Goal: Task Accomplishment & Management: Complete application form

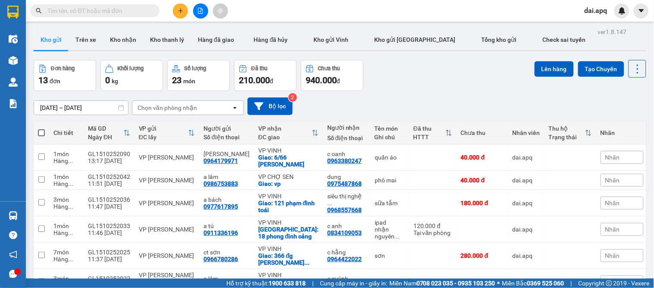
scroll to position [50, 0]
click at [179, 9] on icon "plus" at bounding box center [181, 11] width 6 height 6
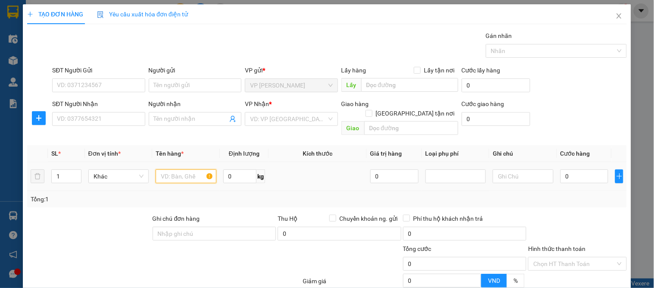
click at [175, 169] on input "text" at bounding box center [186, 176] width 60 height 14
type input "hoa quả"
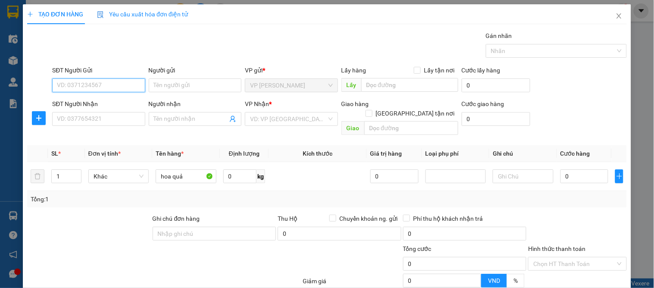
click at [97, 78] on input "SĐT Người Gửi" at bounding box center [98, 85] width 93 height 14
click at [72, 85] on input "0971174123" at bounding box center [98, 85] width 93 height 14
click at [74, 83] on input "097174123" at bounding box center [98, 85] width 93 height 14
type input "0971714123"
click at [108, 85] on input "0971714123" at bounding box center [98, 85] width 93 height 14
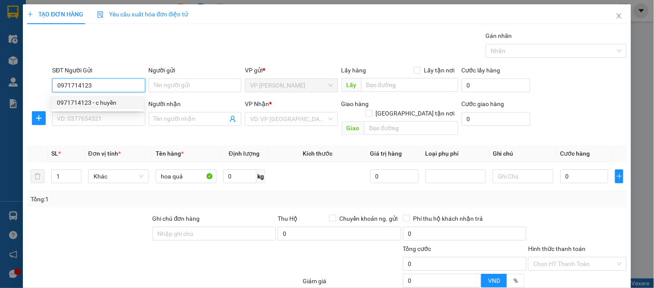
click at [104, 103] on div "0971714123 - c huyền" at bounding box center [97, 102] width 81 height 9
type input "c huyền"
type input "0971714123"
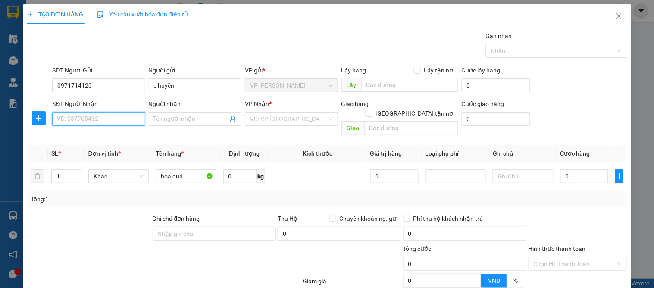
click at [106, 119] on input "SĐT Người Nhận" at bounding box center [98, 119] width 93 height 14
type input "0733997355"
click at [114, 135] on div "0733997355 - hồng minh" at bounding box center [105, 135] width 97 height 9
type input "hồng minh"
checkbox input "true"
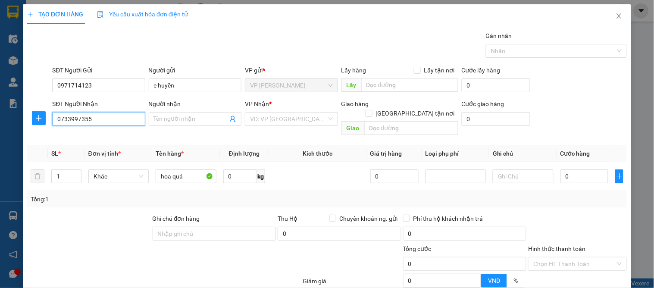
type input "56 nguyễn thiếp"
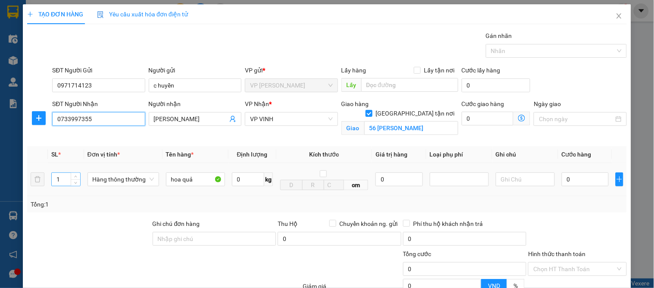
type input "0733997355"
click at [68, 175] on input "1" at bounding box center [66, 179] width 28 height 13
type input "8"
click at [576, 182] on input "0" at bounding box center [585, 179] width 47 height 14
click at [639, 237] on div "TẠO ĐƠN HÀNG Yêu cầu xuất hóa đơn điện tử Transit Pickup Surcharge Ids Transit …" at bounding box center [327, 144] width 654 height 288
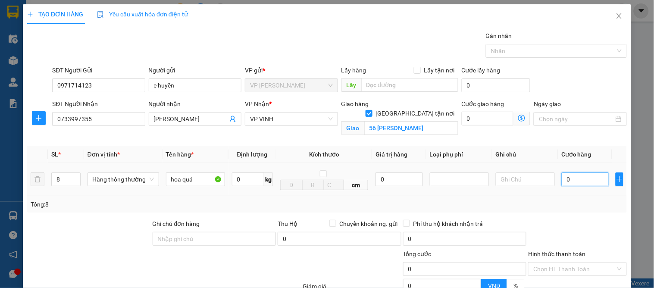
click at [580, 182] on input "0" at bounding box center [585, 179] width 47 height 14
type input "3"
type input "38"
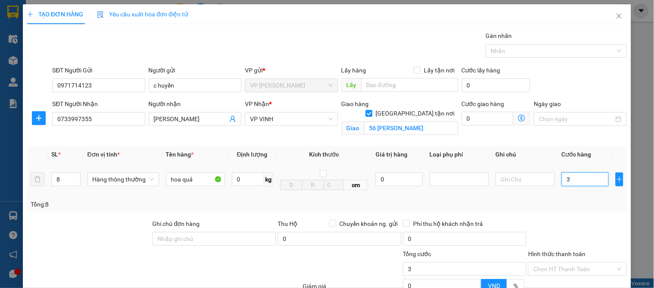
type input "38"
type input "380"
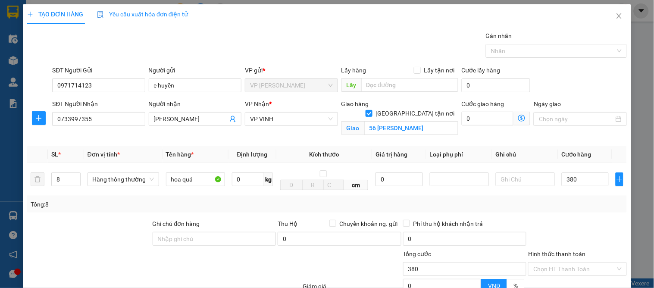
type input "380.000"
click at [586, 207] on div "Tổng: 8" at bounding box center [327, 204] width 593 height 9
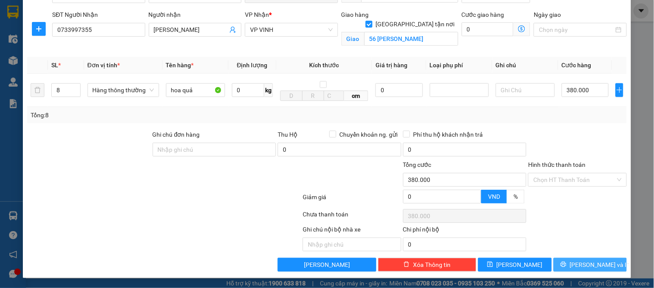
click at [579, 264] on span "[PERSON_NAME] và In" at bounding box center [600, 264] width 60 height 9
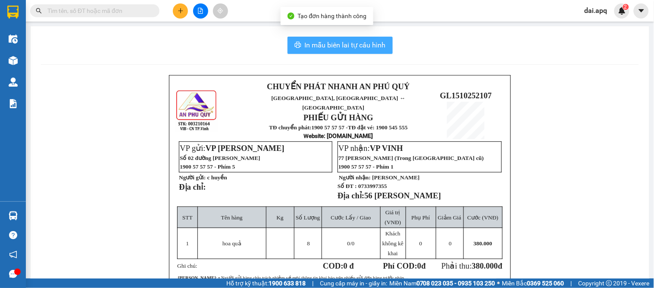
click at [329, 41] on span "In mẫu biên lai tự cấu hình" at bounding box center [345, 45] width 81 height 11
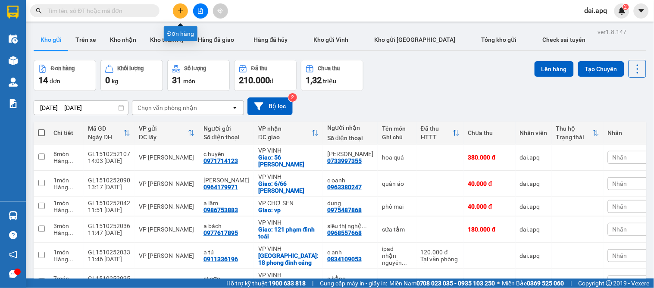
click at [182, 10] on icon "plus" at bounding box center [181, 11] width 6 height 6
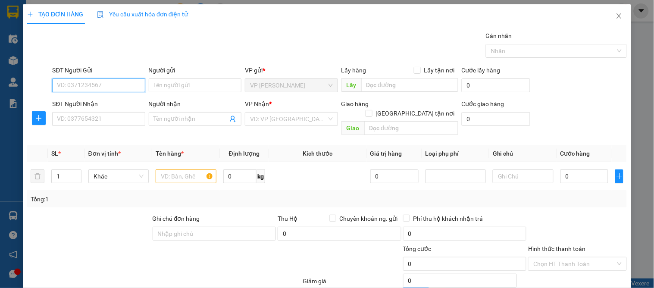
click at [111, 84] on input "SĐT Người Gửi" at bounding box center [98, 85] width 93 height 14
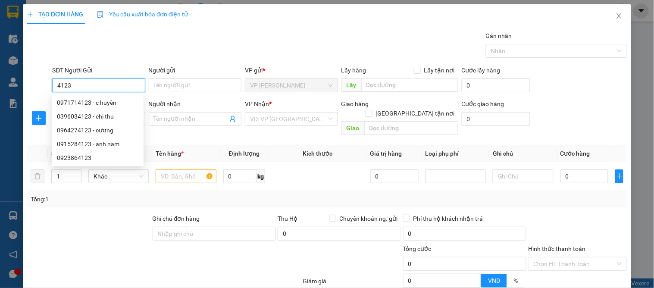
click at [124, 96] on div "0971714123 - c huyền" at bounding box center [98, 103] width 92 height 14
type input "0971714123"
type input "c huyền"
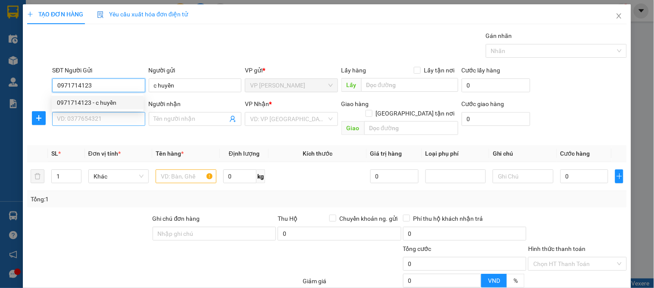
type input "0971714123"
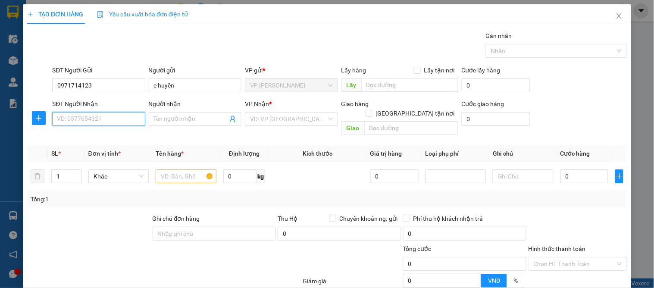
click at [91, 125] on input "SĐT Người Nhận" at bounding box center [98, 119] width 93 height 14
type input "0981452235"
click at [85, 134] on div "0981452235 - c my" at bounding box center [97, 135] width 81 height 9
type input "c my"
checkbox input "true"
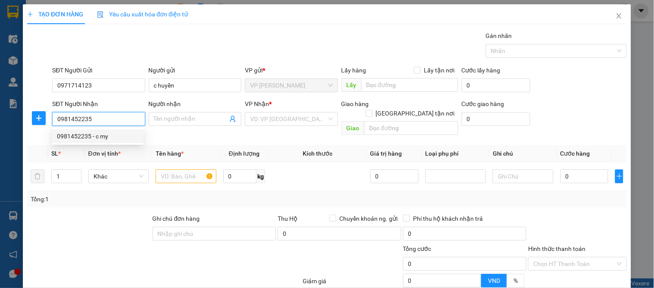
type input "66 Nguyễn Viết Xuân"
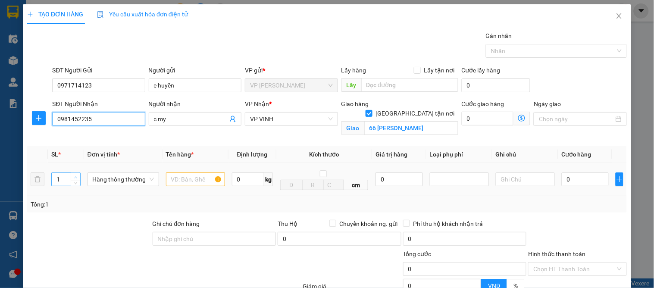
type input "0981452235"
click at [75, 175] on span "up" at bounding box center [75, 177] width 5 height 5
type input "3"
click at [76, 175] on span "up" at bounding box center [75, 177] width 5 height 5
click at [177, 178] on input "text" at bounding box center [195, 179] width 59 height 14
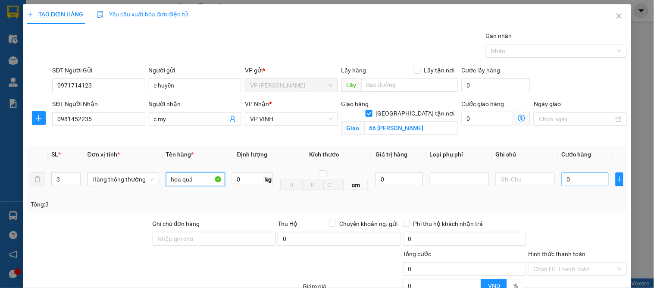
type input "hoa quả"
click at [569, 182] on input "0" at bounding box center [585, 179] width 47 height 14
type input "1"
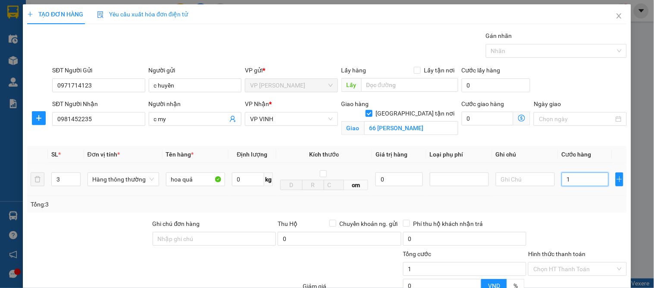
type input "15"
type input "150"
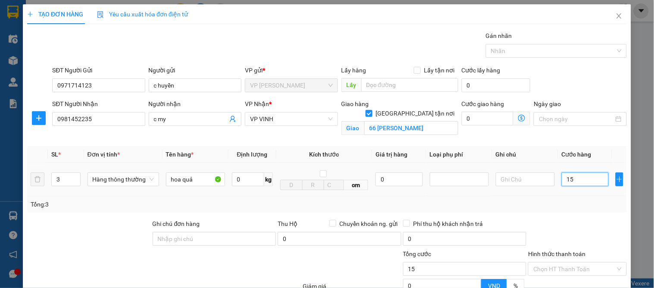
type input "150"
type input "150.000"
click at [557, 210] on div "Tổng: 3" at bounding box center [326, 204] width 599 height 16
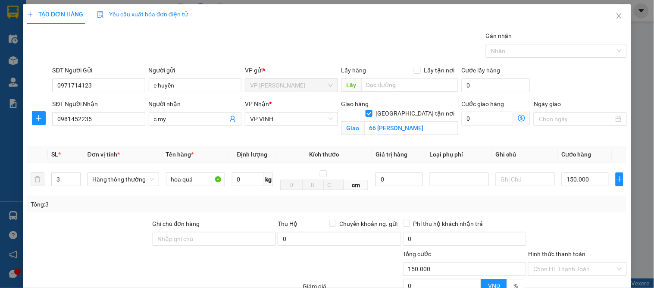
scroll to position [89, 0]
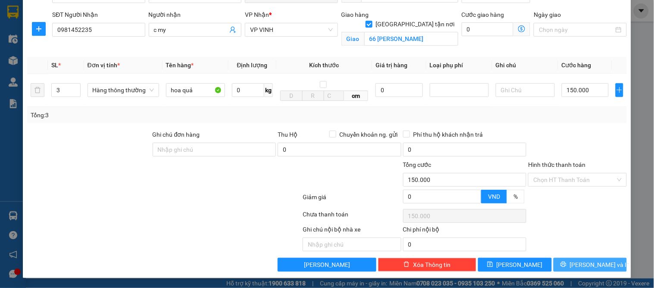
click at [586, 266] on span "[PERSON_NAME] và In" at bounding box center [600, 264] width 60 height 9
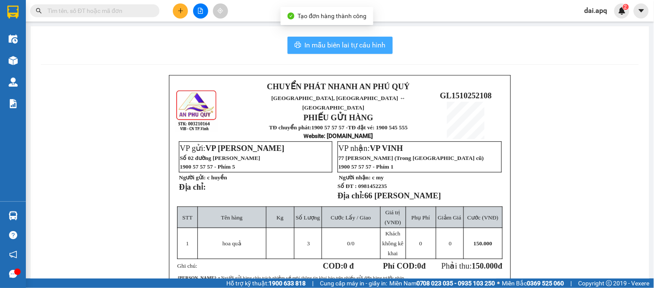
click at [300, 46] on button "In mẫu biên lai tự cấu hình" at bounding box center [339, 45] width 105 height 17
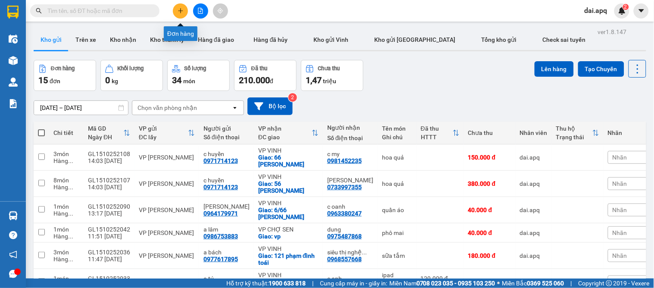
click at [187, 11] on button at bounding box center [180, 10] width 15 height 15
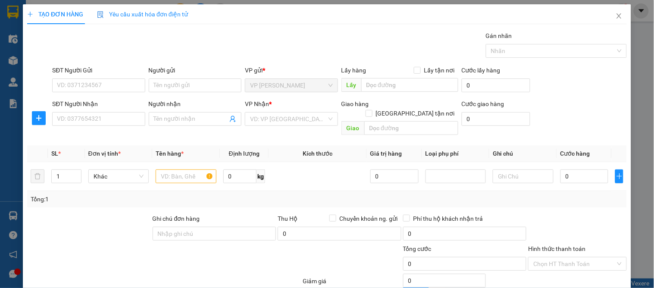
click at [133, 74] on div "SĐT Người Gửi" at bounding box center [98, 70] width 93 height 9
click at [133, 78] on input "SĐT Người Gửi" at bounding box center [98, 85] width 93 height 14
type input "0915678797"
click at [125, 84] on input "0915678797" at bounding box center [98, 85] width 93 height 14
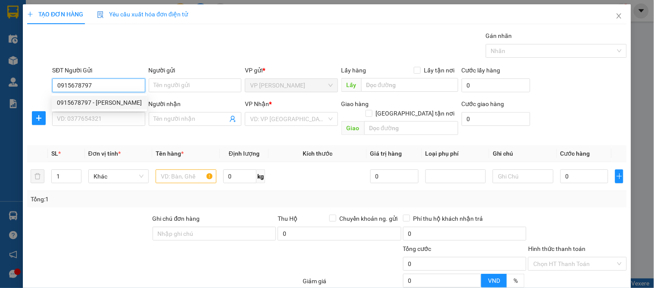
drag, startPoint x: 96, startPoint y: 98, endPoint x: 102, endPoint y: 105, distance: 9.8
click at [96, 98] on div "0915678797 - chanh đào" at bounding box center [99, 102] width 85 height 9
type input "chanh đào"
type input "0915678797"
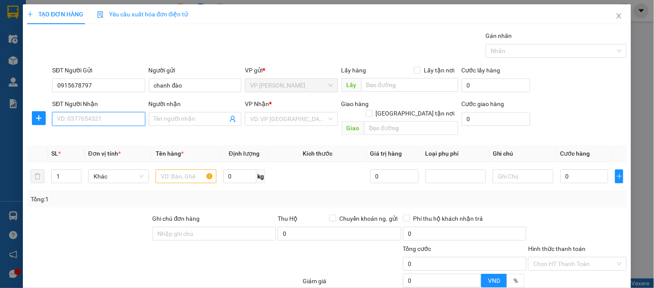
click at [102, 116] on input "SĐT Người Nhận" at bounding box center [98, 119] width 93 height 14
drag, startPoint x: 103, startPoint y: 136, endPoint x: 98, endPoint y: 139, distance: 6.6
click at [103, 137] on div "0941569188 - c liên" at bounding box center [97, 135] width 81 height 9
type input "0941569188"
type input "c liên"
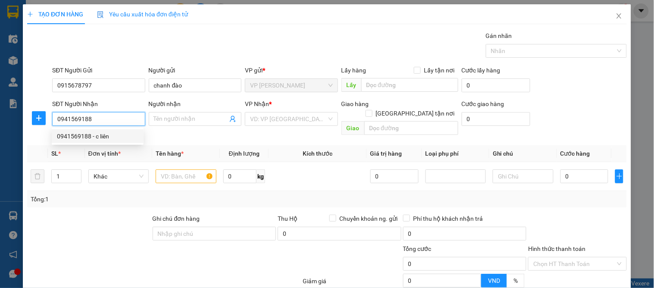
checkbox input "true"
type input "12 ngõ 99 ng thái học"
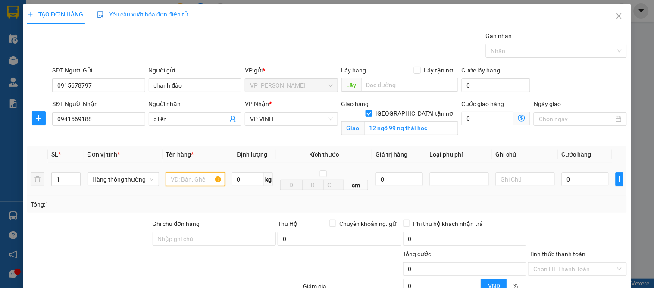
click at [169, 178] on input "text" at bounding box center [195, 179] width 59 height 14
type input "d"
type input "đồ thờ"
click at [578, 173] on input "0" at bounding box center [585, 179] width 47 height 14
type input "4"
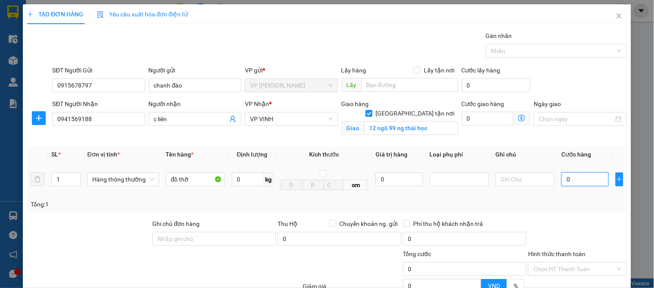
type input "4"
type input "40"
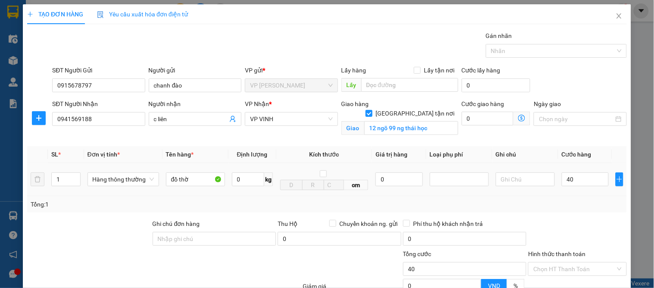
type input "40.000"
click at [528, 228] on div at bounding box center [577, 234] width 100 height 30
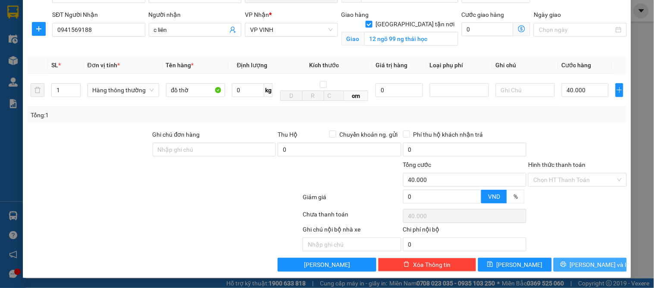
click at [584, 259] on button "[PERSON_NAME] và In" at bounding box center [589, 265] width 73 height 14
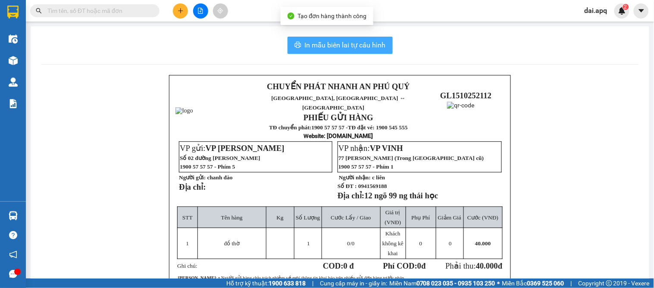
click at [316, 41] on span "In mẫu biên lai tự cấu hình" at bounding box center [345, 45] width 81 height 11
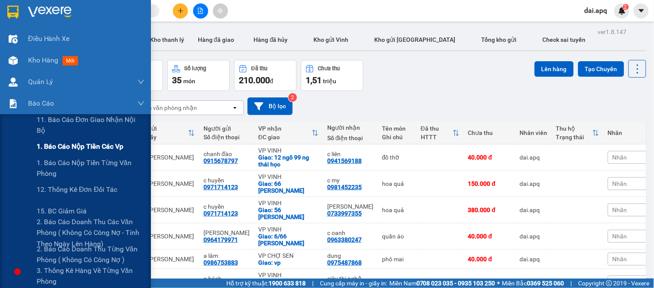
click at [70, 145] on span "1. Báo cáo nộp tiền các vp" at bounding box center [80, 146] width 87 height 11
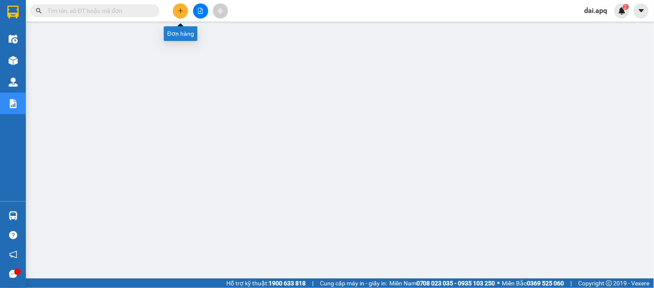
click at [173, 12] on button at bounding box center [180, 10] width 15 height 15
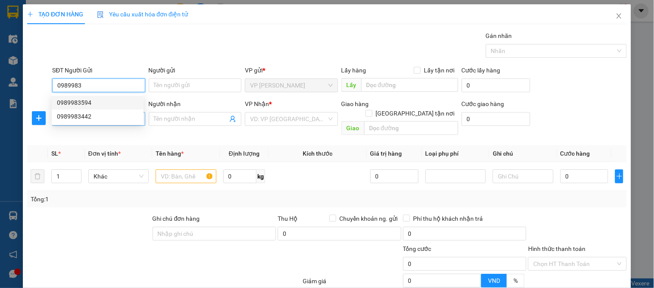
drag, startPoint x: 84, startPoint y: 103, endPoint x: 85, endPoint y: 113, distance: 10.4
click at [84, 106] on div "0989983594" at bounding box center [97, 102] width 81 height 9
type input "0989983594"
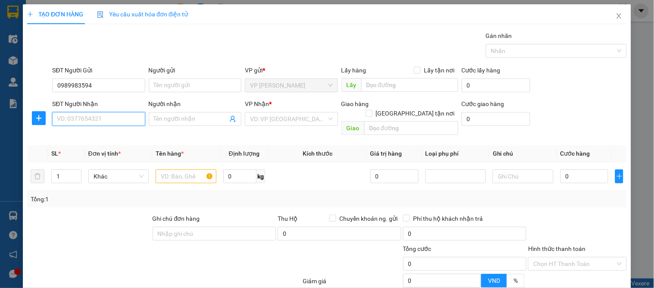
click at [85, 121] on input "SĐT Người Nhận" at bounding box center [98, 119] width 93 height 14
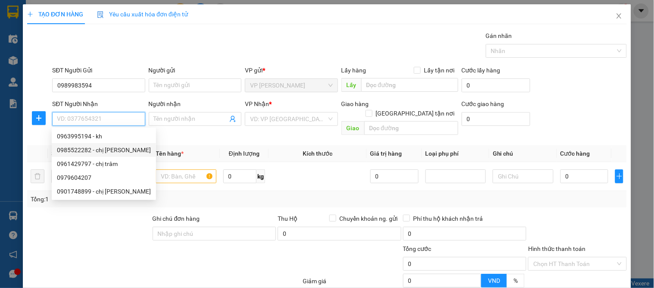
click at [98, 151] on div "0985522282 - chị quỳnh" at bounding box center [104, 149] width 94 height 9
type input "0985522282"
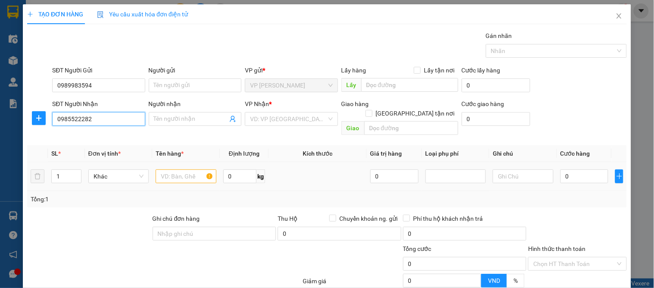
type input "chị quỳnh"
checkbox input "true"
type input "59 mình khai"
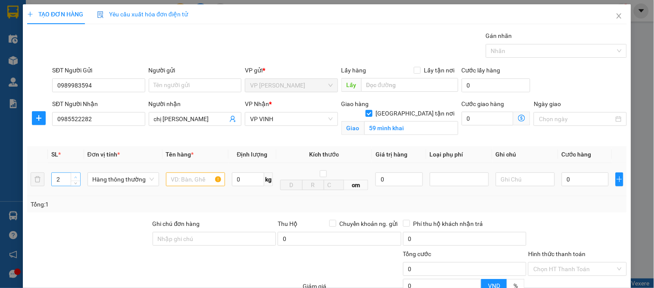
click at [77, 173] on span "Increase Value" at bounding box center [75, 177] width 9 height 8
type input "3"
click at [77, 173] on span "Increase Value" at bounding box center [75, 177] width 9 height 8
click at [185, 184] on input "text" at bounding box center [195, 179] width 59 height 14
type input "hoa quả"
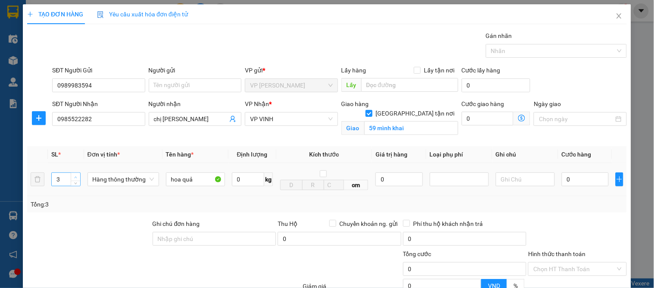
type input "4"
click at [76, 176] on icon "up" at bounding box center [75, 177] width 3 height 3
click at [570, 184] on input "0" at bounding box center [585, 179] width 47 height 14
type input "1"
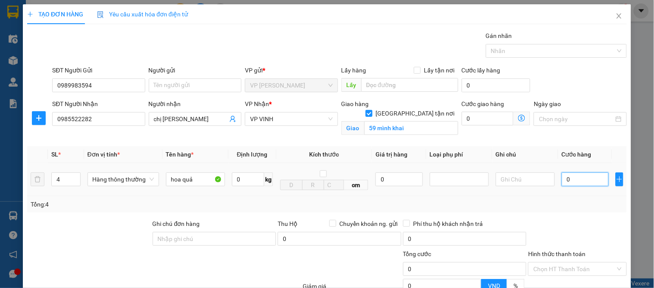
type input "1"
type input "18"
type input "180"
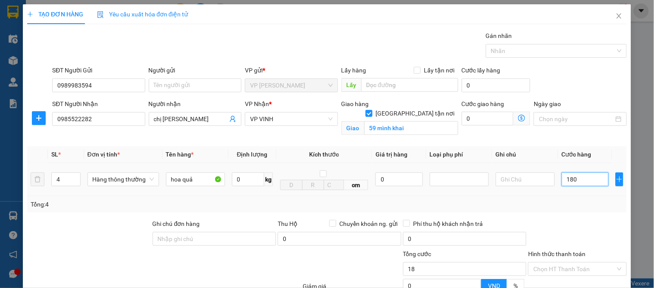
type input "180"
type input "180.000"
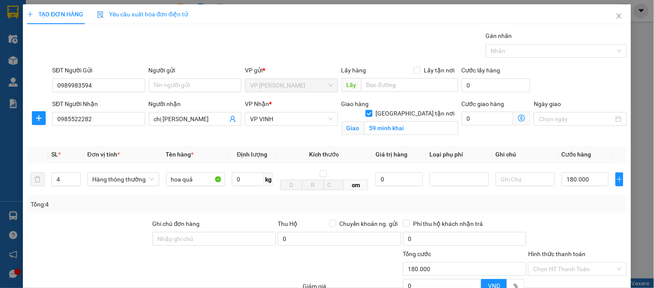
click at [598, 207] on div "Tổng: 4" at bounding box center [327, 204] width 593 height 9
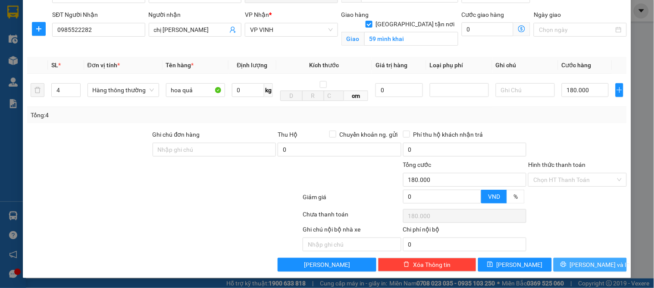
click at [582, 261] on span "[PERSON_NAME] và In" at bounding box center [600, 264] width 60 height 9
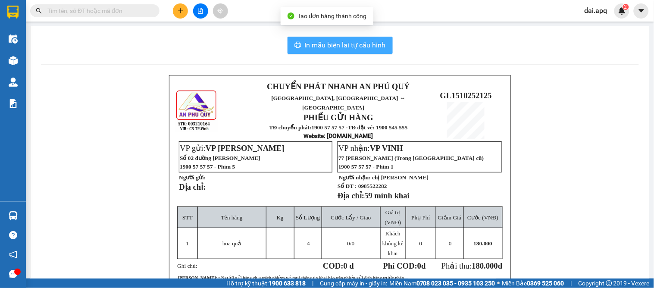
click at [359, 53] on button "In mẫu biên lai tự cấu hình" at bounding box center [339, 45] width 105 height 17
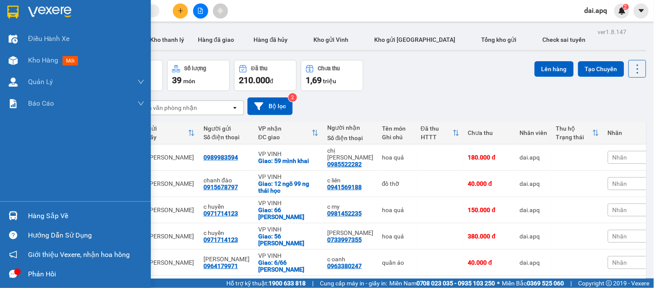
click at [63, 213] on div "Hàng sắp về" at bounding box center [86, 215] width 116 height 13
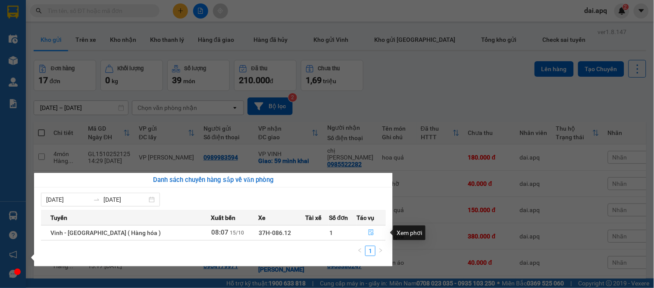
click at [369, 234] on icon "file-done" at bounding box center [371, 232] width 6 height 6
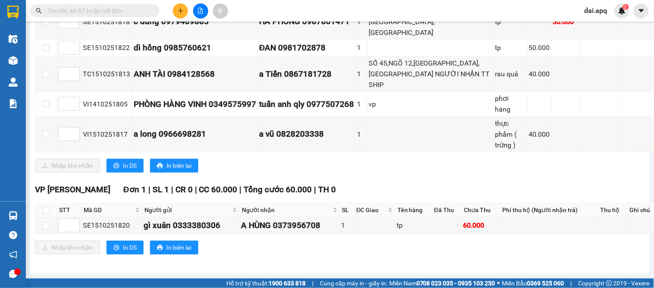
scroll to position [645, 0]
click at [45, 212] on input "checkbox" at bounding box center [46, 209] width 7 height 7
checkbox input "true"
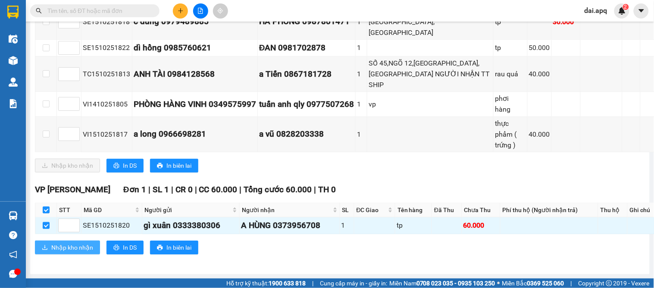
click at [56, 251] on span "Nhập kho nhận" at bounding box center [72, 247] width 42 height 9
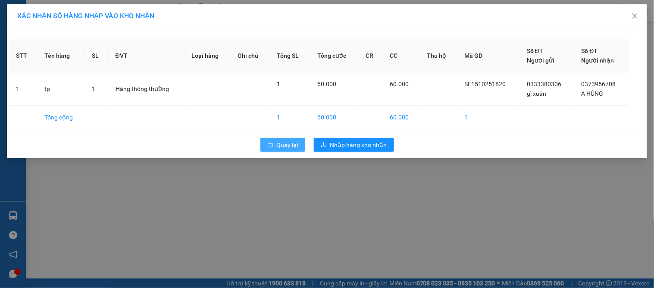
click at [276, 147] on button "Quay lại" at bounding box center [282, 145] width 45 height 14
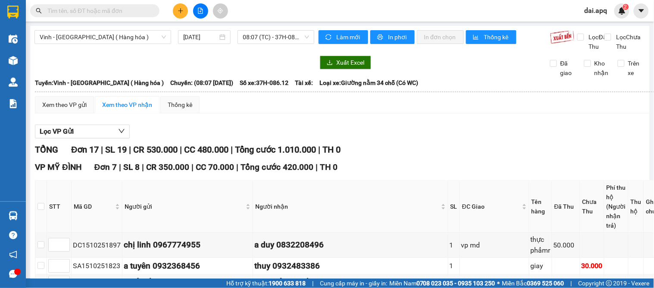
click at [52, 51] on div "Vinh - Hà Nội ( Hàng hóa ) 15/10/2025 08:07 (TC) - 37H-086.12" at bounding box center [174, 40] width 280 height 21
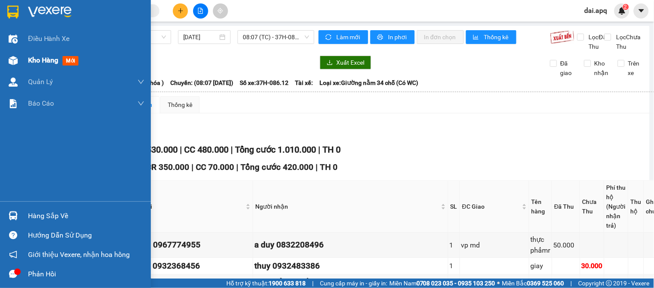
click at [68, 63] on span "mới" at bounding box center [70, 60] width 16 height 9
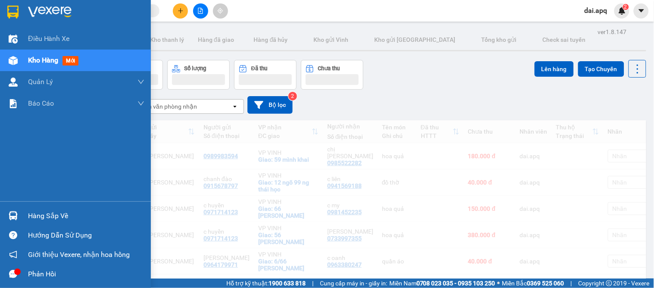
click at [44, 63] on span "Kho hàng" at bounding box center [43, 60] width 30 height 8
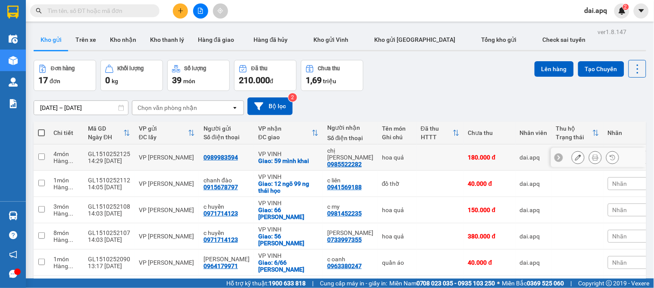
click at [575, 154] on icon at bounding box center [578, 157] width 6 height 6
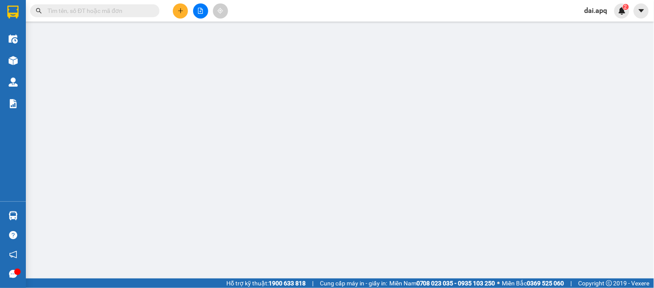
type input "0989983594"
type input "0985522282"
type input "chị quỳnh"
checkbox input "true"
type input "59 mình khai"
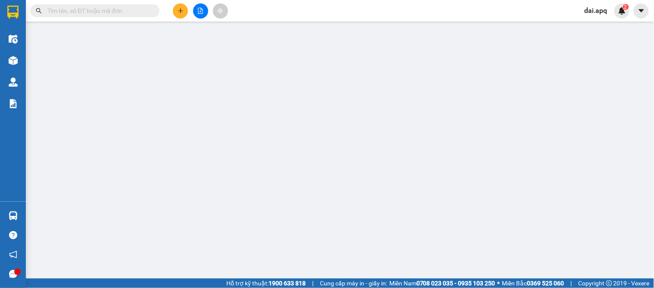
type input "0"
type input "180.000"
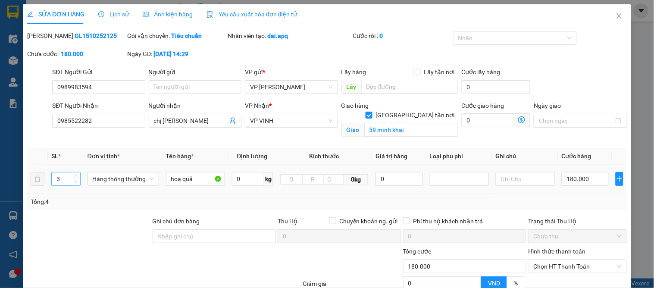
click at [75, 180] on icon "down" at bounding box center [75, 181] width 3 height 3
type input "2"
click at [75, 180] on icon "down" at bounding box center [75, 181] width 3 height 3
click at [580, 180] on input "180.000" at bounding box center [585, 179] width 47 height 14
type input "0"
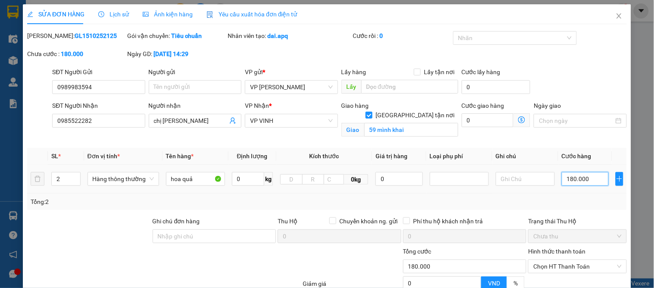
type input "0"
type input "1"
type input "010"
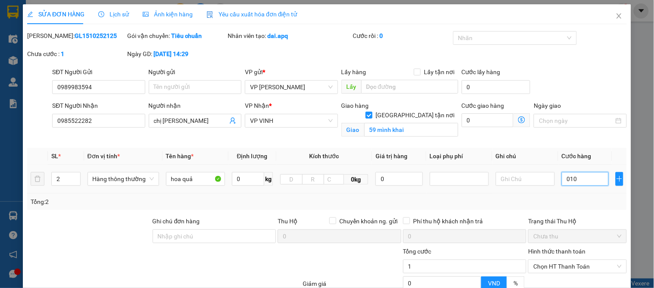
type input "10"
type input "100"
type input "0.100"
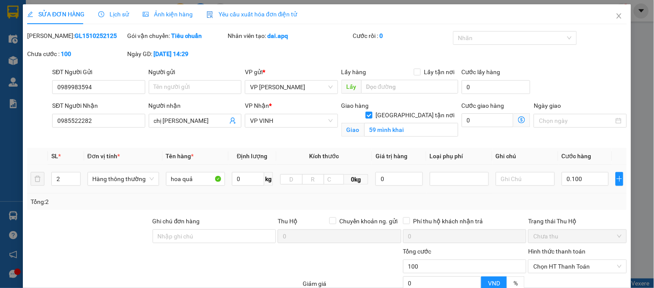
type input "100.000"
click at [593, 210] on div "Total Paid Fee 0 Total UnPaid Fee 180.000 Cash Collection Total Fee Mã ĐH: GL15…" at bounding box center [326, 194] width 599 height 327
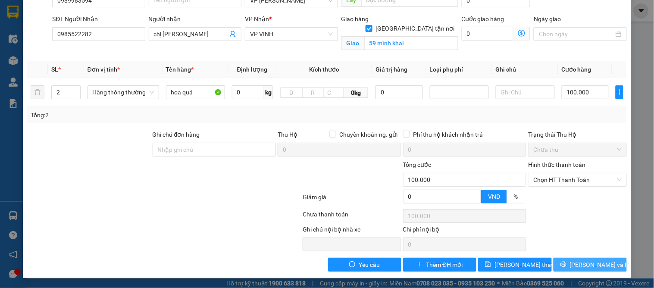
click at [578, 271] on button "[PERSON_NAME] và In" at bounding box center [589, 265] width 73 height 14
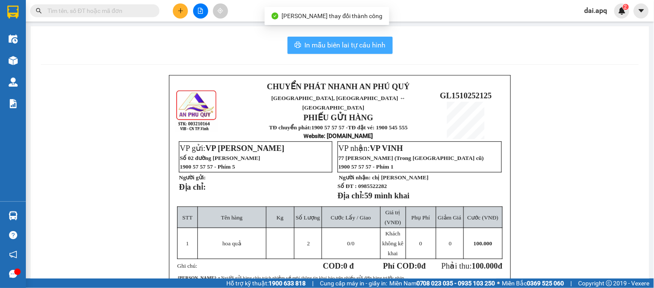
click at [340, 43] on span "In mẫu biên lai tự cấu hình" at bounding box center [345, 45] width 81 height 11
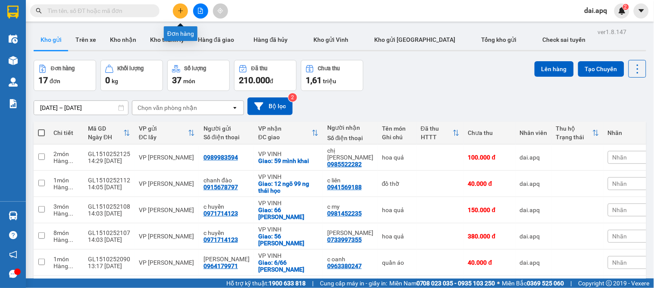
click at [180, 11] on icon "plus" at bounding box center [181, 11] width 6 height 6
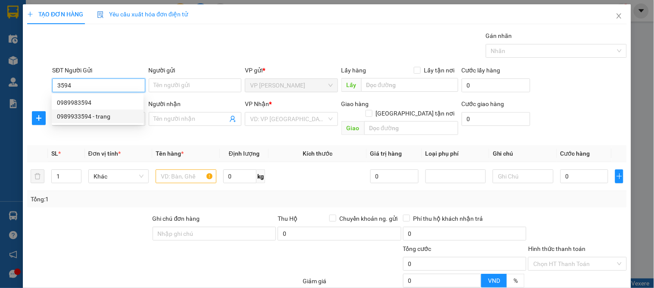
click at [72, 114] on div "0989933594 - trang" at bounding box center [97, 116] width 81 height 9
type input "0989933594"
type input "trang"
type input "0989933594"
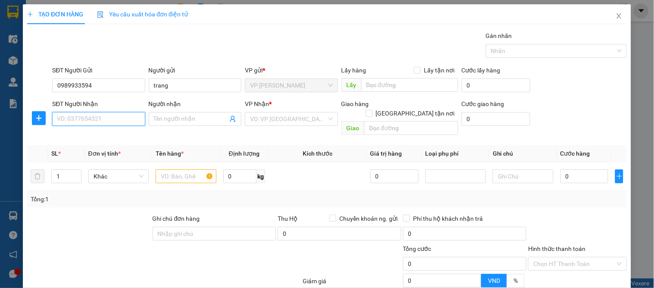
click at [79, 120] on input "SĐT Người Nhận" at bounding box center [98, 119] width 93 height 14
type input "0949321137"
click at [104, 135] on div "0949321137 - hà nhi" at bounding box center [99, 135] width 85 height 9
type input "hà nhi"
checkbox input "true"
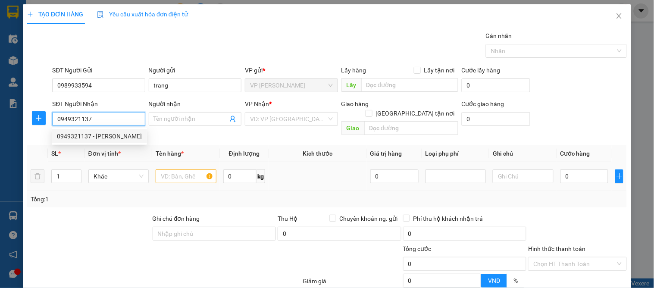
type input "vp"
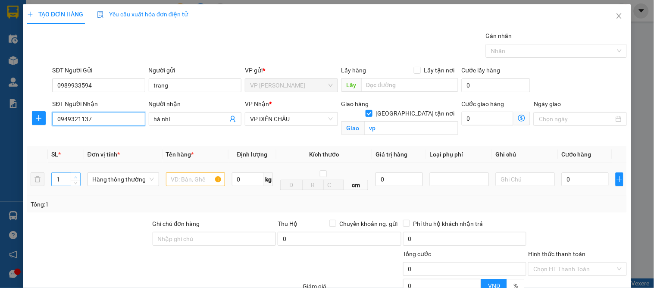
type input "0949321137"
type input "2"
click at [75, 177] on icon "up" at bounding box center [76, 177] width 3 height 2
click at [188, 175] on input "text" at bounding box center [195, 179] width 59 height 14
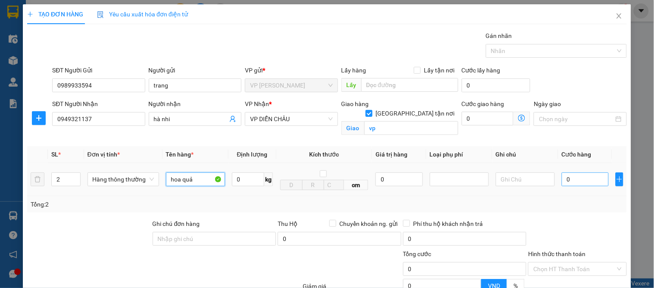
type input "hoa quả"
click at [571, 180] on input "0" at bounding box center [585, 179] width 47 height 14
type input "8"
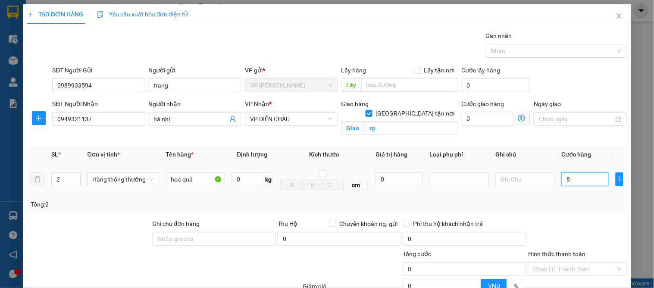
type input "80"
type input "80.000"
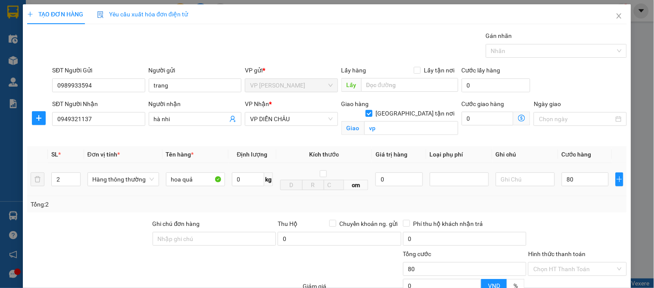
type input "80.000"
click at [568, 197] on div "Tổng: 2" at bounding box center [326, 204] width 599 height 16
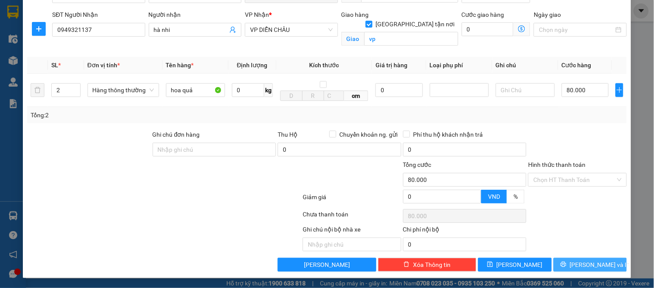
drag, startPoint x: 580, startPoint y: 263, endPoint x: 522, endPoint y: 252, distance: 58.9
click at [579, 263] on span "[PERSON_NAME] và In" at bounding box center [600, 264] width 60 height 9
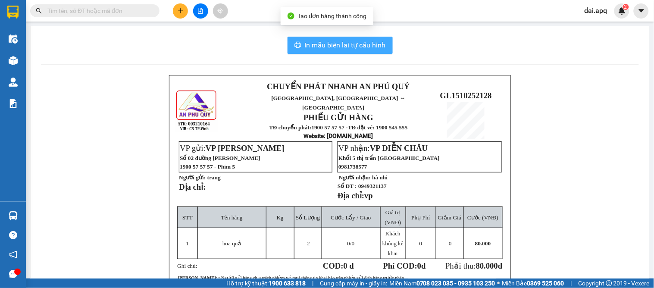
click at [345, 41] on span "In mẫu biên lai tự cấu hình" at bounding box center [345, 45] width 81 height 11
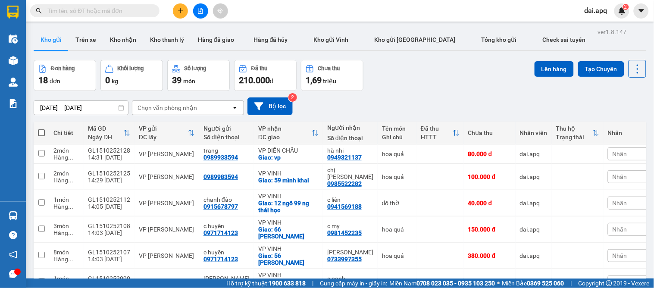
click at [383, 109] on div "[DATE] – [DATE] Press the down arrow key to interact with the calendar and sele…" at bounding box center [340, 106] width 612 height 18
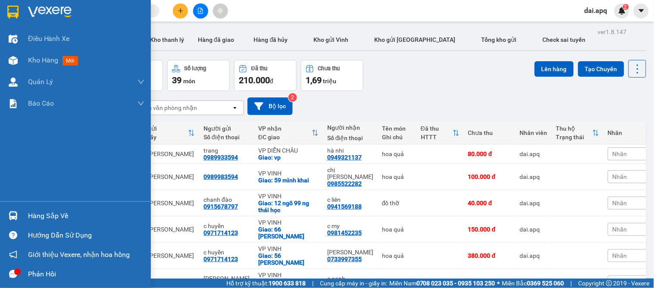
click at [12, 219] on img at bounding box center [13, 215] width 9 height 9
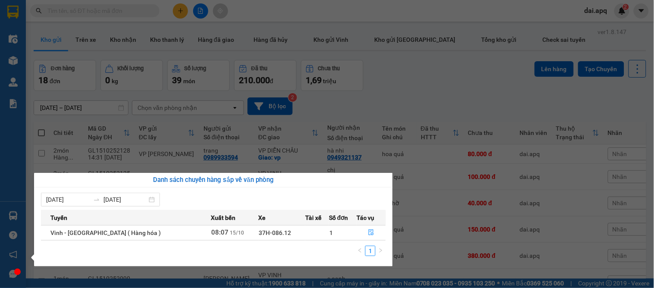
click at [400, 84] on section "Kết quả tìm kiếm ( 0 ) Bộ lọc No Data dai.apq 2 Điều hành xe Kho hàng mới Quản …" at bounding box center [327, 144] width 654 height 288
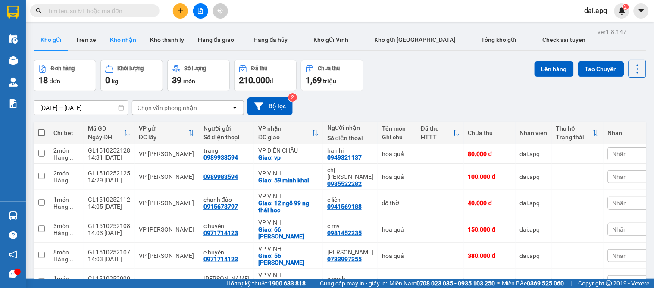
click at [121, 41] on button "Kho nhận" at bounding box center [123, 39] width 40 height 21
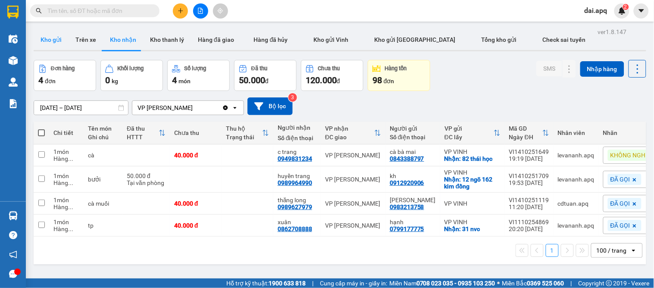
click at [35, 34] on button "Kho gửi" at bounding box center [51, 39] width 35 height 21
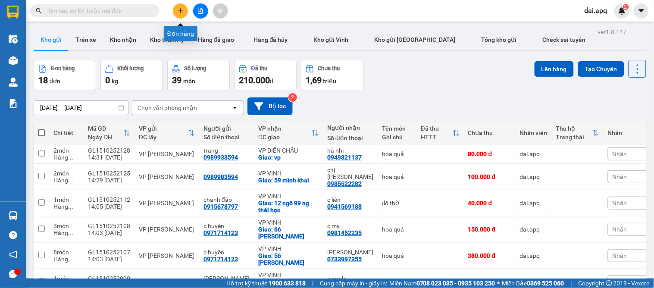
click at [177, 12] on button at bounding box center [180, 10] width 15 height 15
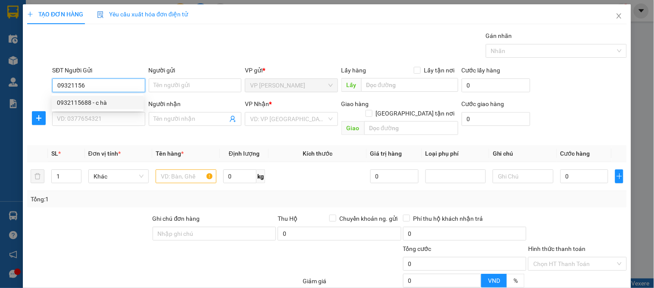
click at [92, 102] on div "0932115688 - c hà" at bounding box center [97, 102] width 81 height 9
type input "0932115688"
type input "c hà"
type input "stk viet tin bank 105881125350 tên lê thị hương thảo"
type input "0932115688"
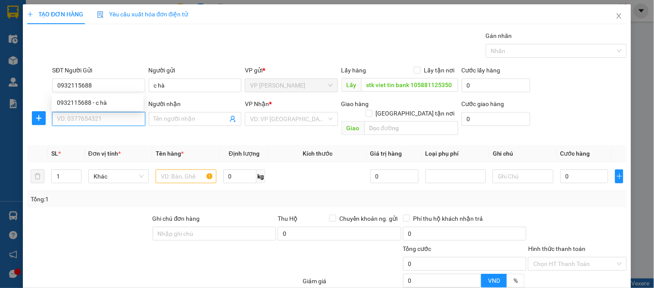
drag, startPoint x: 91, startPoint y: 115, endPoint x: 99, endPoint y: 117, distance: 8.5
click at [93, 116] on input "SĐT Người Nhận" at bounding box center [98, 119] width 93 height 14
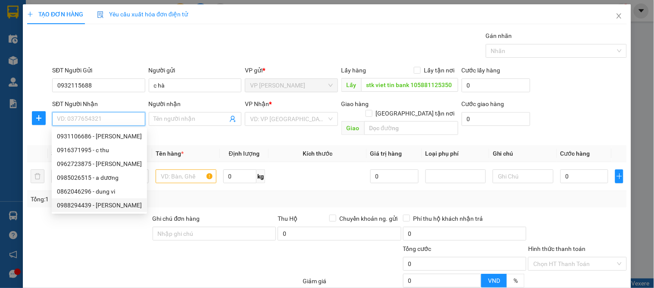
click at [96, 205] on div "0988294439 - c hương" at bounding box center [99, 204] width 85 height 9
type input "0988294439"
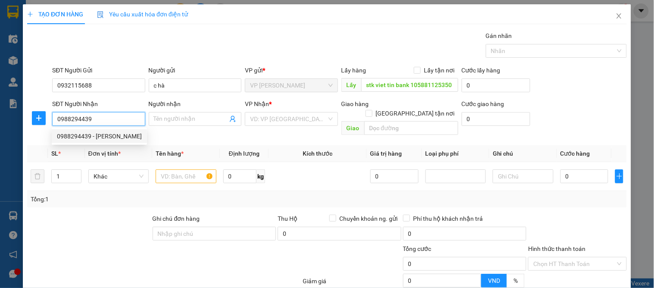
type input "c hương"
checkbox input "true"
type input "23 phong đình cảng"
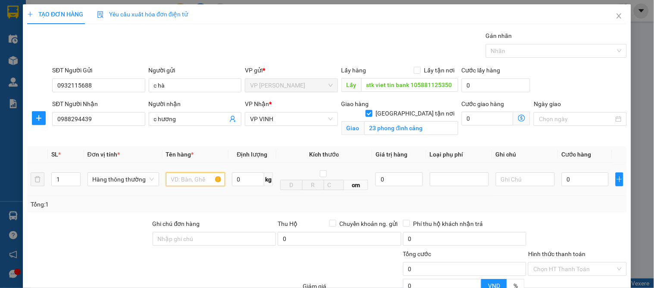
click at [178, 181] on input "text" at bounding box center [195, 179] width 59 height 14
type input "thưc phâm"
click at [570, 183] on input "0" at bounding box center [585, 179] width 47 height 14
type input "4"
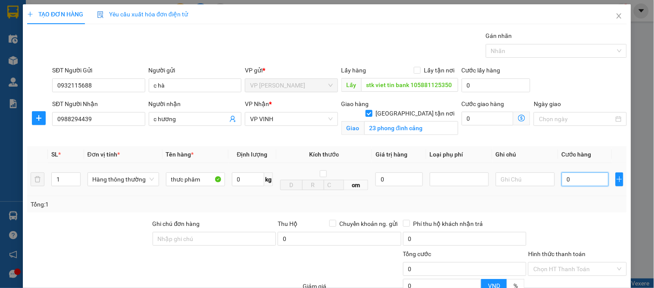
type input "4"
type input "40"
click at [570, 183] on input "40" at bounding box center [585, 179] width 47 height 14
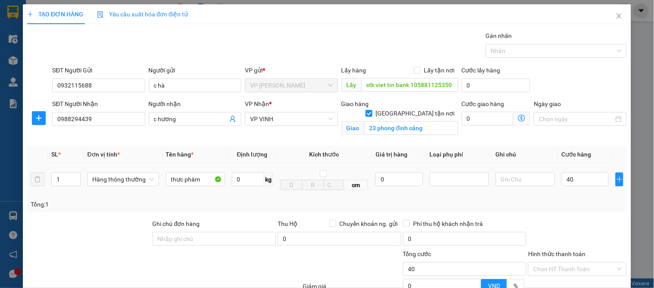
type input "40.000"
click at [569, 200] on div "Tổng: 1" at bounding box center [327, 204] width 593 height 9
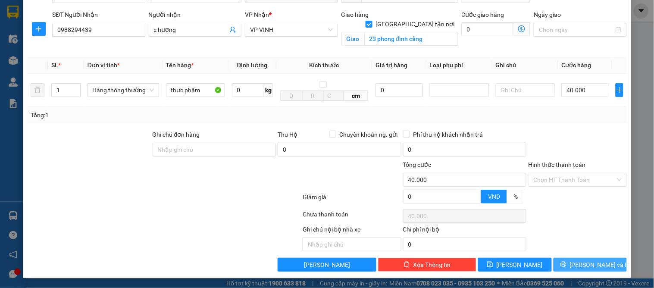
drag, startPoint x: 571, startPoint y: 270, endPoint x: 367, endPoint y: 184, distance: 221.2
click at [569, 270] on button "[PERSON_NAME] và In" at bounding box center [589, 265] width 73 height 14
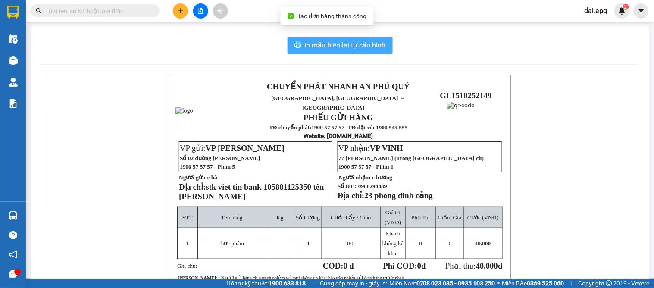
click at [322, 37] on button "In mẫu biên lai tự cấu hình" at bounding box center [339, 45] width 105 height 17
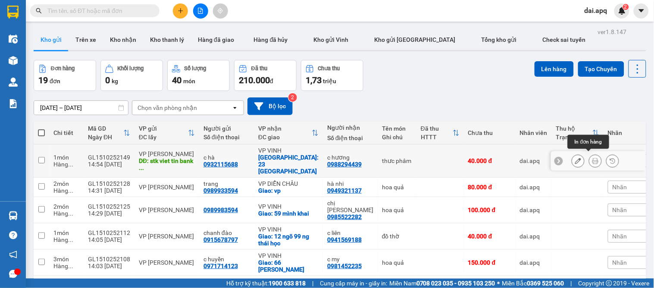
click at [592, 159] on button at bounding box center [595, 160] width 12 height 15
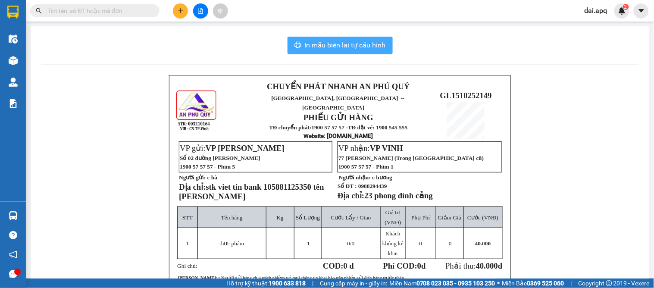
drag, startPoint x: 326, startPoint y: 46, endPoint x: 305, endPoint y: 41, distance: 21.7
click at [325, 47] on span "In mẫu biên lai tự cấu hình" at bounding box center [345, 45] width 81 height 11
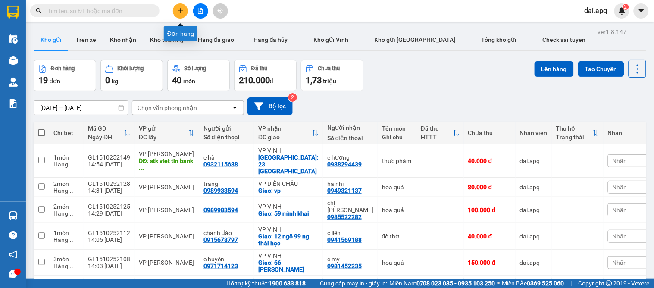
click at [179, 12] on icon "plus" at bounding box center [181, 11] width 6 height 6
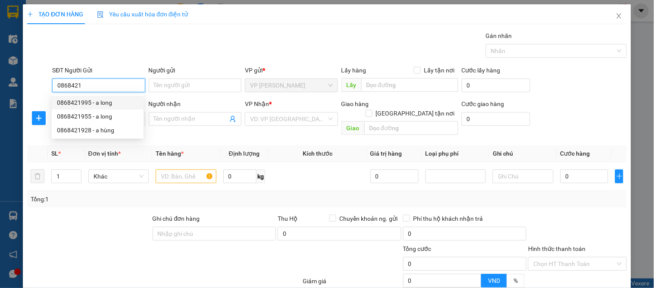
click at [92, 103] on div "0868421995 - a long" at bounding box center [97, 102] width 81 height 9
type input "0868421995"
type input "a long"
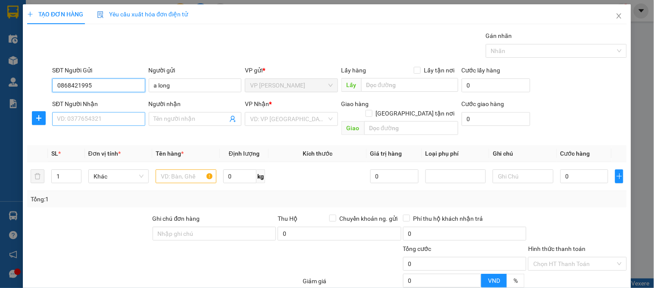
type input "0868421995"
click at [86, 119] on input "SĐT Người Nhận" at bounding box center [98, 119] width 93 height 14
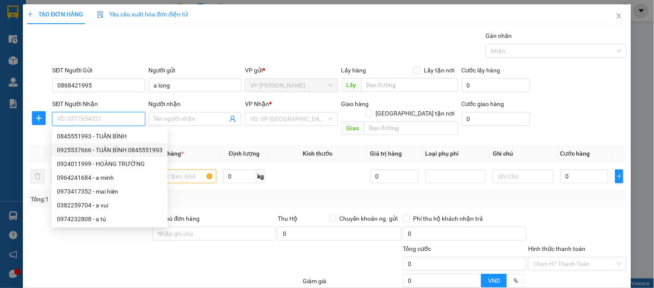
click at [125, 146] on div "0925537666 - TUẤN BÌNH 0845551993" at bounding box center [110, 149] width 106 height 9
type input "0925537666"
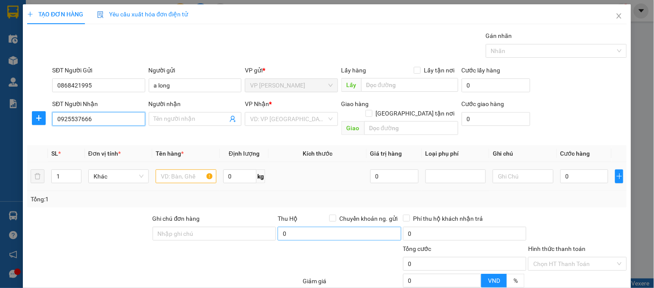
type input "TUẤN BÌNH 0845551993"
checkbox input "true"
type input "vp"
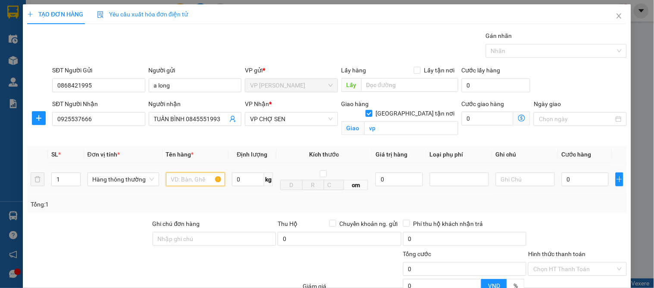
click at [181, 184] on input "text" at bounding box center [195, 179] width 59 height 14
type input "máy"
click at [581, 181] on input "0" at bounding box center [585, 179] width 47 height 14
type input "7"
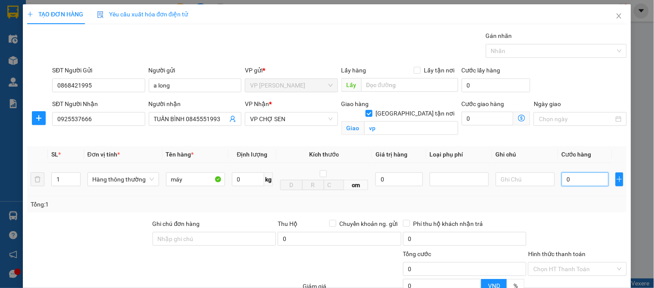
type input "7"
type input "70"
type input "70.000"
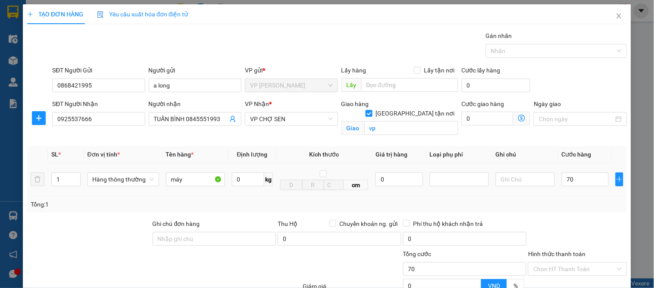
type input "70.000"
click at [578, 201] on div "Tổng: 1" at bounding box center [327, 204] width 593 height 9
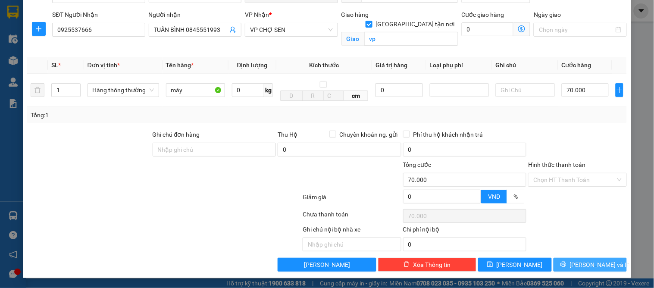
click at [585, 265] on span "[PERSON_NAME] và In" at bounding box center [600, 264] width 60 height 9
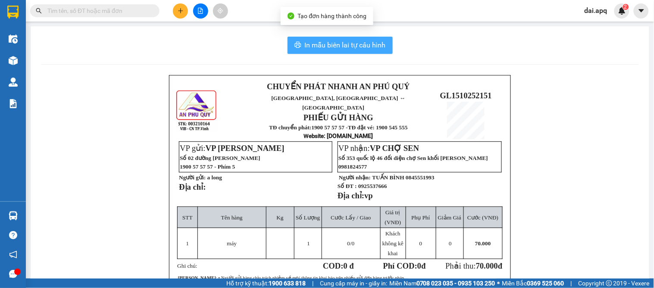
click at [320, 47] on span "In mẫu biên lai tự cấu hình" at bounding box center [345, 45] width 81 height 11
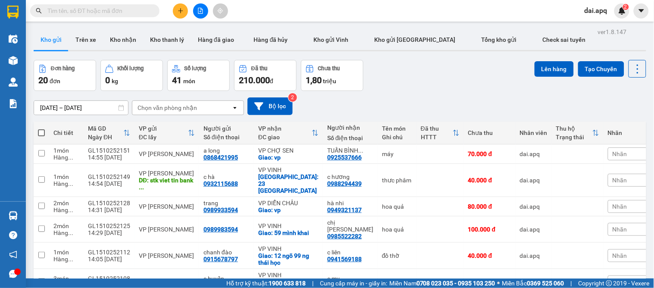
click at [388, 90] on div "Đơn hàng 20 đơn Khối lượng 0 kg Số lượng 41 món Đã thu 210.000 đ Chưa thu 1,80 …" at bounding box center [340, 75] width 612 height 31
click at [181, 12] on icon "plus" at bounding box center [181, 11] width 6 height 6
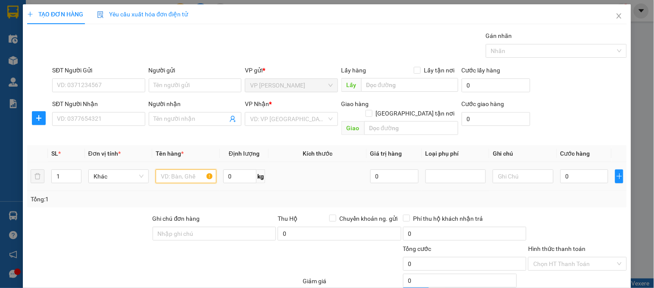
click at [162, 169] on input "text" at bounding box center [186, 176] width 60 height 14
type input "da"
click at [100, 95] on div "SĐT Người Gửi VD: 0371234567" at bounding box center [98, 81] width 93 height 30
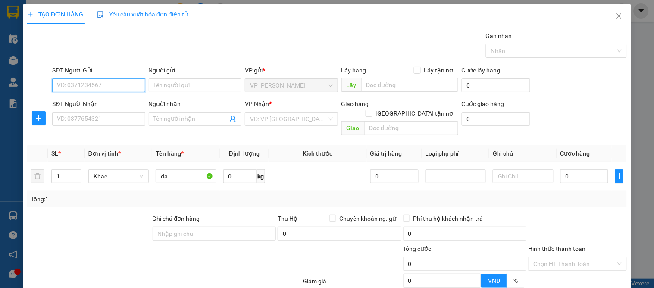
click at [104, 89] on input "SĐT Người Gửi" at bounding box center [98, 85] width 93 height 14
click at [98, 105] on div "0353587425 - kjh" at bounding box center [97, 102] width 81 height 9
type input "0353587425"
type input "kjh"
type input "0353587425"
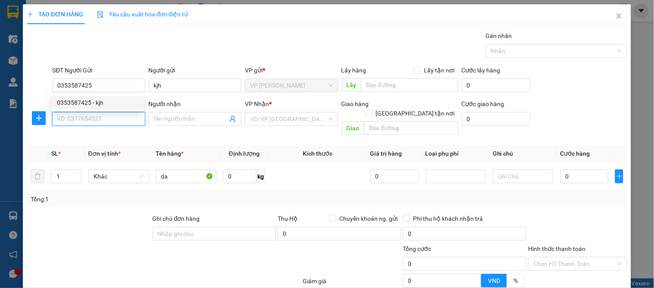
click at [98, 117] on input "SĐT Người Nhận" at bounding box center [98, 119] width 93 height 14
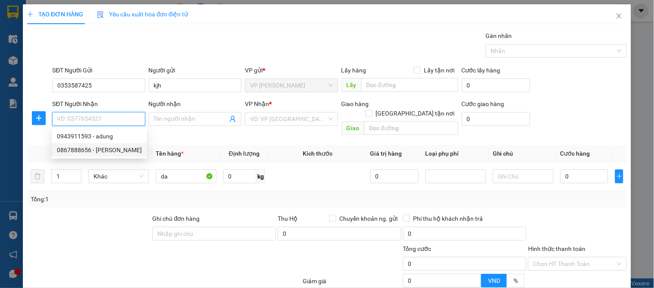
click at [114, 150] on div "0867888656 - mạnh cường" at bounding box center [99, 149] width 85 height 9
type input "0867888656"
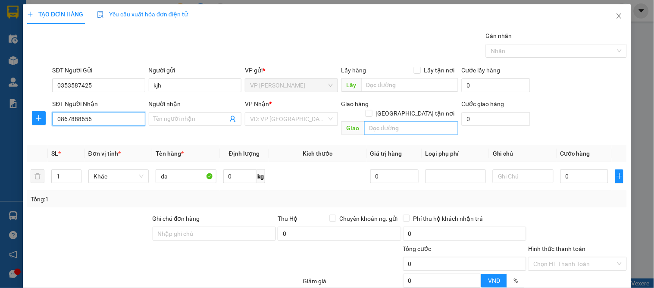
type input "mạnh cường"
checkbox input "true"
type input "số 21-ngõ 6-lý thường kiệt"
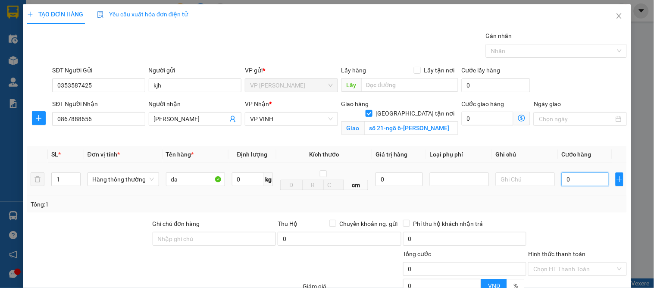
click at [573, 182] on input "0" at bounding box center [585, 179] width 47 height 14
type input "6"
type input "60"
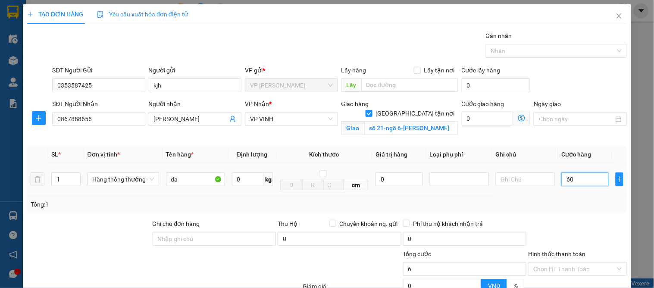
type input "60"
type input "60.000"
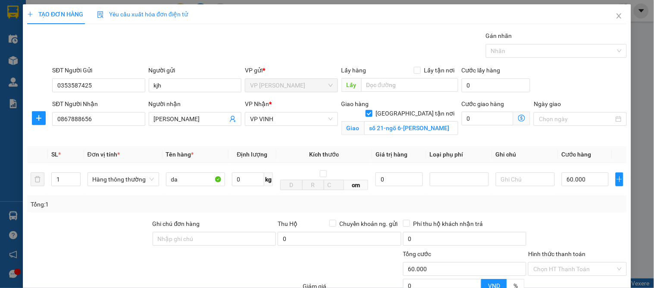
click at [569, 205] on div "Tổng: 1" at bounding box center [327, 204] width 593 height 9
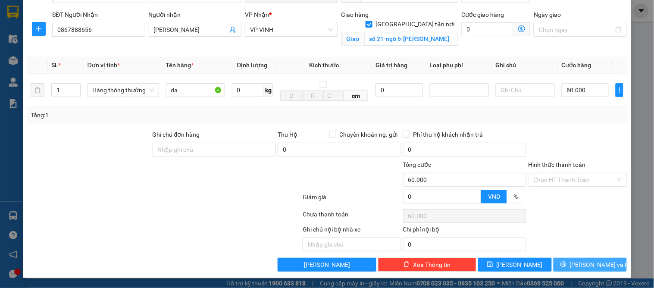
click at [577, 263] on span "[PERSON_NAME] và In" at bounding box center [600, 264] width 60 height 9
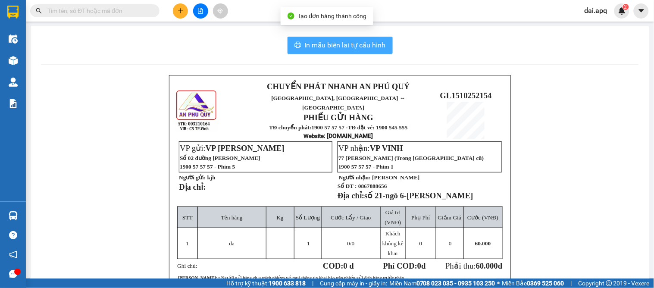
click at [322, 47] on span "In mẫu biên lai tự cấu hình" at bounding box center [345, 45] width 81 height 11
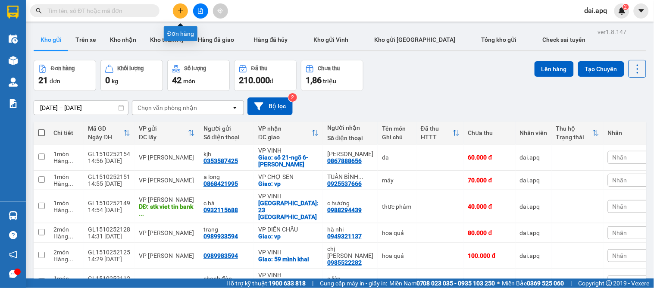
click at [180, 12] on icon "plus" at bounding box center [181, 11] width 6 height 6
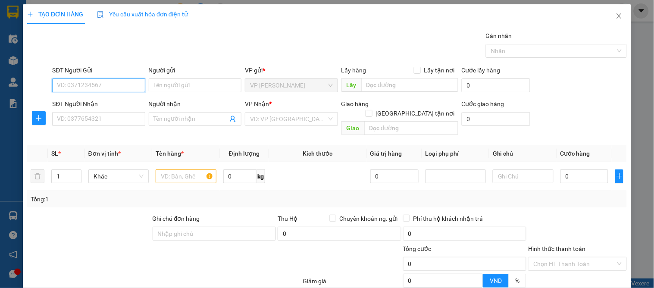
type input "0"
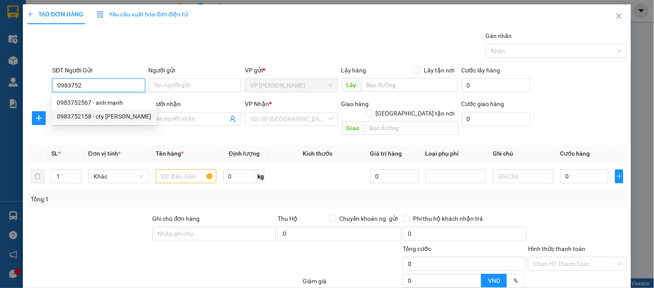
click at [107, 118] on div "0983752158 - cty hoàng hà" at bounding box center [104, 116] width 94 height 9
type input "0983752158"
type input "cty hoàng hà"
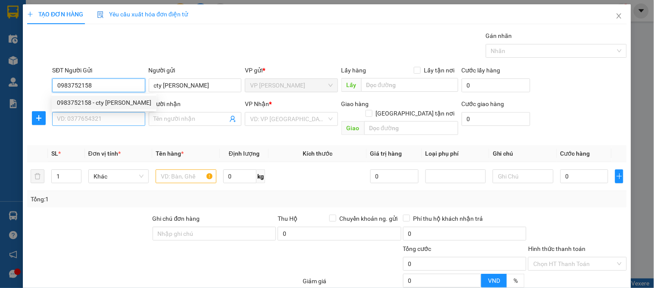
type input "0983752158"
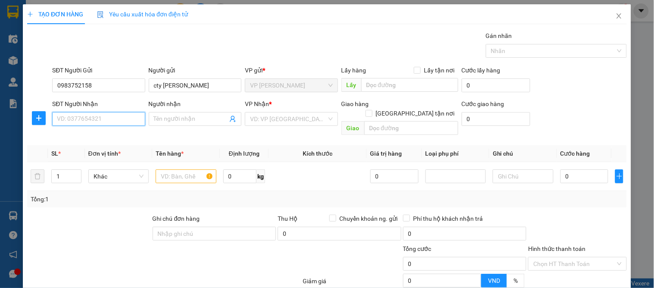
click at [100, 120] on input "SĐT Người Nhận" at bounding box center [98, 119] width 93 height 14
type input "0393342258"
click at [95, 140] on div "0393342258 - quyên" at bounding box center [97, 135] width 81 height 9
type input "quyên"
checkbox input "true"
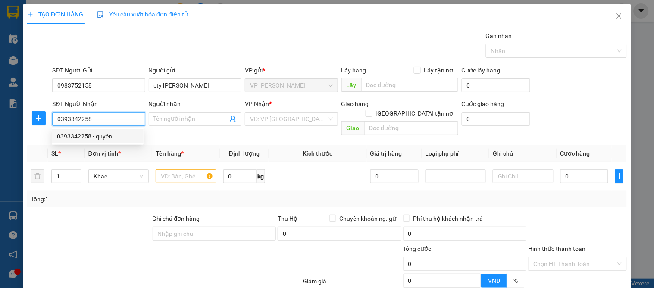
type input "vp"
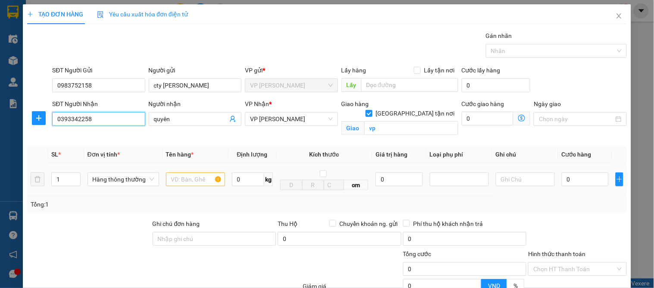
type input "0393342258"
click at [179, 179] on input "text" at bounding box center [195, 179] width 59 height 14
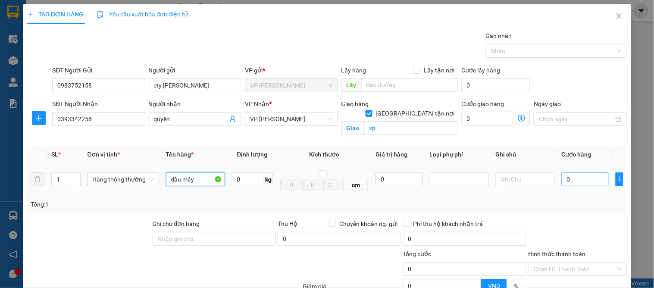
type input "dầu máy"
click at [574, 179] on input "0" at bounding box center [585, 179] width 47 height 14
type input "7"
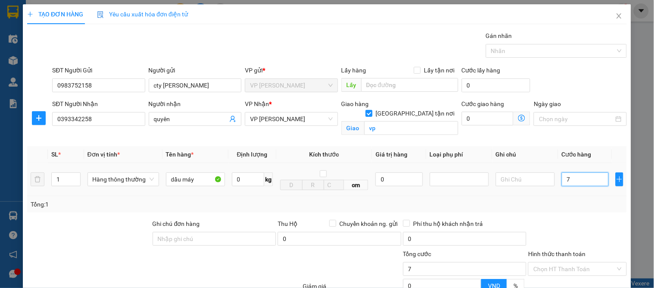
type input "70"
type input "70.000"
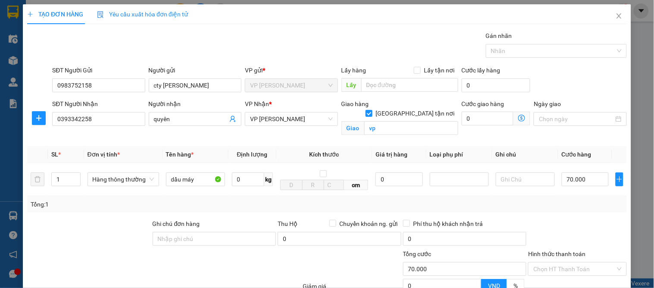
click at [570, 202] on div "Tổng: 1" at bounding box center [327, 204] width 593 height 9
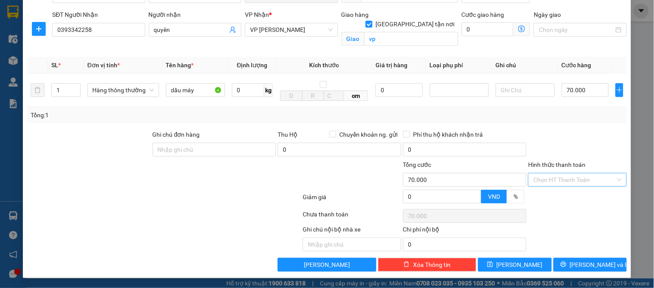
click at [562, 173] on div "Chọn HT Thanh Toán" at bounding box center [577, 180] width 98 height 14
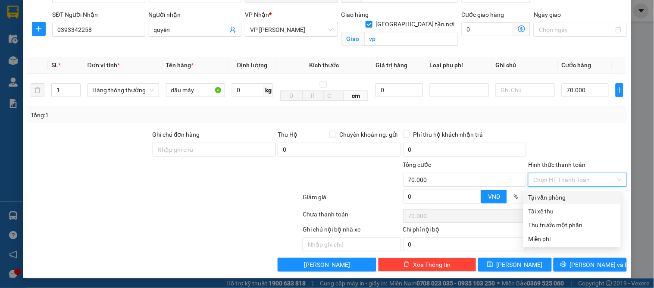
click at [563, 190] on div "Tại văn phòng" at bounding box center [571, 197] width 97 height 14
type input "0"
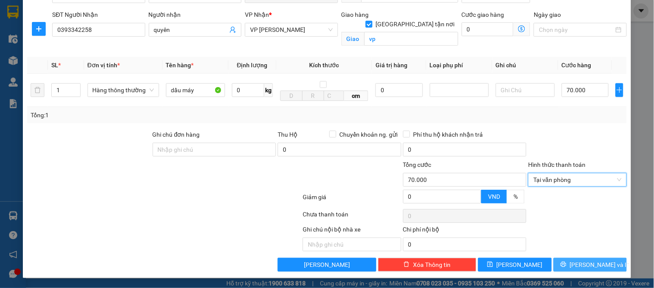
click at [599, 265] on span "[PERSON_NAME] và In" at bounding box center [600, 264] width 60 height 9
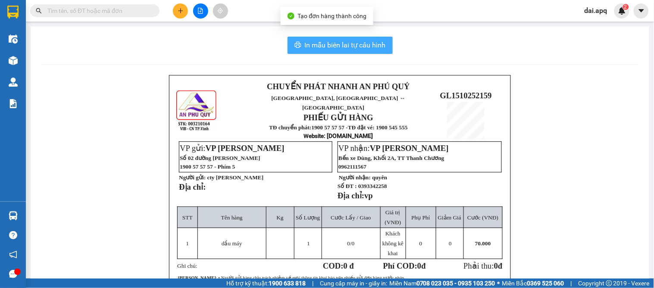
click at [320, 45] on span "In mẫu biên lai tự cấu hình" at bounding box center [345, 45] width 81 height 11
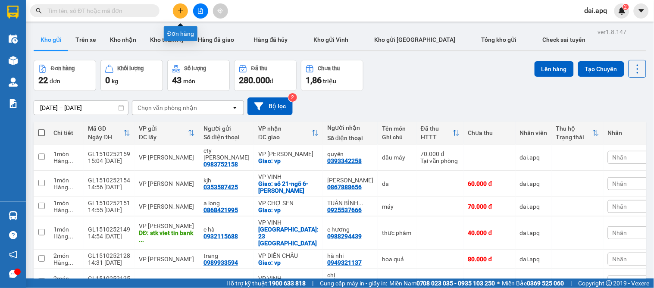
click at [179, 10] on icon "plus" at bounding box center [180, 10] width 5 height 0
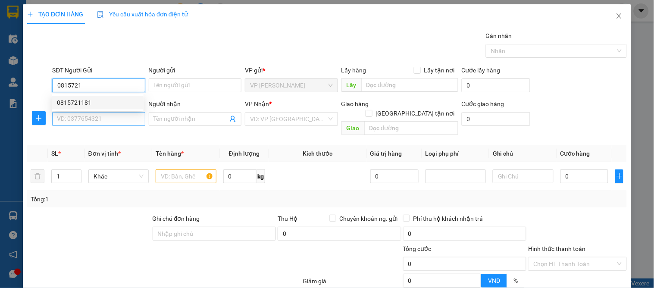
drag, startPoint x: 89, startPoint y: 100, endPoint x: 89, endPoint y: 116, distance: 16.4
click at [89, 101] on div "0815721181" at bounding box center [97, 102] width 81 height 9
type input "0815721181"
click at [89, 116] on input "SĐT Người Nhận" at bounding box center [98, 119] width 93 height 14
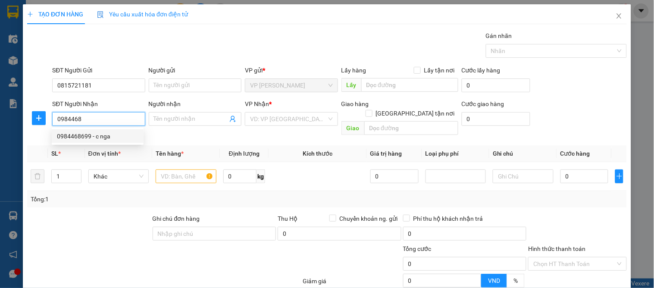
click at [95, 134] on div "0984468699 - c nga" at bounding box center [97, 135] width 81 height 9
type input "0984468699"
type input "c nga"
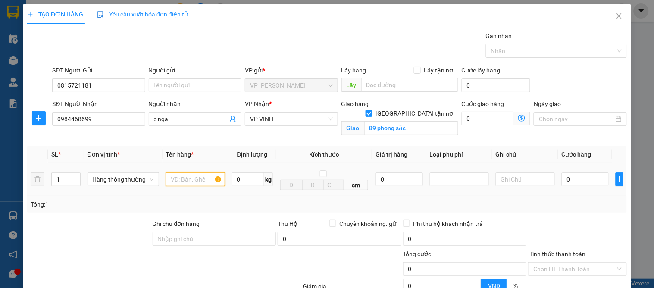
click at [191, 178] on input "text" at bounding box center [195, 179] width 59 height 14
click at [577, 181] on input "0" at bounding box center [585, 179] width 47 height 14
click at [638, 217] on div "TẠO ĐƠN HÀNG Yêu cầu xuất hóa đơn điện tử Transit Pickup Surcharge Ids Transit …" at bounding box center [327, 144] width 654 height 288
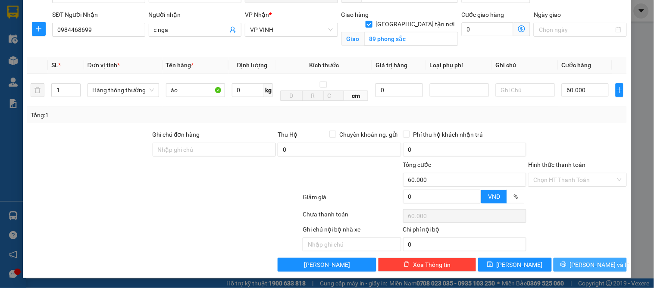
click at [589, 264] on span "[PERSON_NAME] và In" at bounding box center [600, 264] width 60 height 9
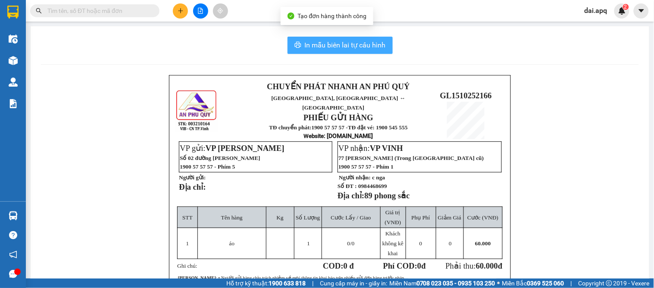
click at [373, 48] on span "In mẫu biên lai tự cấu hình" at bounding box center [345, 45] width 81 height 11
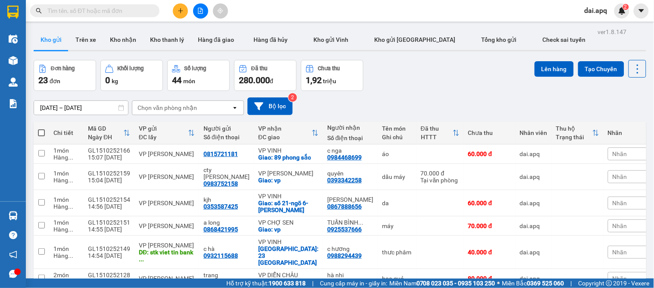
click at [401, 93] on div "[DATE] – [DATE] Press the down arrow key to interact with the calendar and sele…" at bounding box center [340, 106] width 612 height 31
click at [179, 19] on div "Kết quả tìm kiếm ( 0 ) Bộ lọc No Data dai.apq 2" at bounding box center [327, 11] width 654 height 22
click at [179, 13] on icon "plus" at bounding box center [181, 11] width 6 height 6
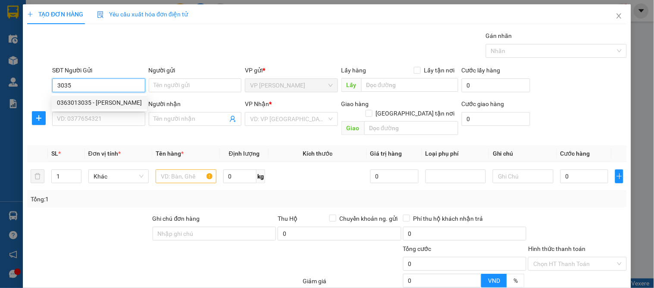
click at [85, 98] on div "0363013035 - C HƯƠNG" at bounding box center [99, 102] width 85 height 9
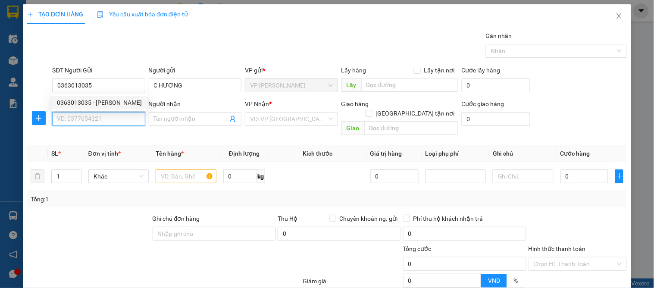
click at [80, 116] on input "SĐT Người Nhận" at bounding box center [98, 119] width 93 height 14
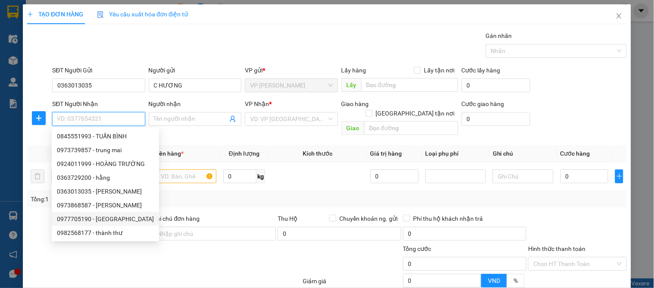
click at [96, 219] on div "0977705190 - HẢI CÚC" at bounding box center [105, 218] width 97 height 9
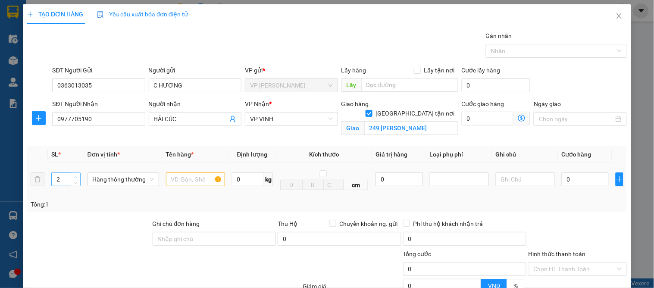
click at [74, 176] on icon "up" at bounding box center [75, 177] width 3 height 3
click at [178, 179] on input "text" at bounding box center [195, 179] width 59 height 14
click at [587, 174] on input "0" at bounding box center [585, 179] width 47 height 14
click at [607, 246] on div at bounding box center [577, 234] width 100 height 30
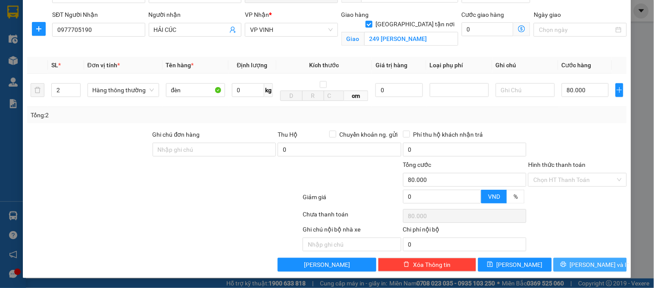
drag, startPoint x: 590, startPoint y: 267, endPoint x: 367, endPoint y: 213, distance: 230.2
click at [583, 265] on span "[PERSON_NAME] và In" at bounding box center [600, 264] width 60 height 9
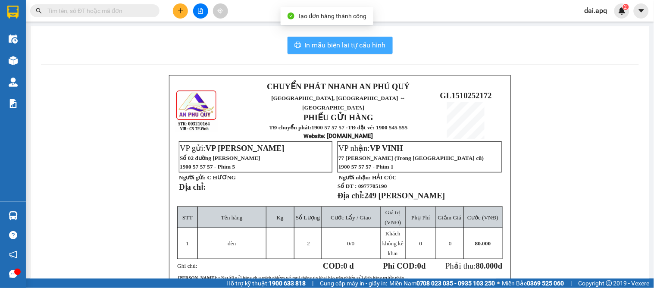
click at [346, 44] on span "In mẫu biên lai tự cấu hình" at bounding box center [345, 45] width 81 height 11
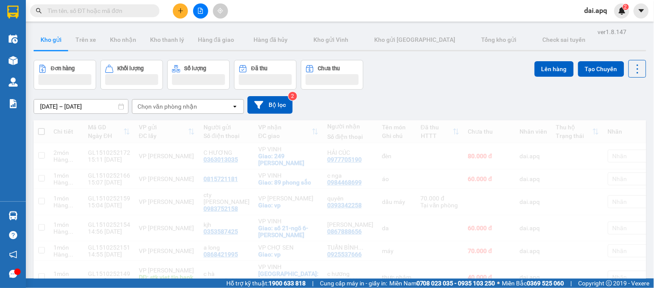
click at [339, 109] on div "[DATE] – [DATE] Press the down arrow key to interact with the calendar and sele…" at bounding box center [340, 105] width 612 height 18
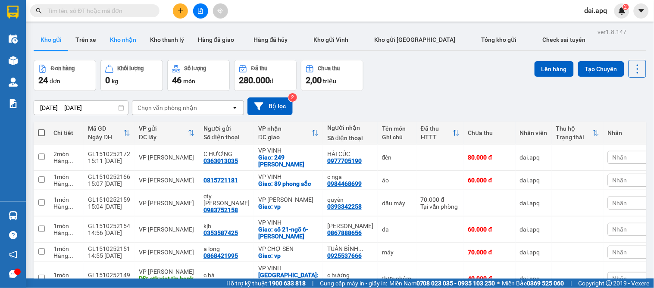
click at [124, 41] on button "Kho nhận" at bounding box center [123, 39] width 40 height 21
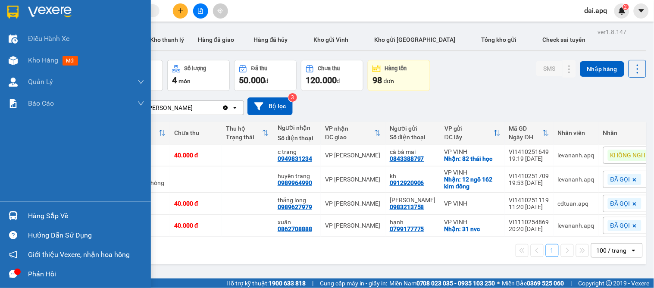
click at [40, 218] on div "Hàng sắp về" at bounding box center [86, 215] width 116 height 13
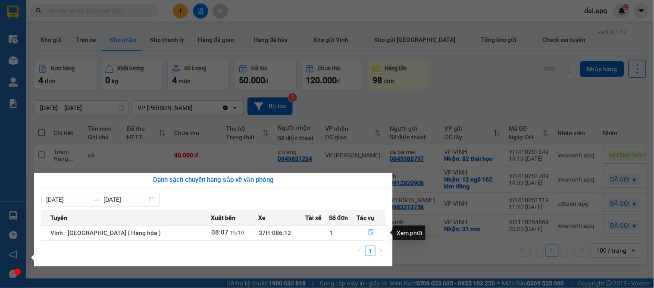
click at [368, 231] on icon "file-done" at bounding box center [371, 232] width 6 height 6
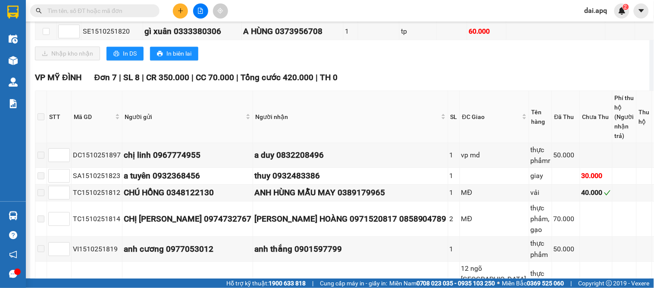
scroll to position [335, 0]
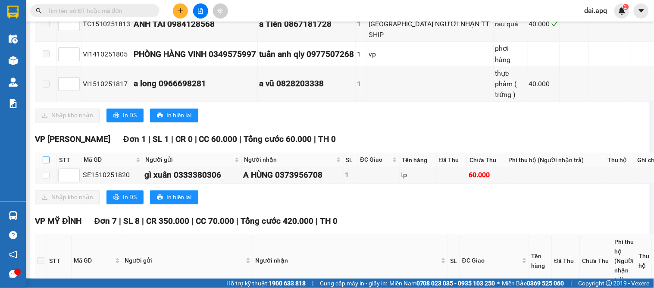
drag, startPoint x: 48, startPoint y: 151, endPoint x: 47, endPoint y: 163, distance: 11.6
click at [47, 156] on input "checkbox" at bounding box center [46, 159] width 7 height 7
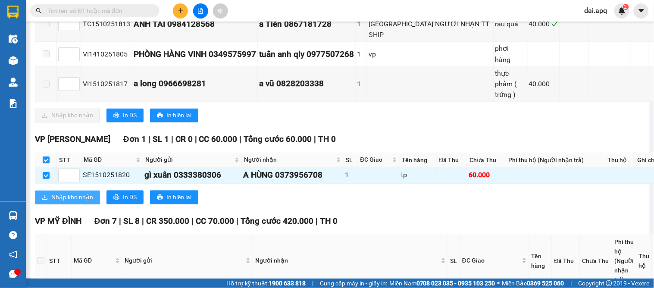
click at [59, 195] on button "Nhập kho nhận" at bounding box center [67, 197] width 65 height 14
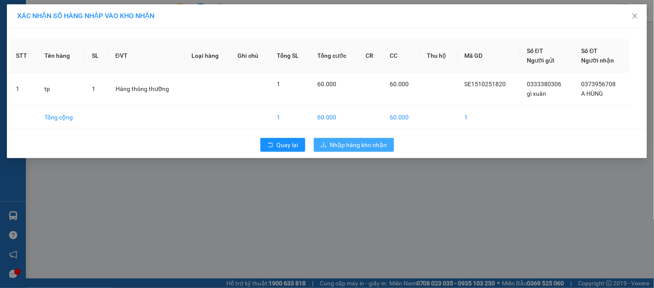
click at [349, 139] on button "Nhập hàng kho nhận" at bounding box center [354, 145] width 80 height 14
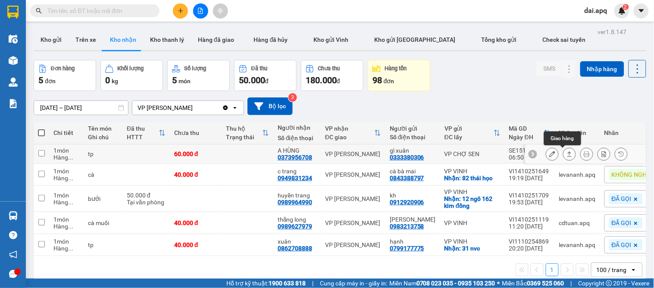
click at [566, 153] on icon at bounding box center [569, 154] width 6 height 6
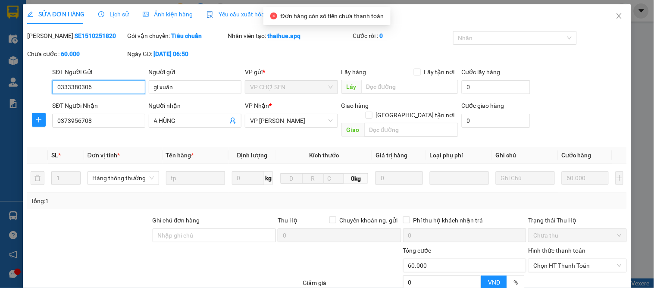
scroll to position [76, 0]
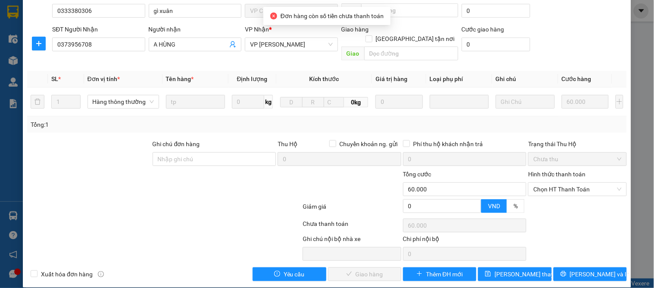
click at [562, 188] on div "Hình thức thanh toán Chọn HT Thanh Toán" at bounding box center [577, 184] width 98 height 30
drag, startPoint x: 555, startPoint y: 179, endPoint x: 555, endPoint y: 187, distance: 8.2
click at [555, 183] on span "Chọn HT Thanh Toán" at bounding box center [577, 189] width 88 height 13
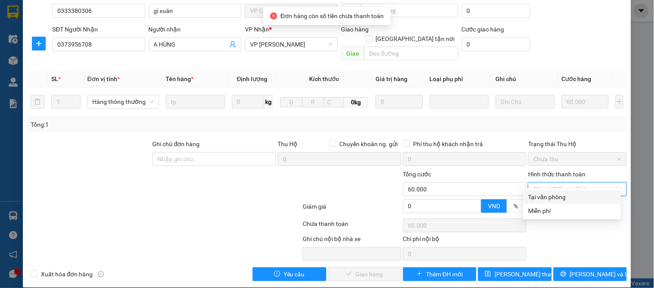
drag, startPoint x: 554, startPoint y: 194, endPoint x: 532, endPoint y: 209, distance: 26.4
click at [553, 195] on div "Tại văn phòng" at bounding box center [571, 196] width 87 height 9
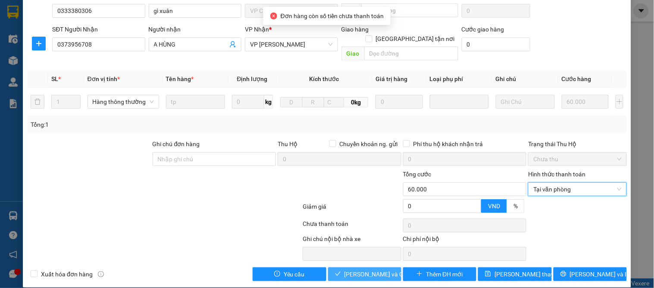
drag, startPoint x: 361, startPoint y: 264, endPoint x: 367, endPoint y: 241, distance: 23.3
click at [361, 269] on span "Lưu và Giao hàng" at bounding box center [385, 273] width 83 height 9
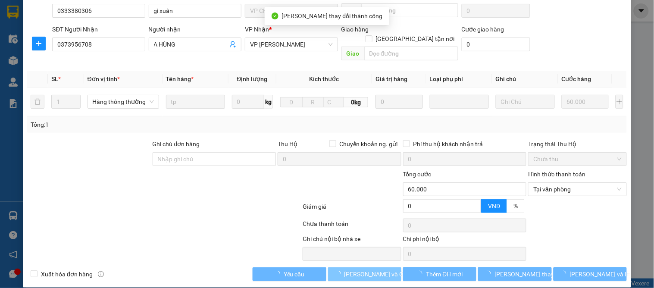
scroll to position [0, 0]
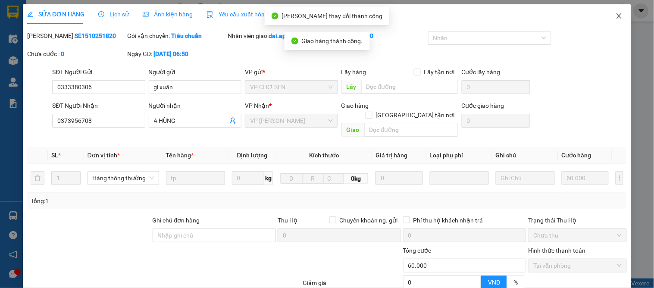
click at [615, 14] on icon "close" at bounding box center [618, 15] width 7 height 7
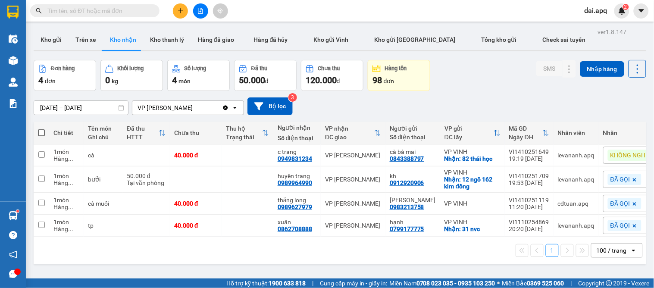
click at [178, 12] on icon "plus" at bounding box center [181, 11] width 6 height 6
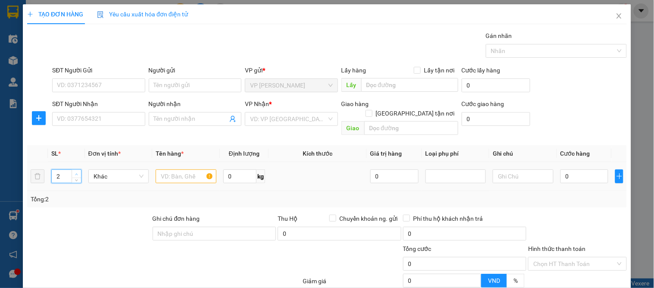
click at [75, 172] on span "up" at bounding box center [76, 174] width 5 height 5
click at [88, 88] on input "SĐT Người Gửi" at bounding box center [98, 85] width 93 height 14
drag, startPoint x: 122, startPoint y: 88, endPoint x: 33, endPoint y: 87, distance: 89.2
click at [19, 88] on div "TẠO ĐƠN HÀNG Yêu cầu xuất hóa đơn điện tử Transit Pickup Surcharge Ids Transit …" at bounding box center [327, 144] width 654 height 288
click at [160, 84] on input "Người gửi" at bounding box center [195, 85] width 93 height 14
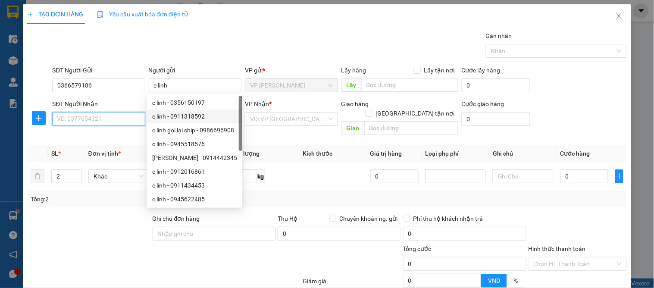
click at [80, 114] on input "SĐT Người Nhận" at bounding box center [98, 119] width 93 height 14
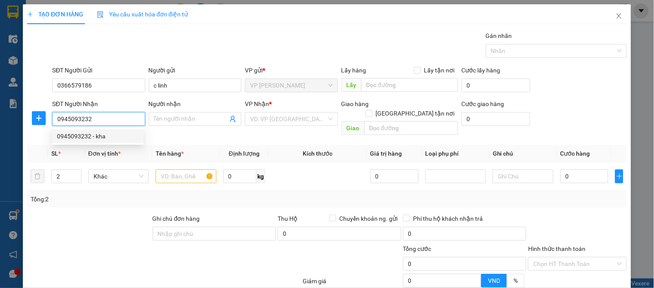
click at [84, 135] on div "0945093232 - kha" at bounding box center [97, 135] width 81 height 9
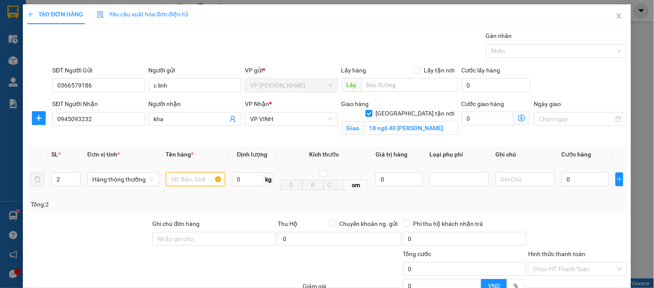
drag, startPoint x: 180, startPoint y: 182, endPoint x: 187, endPoint y: 174, distance: 10.7
click at [180, 181] on input "text" at bounding box center [195, 179] width 59 height 14
click at [580, 180] on input "0" at bounding box center [585, 179] width 47 height 14
click at [568, 207] on div "Tổng: 2" at bounding box center [327, 204] width 593 height 9
click at [179, 182] on input "text" at bounding box center [195, 179] width 59 height 14
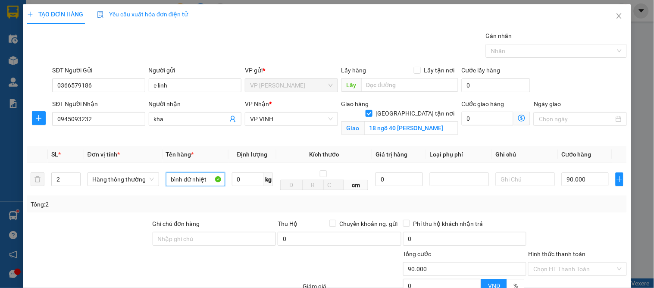
scroll to position [89, 0]
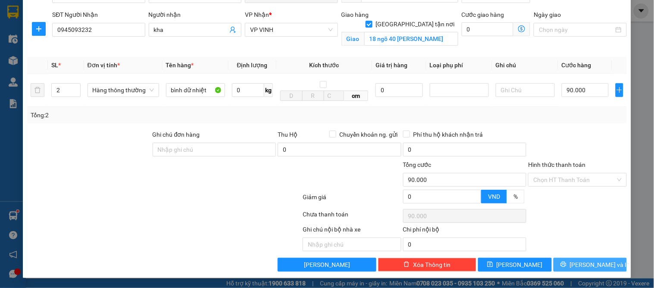
click at [578, 266] on span "[PERSON_NAME] và In" at bounding box center [600, 264] width 60 height 9
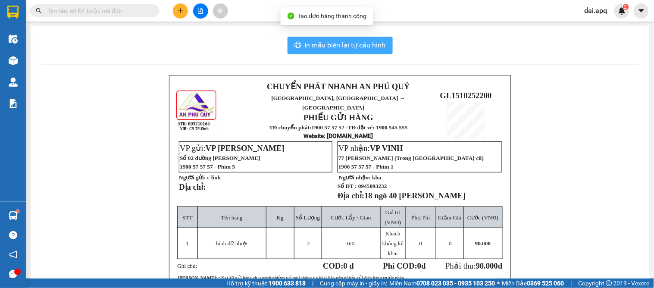
click at [332, 44] on span "In mẫu biên lai tự cấu hình" at bounding box center [345, 45] width 81 height 11
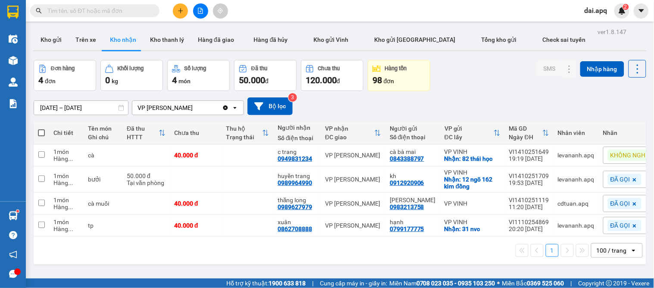
click at [181, 13] on icon "plus" at bounding box center [181, 11] width 6 height 6
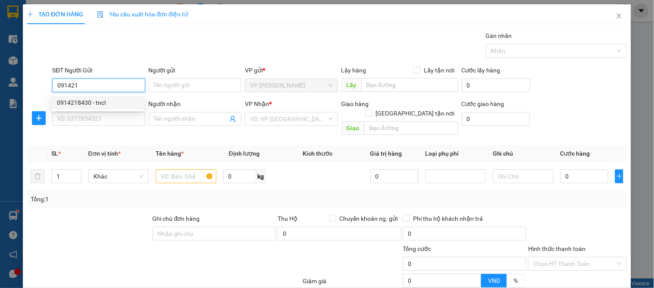
drag, startPoint x: 72, startPoint y: 102, endPoint x: 68, endPoint y: 114, distance: 12.4
click at [72, 103] on div "0914218430 - tncl" at bounding box center [97, 102] width 81 height 9
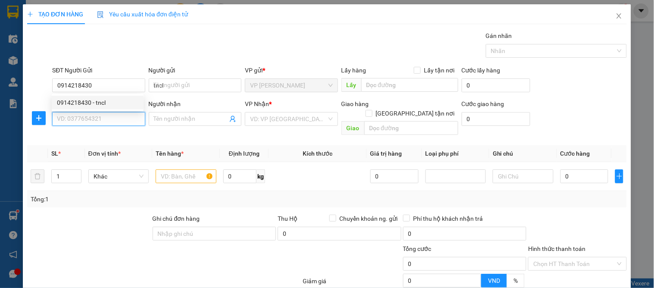
drag, startPoint x: 68, startPoint y: 114, endPoint x: 76, endPoint y: 124, distance: 12.9
click at [74, 121] on input "SĐT Người Nhận" at bounding box center [98, 119] width 93 height 14
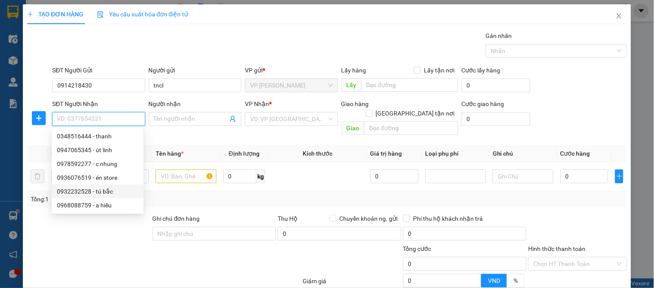
click at [106, 193] on div "0932232528 - tú bắc" at bounding box center [97, 191] width 81 height 9
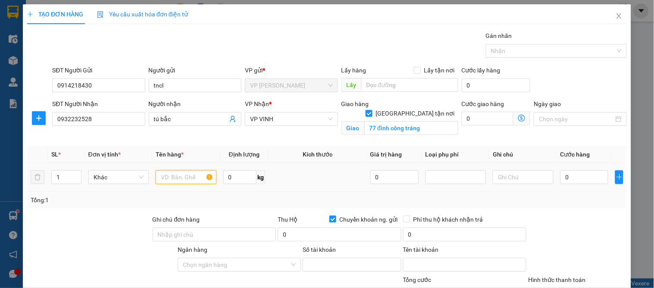
click at [177, 178] on input "text" at bounding box center [186, 177] width 60 height 14
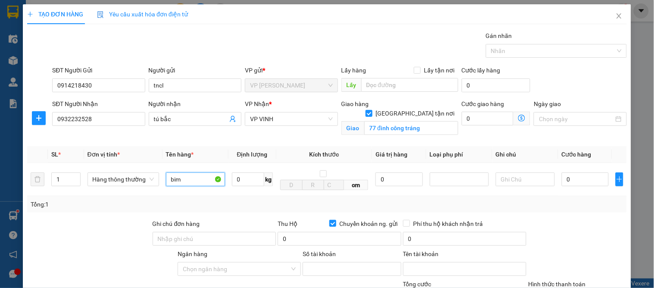
scroll to position [96, 0]
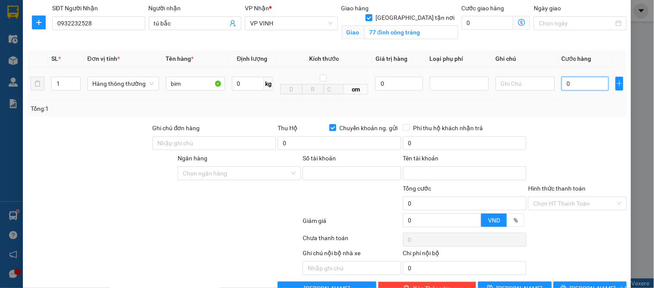
click at [578, 80] on input "0" at bounding box center [585, 84] width 47 height 14
click at [576, 127] on div at bounding box center [577, 138] width 100 height 30
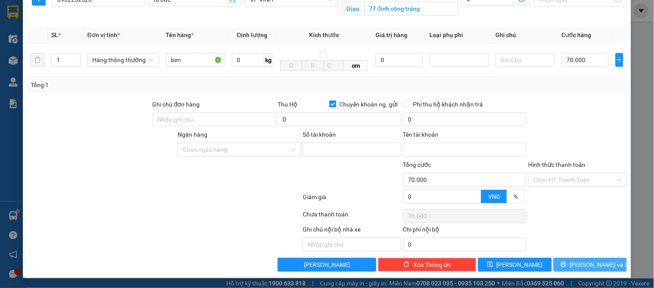
drag, startPoint x: 583, startPoint y: 265, endPoint x: 491, endPoint y: 248, distance: 93.5
click at [583, 266] on span "[PERSON_NAME] và In" at bounding box center [600, 264] width 60 height 9
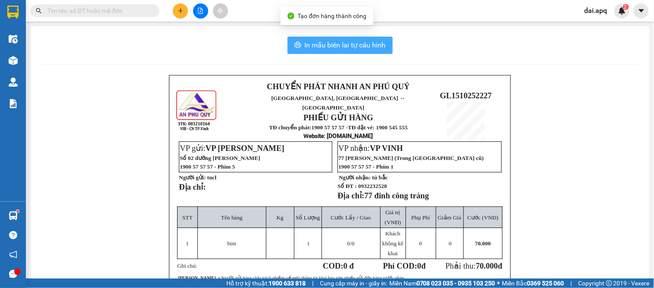
click at [329, 37] on button "In mẫu biên lai tự cấu hình" at bounding box center [339, 45] width 105 height 17
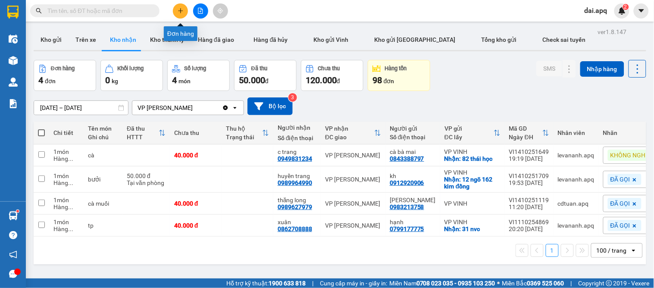
click at [176, 10] on button at bounding box center [180, 10] width 15 height 15
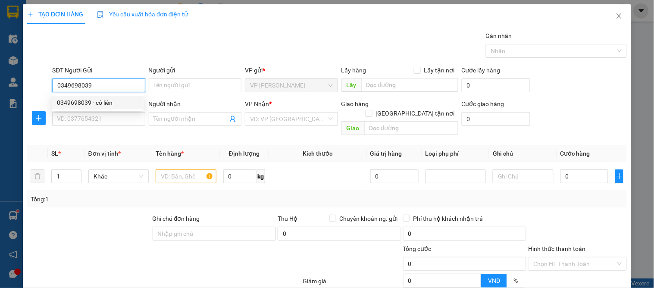
click at [84, 101] on div "0349698039 - cô liên" at bounding box center [97, 102] width 81 height 9
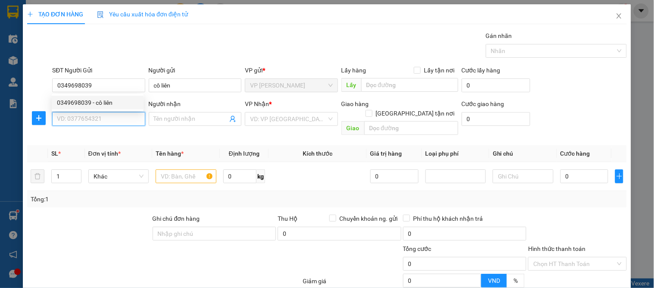
drag, startPoint x: 85, startPoint y: 113, endPoint x: 126, endPoint y: 123, distance: 42.1
click at [88, 114] on input "SĐT Người Nhận" at bounding box center [98, 119] width 93 height 14
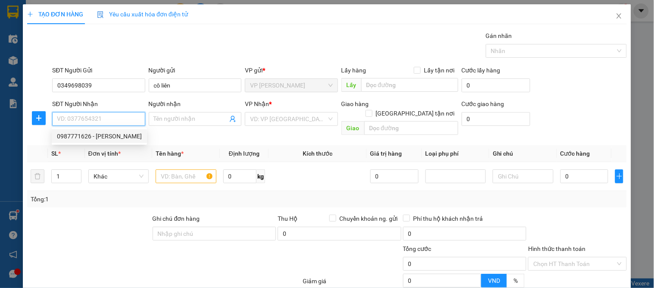
drag, startPoint x: 84, startPoint y: 135, endPoint x: 68, endPoint y: 136, distance: 16.4
click at [84, 135] on div "0987771626 - c hoài" at bounding box center [99, 135] width 85 height 9
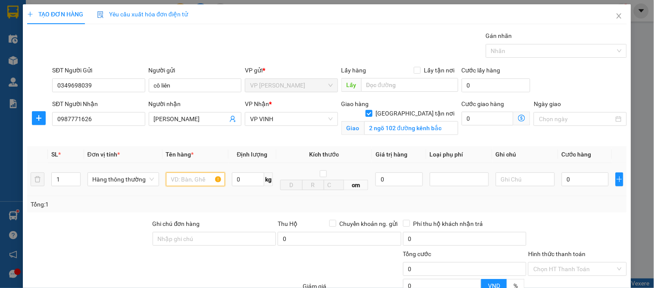
click at [173, 185] on input "text" at bounding box center [195, 179] width 59 height 14
click at [584, 176] on input "0" at bounding box center [585, 179] width 47 height 14
click at [577, 206] on div "Tổng: 1" at bounding box center [327, 204] width 593 height 9
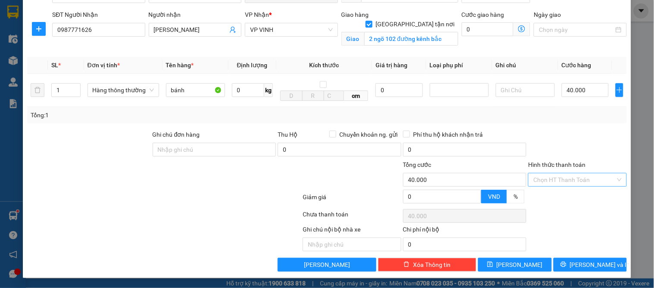
click at [569, 177] on input "Hình thức thanh toán" at bounding box center [574, 179] width 82 height 13
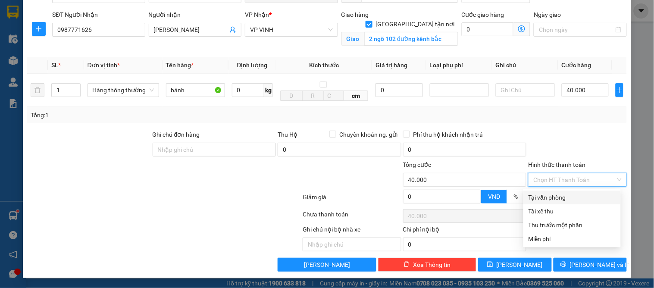
click at [563, 197] on div "Tại văn phòng" at bounding box center [571, 197] width 87 height 9
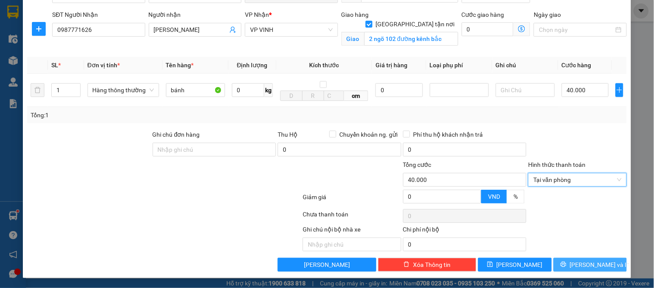
click at [583, 260] on span "[PERSON_NAME] và In" at bounding box center [600, 264] width 60 height 9
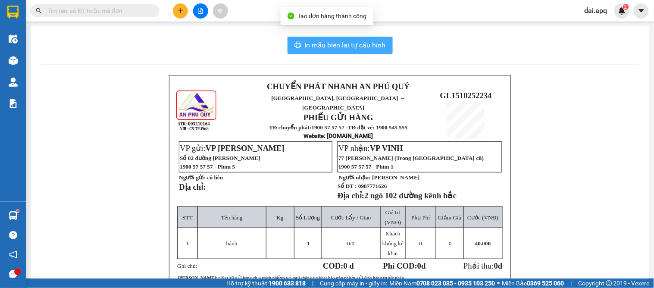
click at [323, 40] on span "In mẫu biên lai tự cấu hình" at bounding box center [345, 45] width 81 height 11
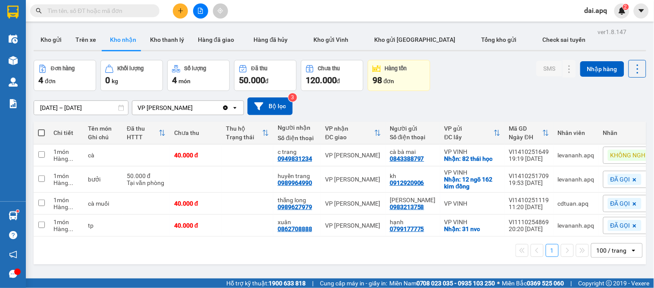
click at [359, 102] on div "[DATE] – [DATE] Press the down arrow key to interact with the calendar and sele…" at bounding box center [340, 106] width 612 height 18
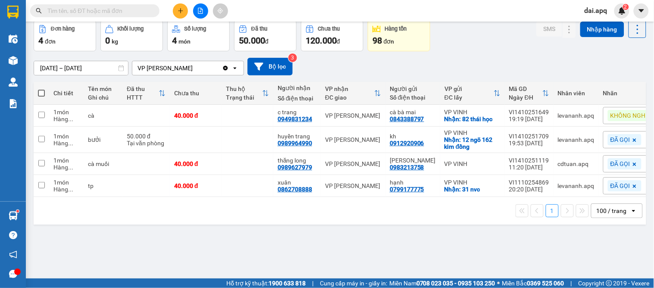
click at [178, 11] on icon "plus" at bounding box center [181, 11] width 6 height 6
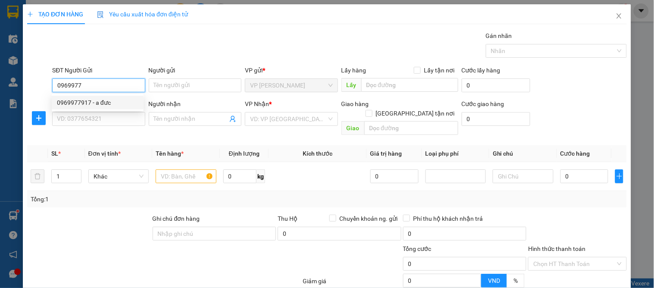
click at [90, 102] on div "0969977917 - a đưc" at bounding box center [97, 102] width 81 height 9
type input "0969977917"
type input "a đưc"
type input "0969977917"
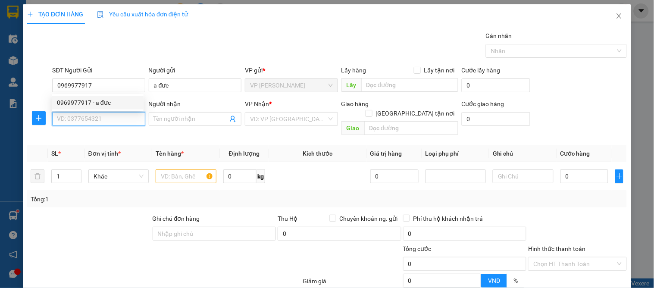
drag, startPoint x: 88, startPoint y: 117, endPoint x: 109, endPoint y: 133, distance: 26.5
click at [89, 117] on input "SĐT Người Nhận" at bounding box center [98, 119] width 93 height 14
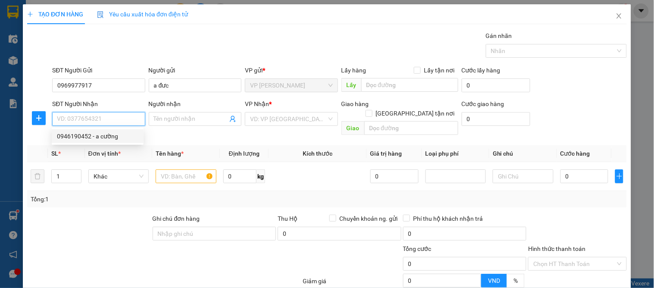
drag, startPoint x: 108, startPoint y: 137, endPoint x: 153, endPoint y: 144, distance: 45.4
click at [111, 138] on div "0946190452 - a cường" at bounding box center [97, 135] width 81 height 9
type input "0946190452"
type input "a cường"
checkbox input "true"
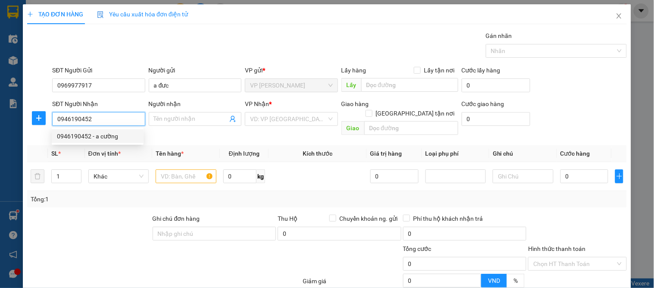
type input "16 lê viết lượng"
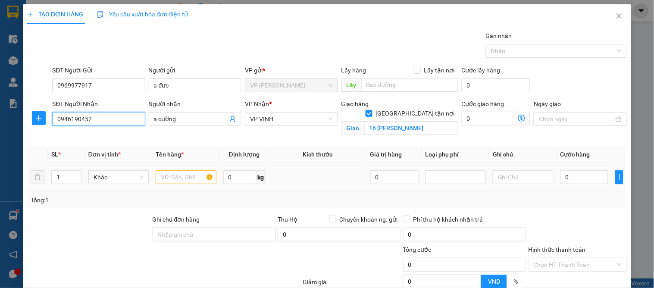
type input "10"
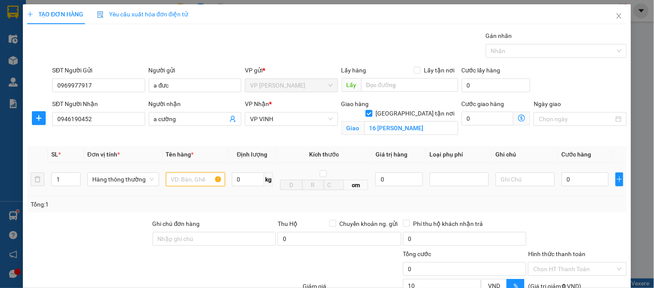
click at [171, 176] on input "text" at bounding box center [195, 179] width 59 height 14
type input "khuôn"
click at [575, 178] on input "0" at bounding box center [585, 179] width 47 height 14
type input "3"
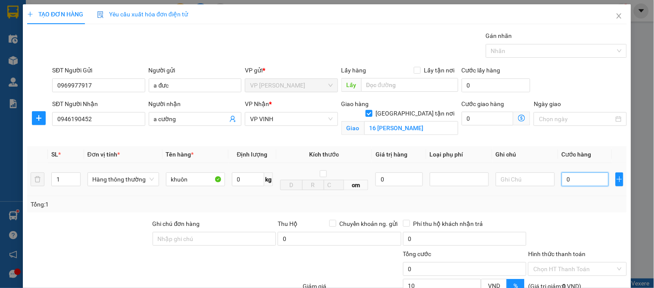
type input "3"
type input "30"
type input "30.000"
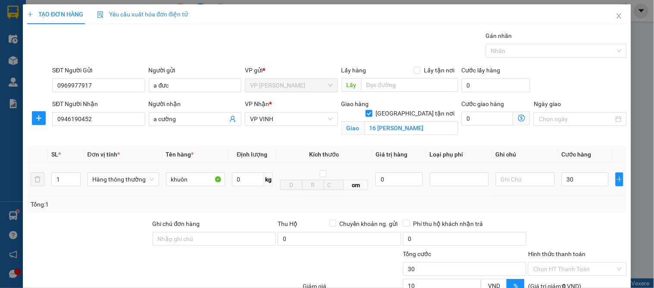
type input "27.000"
click at [567, 213] on div "Transit Pickup Surcharge Ids Transit Deliver Surcharge Ids Transit Deliver Surc…" at bounding box center [326, 196] width 599 height 330
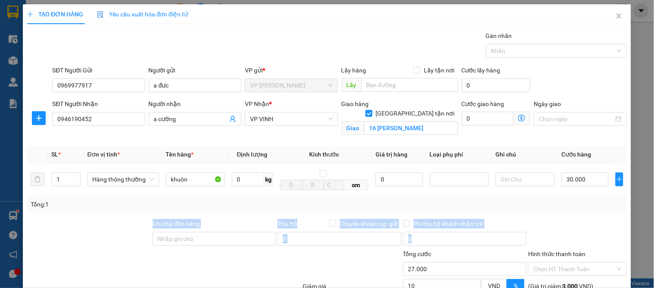
scroll to position [89, 0]
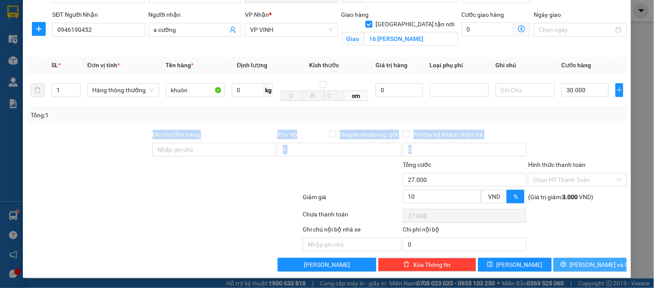
drag, startPoint x: 590, startPoint y: 265, endPoint x: 550, endPoint y: 264, distance: 40.1
click at [590, 265] on span "[PERSON_NAME] và In" at bounding box center [600, 264] width 60 height 9
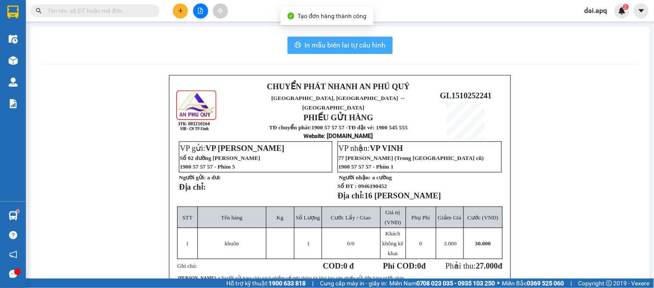
click at [329, 48] on span "In mẫu biên lai tự cấu hình" at bounding box center [345, 45] width 81 height 11
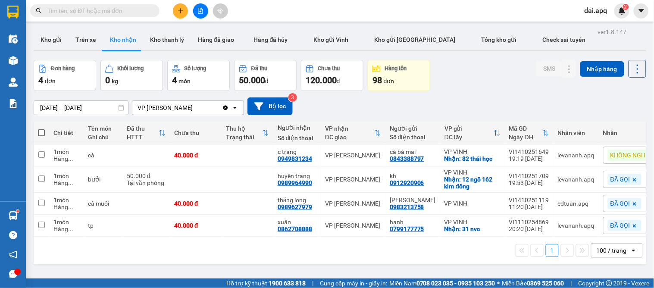
click at [385, 105] on div "01/10/2025 – 31/10/2025 Press the down arrow key to interact with the calendar …" at bounding box center [340, 106] width 612 height 18
click at [174, 11] on button at bounding box center [180, 10] width 15 height 15
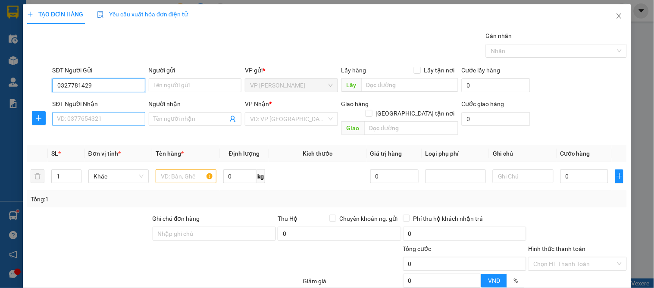
type input "0327781429"
drag, startPoint x: 74, startPoint y: 122, endPoint x: 156, endPoint y: 136, distance: 83.0
click at [77, 123] on input "SĐT Người Nhận" at bounding box center [98, 119] width 93 height 14
type input "0388151396"
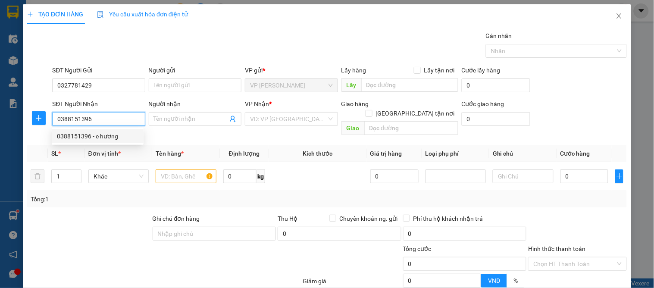
drag, startPoint x: 105, startPoint y: 136, endPoint x: 117, endPoint y: 136, distance: 12.1
click at [105, 137] on div "0388151396 - c hương" at bounding box center [97, 135] width 81 height 9
type input "c hương"
checkbox input "true"
type input "xóm 7 nghi phú"
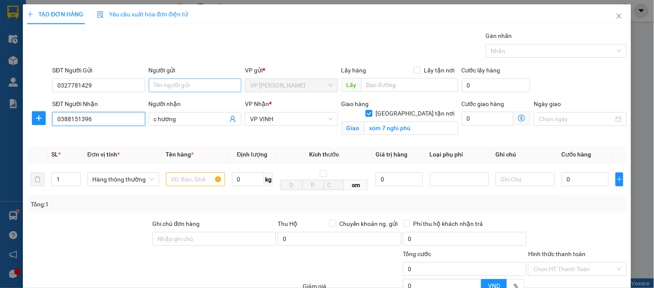
type input "0388151396"
click at [179, 90] on input "Người gửi" at bounding box center [195, 85] width 93 height 14
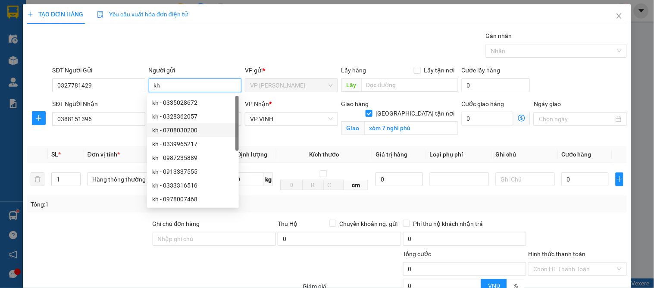
type input "kh"
click at [116, 140] on div "Transit Pickup Surcharge Ids Transit Deliver Surcharge Ids Transit Deliver Surc…" at bounding box center [326, 196] width 599 height 330
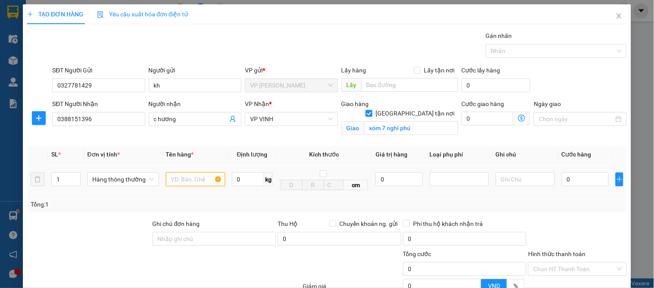
click at [175, 181] on input "text" at bounding box center [195, 179] width 59 height 14
type input "d"
type input "đông lạnh"
click at [570, 180] on input "0" at bounding box center [585, 179] width 47 height 14
type input "7"
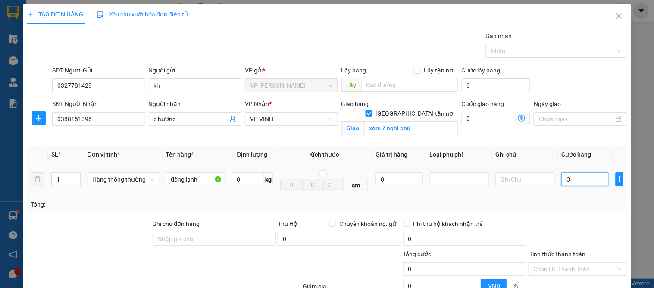
type input "7"
type input "70"
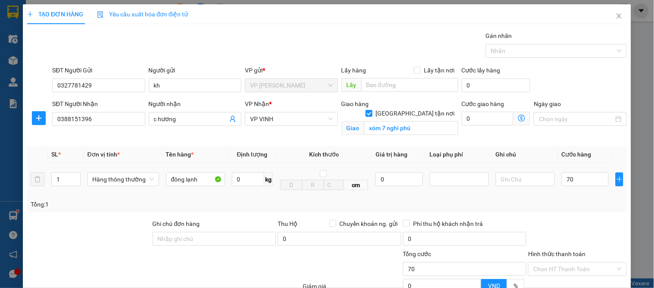
type input "70.000"
click at [573, 228] on div at bounding box center [577, 234] width 100 height 30
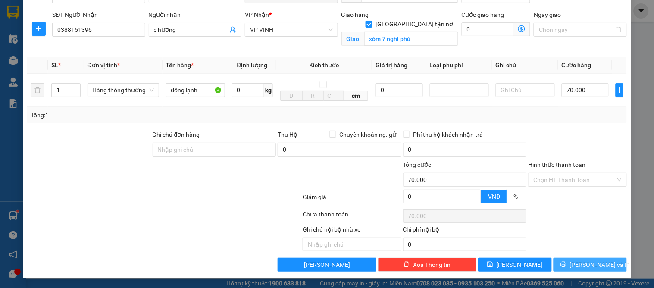
click at [566, 261] on icon "printer" at bounding box center [563, 264] width 6 height 6
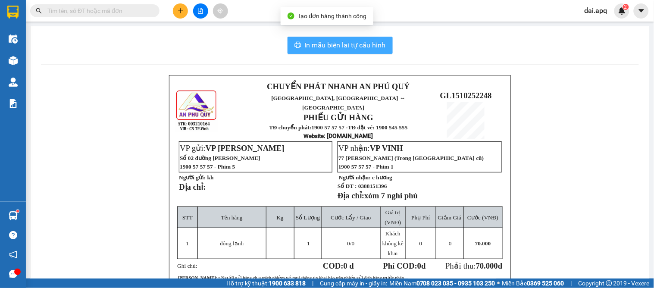
click at [337, 40] on span "In mẫu biên lai tự cấu hình" at bounding box center [345, 45] width 81 height 11
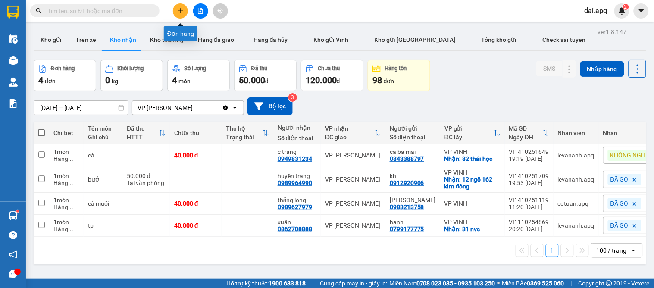
click at [179, 10] on icon "plus" at bounding box center [180, 10] width 5 height 0
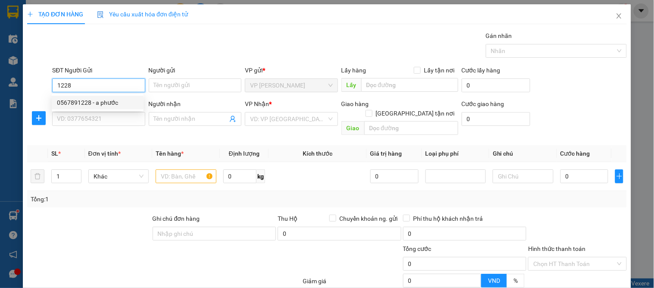
click at [93, 102] on div "0567891228 - a phước" at bounding box center [97, 102] width 81 height 9
type input "0567891228"
type input "a phước"
type input "0567891228"
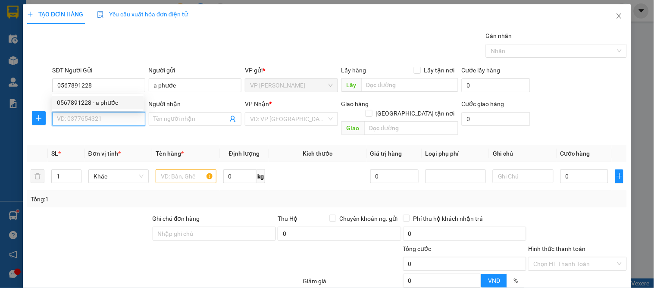
click at [90, 113] on input "SĐT Người Nhận" at bounding box center [98, 119] width 93 height 14
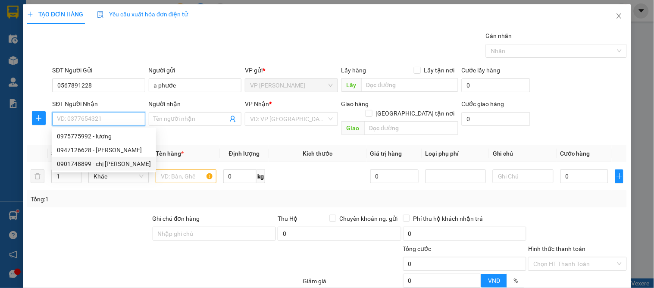
click at [106, 165] on div "0901748899 - chị ngân" at bounding box center [104, 163] width 94 height 9
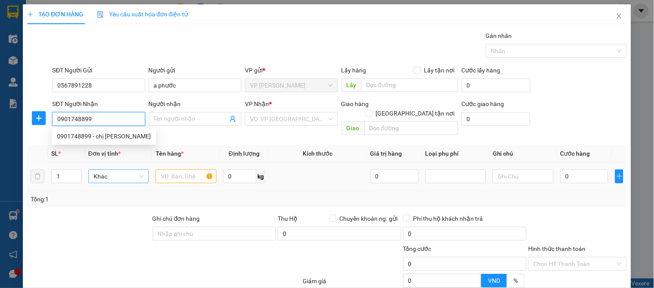
type input "0901748899"
type input "chị [PERSON_NAME]"
checkbox input "true"
type input "vp"
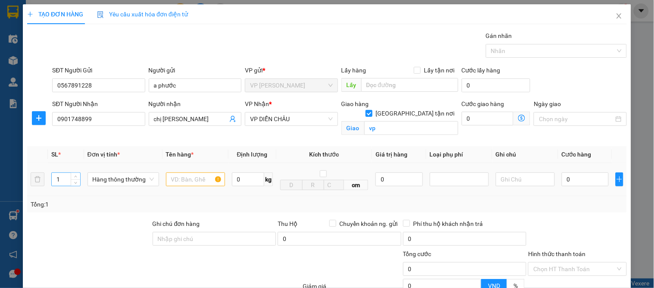
click at [65, 178] on input "1" at bounding box center [66, 179] width 28 height 13
type input "10"
click at [181, 180] on input "text" at bounding box center [195, 179] width 59 height 14
type input "hoa quả"
click at [574, 178] on input "0" at bounding box center [585, 179] width 47 height 14
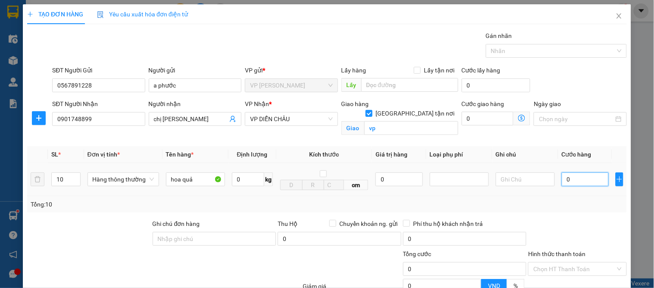
type input "5"
type input "50"
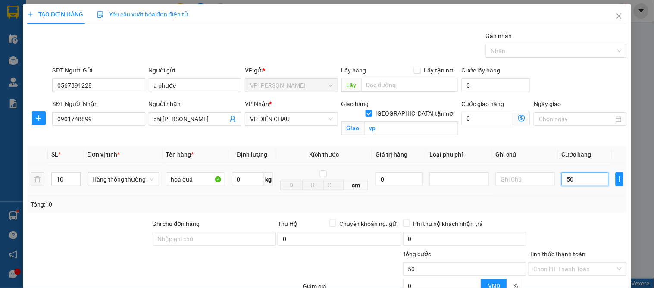
type input "50"
type input "500"
type input "500.000"
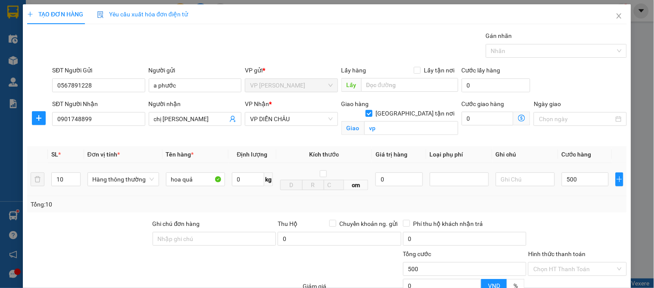
type input "500.000"
drag, startPoint x: 576, startPoint y: 197, endPoint x: 576, endPoint y: 212, distance: 14.2
click at [576, 198] on div "Tổng: 10" at bounding box center [326, 204] width 599 height 16
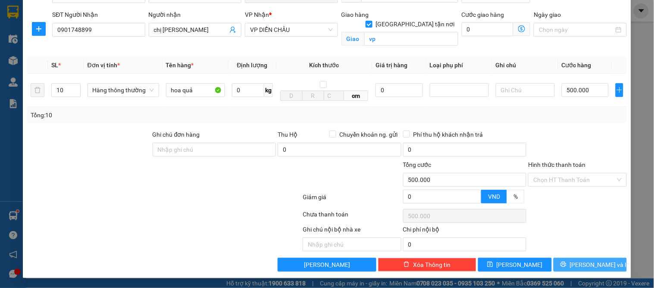
click at [582, 262] on span "[PERSON_NAME] và In" at bounding box center [600, 264] width 60 height 9
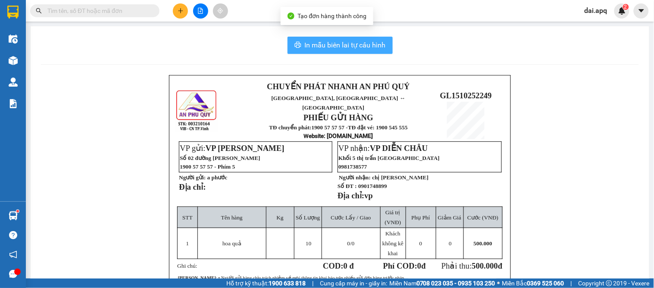
click at [331, 53] on button "In mẫu biên lai tự cấu hình" at bounding box center [339, 45] width 105 height 17
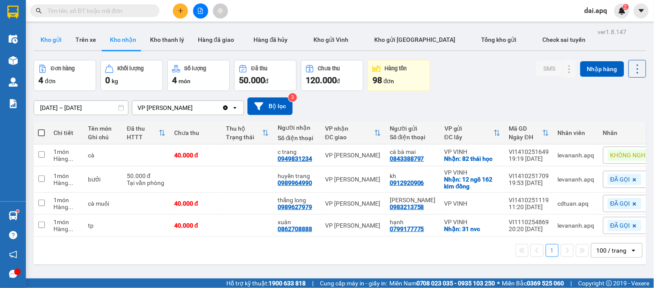
click at [44, 43] on button "Kho gửi" at bounding box center [51, 39] width 35 height 21
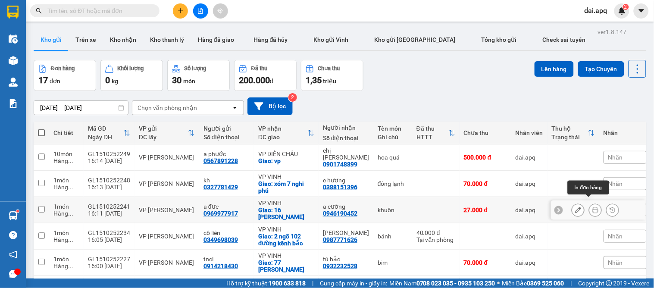
click at [592, 203] on button at bounding box center [595, 210] width 12 height 15
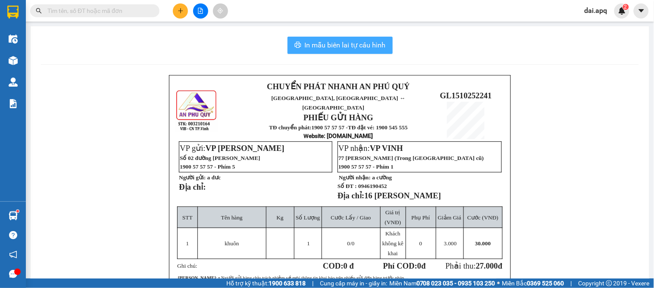
click at [315, 39] on button "In mẫu biên lai tự cấu hình" at bounding box center [339, 45] width 105 height 17
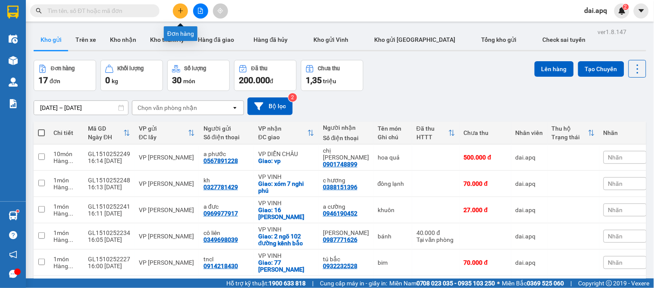
click at [180, 16] on button at bounding box center [180, 10] width 15 height 15
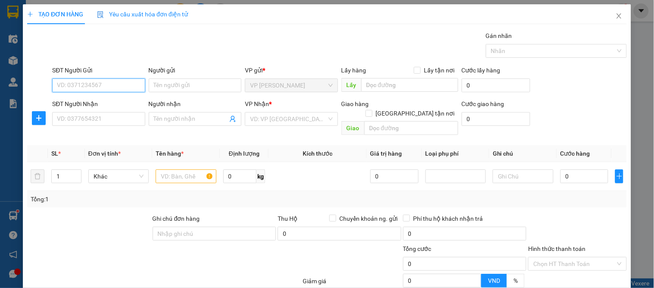
click at [131, 87] on input "SĐT Người Gửi" at bounding box center [98, 85] width 93 height 14
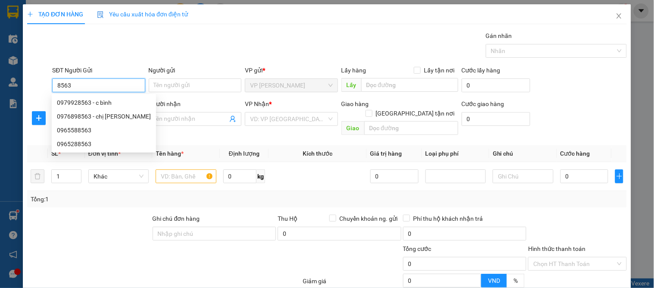
click at [118, 88] on input "8563" at bounding box center [98, 85] width 93 height 14
click at [121, 98] on div "0979928563 - c bình" at bounding box center [104, 102] width 94 height 9
type input "0979928563"
type input "c bình"
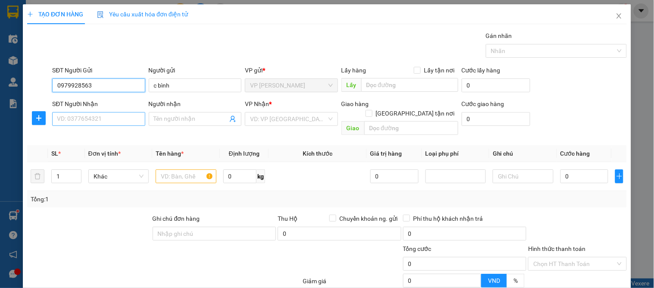
type input "0979928563"
click at [121, 115] on input "SĐT Người Nhận" at bounding box center [98, 119] width 93 height 14
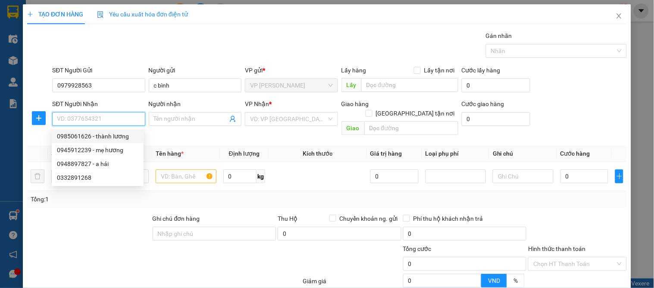
click at [123, 138] on div "0985061626 - thành lương" at bounding box center [97, 135] width 81 height 9
type input "0985061626"
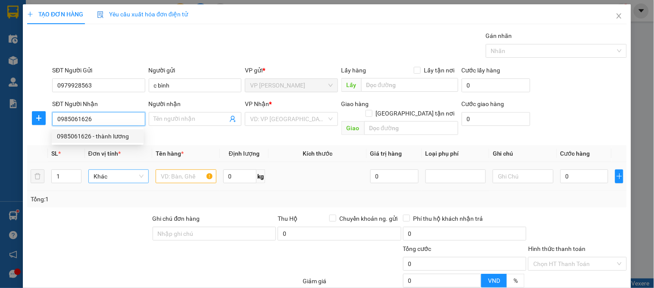
type input "thành lương"
checkbox input "true"
type input "vp"
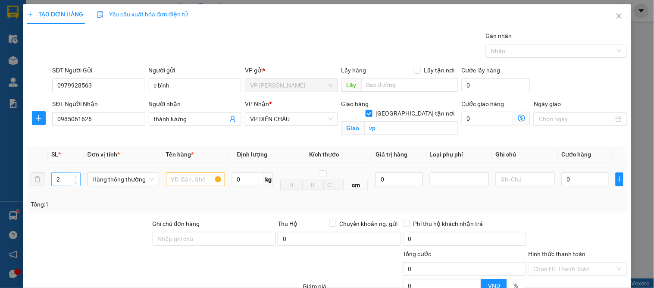
click at [75, 177] on icon "up" at bounding box center [76, 177] width 3 height 2
type input "3"
click at [75, 178] on icon "up" at bounding box center [75, 177] width 3 height 3
click at [179, 184] on input "text" at bounding box center [195, 179] width 59 height 14
type input "táo"
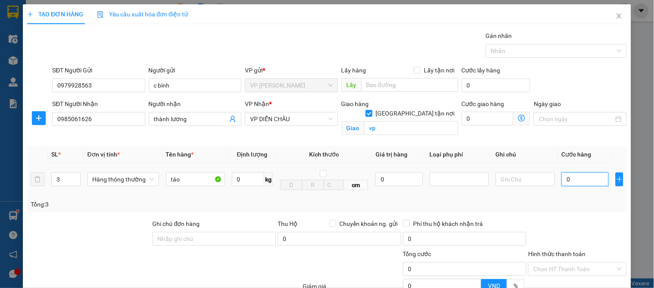
click at [574, 183] on input "0" at bounding box center [585, 179] width 47 height 14
type input "1"
type input "12"
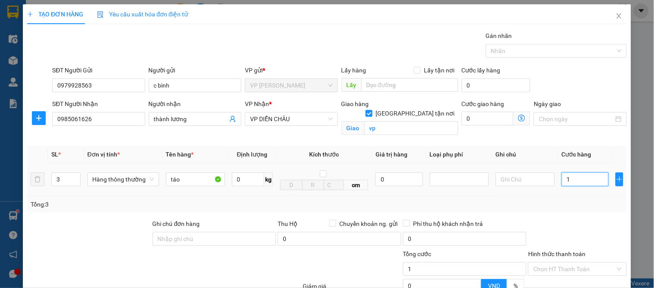
type input "12"
type input "120"
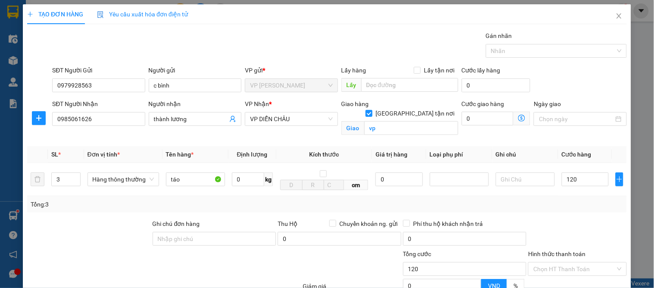
type input "120.000"
click at [578, 200] on div "Tổng: 3" at bounding box center [327, 204] width 593 height 9
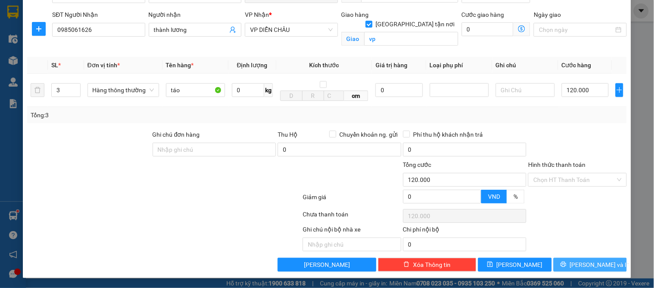
click at [579, 267] on span "[PERSON_NAME] và In" at bounding box center [600, 264] width 60 height 9
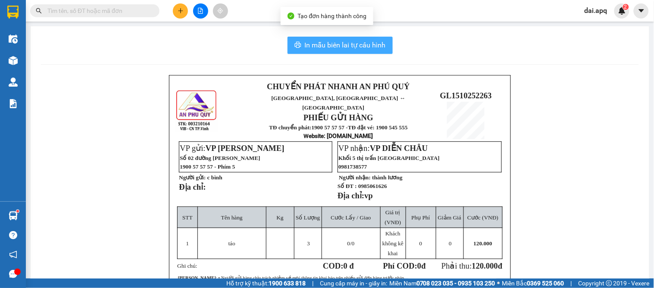
click at [332, 48] on span "In mẫu biên lai tự cấu hình" at bounding box center [345, 45] width 81 height 11
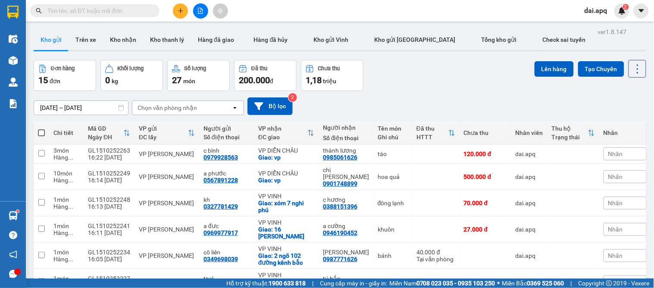
click at [367, 84] on div "Đơn hàng 15 đơn Khối lượng 0 kg Số lượng 27 món Đã thu 200.000 đ Chưa thu 1,18 …" at bounding box center [340, 75] width 612 height 31
drag, startPoint x: 624, startPoint y: 0, endPoint x: 462, endPoint y: 84, distance: 182.4
click at [462, 84] on div "Đơn hàng 15 đơn Khối lượng 0 kg Số lượng 27 món Đã thu 200.000 đ Chưa thu 1,18 …" at bounding box center [340, 75] width 612 height 31
click at [186, 11] on button at bounding box center [180, 10] width 15 height 15
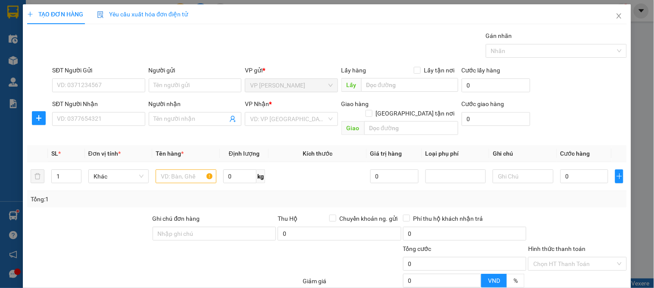
click at [106, 77] on div "SĐT Người Gửi" at bounding box center [98, 72] width 93 height 13
click at [106, 81] on input "SĐT Người Gửi" at bounding box center [98, 85] width 93 height 14
type input "0961069472"
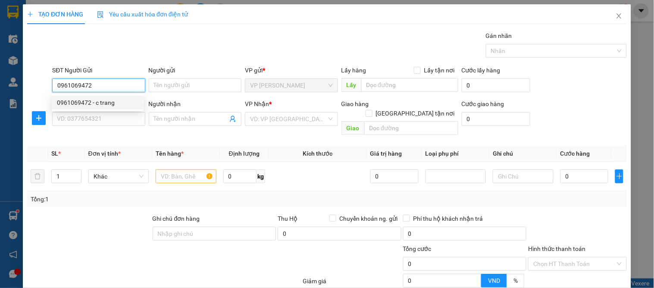
drag, startPoint x: 105, startPoint y: 100, endPoint x: 109, endPoint y: 114, distance: 15.3
click at [105, 100] on div "0961069472 - c trang" at bounding box center [97, 102] width 81 height 9
type input "c trang"
type input "0961069472"
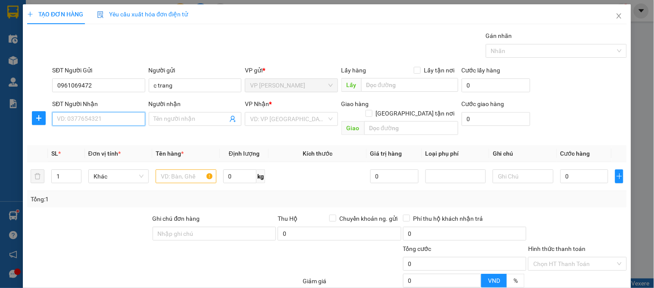
click at [109, 114] on input "SĐT Người Nhận" at bounding box center [98, 119] width 93 height 14
click at [117, 132] on div "0941408228 - a nguyên" at bounding box center [97, 135] width 81 height 9
type input "0941408228"
type input "a nguyên"
checkbox input "true"
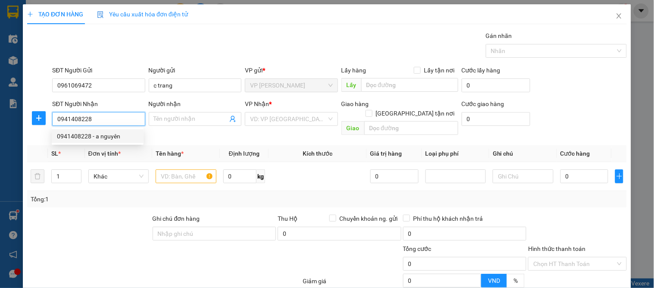
type input "Visip hưng tây(wosin)"
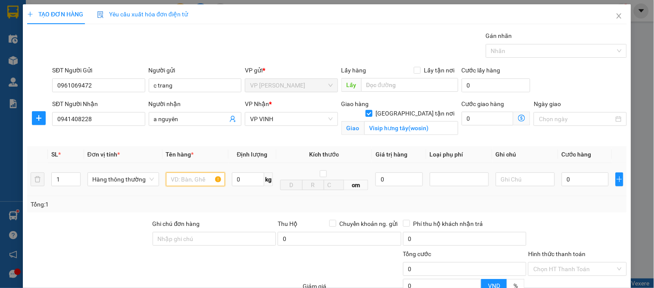
click at [172, 174] on input "text" at bounding box center [195, 179] width 59 height 14
type input "d"
type input "đồ điện"
click at [582, 186] on input "0" at bounding box center [585, 179] width 47 height 14
type input "4"
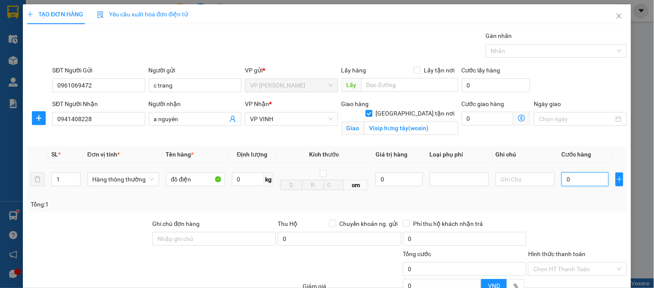
type input "4"
type input "40"
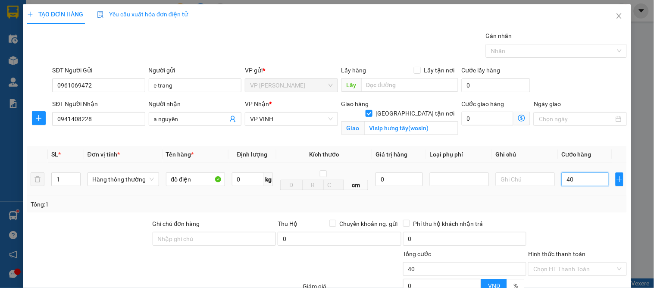
drag, startPoint x: 585, startPoint y: 185, endPoint x: 585, endPoint y: 193, distance: 7.8
click at [585, 193] on td "40" at bounding box center [585, 179] width 54 height 33
type input "40.000"
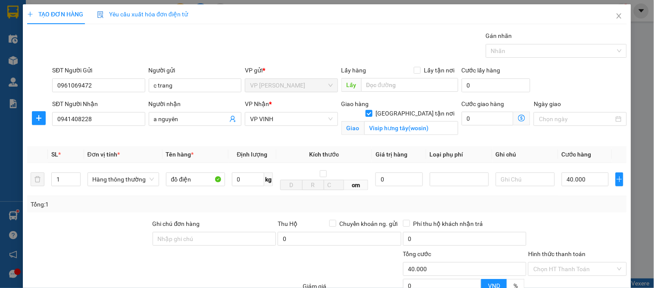
click at [585, 206] on div "Tổng: 1" at bounding box center [327, 204] width 593 height 9
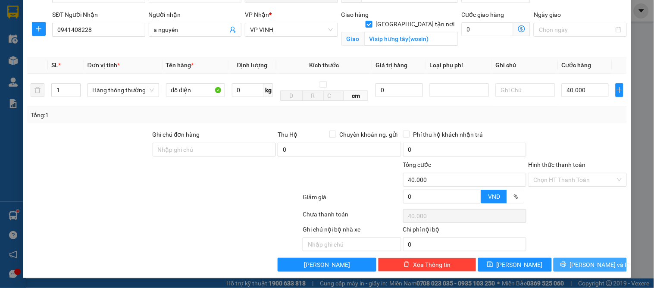
click at [603, 265] on button "[PERSON_NAME] và In" at bounding box center [589, 265] width 73 height 14
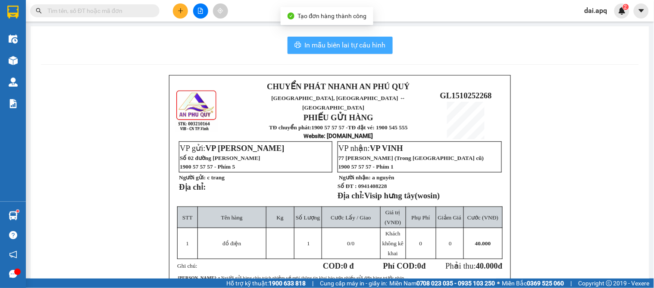
click at [368, 41] on span "In mẫu biên lai tự cấu hình" at bounding box center [345, 45] width 81 height 11
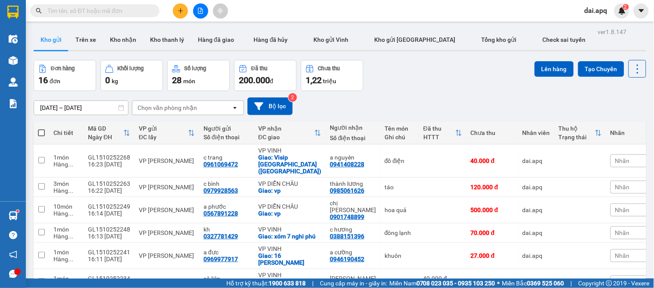
click at [390, 93] on div "[DATE] – [DATE] Press the down arrow key to interact with the calendar and sele…" at bounding box center [340, 106] width 612 height 31
click at [180, 10] on icon "plus" at bounding box center [181, 11] width 6 height 6
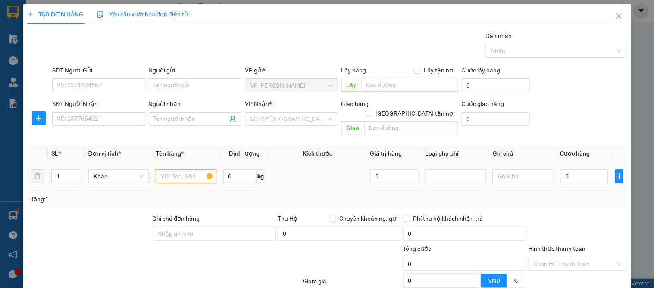
click at [178, 173] on input "text" at bounding box center [186, 176] width 60 height 14
type input "hoa quả"
click at [71, 76] on div "SĐT Người Gửi" at bounding box center [98, 72] width 93 height 13
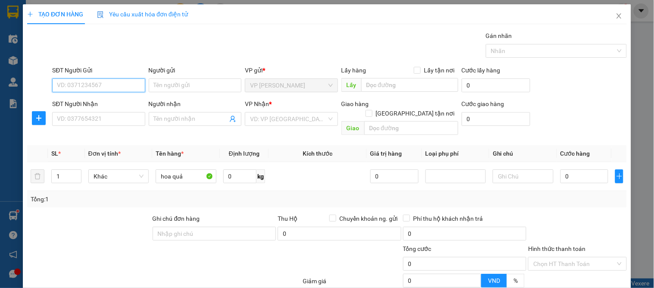
click at [72, 85] on input "SĐT Người Gửi" at bounding box center [98, 85] width 93 height 14
click at [84, 89] on input "SĐT Người Gửi" at bounding box center [98, 85] width 93 height 14
click at [76, 80] on input "SĐT Người Gửi" at bounding box center [98, 85] width 93 height 14
click at [79, 89] on input "SĐT Người Gửi" at bounding box center [98, 85] width 93 height 14
type input "0565513738"
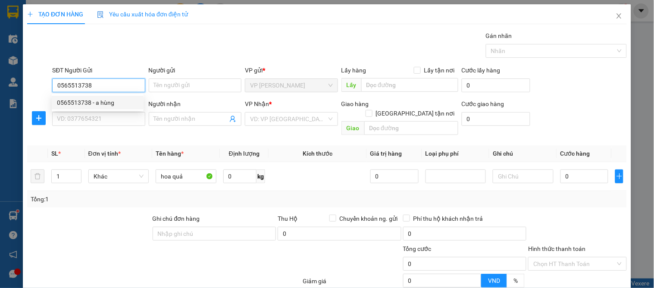
click at [64, 98] on div "0565513738 - a hùng" at bounding box center [97, 102] width 81 height 9
type input "a hùng"
type input "0565513738"
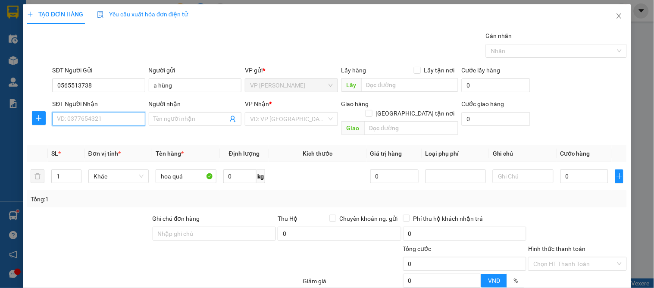
click at [72, 121] on input "SĐT Người Nhận" at bounding box center [98, 119] width 93 height 14
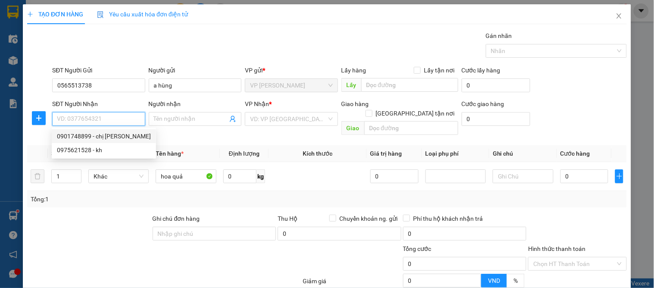
click at [92, 133] on div "0901748899 - chị ngân" at bounding box center [104, 135] width 94 height 9
type input "0901748899"
type input "chị [PERSON_NAME]"
checkbox input "true"
type input "vp"
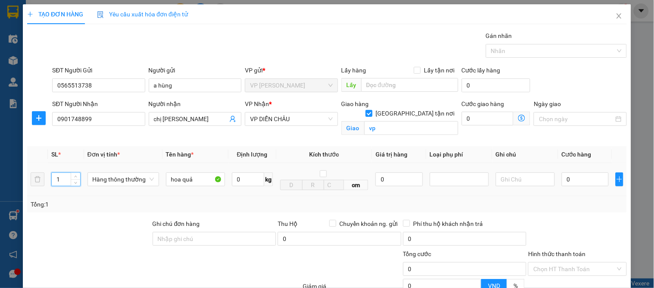
click at [66, 176] on input "1" at bounding box center [66, 179] width 28 height 13
type input "8"
click at [580, 180] on input "0" at bounding box center [585, 179] width 47 height 14
type input "4"
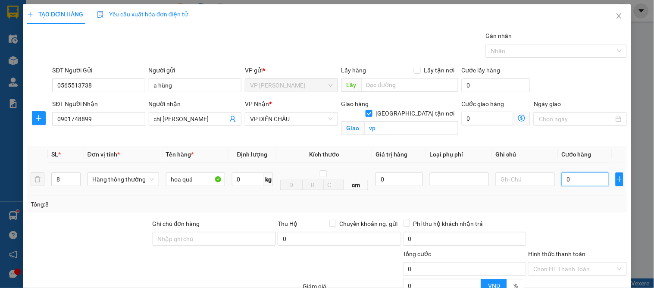
type input "4"
type input "42"
type input "420"
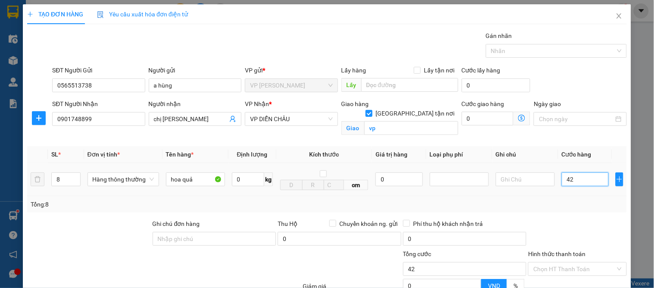
type input "420"
type input "420.000"
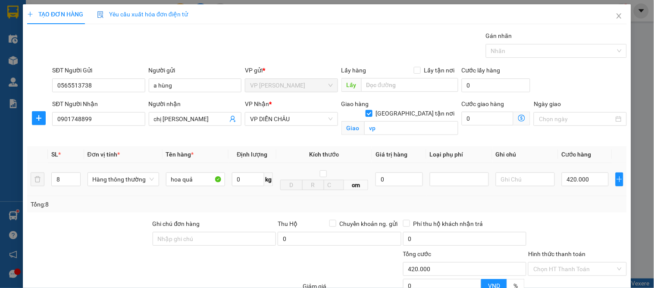
click at [565, 191] on td "420.000" at bounding box center [585, 179] width 54 height 33
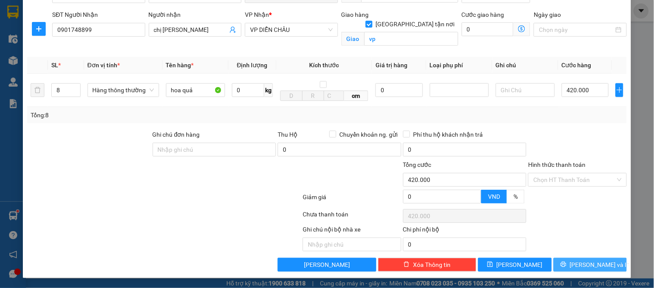
click at [587, 265] on span "[PERSON_NAME] và In" at bounding box center [600, 264] width 60 height 9
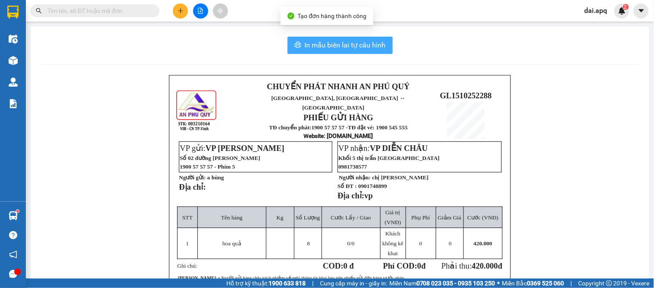
click at [366, 48] on span "In mẫu biên lai tự cấu hình" at bounding box center [345, 45] width 81 height 11
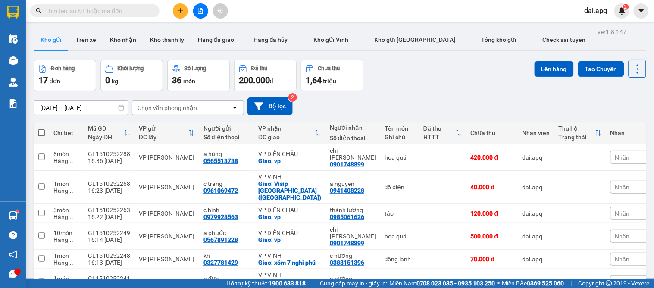
click at [382, 106] on div "[DATE] – [DATE] Press the down arrow key to interact with the calendar and sele…" at bounding box center [340, 106] width 612 height 18
click at [178, 12] on icon "plus" at bounding box center [181, 11] width 6 height 6
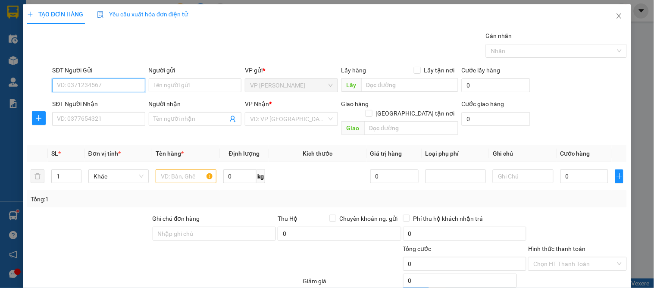
click at [105, 87] on input "SĐT Người Gửi" at bounding box center [98, 85] width 93 height 14
click at [87, 91] on input "1228" at bounding box center [98, 85] width 93 height 14
click at [103, 98] on form "SĐT Người Gửi 1228 1228 Người gửi Tên người gửi VP gửi * VP GIA LÂM Lấy hàng Lấ…" at bounding box center [326, 102] width 599 height 73
click at [102, 94] on div "SĐT Người Gửi 1228" at bounding box center [98, 81] width 93 height 30
click at [110, 89] on input "1228" at bounding box center [98, 85] width 93 height 14
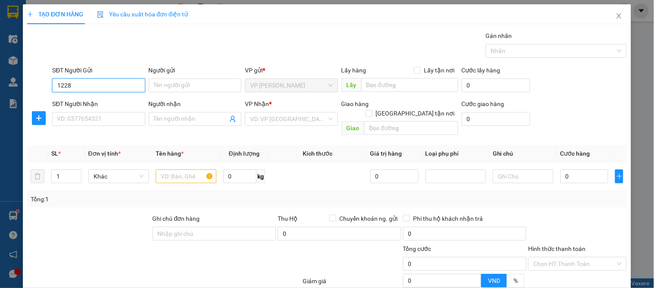
click at [110, 89] on input "1228" at bounding box center [98, 85] width 93 height 14
click at [103, 104] on div "0567891228 - a phước" at bounding box center [97, 102] width 81 height 9
type input "0567891228"
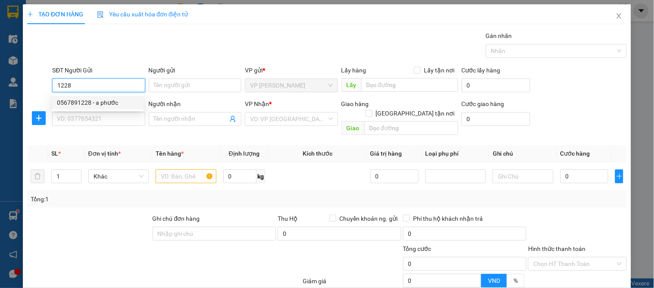
type input "a phước"
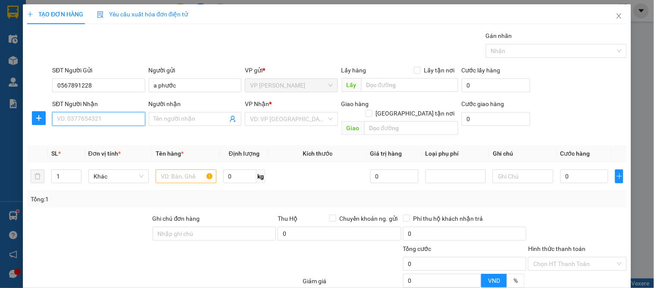
click at [103, 121] on input "SĐT Người Nhận" at bounding box center [98, 119] width 93 height 14
click at [116, 119] on input "SĐT Người Nhận" at bounding box center [98, 119] width 93 height 14
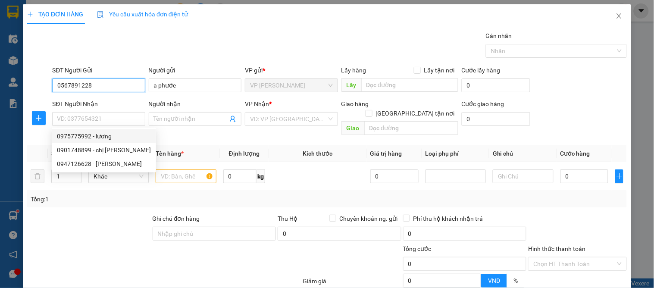
drag, startPoint x: 118, startPoint y: 85, endPoint x: 6, endPoint y: 67, distance: 113.4
click at [3, 67] on div "TẠO ĐƠN HÀNG Yêu cầu xuất hóa đơn điện tử Transit Pickup Surcharge Ids Transit …" at bounding box center [327, 144] width 654 height 288
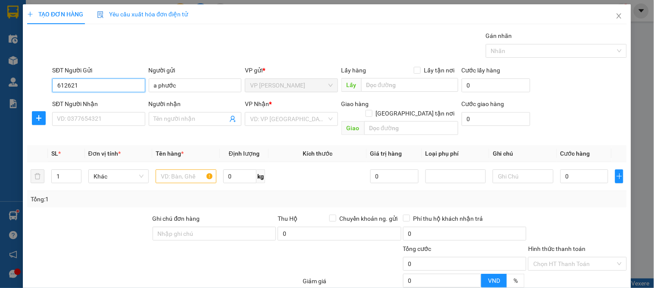
drag, startPoint x: 62, startPoint y: 84, endPoint x: 53, endPoint y: 85, distance: 9.5
click at [53, 85] on input "612621" at bounding box center [98, 85] width 93 height 14
click at [121, 101] on div "0866612621 - a trung" at bounding box center [97, 102] width 81 height 9
type input "0866612621"
type input "a trung"
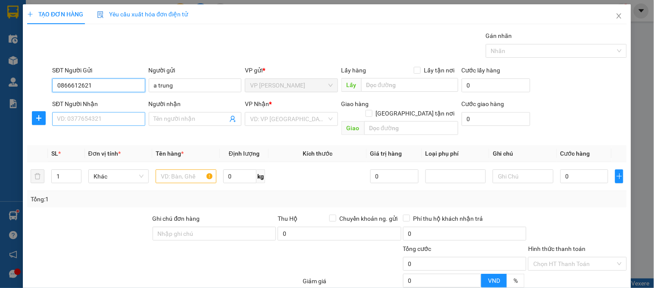
type input "0866612621"
click at [72, 125] on input "SĐT Người Nhận" at bounding box center [98, 119] width 93 height 14
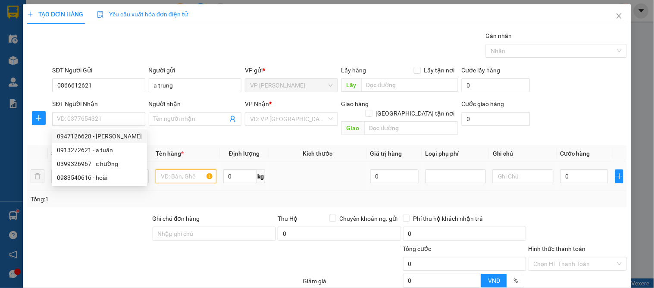
click at [194, 170] on input "text" at bounding box center [186, 176] width 60 height 14
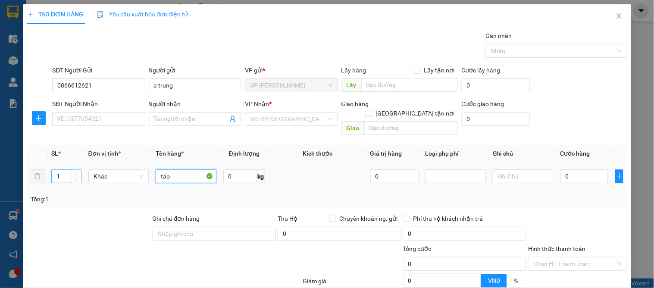
type input "táo"
click at [74, 172] on span "up" at bounding box center [76, 174] width 5 height 5
type input "3"
click at [74, 172] on span "up" at bounding box center [76, 174] width 5 height 5
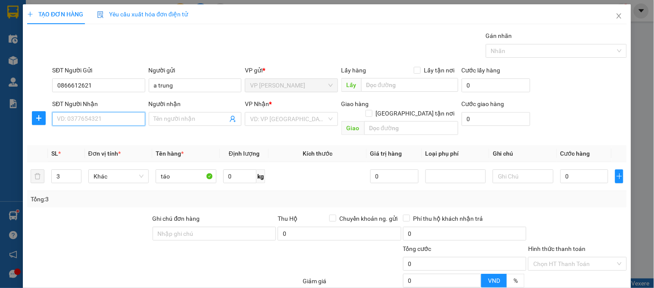
click at [83, 119] on input "SĐT Người Nhận" at bounding box center [98, 119] width 93 height 14
type input "0943148486"
click at [111, 135] on div "0943148486 - dung bình" at bounding box center [97, 135] width 81 height 9
type input "dung bình"
checkbox input "true"
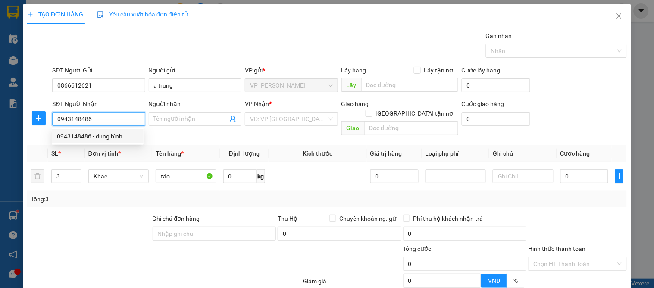
type input "79 hồng sơn"
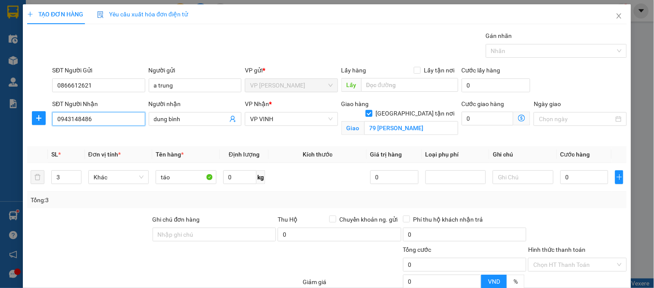
type input "15"
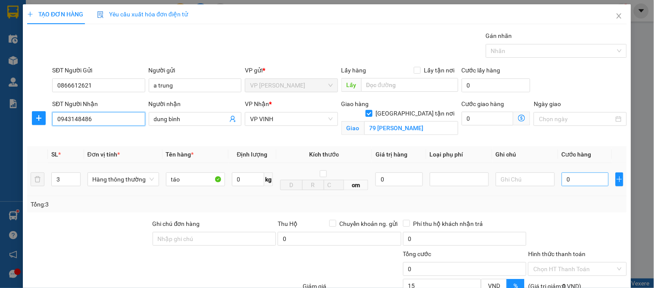
type input "0943148486"
click at [574, 177] on input "0" at bounding box center [585, 179] width 47 height 14
type input "1"
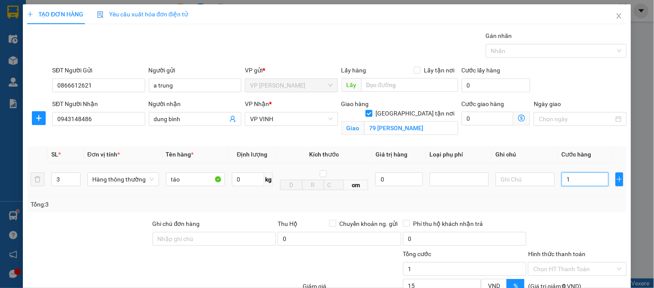
type input "12"
type input "120"
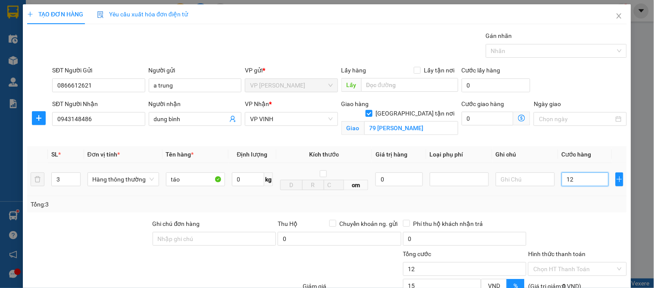
type input "120"
type input "120.000"
type input "102.000"
click at [572, 212] on div "Tổng: 3" at bounding box center [326, 204] width 599 height 16
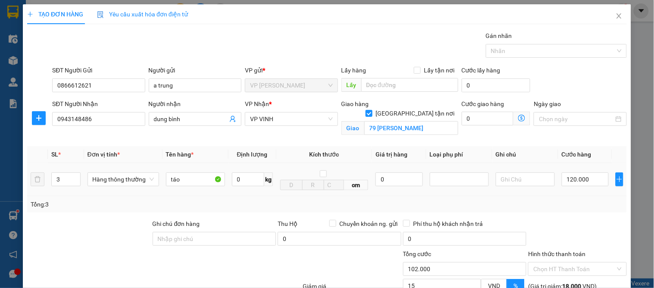
scroll to position [89, 0]
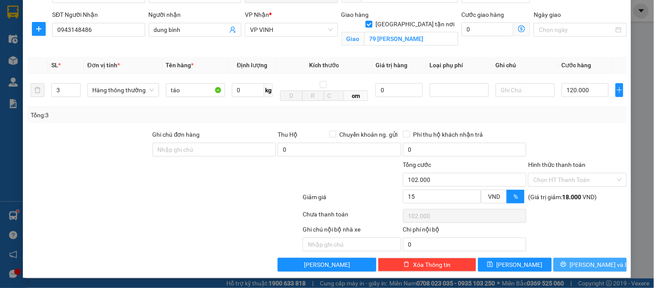
click at [606, 267] on button "[PERSON_NAME] và In" at bounding box center [589, 265] width 73 height 14
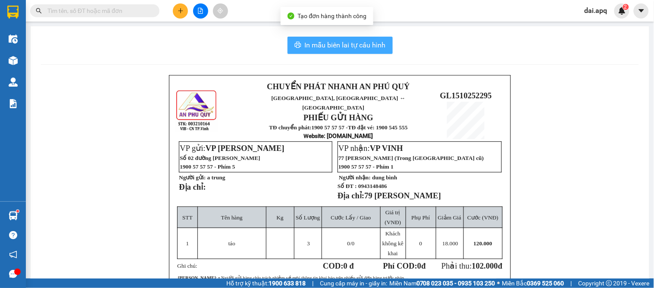
click at [357, 46] on span "In mẫu biên lai tự cấu hình" at bounding box center [345, 45] width 81 height 11
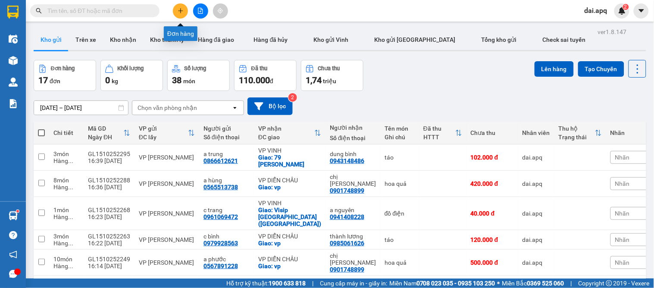
click at [182, 10] on icon "plus" at bounding box center [180, 10] width 5 height 0
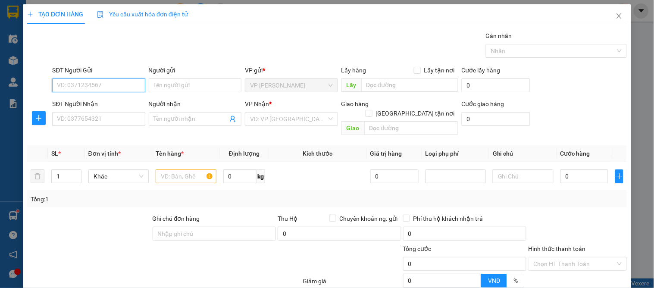
click at [105, 89] on input "SĐT Người Gửi" at bounding box center [98, 85] width 93 height 14
click at [108, 85] on input "SĐT Người Gửi" at bounding box center [98, 85] width 93 height 14
type input "0976375195"
drag, startPoint x: 106, startPoint y: 103, endPoint x: 104, endPoint y: 115, distance: 11.4
click at [106, 105] on div "0976375195 - chú tám" at bounding box center [97, 102] width 81 height 9
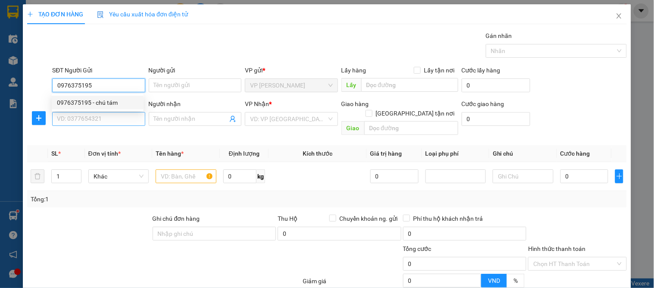
type input "chú tám"
checkbox input "true"
type input "VP Nước Ngầm"
type input "0976375195"
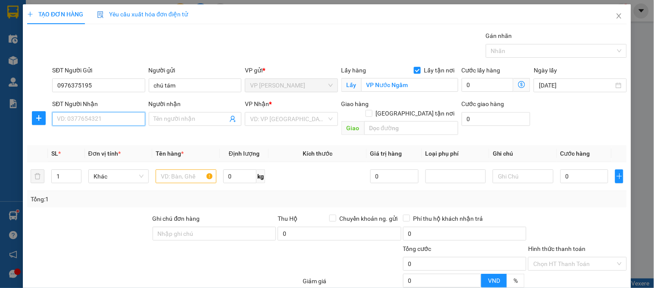
click at [104, 118] on input "SĐT Người Nhận" at bounding box center [98, 119] width 93 height 14
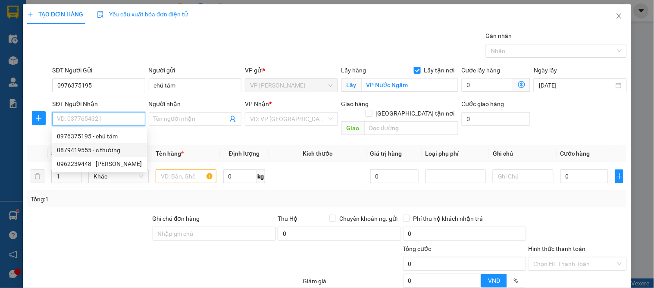
click at [99, 147] on div "0879419555 - c thương" at bounding box center [99, 149] width 85 height 9
type input "0879419555"
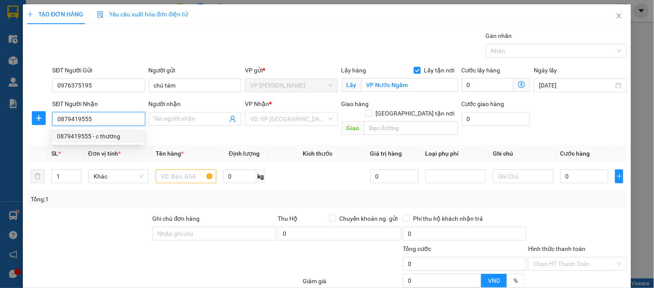
type input "c thương"
checkbox input "true"
type input "nhận vp"
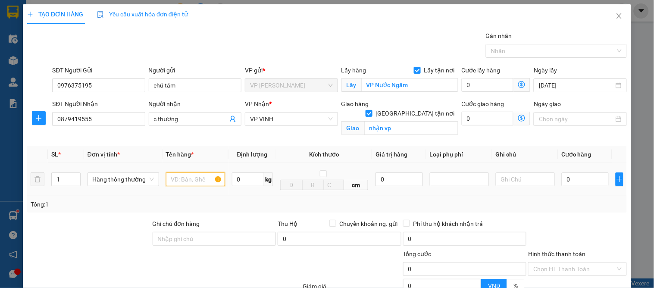
click at [195, 177] on input "text" at bounding box center [195, 179] width 59 height 14
type input "sơn"
click at [564, 180] on input "0" at bounding box center [585, 179] width 47 height 14
type input "3"
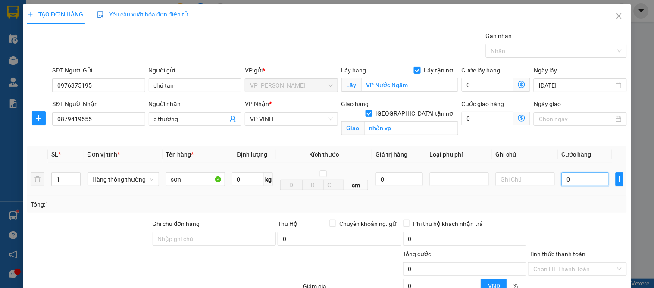
type input "3"
type input "30"
type input "30.000"
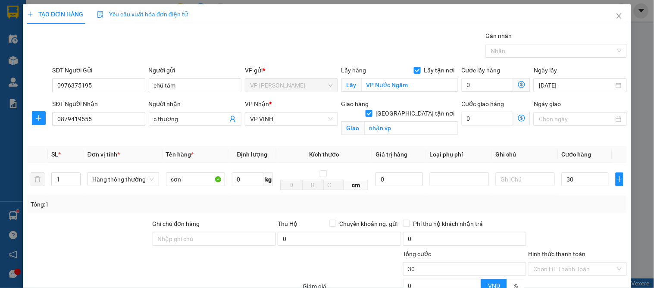
type input "30.000"
click at [565, 213] on div "Transit Pickup Surcharge Ids Transit Deliver Surcharge Ids Transit Deliver Surc…" at bounding box center [326, 196] width 599 height 330
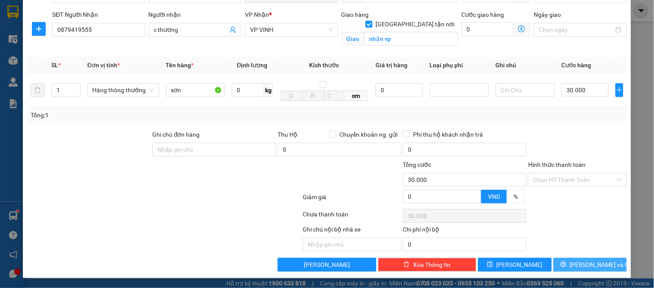
drag, startPoint x: 591, startPoint y: 262, endPoint x: 578, endPoint y: 254, distance: 15.4
click at [591, 263] on span "[PERSON_NAME] và In" at bounding box center [600, 264] width 60 height 9
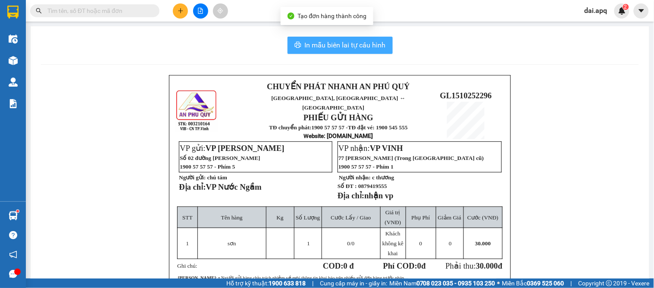
click at [310, 49] on span "In mẫu biên lai tự cấu hình" at bounding box center [345, 45] width 81 height 11
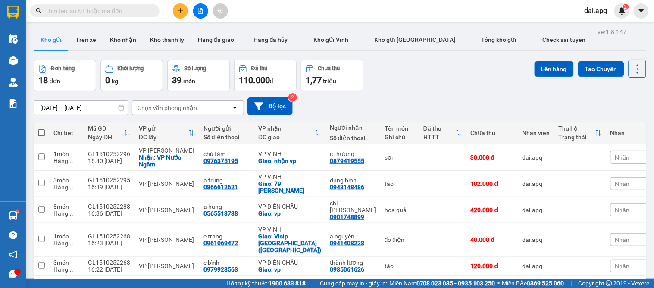
click at [359, 98] on div "[DATE] – [DATE] Press the down arrow key to interact with the calendar and sele…" at bounding box center [340, 106] width 612 height 18
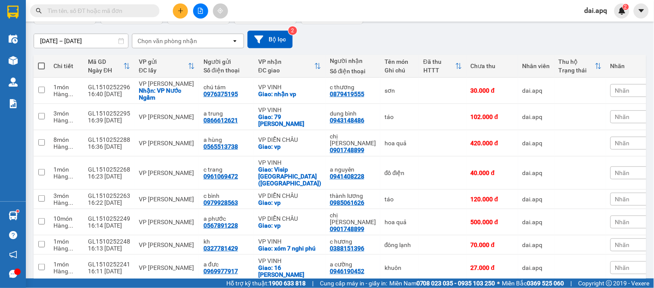
scroll to position [19, 0]
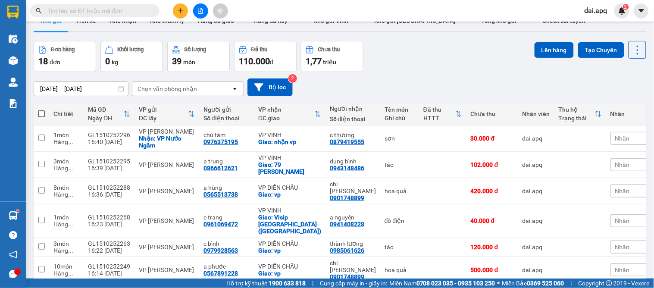
click at [100, 9] on input "text" at bounding box center [98, 10] width 102 height 9
click at [175, 10] on button at bounding box center [180, 10] width 15 height 15
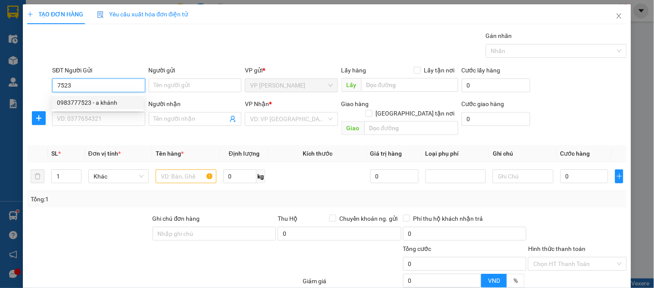
click at [93, 106] on div "0983777523 - a khánh" at bounding box center [97, 102] width 81 height 9
type input "0983777523"
type input "a khánh"
type input "0983777523"
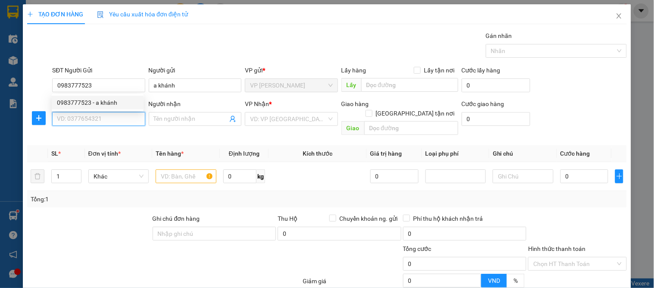
drag, startPoint x: 91, startPoint y: 121, endPoint x: 97, endPoint y: 141, distance: 20.9
click at [92, 124] on input "SĐT Người Nhận" at bounding box center [98, 119] width 93 height 14
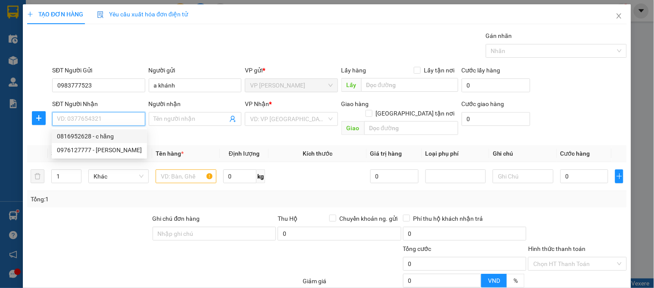
click at [106, 136] on div "0816952628 - c hăng" at bounding box center [99, 135] width 85 height 9
type input "0816952628"
type input "c hăng"
checkbox input "true"
type input "số 2 trần quang diệu"
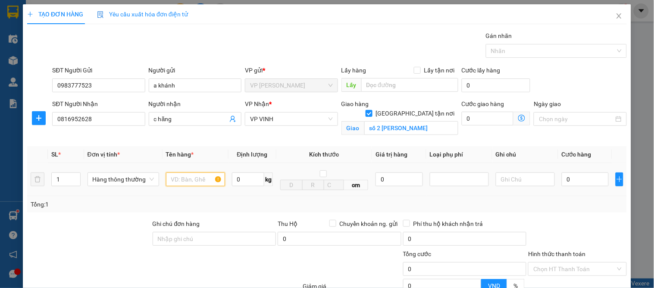
click at [178, 186] on input "text" at bounding box center [195, 179] width 59 height 14
type input "táo"
click at [562, 177] on input "0" at bounding box center [585, 179] width 47 height 14
type input "4"
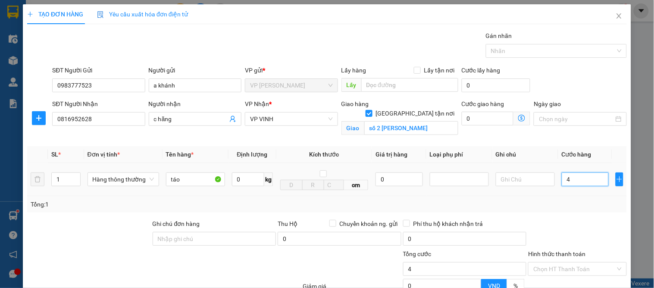
type input "4"
type input "40"
type input "40.000"
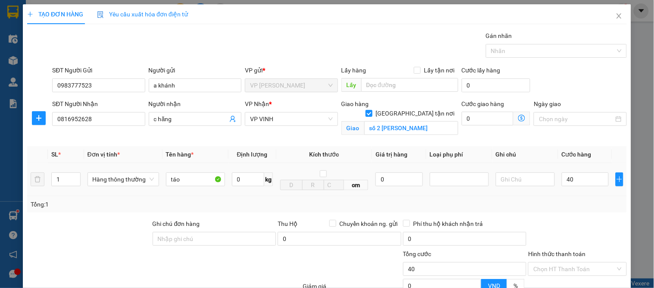
type input "40.000"
click at [578, 195] on td "40.000" at bounding box center [585, 179] width 54 height 33
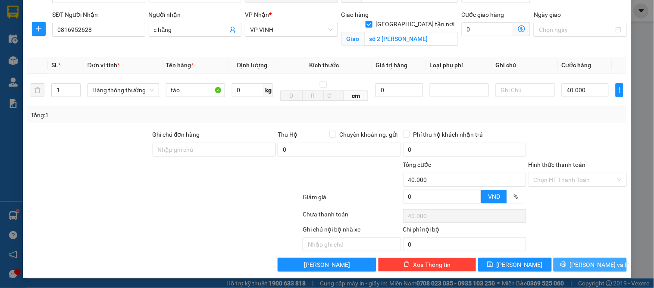
drag, startPoint x: 579, startPoint y: 263, endPoint x: 484, endPoint y: 231, distance: 100.4
click at [579, 263] on span "[PERSON_NAME] và In" at bounding box center [600, 264] width 60 height 9
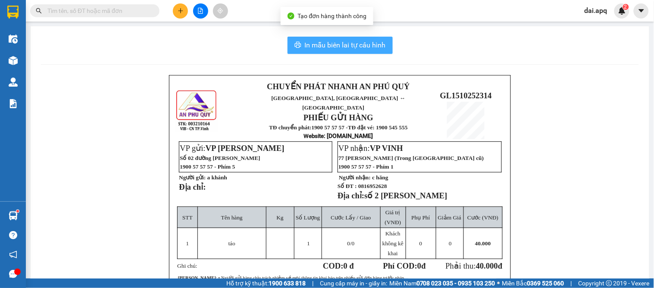
click at [343, 47] on span "In mẫu biên lai tự cấu hình" at bounding box center [345, 45] width 81 height 11
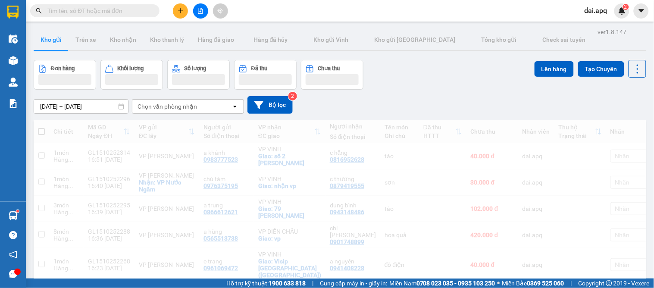
click at [389, 74] on div "Đơn hàng Khối lượng Số lượng Đã thu Chưa thu Lên hàng Tạo Chuyến" at bounding box center [340, 75] width 612 height 30
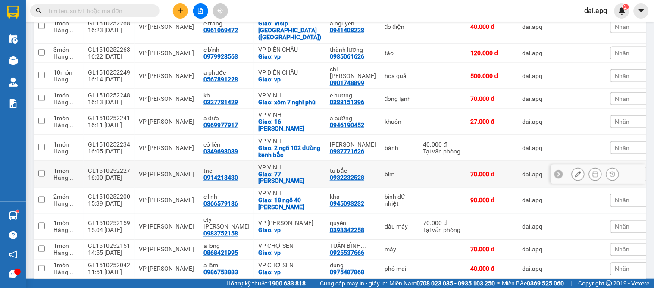
scroll to position [144, 0]
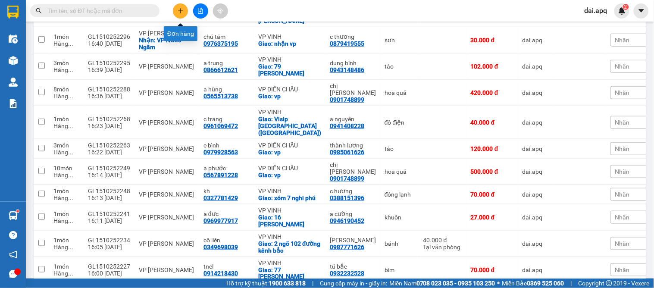
click at [175, 6] on button at bounding box center [180, 10] width 15 height 15
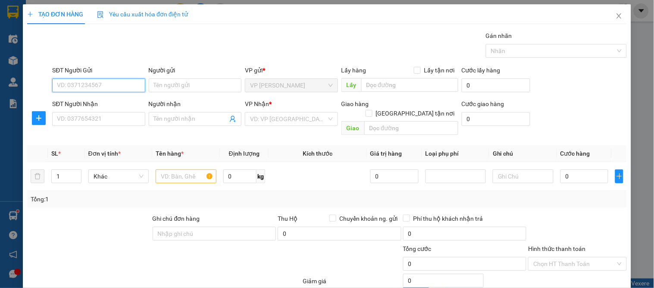
click at [114, 81] on input "SĐT Người Gửi" at bounding box center [98, 85] width 93 height 14
click at [97, 89] on input "SĐT Người Gửi" at bounding box center [98, 85] width 93 height 14
type input "0961245684"
click at [100, 87] on input "0961245684" at bounding box center [98, 85] width 93 height 14
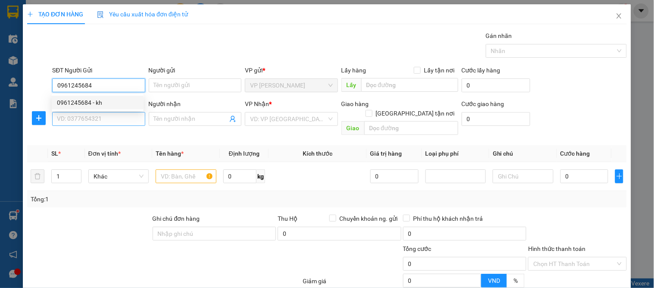
drag, startPoint x: 93, startPoint y: 97, endPoint x: 104, endPoint y: 118, distance: 23.5
click at [93, 98] on div "0961245684 - kh" at bounding box center [97, 102] width 81 height 9
type input "kh"
type input "0961245684"
click at [104, 119] on input "SĐT Người Nhận" at bounding box center [98, 119] width 93 height 14
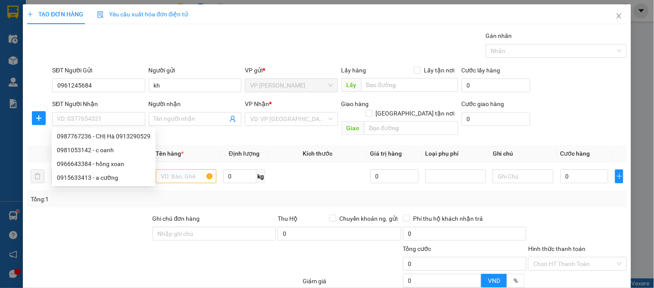
click at [140, 198] on div "Transit Pickup Surcharge Ids Transit Deliver Surcharge Ids Transit Deliver Surc…" at bounding box center [326, 193] width 599 height 325
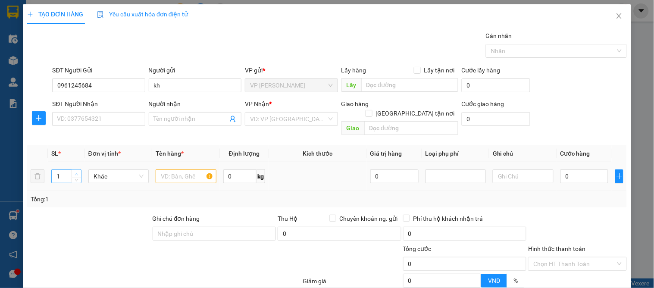
type input "2"
click at [75, 172] on span "up" at bounding box center [76, 174] width 5 height 5
click at [169, 171] on input "text" at bounding box center [186, 176] width 60 height 14
type input "d"
type input "đông"
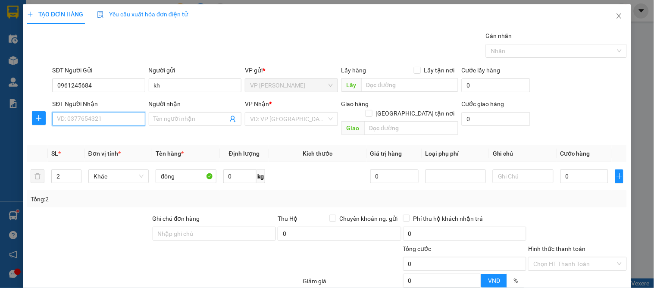
click at [110, 121] on input "SĐT Người Nhận" at bounding box center [98, 119] width 93 height 14
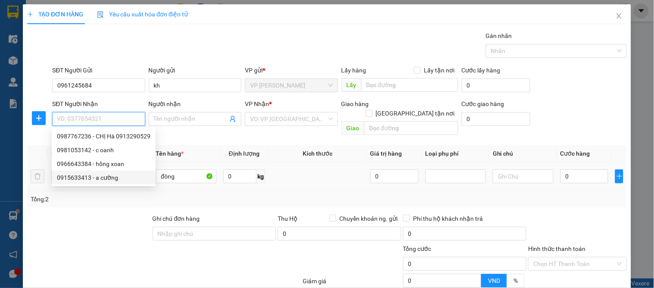
click at [113, 171] on div "0915633413 - a cường" at bounding box center [104, 178] width 104 height 14
type input "0915633413"
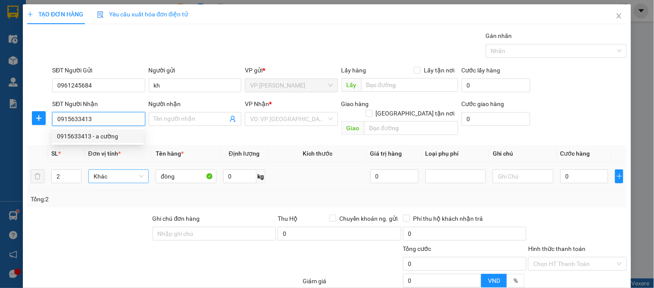
type input "a cường"
checkbox input "true"
type input "51b ng hữu lập"
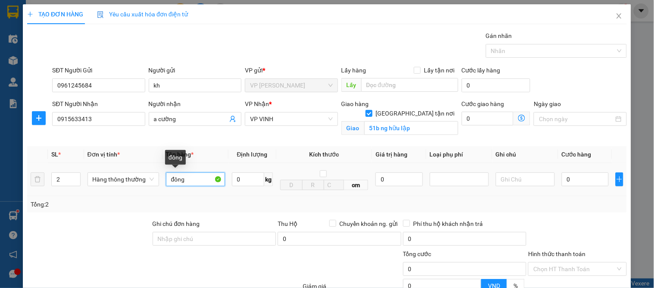
click at [188, 179] on input "đông" at bounding box center [195, 179] width 59 height 14
type input "đông lạnh"
click at [588, 182] on input "0" at bounding box center [585, 179] width 47 height 14
type input "3"
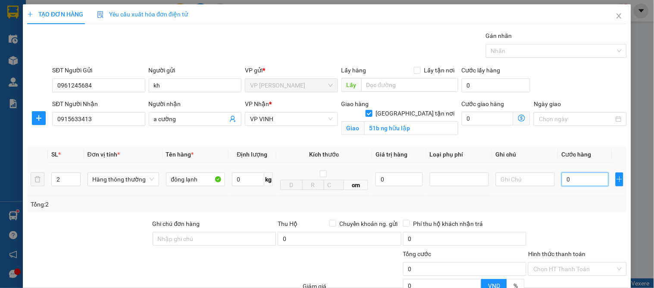
type input "3"
type input "32"
type input "320"
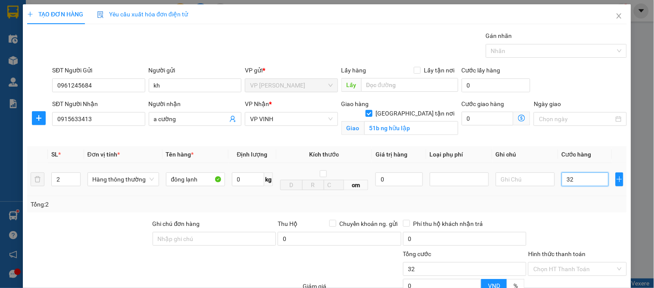
type input "320"
type input "320.000"
click at [598, 204] on div "Tổng: 2" at bounding box center [327, 204] width 593 height 9
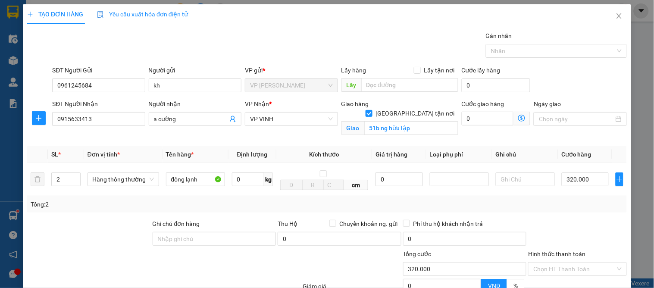
scroll to position [89, 0]
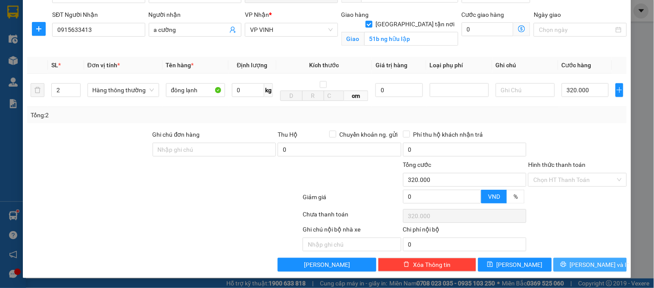
click at [598, 266] on span "[PERSON_NAME] và In" at bounding box center [600, 264] width 60 height 9
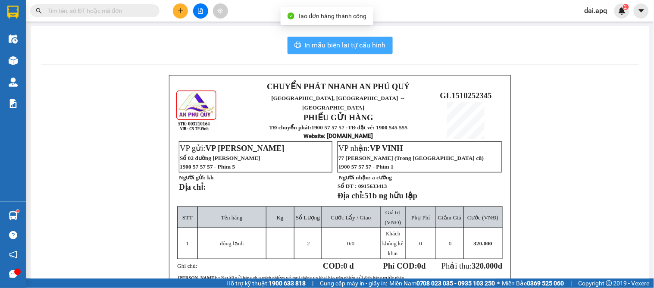
click at [341, 45] on span "In mẫu biên lai tự cấu hình" at bounding box center [345, 45] width 81 height 11
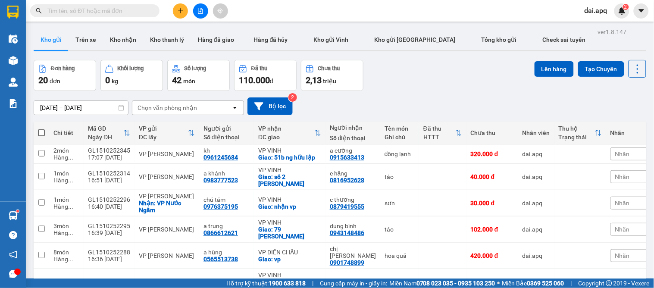
click at [380, 108] on div "[DATE] – [DATE] Press the down arrow key to interact with the calendar and sele…" at bounding box center [340, 106] width 612 height 18
click at [180, 11] on icon "plus" at bounding box center [180, 10] width 0 height 5
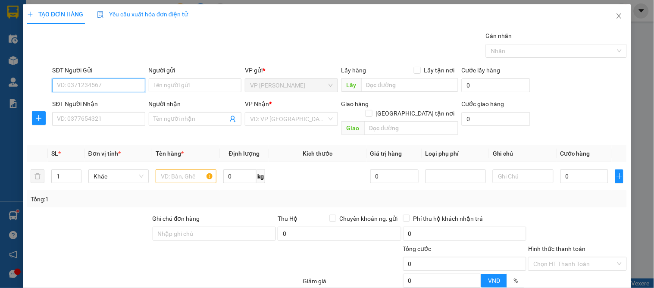
drag, startPoint x: 109, startPoint y: 88, endPoint x: 113, endPoint y: 84, distance: 5.8
click at [110, 87] on input "SĐT Người Gửi" at bounding box center [98, 85] width 93 height 14
click at [100, 100] on div "0983402525 - a lực" at bounding box center [97, 102] width 81 height 9
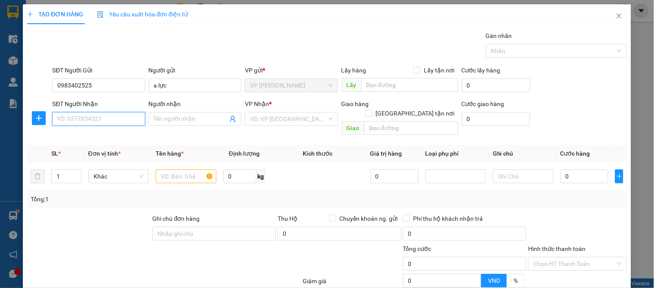
click at [101, 123] on input "SĐT Người Nhận" at bounding box center [98, 119] width 93 height 14
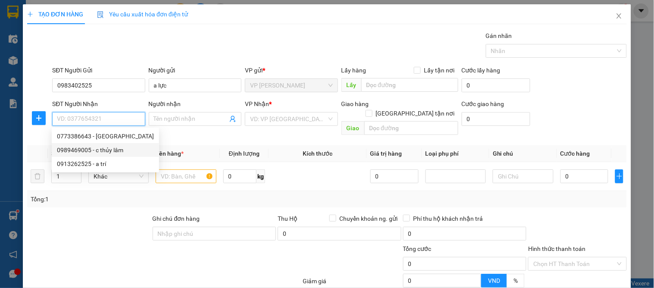
click at [115, 149] on div "0989469005 - c thủy lâm" at bounding box center [105, 149] width 97 height 9
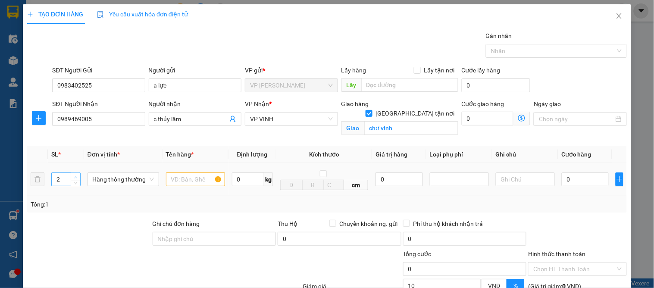
click at [74, 176] on span "up" at bounding box center [75, 177] width 5 height 5
click at [181, 181] on input "text" at bounding box center [195, 179] width 59 height 14
click at [579, 184] on input "0" at bounding box center [585, 179] width 47 height 14
click at [578, 253] on label "Hình thức thanh toán" at bounding box center [556, 253] width 57 height 7
click at [578, 262] on input "Hình thức thanh toán" at bounding box center [574, 268] width 82 height 13
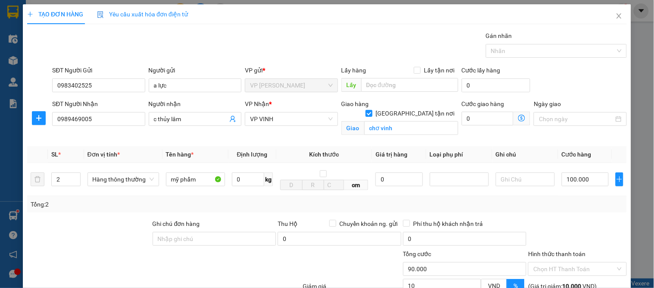
click at [446, 204] on div "Tổng: 2" at bounding box center [327, 204] width 593 height 9
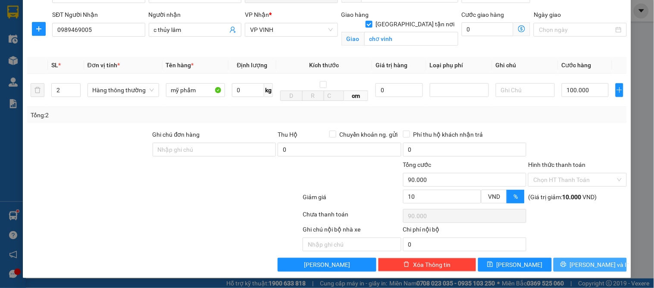
click at [585, 258] on button "[PERSON_NAME] và In" at bounding box center [589, 265] width 73 height 14
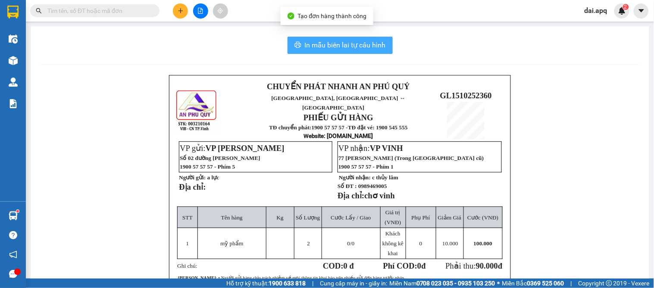
click at [315, 46] on span "In mẫu biên lai tự cấu hình" at bounding box center [345, 45] width 81 height 11
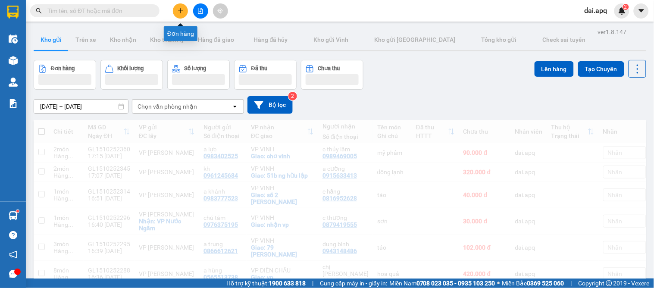
click at [174, 7] on button at bounding box center [180, 10] width 15 height 15
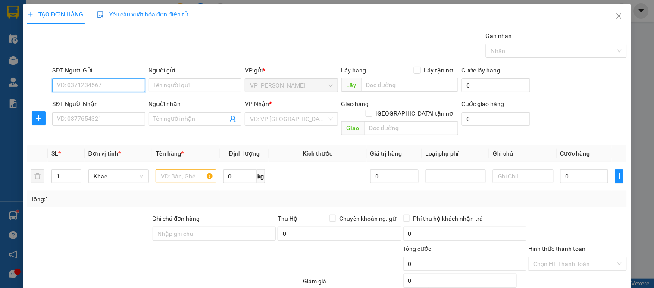
click at [126, 81] on input "SĐT Người Gửi" at bounding box center [98, 85] width 93 height 14
click at [97, 102] on div "0983402525 - a lực" at bounding box center [97, 102] width 81 height 9
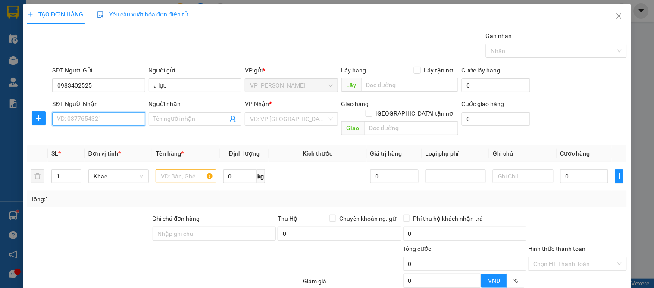
click at [95, 115] on input "SĐT Người Nhận" at bounding box center [98, 119] width 93 height 14
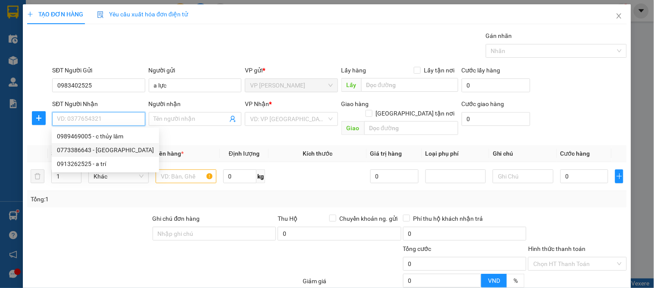
click at [108, 148] on div "0773386643 - hà út" at bounding box center [105, 149] width 97 height 9
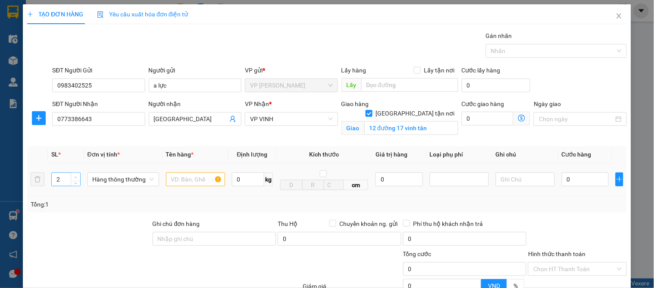
click at [75, 177] on icon "up" at bounding box center [75, 177] width 3 height 3
click at [173, 177] on input "text" at bounding box center [195, 179] width 59 height 14
click at [575, 184] on input "0" at bounding box center [585, 179] width 47 height 14
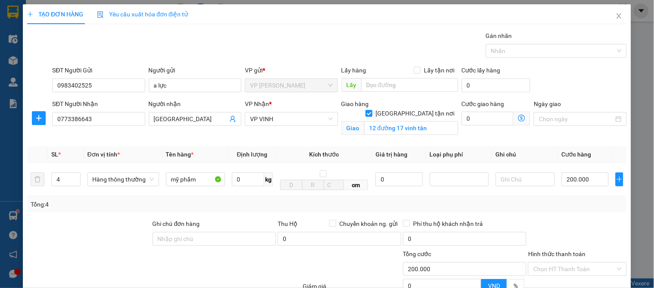
click at [575, 215] on div "Transit Pickup Surcharge Ids Transit Deliver Surcharge Ids Transit Deliver Surc…" at bounding box center [326, 196] width 599 height 330
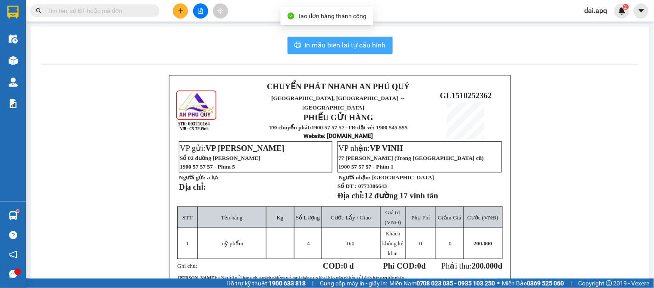
click at [347, 44] on span "In mẫu biên lai tự cấu hình" at bounding box center [345, 45] width 81 height 11
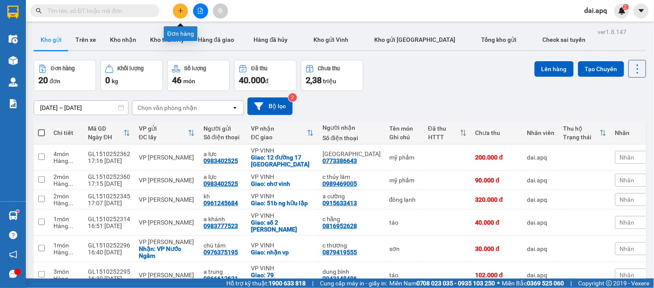
click at [175, 9] on button at bounding box center [180, 10] width 15 height 15
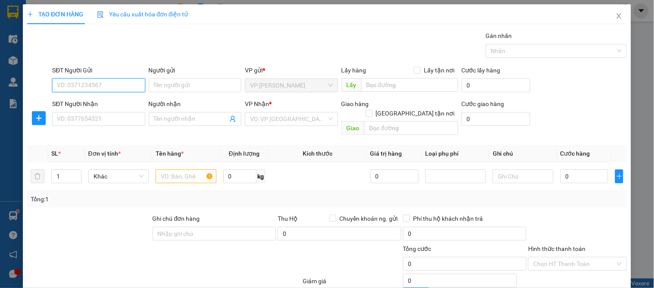
click at [108, 88] on input "SĐT Người Gửi" at bounding box center [98, 85] width 93 height 14
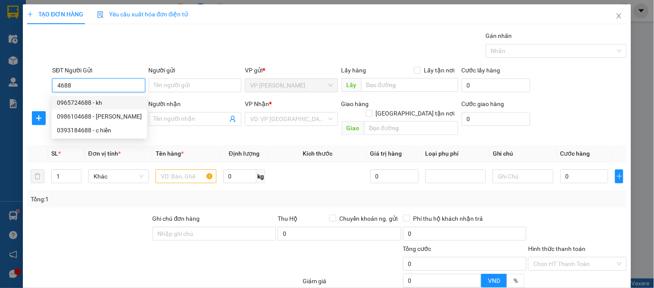
click at [114, 86] on input "4688" at bounding box center [98, 85] width 93 height 14
click at [98, 199] on div "Transit Pickup Surcharge Ids Transit Deliver Surcharge Ids Transit Deliver Surc…" at bounding box center [326, 193] width 599 height 325
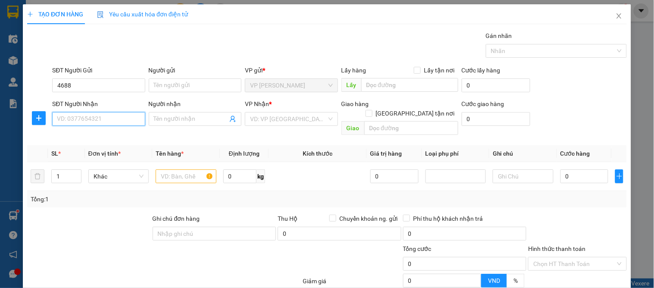
click at [93, 119] on input "SĐT Người Nhận" at bounding box center [98, 119] width 93 height 14
click at [108, 136] on div "0912592995 - mỹ dung" at bounding box center [105, 135] width 97 height 9
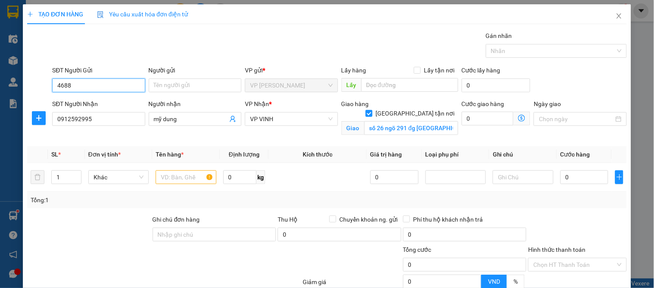
click at [89, 86] on input "4688" at bounding box center [98, 85] width 93 height 14
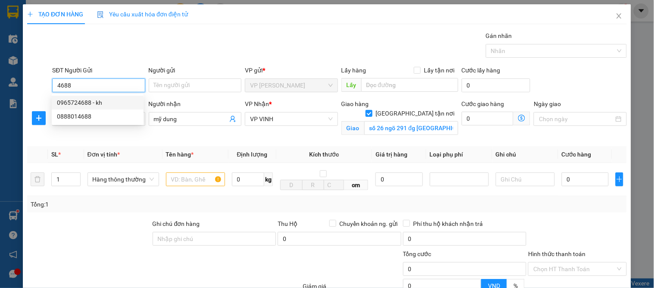
click at [97, 102] on div "0965724688 - kh" at bounding box center [97, 102] width 81 height 9
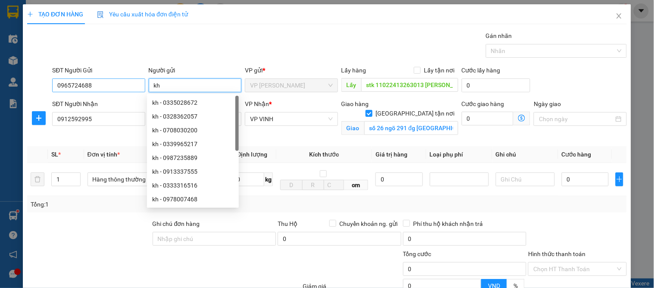
drag, startPoint x: 182, startPoint y: 87, endPoint x: 132, endPoint y: 83, distance: 50.1
click at [132, 83] on div "SĐT Người Gửi 0965724688 Người gửi kh VP gửi * VP GIA LÂM Lấy hàng Lấy tận nơi …" at bounding box center [339, 81] width 578 height 30
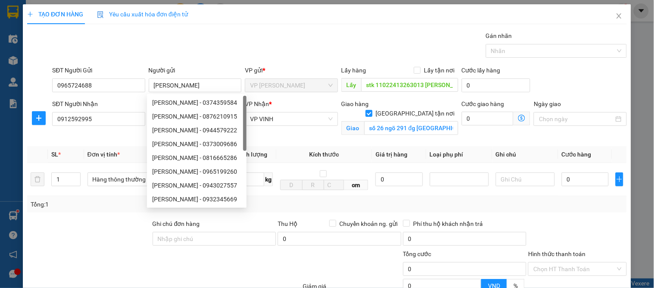
click at [108, 212] on div "Tổng: 1" at bounding box center [326, 204] width 599 height 16
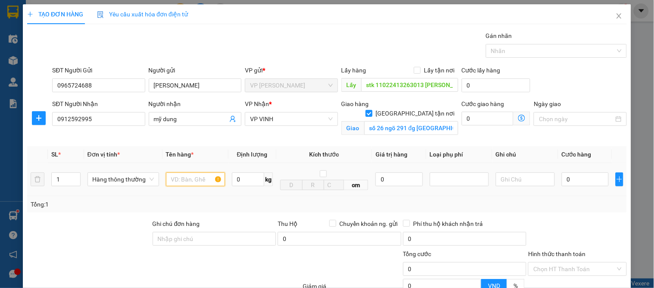
click at [181, 180] on input "text" at bounding box center [195, 179] width 59 height 14
click at [577, 174] on input "0" at bounding box center [585, 179] width 47 height 14
click at [556, 213] on div "Transit Pickup Surcharge Ids Transit Deliver Surcharge Ids Transit Deliver Surc…" at bounding box center [326, 196] width 599 height 330
click at [561, 249] on div "Hình thức thanh toán" at bounding box center [577, 255] width 98 height 13
click at [550, 262] on input "Hình thức thanh toán" at bounding box center [574, 268] width 82 height 13
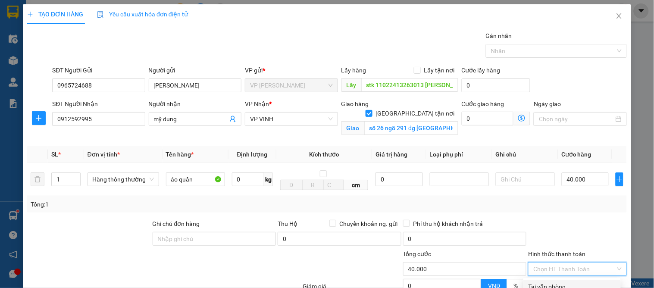
click at [551, 282] on div "Tại văn phòng" at bounding box center [571, 286] width 87 height 9
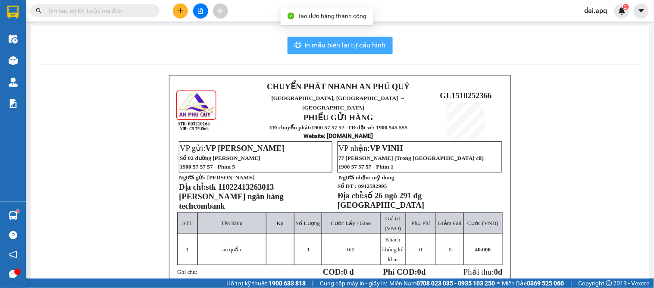
click at [350, 49] on span "In mẫu biên lai tự cấu hình" at bounding box center [345, 45] width 81 height 11
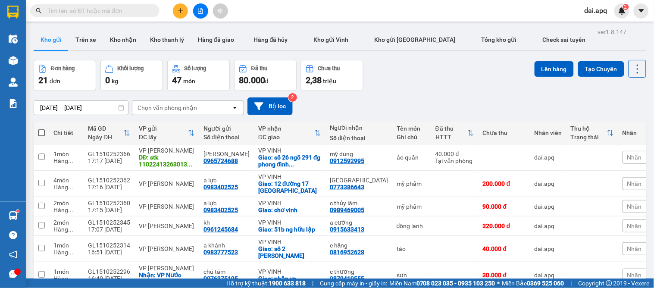
click at [183, 12] on icon "plus" at bounding box center [181, 11] width 6 height 6
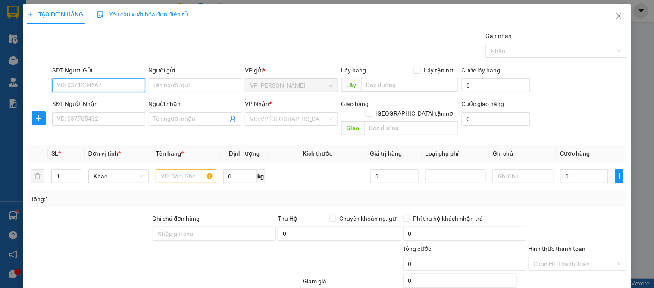
click at [91, 84] on input "SĐT Người Gửi" at bounding box center [98, 85] width 93 height 14
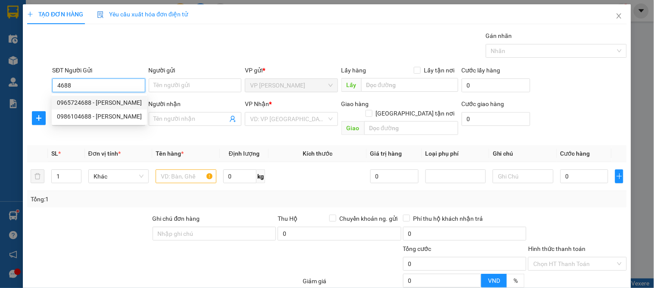
click at [108, 99] on div "0965724688 - kim anh" at bounding box center [99, 102] width 85 height 9
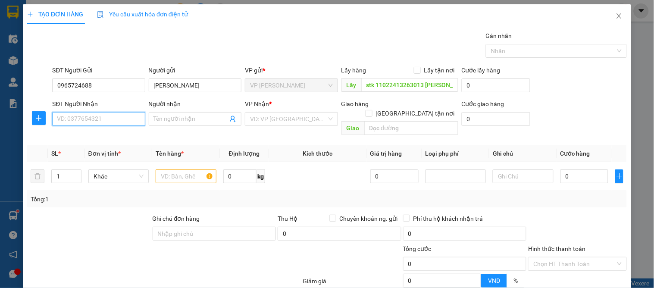
click at [96, 122] on input "SĐT Người Nhận" at bounding box center [98, 119] width 93 height 14
click at [113, 136] on div "0914725355 - c hằng" at bounding box center [99, 135] width 85 height 9
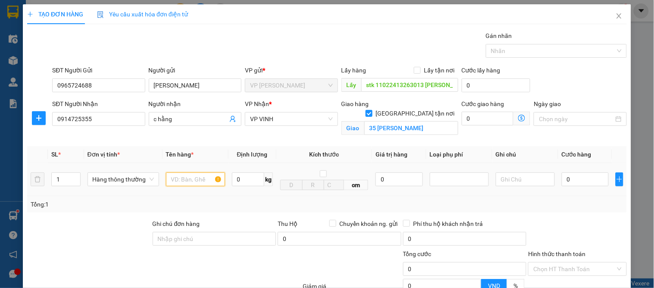
click at [174, 173] on input "text" at bounding box center [195, 179] width 59 height 14
click at [183, 178] on input "text" at bounding box center [195, 179] width 59 height 14
click at [578, 183] on input "0" at bounding box center [585, 179] width 47 height 14
click at [570, 215] on div "Transit Pickup Surcharge Ids Transit Deliver Surcharge Ids Transit Deliver Surc…" at bounding box center [326, 196] width 599 height 330
drag, startPoint x: 553, startPoint y: 179, endPoint x: 554, endPoint y: 186, distance: 6.9
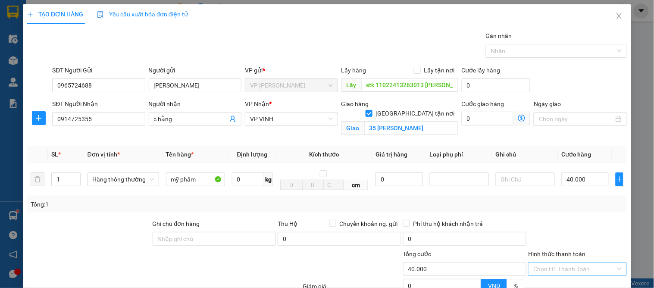
click at [553, 262] on input "Hình thức thanh toán" at bounding box center [574, 268] width 82 height 13
click at [556, 282] on div "Tại văn phòng" at bounding box center [571, 286] width 87 height 9
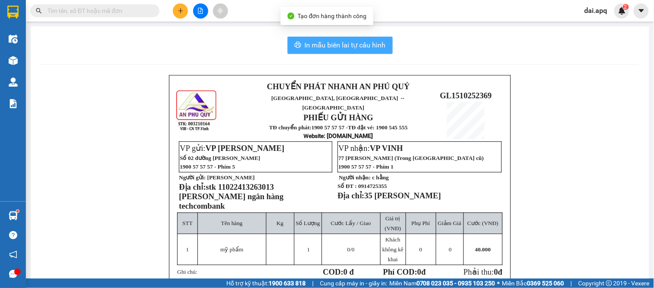
click at [323, 44] on span "In mẫu biên lai tự cấu hình" at bounding box center [345, 45] width 81 height 11
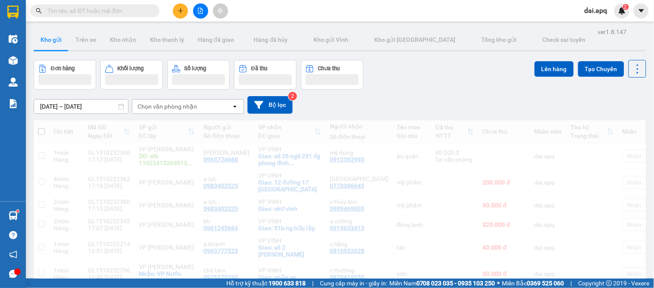
click at [177, 10] on button at bounding box center [180, 10] width 15 height 15
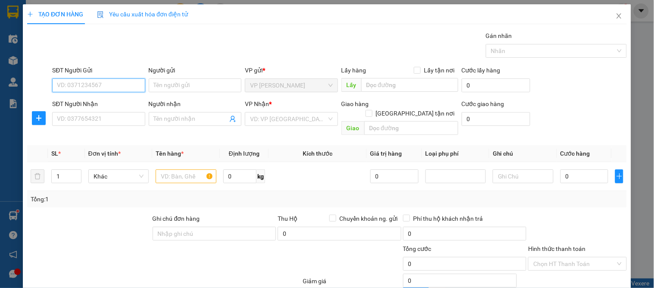
click at [89, 85] on input "SĐT Người Gửi" at bounding box center [98, 85] width 93 height 14
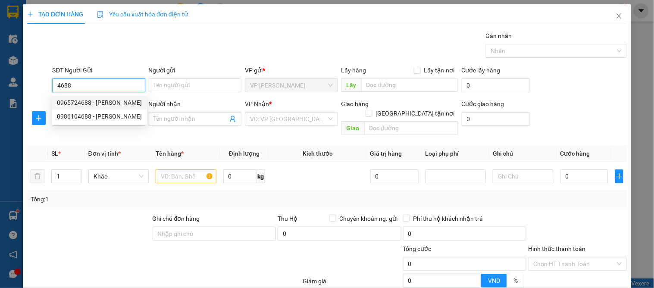
click at [109, 101] on div "0965724688 - kim anh" at bounding box center [99, 102] width 85 height 9
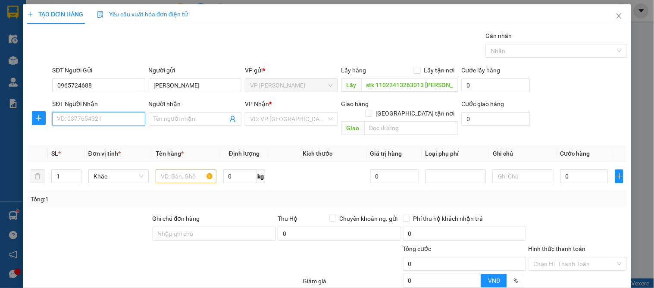
click at [113, 119] on input "SĐT Người Nhận" at bounding box center [98, 119] width 93 height 14
click at [98, 140] on div "0919571356 - c hòa" at bounding box center [97, 135] width 81 height 9
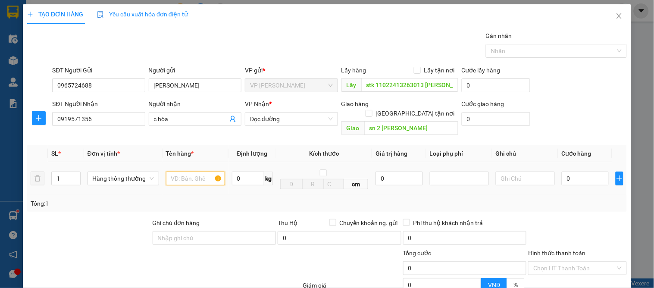
click at [180, 172] on input "text" at bounding box center [195, 179] width 59 height 14
drag, startPoint x: 408, startPoint y: 101, endPoint x: 315, endPoint y: 120, distance: 95.0
click at [372, 110] on input "[GEOGRAPHIC_DATA] tận nơi" at bounding box center [368, 113] width 6 height 6
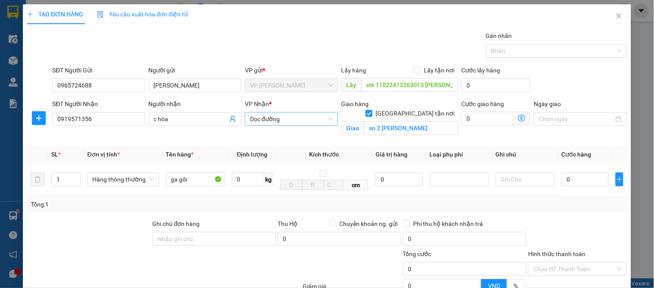
click at [315, 120] on span "Dọc đường" at bounding box center [291, 118] width 82 height 13
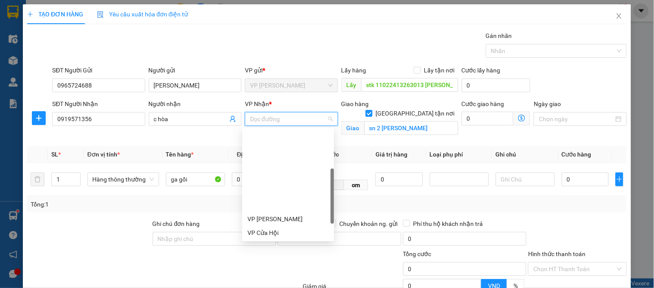
click at [268, 283] on div "VP VINH" at bounding box center [287, 287] width 81 height 9
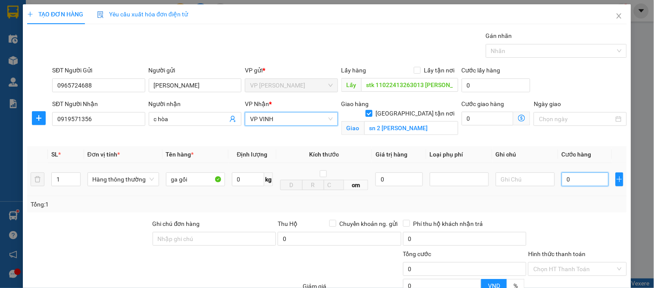
click at [578, 172] on input "0" at bounding box center [585, 179] width 47 height 14
click at [577, 219] on div at bounding box center [577, 234] width 100 height 30
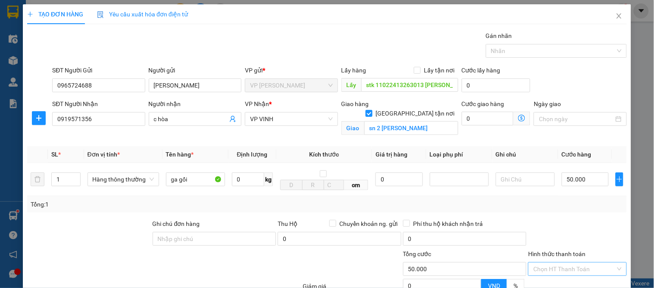
click at [539, 262] on input "Hình thức thanh toán" at bounding box center [574, 268] width 82 height 13
click at [542, 282] on div "Tại văn phòng" at bounding box center [571, 286] width 87 height 9
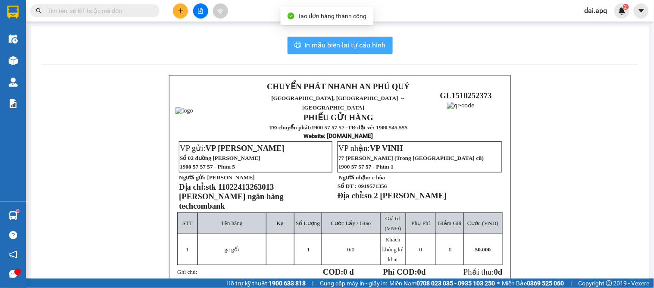
click at [296, 39] on button "In mẫu biên lai tự cấu hình" at bounding box center [339, 45] width 105 height 17
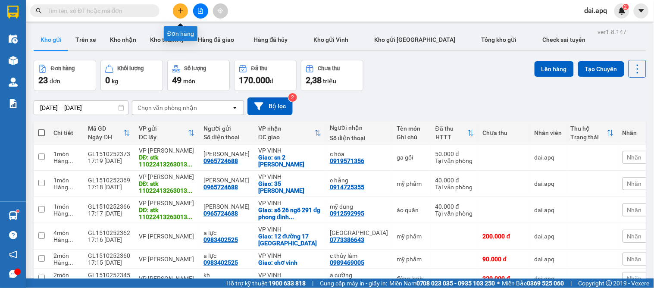
click at [182, 10] on icon "plus" at bounding box center [181, 11] width 6 height 6
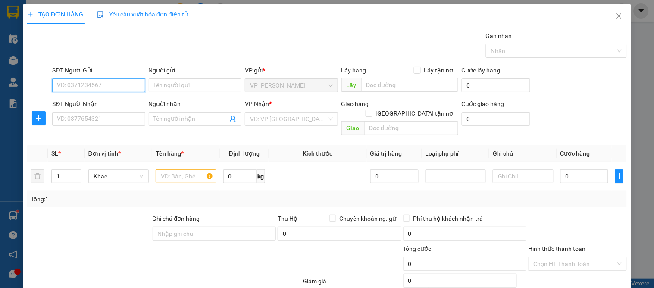
click at [91, 89] on input "SĐT Người Gửi" at bounding box center [98, 85] width 93 height 14
drag, startPoint x: 91, startPoint y: 91, endPoint x: 44, endPoint y: 80, distance: 48.7
click at [44, 80] on div "SĐT Người Gửi 13678 Người gửi Tên người gửi VP gửi * VP GIA LÂM Lấy hàng Lấy tậ…" at bounding box center [326, 81] width 601 height 30
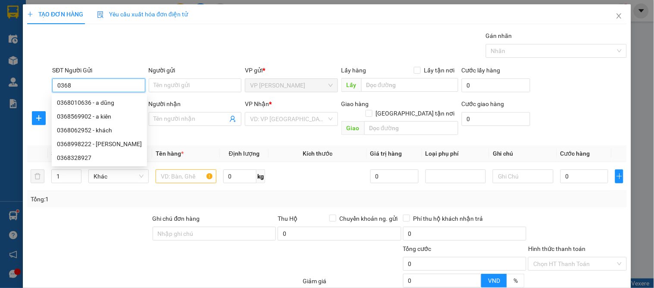
click at [60, 85] on input "0368" at bounding box center [98, 85] width 93 height 14
click at [99, 103] on div "0901281368 - nơm việt" at bounding box center [97, 102] width 81 height 9
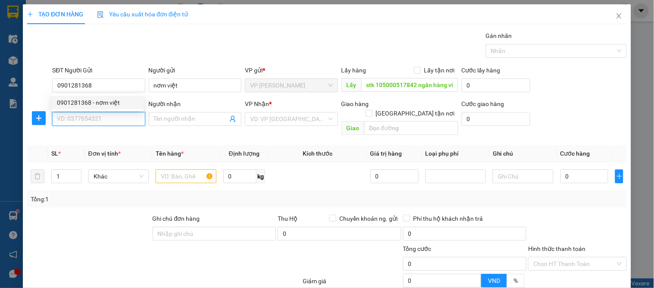
click at [111, 119] on input "SĐT Người Nhận" at bounding box center [98, 119] width 93 height 14
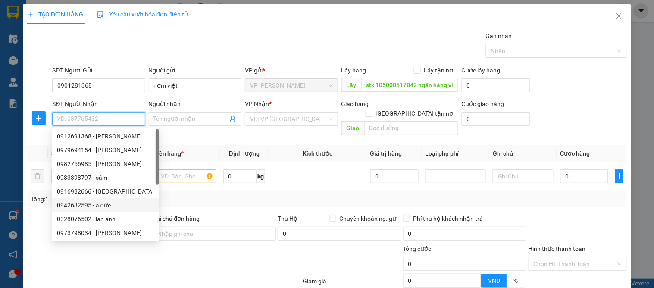
click at [97, 203] on div "0942632595 - a đức" at bounding box center [105, 204] width 97 height 9
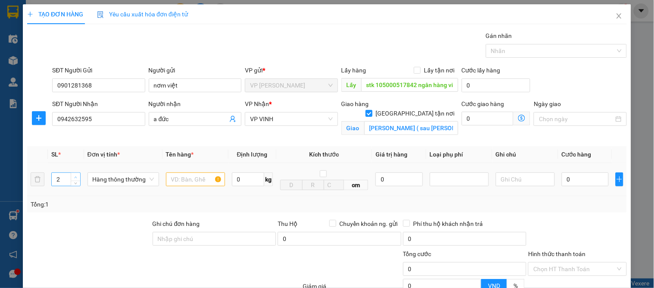
click at [75, 173] on span "Increase Value" at bounding box center [75, 177] width 9 height 8
click at [187, 181] on input "text" at bounding box center [195, 179] width 59 height 14
click at [572, 178] on input "0" at bounding box center [585, 179] width 47 height 14
click at [574, 219] on div at bounding box center [577, 234] width 100 height 30
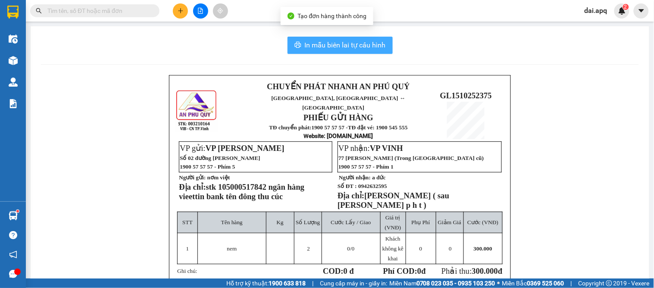
click at [319, 37] on button "In mẫu biên lai tự cấu hình" at bounding box center [339, 45] width 105 height 17
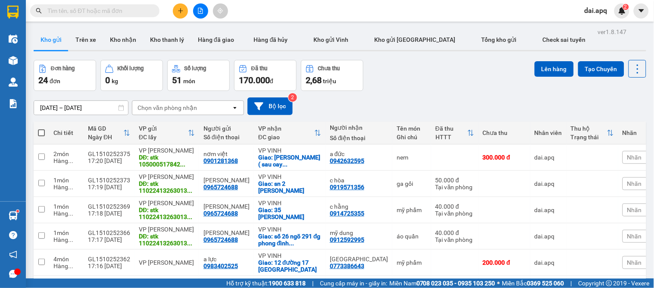
click at [176, 11] on button at bounding box center [180, 10] width 15 height 15
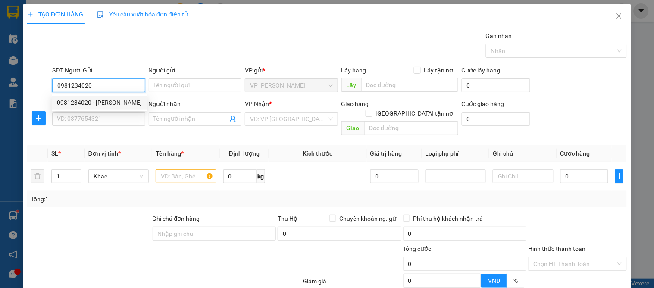
click at [109, 97] on div "0981234020 - hoàng hải" at bounding box center [99, 103] width 95 height 14
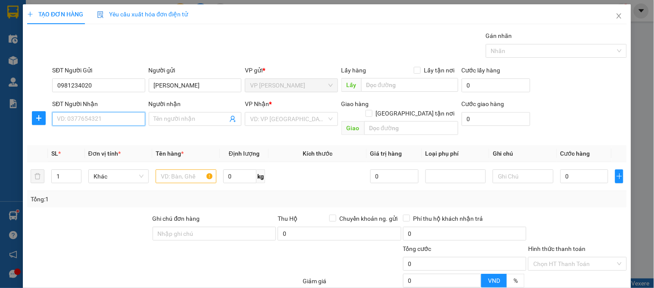
click at [106, 119] on input "SĐT Người Nhận" at bounding box center [98, 119] width 93 height 14
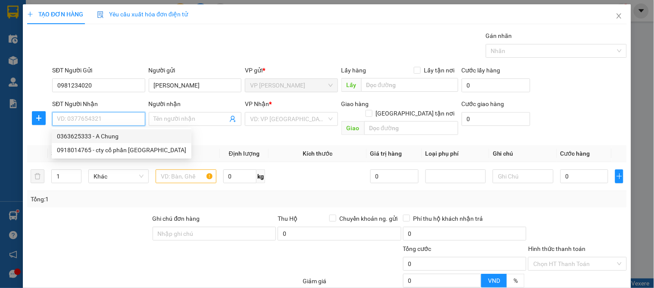
click at [115, 132] on div "0363625333 - A Chung" at bounding box center [121, 135] width 129 height 9
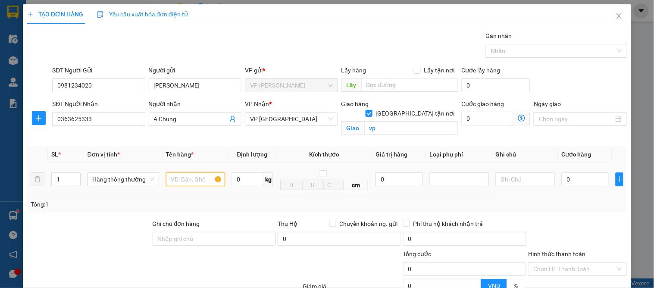
click at [203, 181] on input "text" at bounding box center [195, 179] width 59 height 14
click at [571, 175] on input "0" at bounding box center [585, 179] width 47 height 14
click at [563, 211] on div "Tổng: 1" at bounding box center [326, 204] width 599 height 16
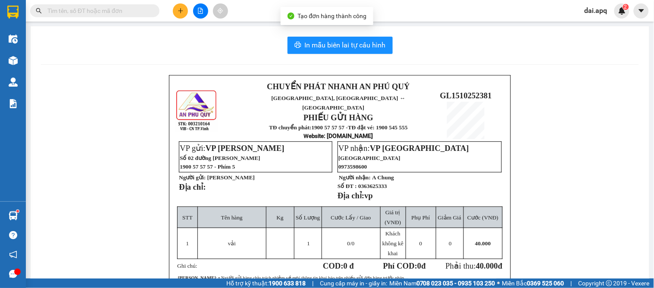
click at [334, 30] on div "In mẫu biên lai tự cấu hình CHUYỂN PHÁT NHANH AN PHÚ QUÝ NGHỆ AN, HÀ TĨNH ↔ HÀ …" at bounding box center [340, 212] width 618 height 372
click at [338, 44] on span "In mẫu biên lai tự cấu hình" at bounding box center [345, 45] width 81 height 11
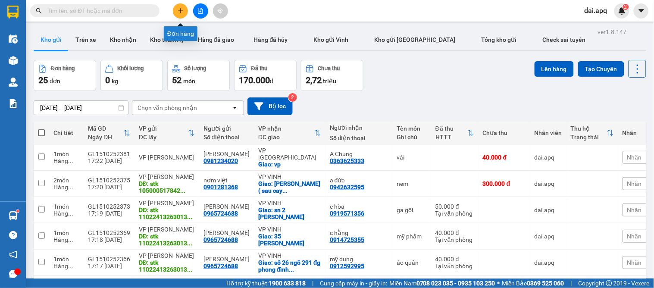
click at [178, 10] on icon "plus" at bounding box center [180, 10] width 5 height 0
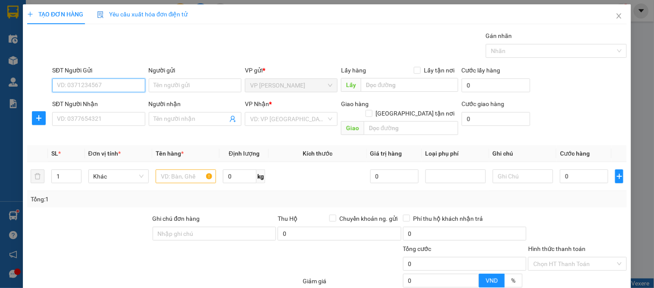
click at [115, 86] on input "SĐT Người Gửi" at bounding box center [98, 85] width 93 height 14
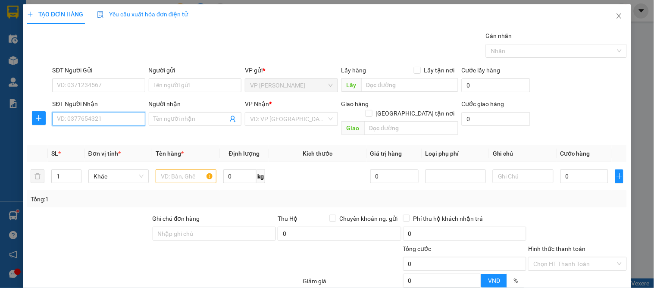
click at [103, 117] on input "SĐT Người Nhận" at bounding box center [98, 119] width 93 height 14
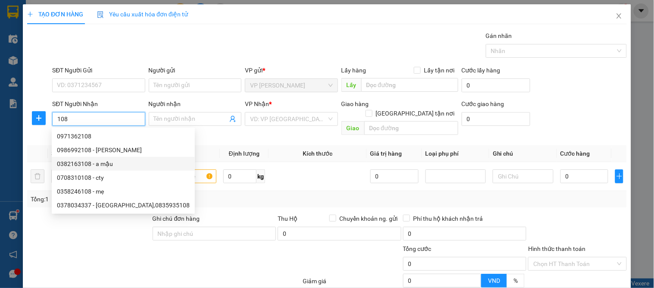
click at [105, 166] on div "0382163108 - a mậu" at bounding box center [123, 163] width 133 height 9
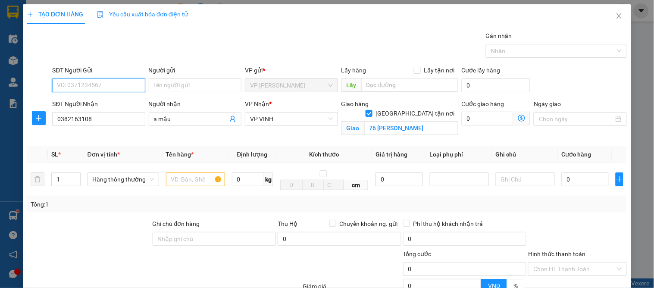
click at [109, 90] on input "SĐT Người Gửi" at bounding box center [98, 85] width 93 height 14
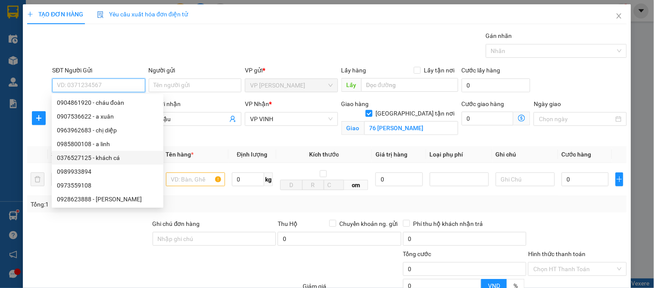
click at [135, 153] on div "0376527125 - khách cá" at bounding box center [107, 157] width 101 height 9
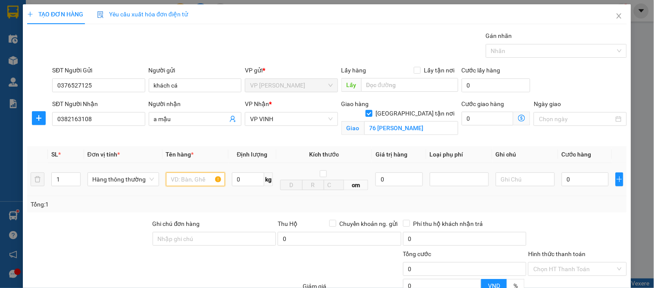
click at [192, 180] on input "text" at bounding box center [195, 179] width 59 height 14
type input "đông lạnh"
click at [579, 186] on input "0" at bounding box center [585, 179] width 47 height 14
type input "5"
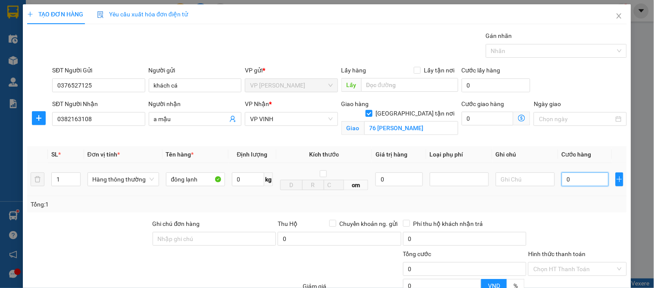
type input "5"
type input "50"
type input "50.000"
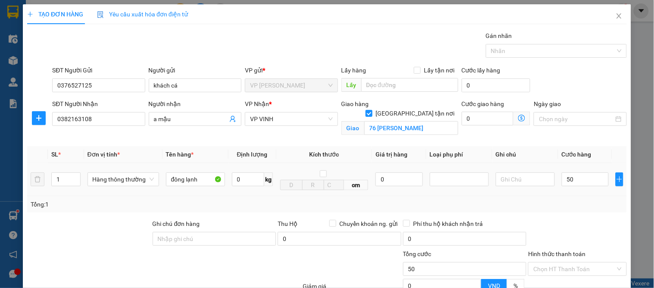
type input "50.000"
click at [562, 204] on div "Tổng: 1" at bounding box center [327, 204] width 593 height 9
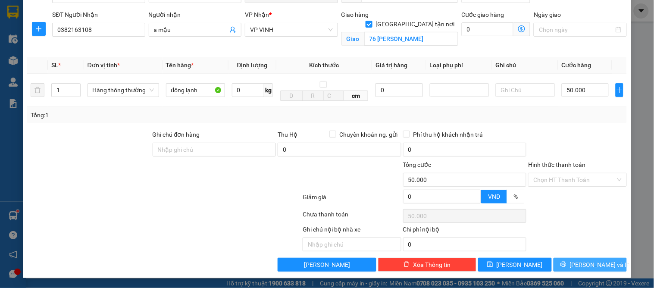
click at [600, 265] on span "[PERSON_NAME] và In" at bounding box center [600, 264] width 60 height 9
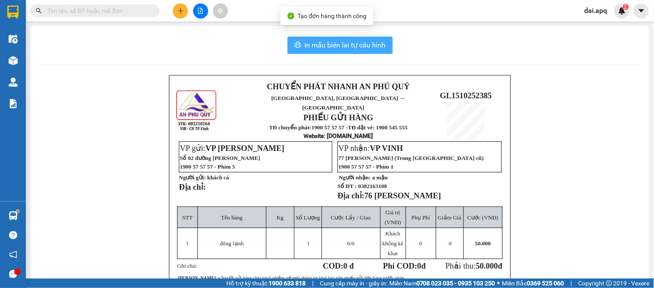
click at [316, 53] on button "In mẫu biên lai tự cấu hình" at bounding box center [339, 45] width 105 height 17
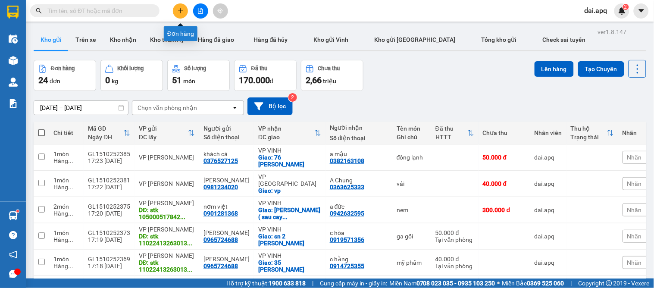
click at [177, 5] on button at bounding box center [180, 10] width 15 height 15
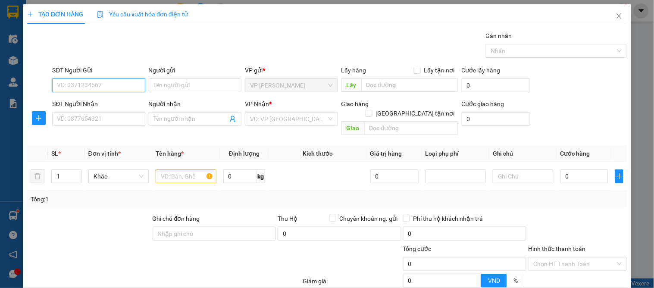
click at [91, 83] on input "SĐT Người Gửi" at bounding box center [98, 85] width 93 height 14
click at [95, 88] on input "SĐT Người Gửi" at bounding box center [98, 85] width 93 height 14
type input "0976785791"
click at [96, 105] on div "0976785791 - c ngà" at bounding box center [97, 102] width 81 height 9
type input "c ngà"
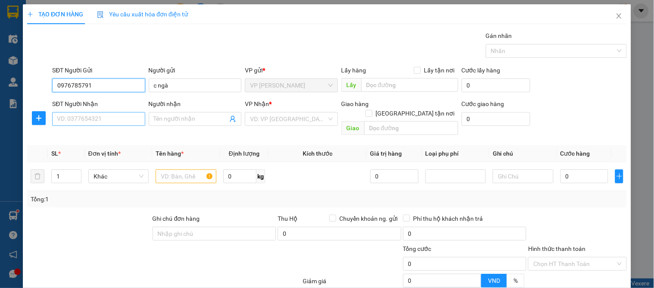
type input "0976785791"
click at [100, 115] on input "SĐT Người Nhận" at bounding box center [98, 119] width 93 height 14
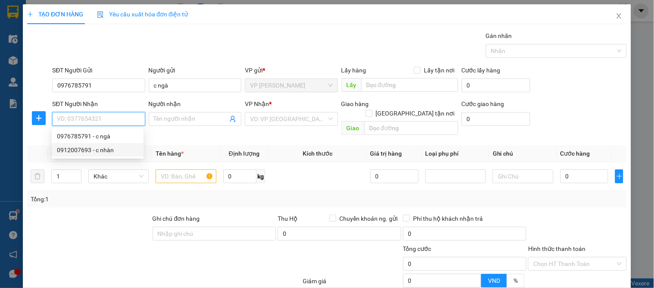
click at [102, 153] on div "0912007693 - c nhàn" at bounding box center [97, 149] width 81 height 9
type input "0912007693"
type input "c nhàn"
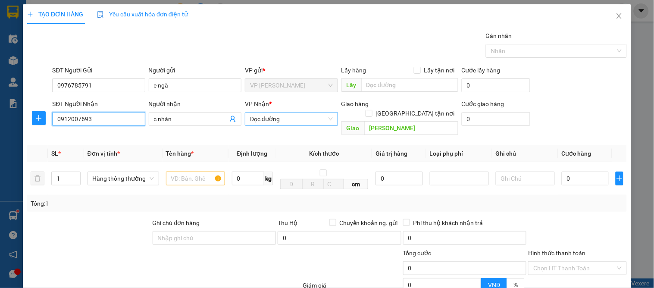
click at [269, 123] on span "Dọc đường" at bounding box center [291, 118] width 82 height 13
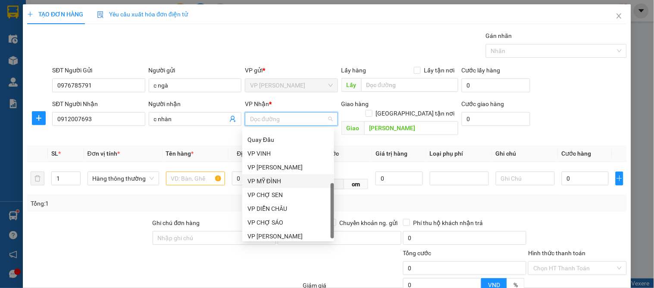
scroll to position [138, 0]
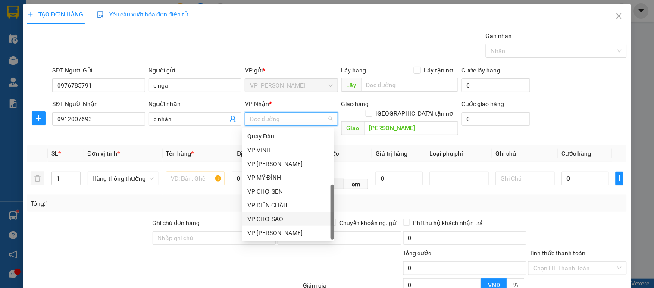
click at [278, 217] on div "VP CHỢ SÁO" at bounding box center [287, 218] width 81 height 9
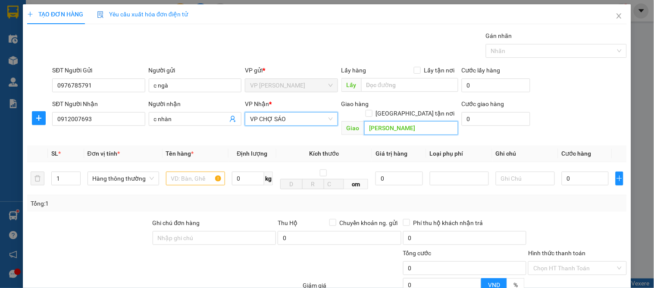
click at [395, 121] on input "Kim liên" at bounding box center [411, 128] width 94 height 14
type input "vp"
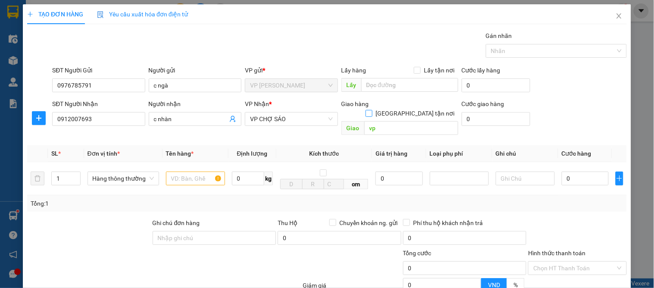
click at [372, 110] on input "[GEOGRAPHIC_DATA] tận nơi" at bounding box center [368, 113] width 6 height 6
checkbox input "true"
click at [180, 184] on input "text" at bounding box center [195, 179] width 59 height 14
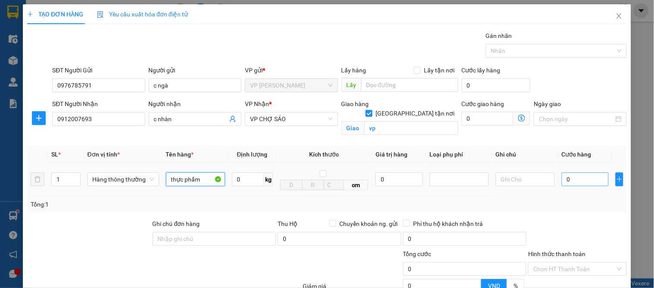
type input "thực phẩm"
click at [562, 178] on input "0" at bounding box center [585, 179] width 47 height 14
type input "4"
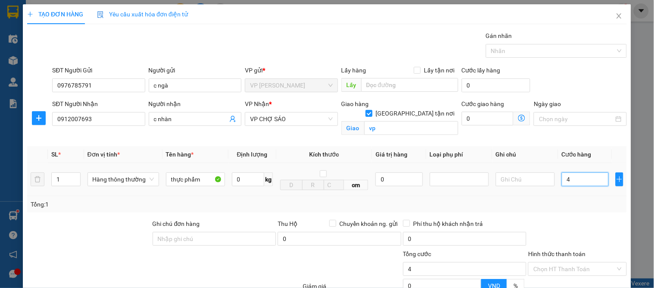
type input "40"
type input "40.000"
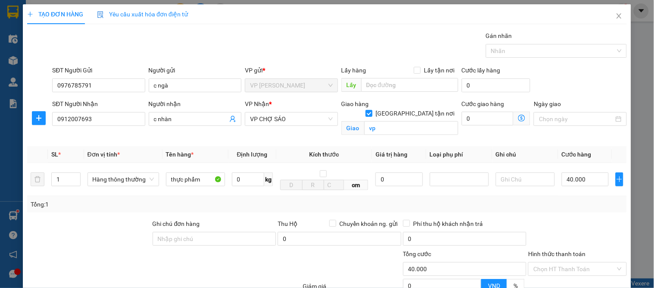
click at [571, 206] on div "Tổng: 1" at bounding box center [327, 204] width 593 height 9
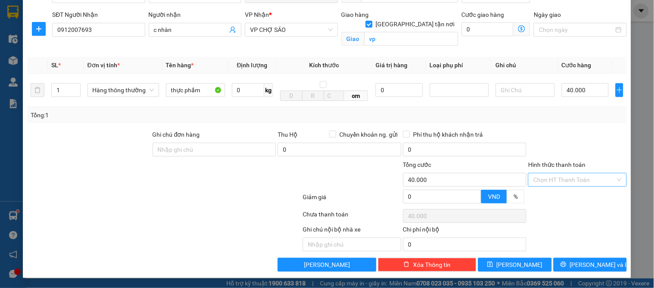
click at [549, 181] on input "Hình thức thanh toán" at bounding box center [574, 179] width 82 height 13
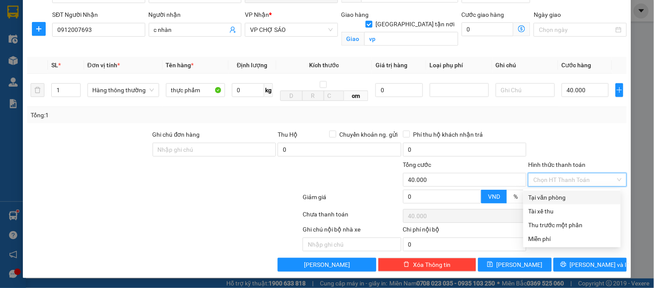
drag, startPoint x: 549, startPoint y: 196, endPoint x: 553, endPoint y: 216, distance: 20.5
click at [549, 196] on div "Tại văn phòng" at bounding box center [571, 197] width 87 height 9
type input "0"
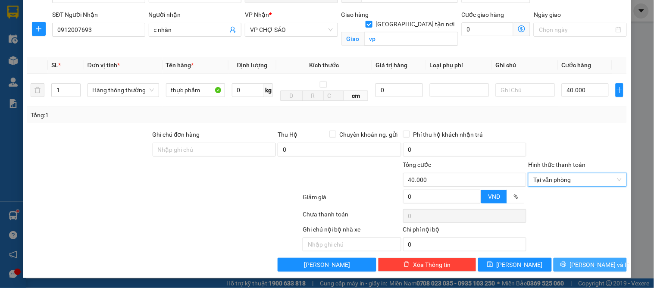
click at [565, 261] on button "[PERSON_NAME] và In" at bounding box center [589, 265] width 73 height 14
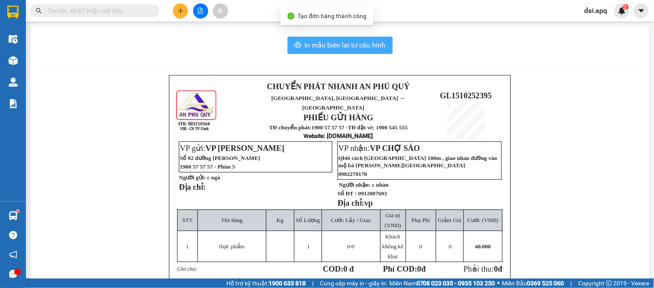
click at [305, 47] on span "In mẫu biên lai tự cấu hình" at bounding box center [345, 45] width 81 height 11
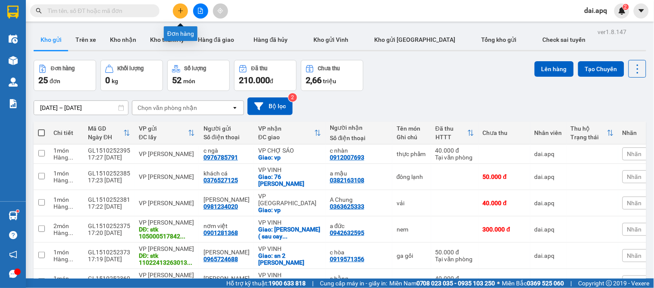
click at [178, 5] on button at bounding box center [180, 10] width 15 height 15
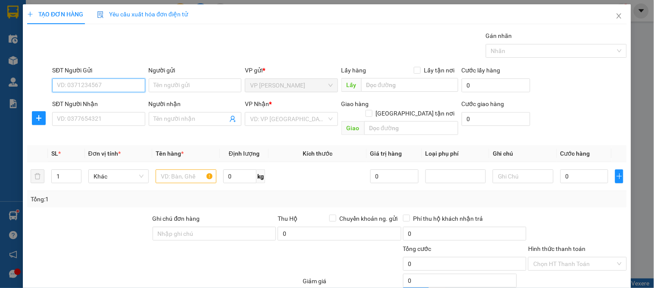
click at [105, 91] on input "SĐT Người Gửi" at bounding box center [98, 85] width 93 height 14
click at [101, 91] on input "9007" at bounding box center [98, 85] width 93 height 14
drag, startPoint x: 100, startPoint y: 87, endPoint x: 89, endPoint y: 83, distance: 11.2
click at [98, 87] on input "9007" at bounding box center [98, 85] width 93 height 14
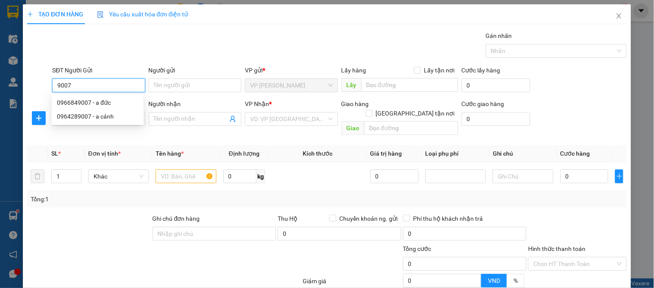
click at [89, 83] on input "9007" at bounding box center [98, 85] width 93 height 14
click at [103, 102] on div "0966849007 - a đức" at bounding box center [97, 102] width 81 height 9
type input "0966849007"
type input "a đức"
drag, startPoint x: 106, startPoint y: 92, endPoint x: 22, endPoint y: 84, distance: 83.5
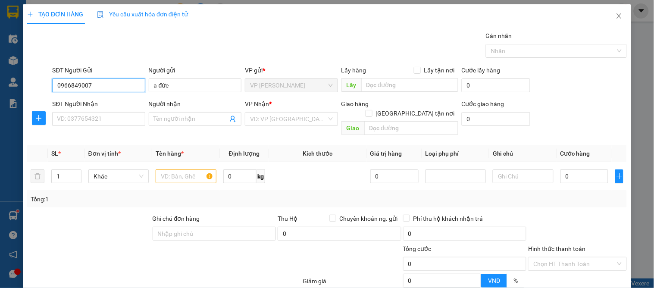
click at [23, 85] on div "TẠO ĐƠN HÀNG Yêu cầu xuất hóa đơn điện tử Transit Pickup Surcharge Ids Transit …" at bounding box center [327, 183] width 608 height 358
click at [101, 117] on div "0964289007 - a cảnh" at bounding box center [97, 116] width 81 height 9
type input "0964289007"
type input "a cảnh"
click at [97, 105] on div "SĐT Người Nhận" at bounding box center [98, 103] width 93 height 9
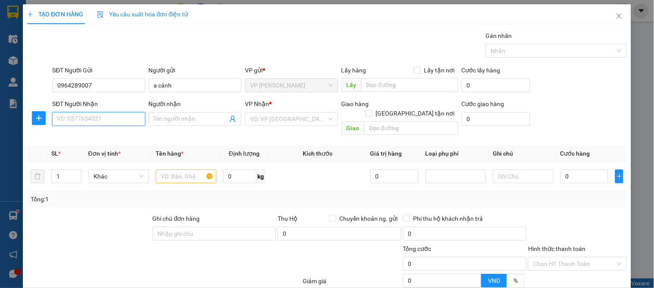
click at [97, 112] on input "SĐT Người Nhận" at bounding box center [98, 119] width 93 height 14
click at [100, 117] on input "SĐT Người Nhận" at bounding box center [98, 119] width 93 height 14
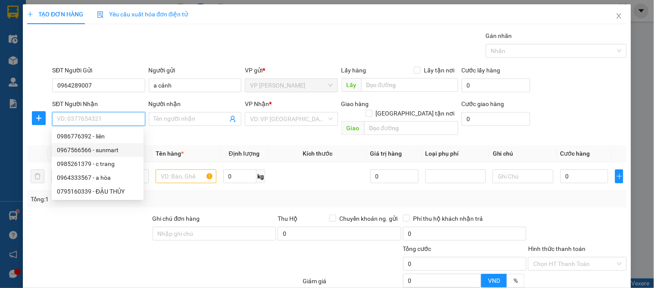
click at [117, 148] on div "0967566566 - sunmart" at bounding box center [97, 149] width 81 height 9
type input "0967566566"
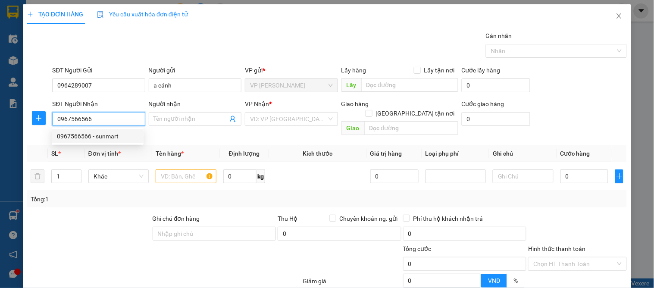
type input "sunmart"
checkbox input "true"
type input "29 đốc thiết"
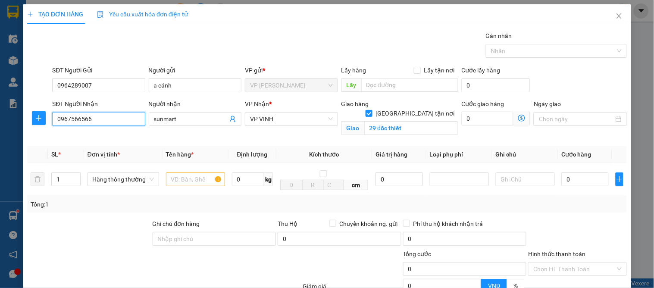
type input "10"
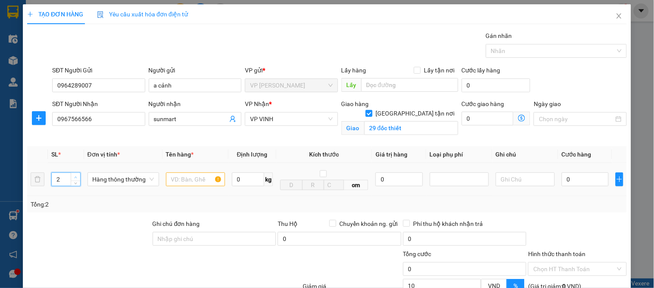
click at [75, 177] on icon "up" at bounding box center [76, 177] width 3 height 2
type input "5"
click at [75, 177] on icon "up" at bounding box center [75, 177] width 3 height 3
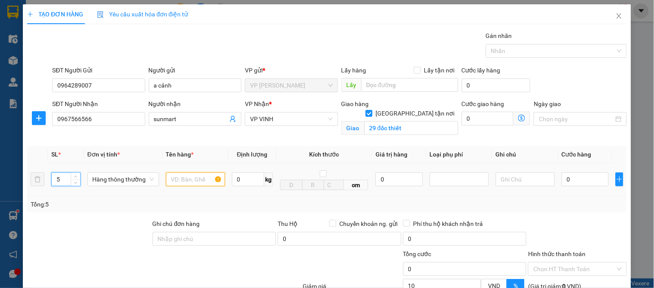
click at [191, 181] on input "text" at bounding box center [195, 179] width 59 height 14
type input "hoa quả"
click at [573, 184] on input "0" at bounding box center [585, 179] width 47 height 14
type input "2"
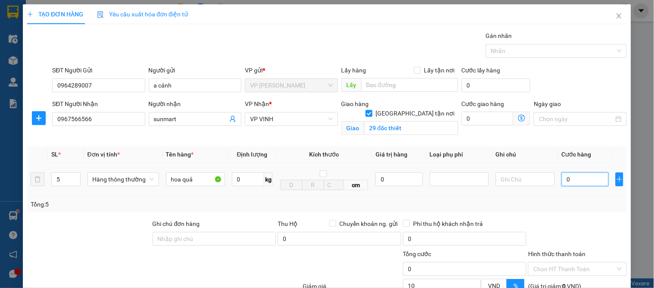
type input "2"
type input "20"
type input "200"
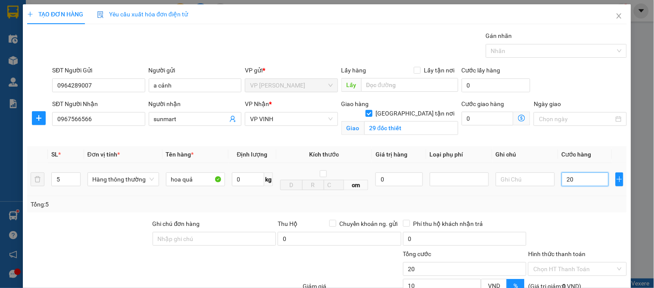
type input "200"
type input "200.000"
type input "180.000"
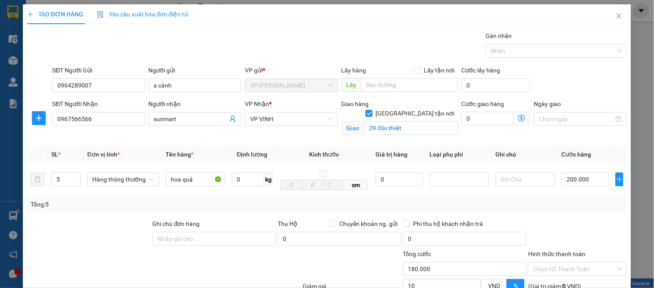
click at [572, 208] on div "Tổng: 5" at bounding box center [327, 204] width 593 height 9
click at [587, 177] on input "200.000" at bounding box center [585, 179] width 47 height 14
type input "2"
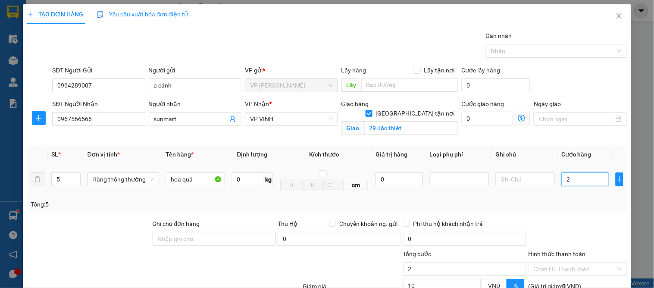
type input "21"
type input "210"
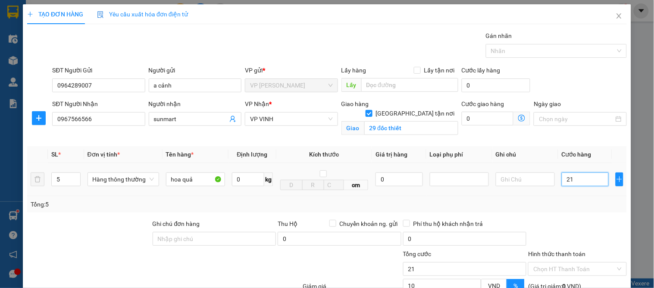
type input "210"
type input "210.000"
type input "189.000"
click at [581, 191] on td "210.000" at bounding box center [585, 179] width 54 height 33
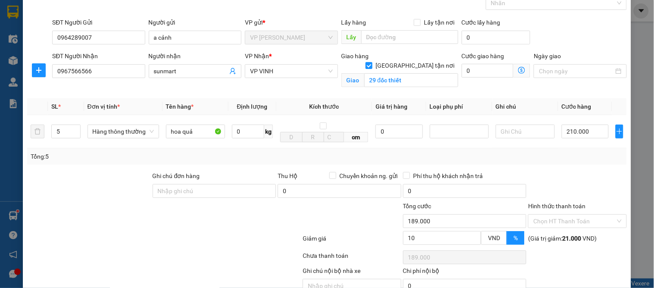
scroll to position [89, 0]
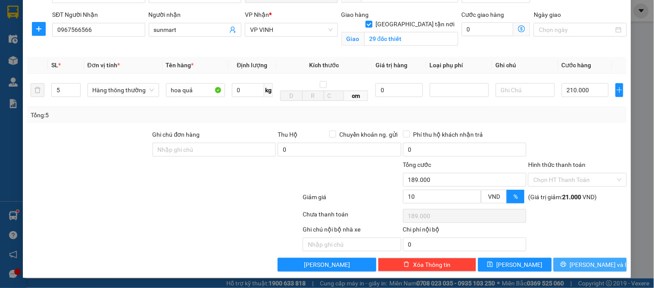
click at [576, 265] on span "[PERSON_NAME] và In" at bounding box center [600, 264] width 60 height 9
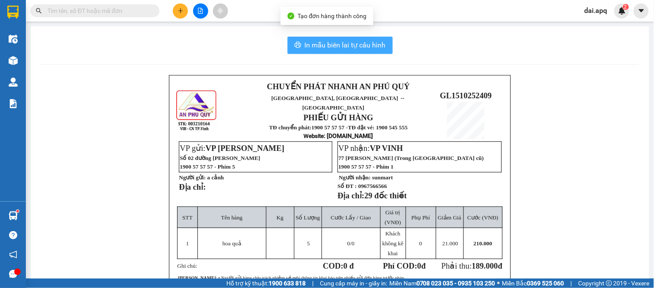
click at [331, 41] on span "In mẫu biên lai tự cấu hình" at bounding box center [345, 45] width 81 height 11
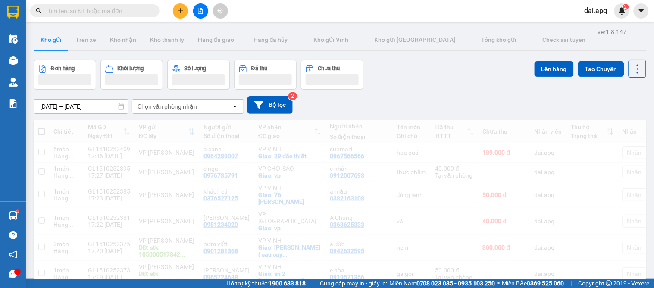
click at [180, 10] on icon "plus" at bounding box center [180, 10] width 0 height 5
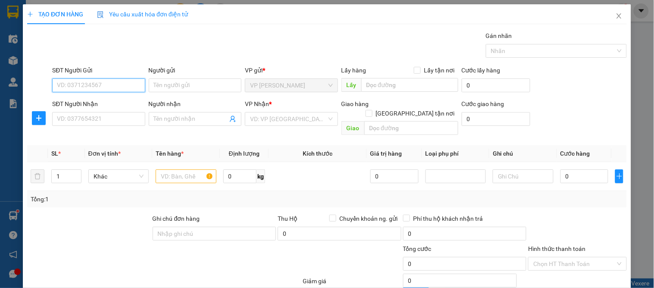
click at [119, 81] on input "SĐT Người Gửi" at bounding box center [98, 85] width 93 height 14
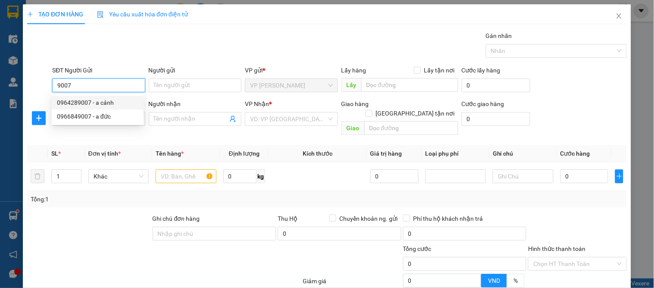
click at [111, 101] on div "0964289007 - a cảnh" at bounding box center [97, 102] width 81 height 9
type input "0964289007"
type input "a cảnh"
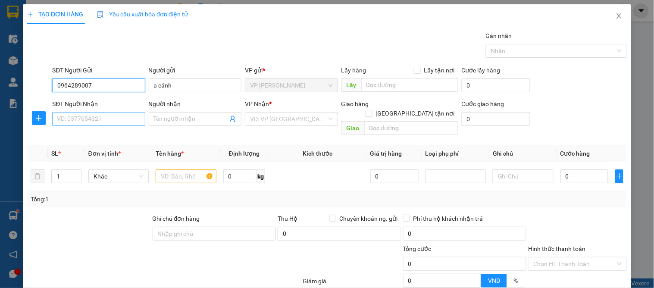
type input "0964289007"
click at [100, 124] on input "SĐT Người Nhận" at bounding box center [98, 119] width 93 height 14
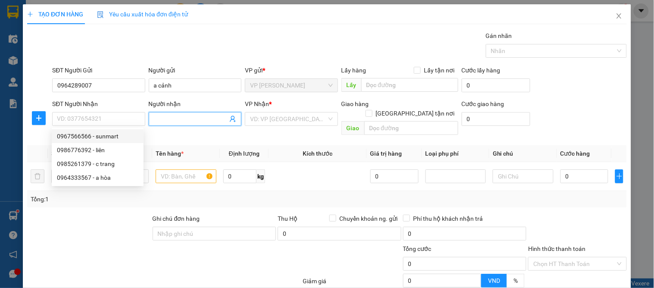
click at [225, 118] on span at bounding box center [195, 119] width 93 height 14
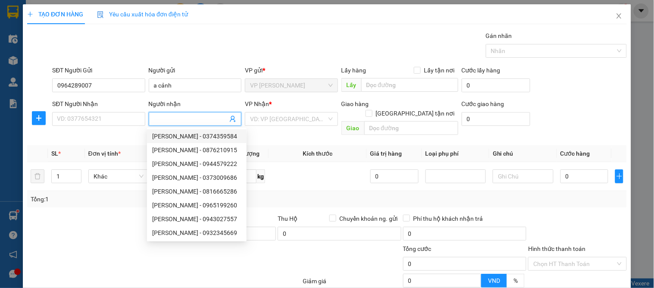
click at [229, 119] on icon "user-add" at bounding box center [232, 119] width 7 height 7
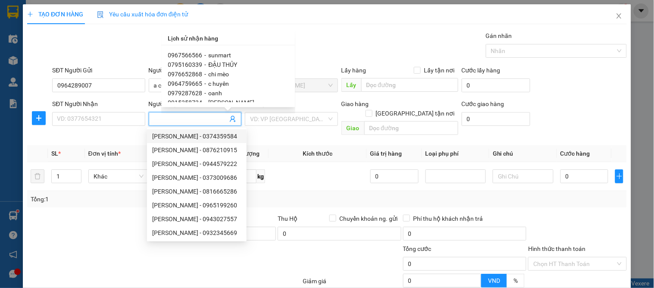
click at [235, 66] on span "ĐẬU THỦY" at bounding box center [223, 64] width 29 height 7
type input "0795160339"
type input "ĐẬU THỦY"
type input "vp"
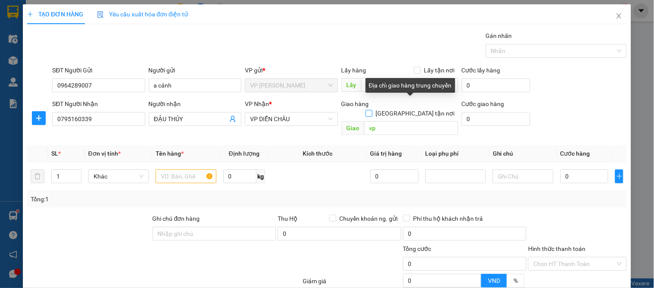
click at [372, 110] on input "[GEOGRAPHIC_DATA] tận nơi" at bounding box center [368, 113] width 6 height 6
checkbox input "true"
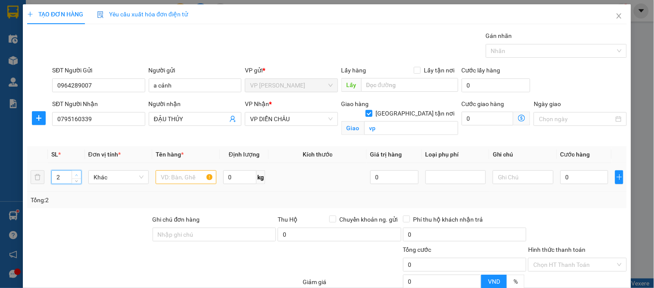
click at [78, 175] on span "up" at bounding box center [76, 174] width 5 height 5
type input "4"
click at [78, 175] on span "up" at bounding box center [76, 174] width 5 height 5
click at [196, 172] on input "text" at bounding box center [186, 177] width 60 height 14
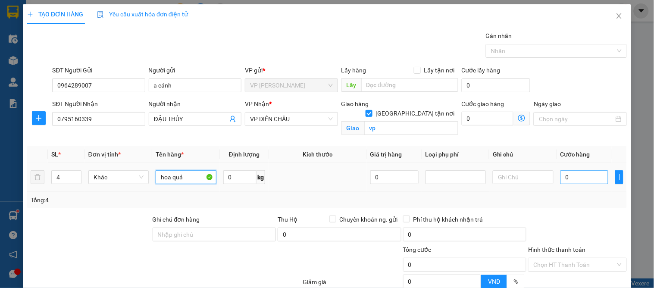
type input "hoa quả"
click at [567, 172] on input "0" at bounding box center [584, 177] width 48 height 14
type input "1"
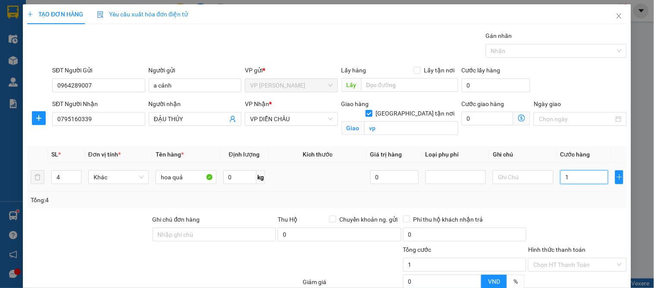
type input "16"
type input "160"
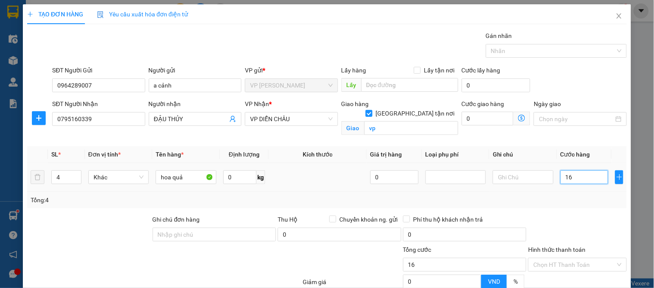
type input "160"
click at [566, 219] on div at bounding box center [577, 230] width 100 height 30
type input "160.000"
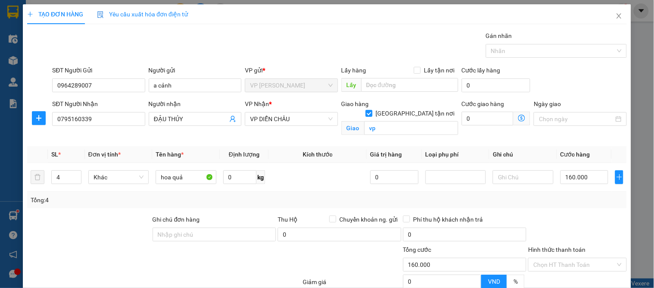
scroll to position [85, 0]
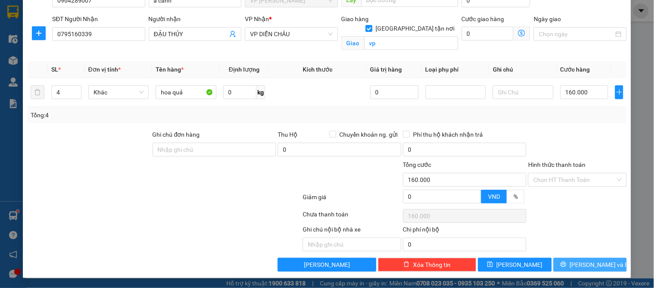
click at [579, 269] on span "[PERSON_NAME] và In" at bounding box center [600, 264] width 60 height 9
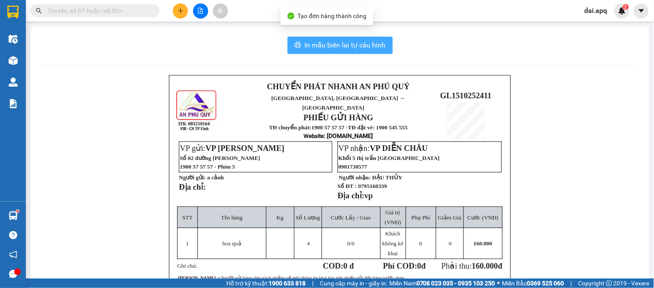
click at [326, 42] on span "In mẫu biên lai tự cấu hình" at bounding box center [345, 45] width 81 height 11
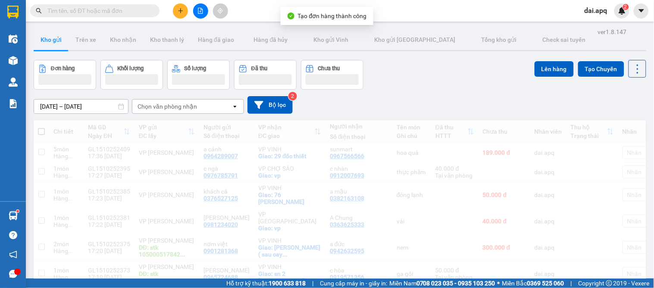
click at [179, 9] on icon "plus" at bounding box center [181, 11] width 6 height 6
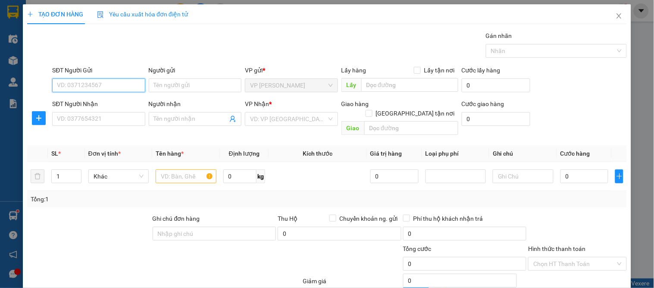
click at [111, 85] on input "SĐT Người Gửi" at bounding box center [98, 85] width 93 height 14
type input "0973280632"
click at [105, 103] on div "0973280632 - chị thủy" at bounding box center [97, 102] width 81 height 9
type input "chị thủy"
type input "0973280632"
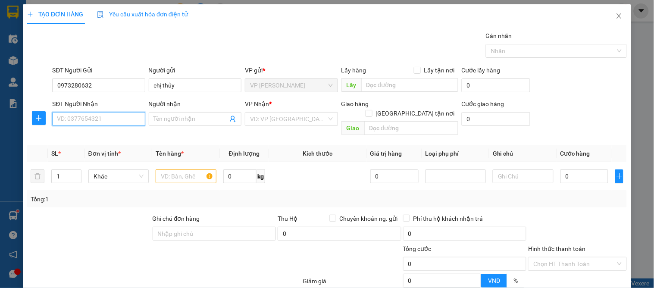
click at [106, 114] on input "SĐT Người Nhận" at bounding box center [98, 119] width 93 height 14
type input "0988882076"
click at [99, 132] on div "0988882076 - khách" at bounding box center [97, 135] width 81 height 9
type input "khách"
checkbox input "true"
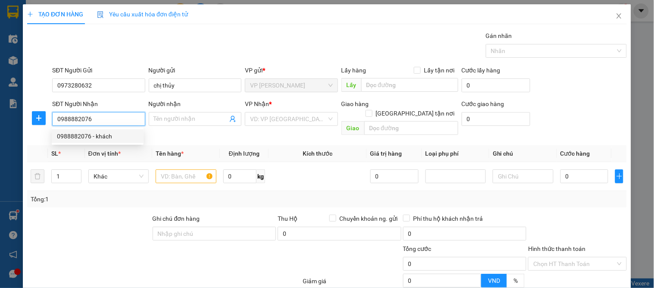
type input "số 2,nguyễn phong sắc"
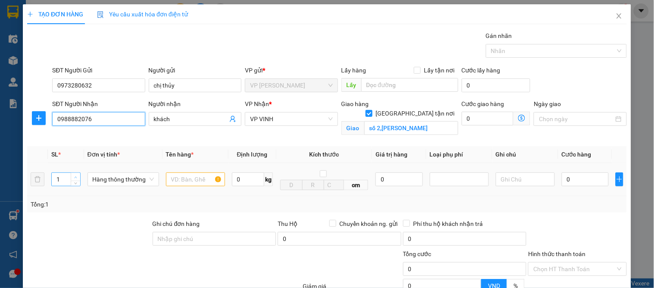
type input "0988882076"
type input "2"
click at [75, 176] on icon "up" at bounding box center [75, 177] width 3 height 3
click at [181, 182] on input "text" at bounding box center [195, 179] width 59 height 14
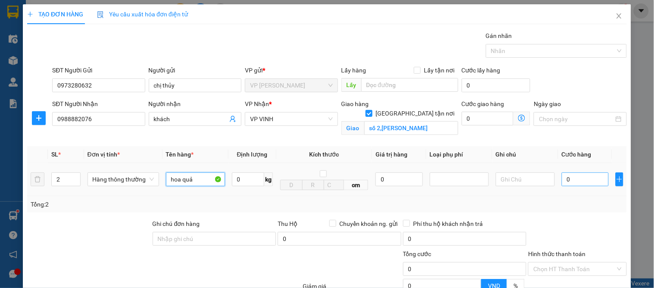
type input "hoa quả"
click at [571, 177] on input "0" at bounding box center [585, 179] width 47 height 14
type input "8"
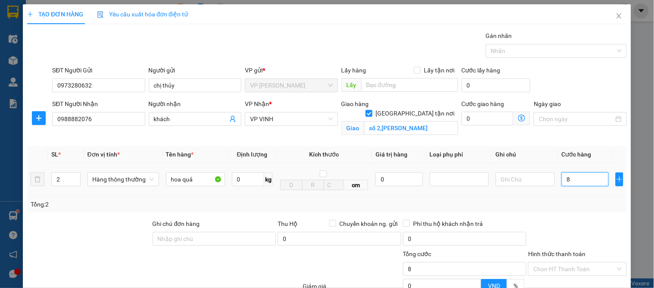
type input "80"
type input "80.000"
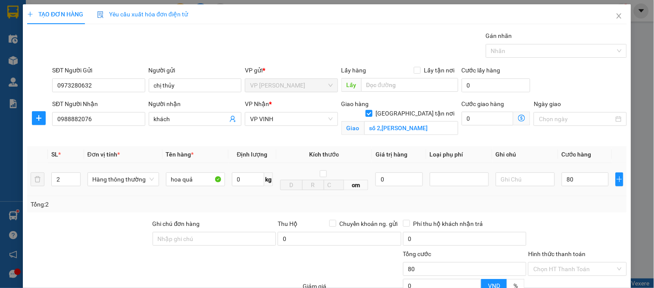
type input "80.000"
click at [562, 199] on div "Tổng: 2" at bounding box center [326, 204] width 599 height 16
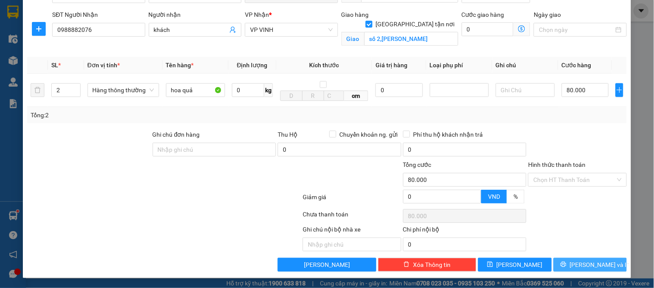
click at [570, 259] on button "[PERSON_NAME] và In" at bounding box center [589, 265] width 73 height 14
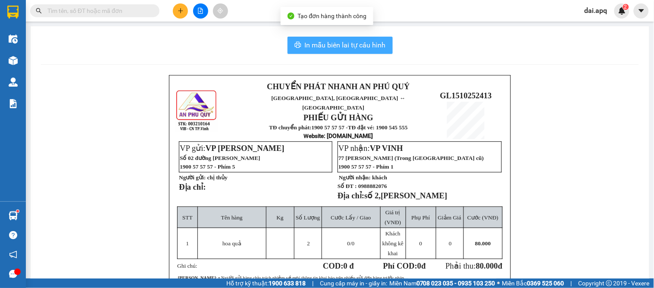
click at [345, 50] on span "In mẫu biên lai tự cấu hình" at bounding box center [345, 45] width 81 height 11
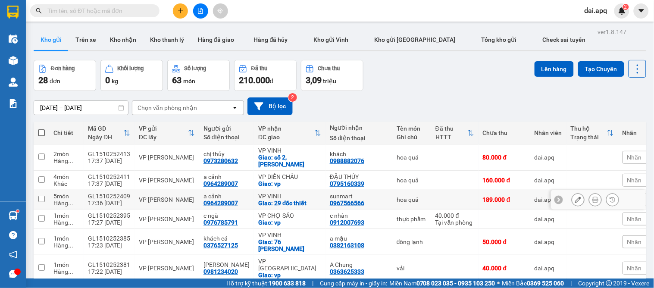
drag, startPoint x: 522, startPoint y: 225, endPoint x: 571, endPoint y: 325, distance: 112.2
click at [178, 10] on icon "plus" at bounding box center [181, 11] width 6 height 6
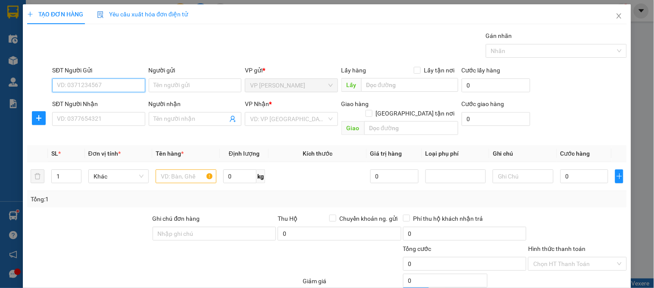
click at [115, 91] on input "SĐT Người Gửi" at bounding box center [98, 85] width 93 height 14
type input "0965366535"
click at [117, 103] on div "0965366535 - a tuân" at bounding box center [97, 102] width 81 height 9
type input "a tuân"
type input "0965366535"
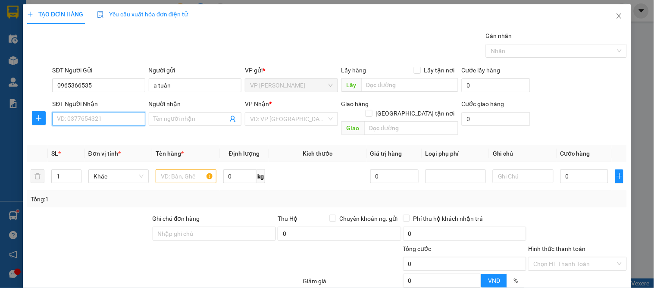
click at [123, 126] on input "SĐT Người Nhận" at bounding box center [98, 119] width 93 height 14
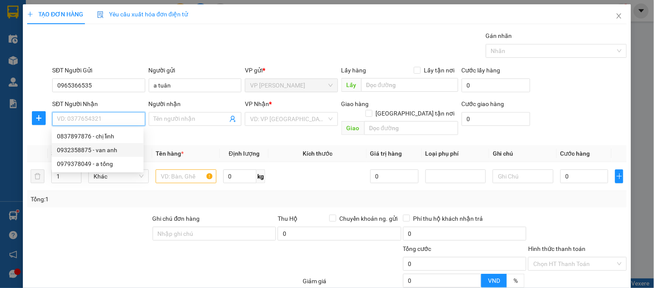
click at [115, 152] on div "0932358875 - van anh" at bounding box center [97, 149] width 81 height 9
type input "0932358875"
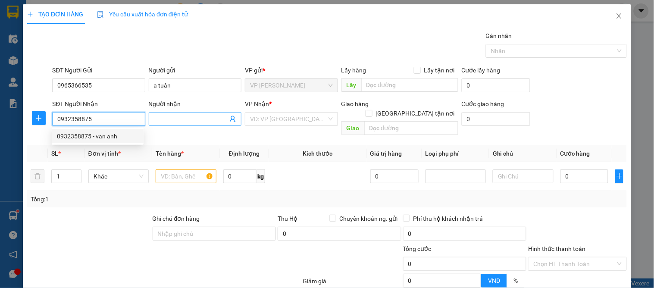
type input "van anh"
checkbox input "true"
type input "vp"
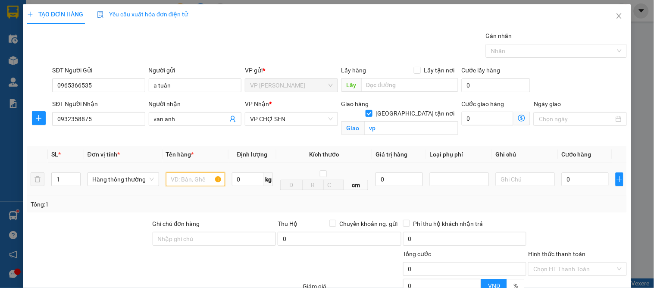
drag, startPoint x: 179, startPoint y: 184, endPoint x: 191, endPoint y: 178, distance: 13.5
click at [179, 183] on input "text" at bounding box center [195, 179] width 59 height 14
type input "trà can"
click at [566, 174] on input "0" at bounding box center [585, 179] width 47 height 14
type input "5"
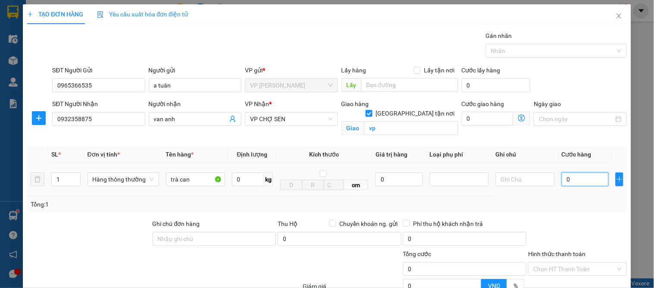
type input "5"
type input "50"
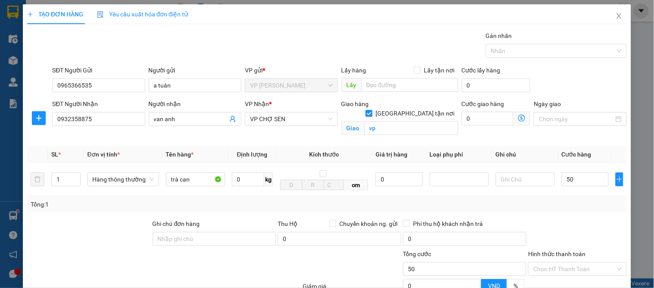
type input "50.000"
click at [553, 222] on div at bounding box center [577, 234] width 100 height 30
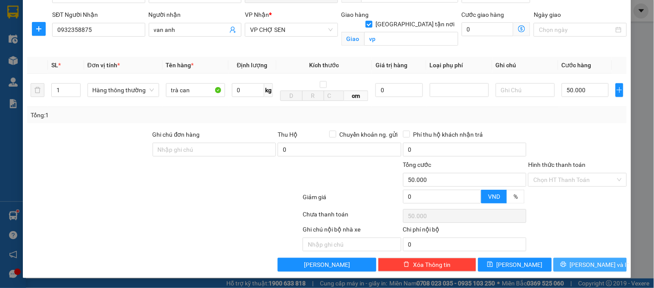
click at [606, 269] on button "[PERSON_NAME] và In" at bounding box center [589, 265] width 73 height 14
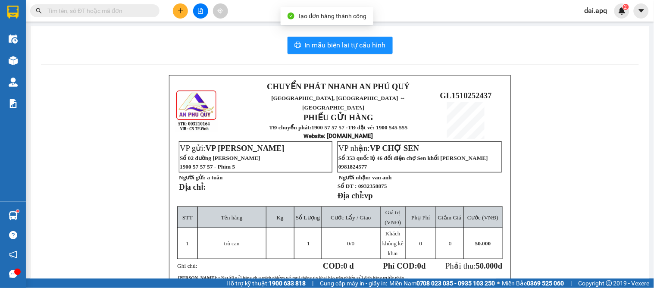
click at [312, 31] on div "In mẫu biên lai tự cấu hình CHUYỂN PHÁT NHANH AN PHÚ QUÝ NGHỆ AN, HÀ TĨNH ↔ HÀ …" at bounding box center [340, 212] width 618 height 372
click at [312, 41] on span "In mẫu biên lai tự cấu hình" at bounding box center [345, 45] width 81 height 11
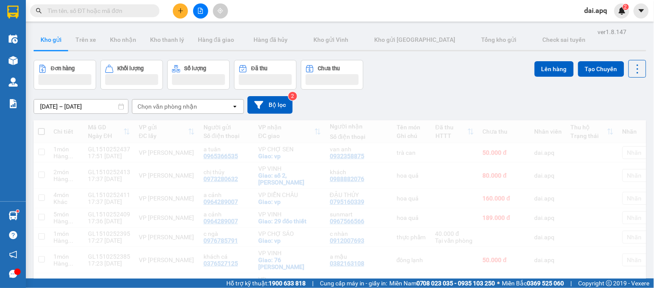
click at [387, 82] on div "Đơn hàng Khối lượng Số lượng Đã thu Chưa thu Lên hàng Tạo Chuyến" at bounding box center [340, 75] width 612 height 30
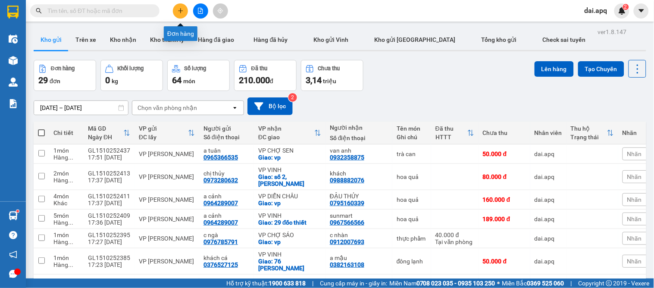
click at [182, 13] on icon "plus" at bounding box center [181, 11] width 6 height 6
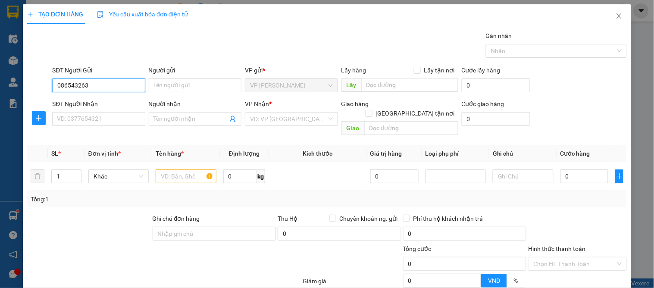
type input "0865432633"
drag, startPoint x: 111, startPoint y: 103, endPoint x: 111, endPoint y: 120, distance: 17.2
click at [111, 104] on div "0865432633 - đại phòng hàng gia lâm" at bounding box center [107, 102] width 101 height 9
type input "đại phòng hàng gia lâm"
type input "0865432633"
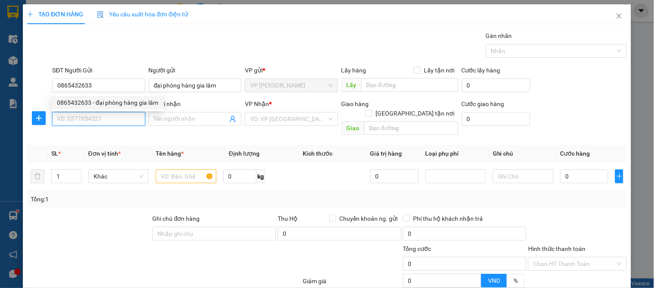
drag, startPoint x: 111, startPoint y: 120, endPoint x: 159, endPoint y: 139, distance: 51.1
click at [112, 122] on input "SĐT Người Nhận" at bounding box center [98, 119] width 93 height 14
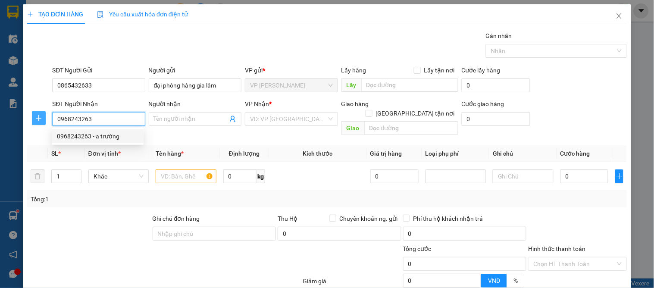
drag, startPoint x: 98, startPoint y: 121, endPoint x: 31, endPoint y: 120, distance: 66.8
click at [31, 120] on div "SĐT Người Nhận 0968243263 Người nhận Tên người nhận VP Nhận * VD: VP Sài Gòn Gi…" at bounding box center [326, 119] width 601 height 40
type input "0968243263"
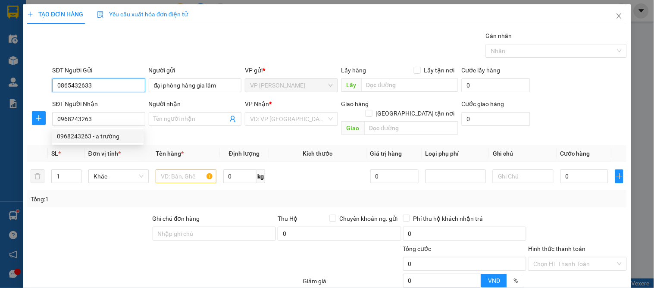
drag, startPoint x: 95, startPoint y: 87, endPoint x: 28, endPoint y: 82, distance: 66.9
click at [28, 82] on div "SĐT Người Gửi 0865432633 0865432633 Người gửi đại phòng hàng gia lâm VP gửi …" at bounding box center [326, 81] width 601 height 30
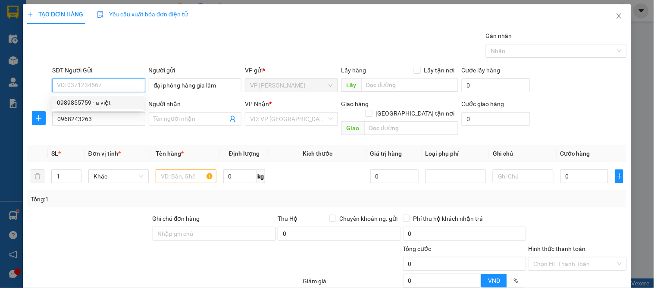
click at [80, 101] on div "0989855759 - a việt" at bounding box center [97, 102] width 81 height 9
type input "0989855759"
type input "a việt"
type input "0989855759"
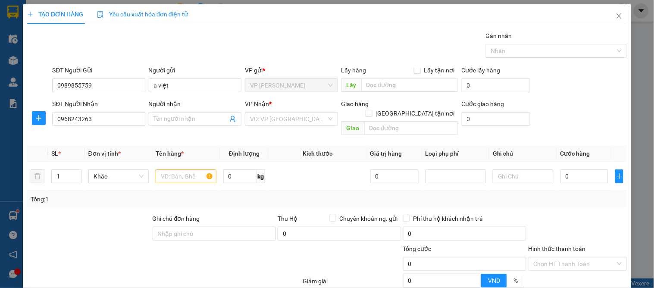
click at [124, 57] on div "Gói vận chuyển * Tiêu chuẩn Gán nhãn Nhãn" at bounding box center [339, 46] width 578 height 30
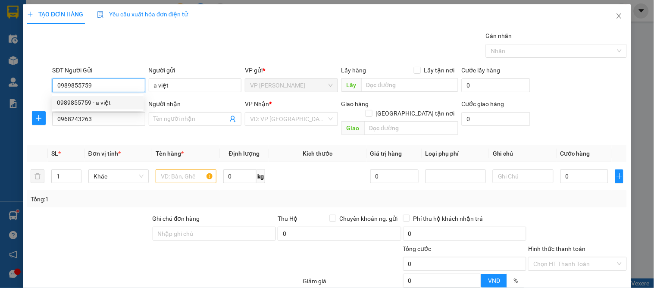
drag, startPoint x: 109, startPoint y: 84, endPoint x: 50, endPoint y: 84, distance: 59.0
click at [48, 84] on div "SĐT Người Gửi 0989855759 Người gửi a việt VP gửi * VP GIA LÂM Lấy hàng Lấy tận …" at bounding box center [326, 81] width 601 height 30
click at [105, 38] on div "Gói vận chuyển * Tiêu chuẩn Gán nhãn Nhãn" at bounding box center [339, 46] width 578 height 30
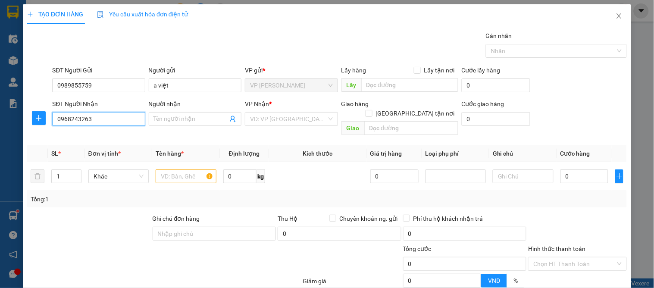
drag, startPoint x: 100, startPoint y: 115, endPoint x: 29, endPoint y: 115, distance: 71.5
click at [29, 115] on div "SĐT Người Nhận 0968243263 0968243263 Người nhận Tên người nhận VP Nhận * VD: VP…" at bounding box center [326, 119] width 601 height 40
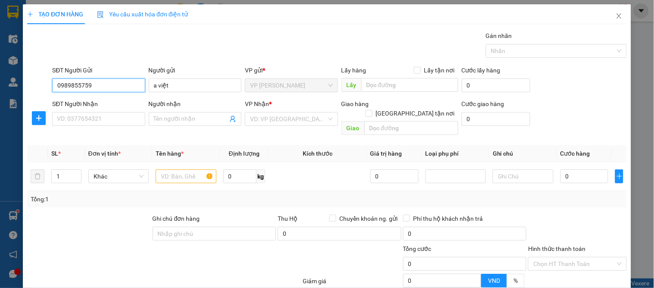
drag, startPoint x: 100, startPoint y: 85, endPoint x: 56, endPoint y: 84, distance: 44.0
click at [51, 85] on div "SĐT Người Gửi 0989855759" at bounding box center [98, 81] width 96 height 30
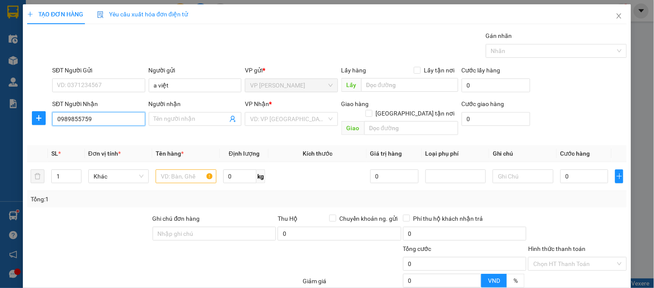
type input "0989855759"
click at [111, 65] on div "Transit Pickup Surcharge Ids Transit Deliver Surcharge Ids Transit Deliver Surc…" at bounding box center [326, 193] width 599 height 325
click at [97, 120] on input "0989855759" at bounding box center [98, 119] width 93 height 14
click at [97, 134] on div "0989855759 - a việt" at bounding box center [97, 135] width 81 height 9
type input "a việt"
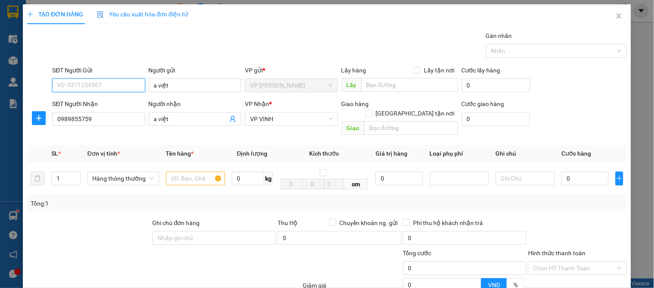
click at [95, 82] on input "SĐT Người Gửi" at bounding box center [98, 85] width 93 height 14
type input "0971319577"
drag, startPoint x: 97, startPoint y: 100, endPoint x: 279, endPoint y: 121, distance: 182.7
click at [97, 99] on div "0971319577 - vpgl" at bounding box center [97, 102] width 81 height 9
type input "vpgl"
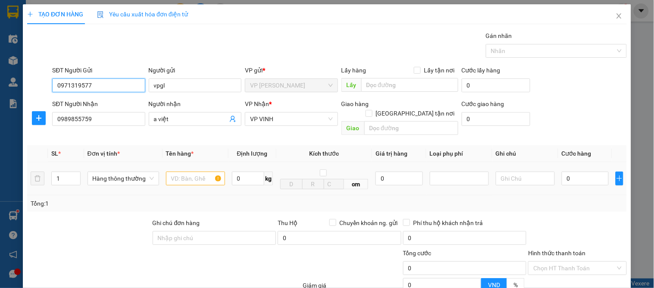
type input "0971319577"
click at [190, 172] on input "text" at bounding box center [195, 179] width 59 height 14
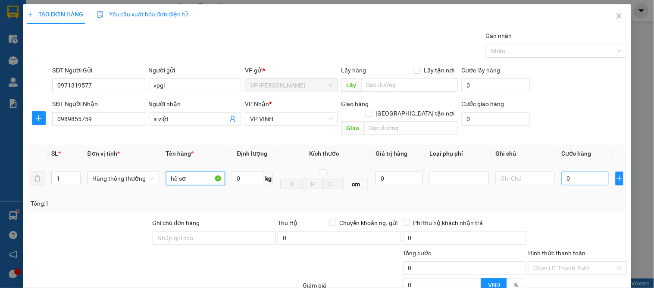
type input "hồ sơ"
click at [575, 172] on input "0" at bounding box center [585, 179] width 47 height 14
type input "3"
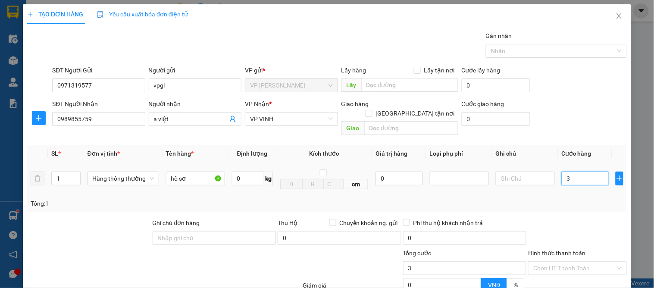
type input "30"
type input "30.000"
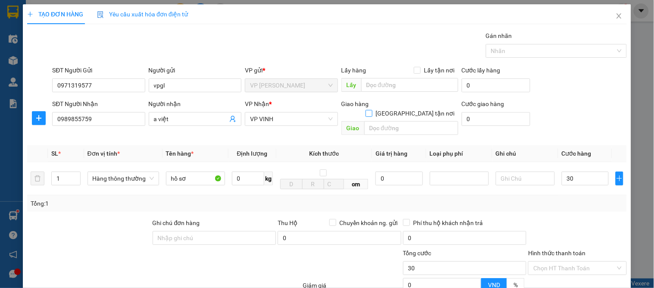
type input "30.000"
click at [372, 110] on input "[GEOGRAPHIC_DATA] tận nơi" at bounding box center [368, 113] width 6 height 6
checkbox input "true"
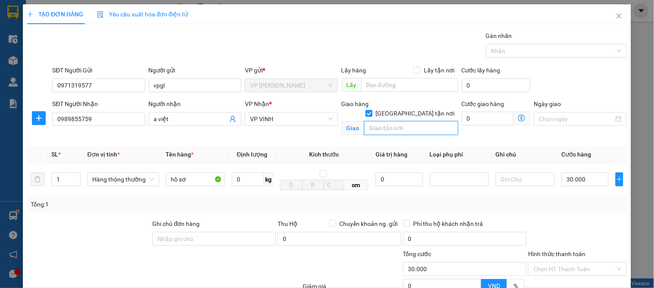
click at [403, 121] on input "text" at bounding box center [411, 128] width 94 height 14
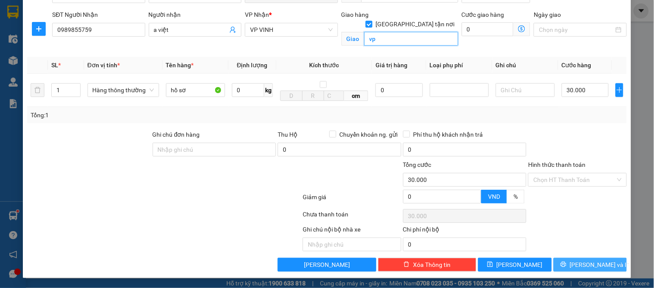
type input "vp"
click at [574, 266] on button "[PERSON_NAME] và In" at bounding box center [589, 265] width 73 height 14
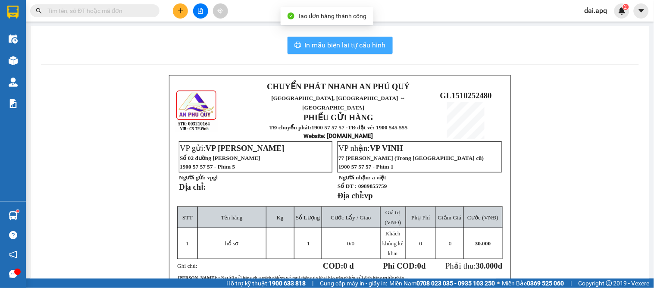
click at [326, 42] on span "In mẫu biên lai tự cấu hình" at bounding box center [345, 45] width 81 height 11
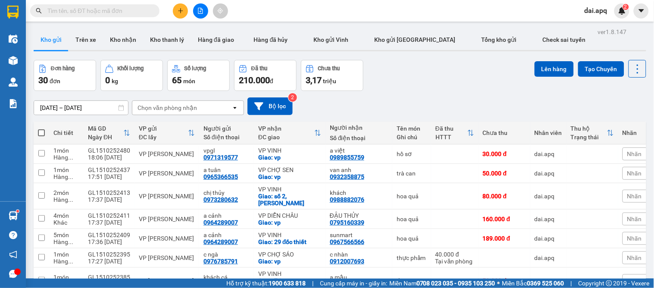
click at [395, 67] on div "Đơn hàng 30 đơn Khối lượng 0 kg Số lượng 65 món Đã thu 210.000 đ Chưa thu 3,17 …" at bounding box center [340, 75] width 612 height 31
click at [179, 8] on icon "plus" at bounding box center [181, 11] width 6 height 6
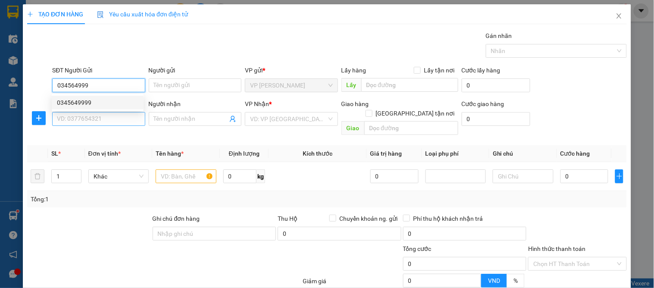
drag, startPoint x: 84, startPoint y: 102, endPoint x: 83, endPoint y: 117, distance: 15.1
click at [84, 106] on div "0345649999" at bounding box center [97, 102] width 81 height 9
type input "0345649999"
drag, startPoint x: 83, startPoint y: 117, endPoint x: 248, endPoint y: 176, distance: 175.2
click at [84, 121] on input "SĐT Người Nhận" at bounding box center [98, 119] width 93 height 14
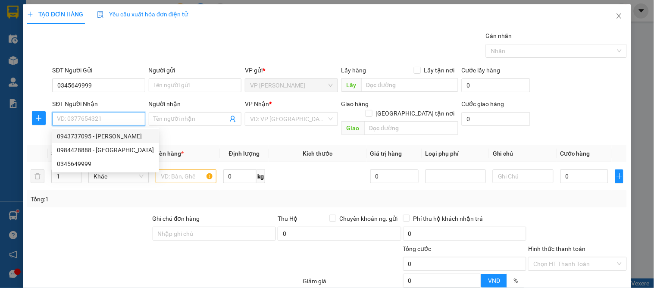
click at [82, 136] on div "0943737095 - nhật duy" at bounding box center [105, 135] width 97 height 9
type input "0943737095"
type input "[PERSON_NAME]"
checkbox input "true"
type input "79 đuong muong bach lieu"
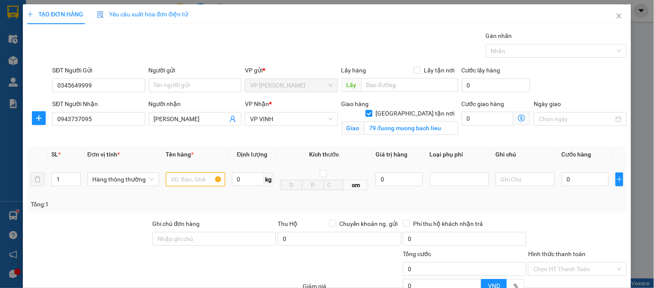
click at [196, 181] on input "text" at bounding box center [195, 179] width 59 height 14
type input "phụ kiện điện thoại"
click at [375, 176] on input "0" at bounding box center [398, 179] width 47 height 14
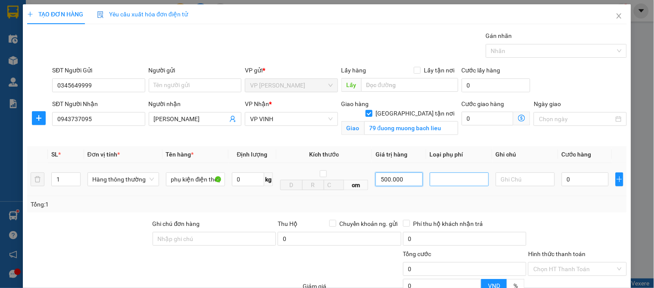
click at [454, 185] on div at bounding box center [459, 179] width 59 height 14
type input "500.000"
drag, startPoint x: 448, startPoint y: 195, endPoint x: 491, endPoint y: 194, distance: 43.1
click at [452, 194] on div "Hàng giá trị cao" at bounding box center [455, 196] width 48 height 9
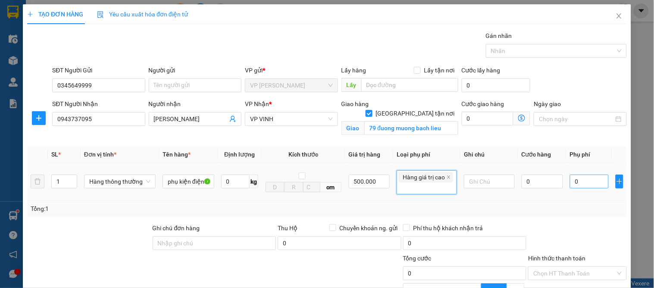
type input "2.500"
click at [575, 185] on input "2.500" at bounding box center [589, 182] width 39 height 14
type input "0"
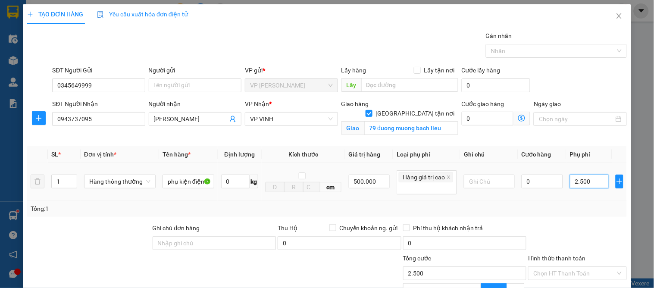
type input "0"
type input "1"
type input "01"
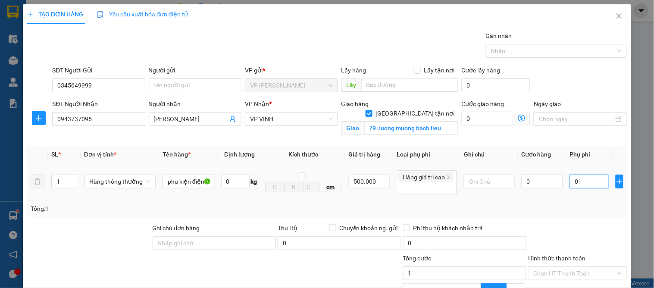
type input "10"
type input "010"
type input "10.000"
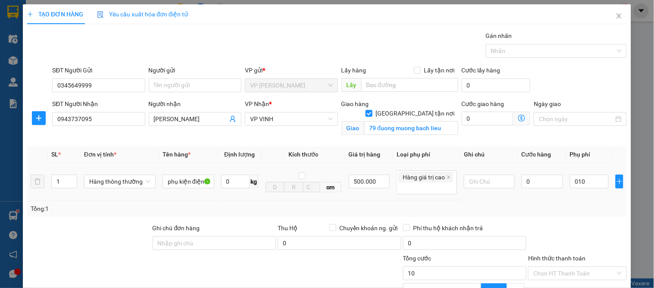
type input "10.000"
click at [589, 211] on div "Tổng: 1" at bounding box center [327, 208] width 593 height 9
click at [532, 180] on input "0" at bounding box center [541, 182] width 41 height 14
type input "5"
type input "10.005"
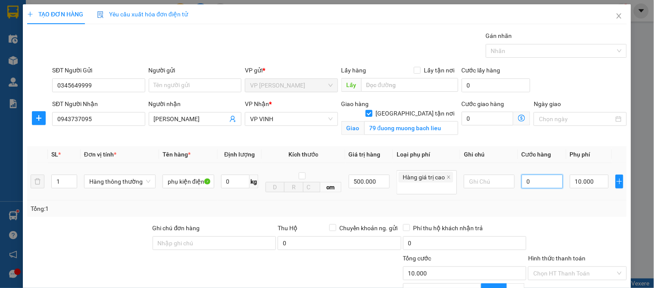
type input "10.005"
type input "50"
type input "10.050"
type input "50.000"
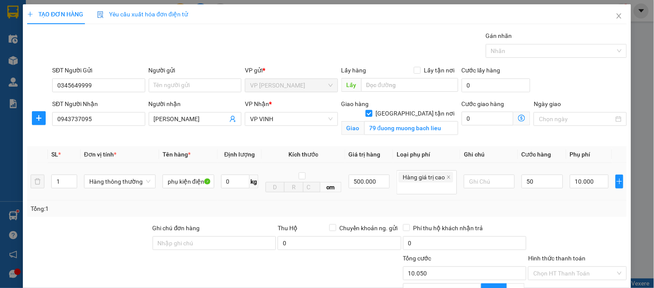
type input "60.000"
drag, startPoint x: 537, startPoint y: 211, endPoint x: 546, endPoint y: 217, distance: 10.9
click at [539, 212] on div "Tổng: 1" at bounding box center [327, 208] width 593 height 9
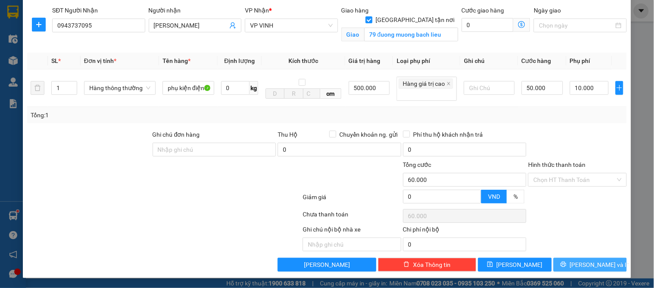
click at [566, 267] on icon "printer" at bounding box center [563, 265] width 6 height 6
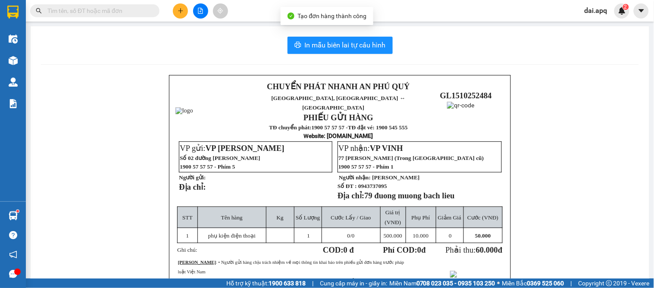
click at [326, 54] on div "In mẫu biên lai tự cấu hình CHUYỂN PHÁT NHANH AN PHÚ QUÝ NGHỆ AN, HÀ TĨNH ↔ HÀ …" at bounding box center [340, 204] width 618 height 356
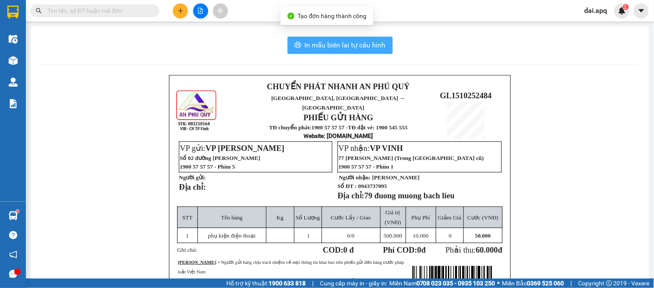
click at [327, 53] on button "In mẫu biên lai tự cấu hình" at bounding box center [339, 45] width 105 height 17
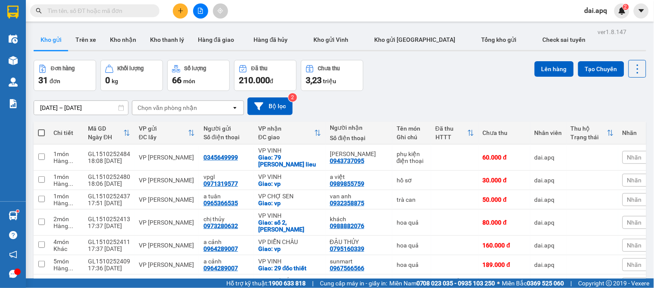
click at [399, 82] on div "Đơn hàng 31 đơn Khối lượng 0 kg Số lượng 66 món Đã thu 210.000 đ Chưa thu 3,23 …" at bounding box center [340, 75] width 612 height 31
click at [392, 174] on td "hồ sơ" at bounding box center [411, 180] width 39 height 19
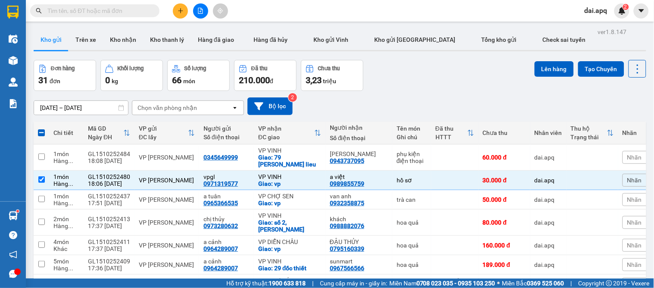
click at [440, 103] on div "[DATE] – [DATE] Press the down arrow key to interact with the calendar and sele…" at bounding box center [340, 106] width 612 height 18
click at [392, 181] on td "hồ sơ" at bounding box center [411, 180] width 39 height 19
checkbox input "false"
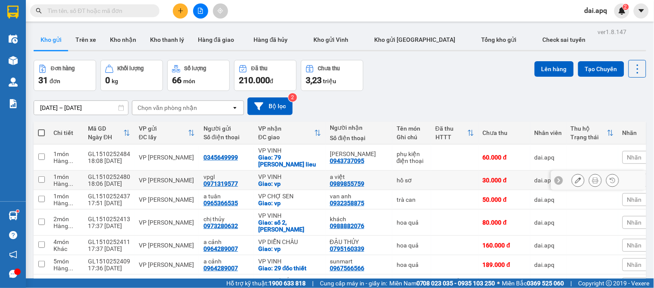
click at [575, 181] on icon at bounding box center [578, 180] width 6 height 6
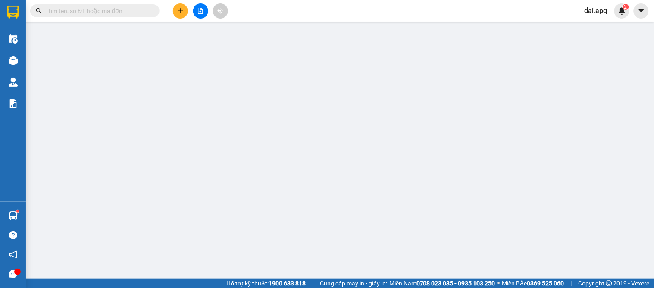
type input "0971319577"
type input "vpgl"
type input "0989855759"
type input "a việt"
checkbox input "true"
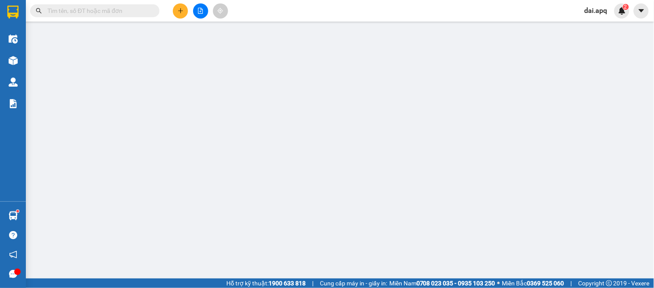
type input "vp"
type input "0"
type input "30.000"
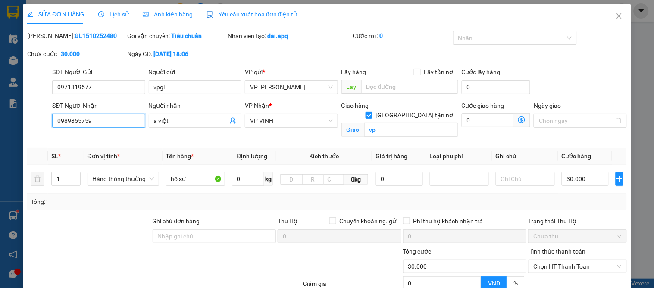
drag, startPoint x: 103, startPoint y: 122, endPoint x: 16, endPoint y: 120, distance: 87.1
click at [18, 121] on div "SỬA ĐƠN HÀNG Lịch sử Ảnh kiện hàng Yêu cầu xuất hóa đơn điện tử Total Paid Fee …" at bounding box center [327, 144] width 654 height 288
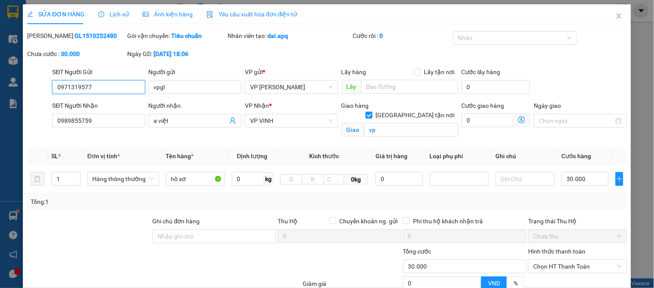
drag, startPoint x: 95, startPoint y: 87, endPoint x: 0, endPoint y: 81, distance: 95.5
click at [0, 81] on div "SỬA ĐƠN HÀNG Lịch sử Ảnh kiện hàng Yêu cầu xuất hóa đơn điện tử Total Paid Fee …" at bounding box center [327, 144] width 654 height 288
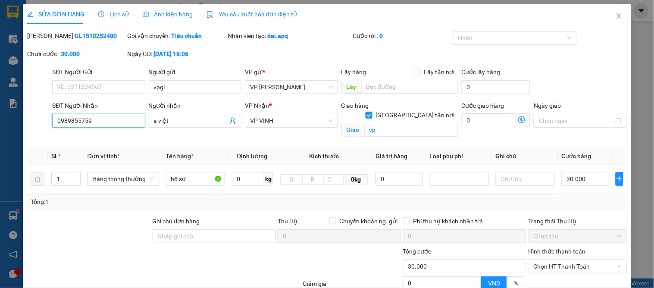
drag, startPoint x: 103, startPoint y: 125, endPoint x: 51, endPoint y: 125, distance: 51.7
click at [37, 125] on div "SĐT Người Nhận 0989855759 0989855759 Người nhận a việt VP Nhận * VP VINH Giao h…" at bounding box center [326, 121] width 601 height 41
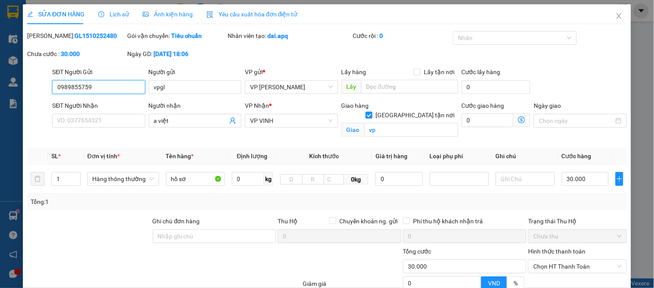
type input "0989855759"
drag, startPoint x: 97, startPoint y: 47, endPoint x: 107, endPoint y: 57, distance: 14.3
click at [98, 50] on div "Mã ĐH: GL1510252480 Gói vận chuyển: Tiêu chuẩn Nhân viên tạo: dai.apq Cước rồi …" at bounding box center [326, 49] width 601 height 36
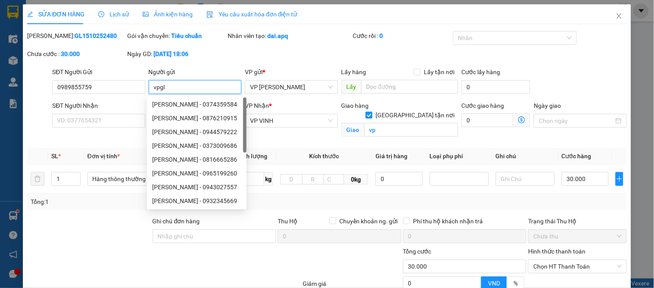
drag, startPoint x: 174, startPoint y: 89, endPoint x: 145, endPoint y: 83, distance: 29.5
click at [147, 83] on div "Người gửi vpgl" at bounding box center [195, 82] width 96 height 30
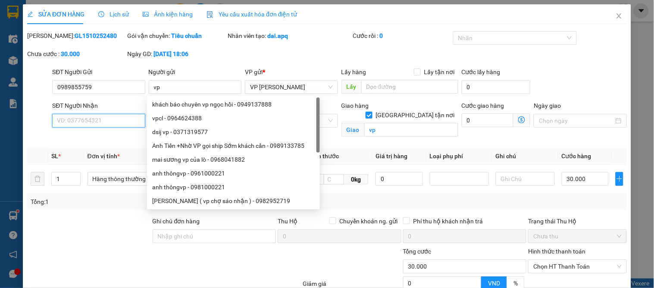
click at [97, 123] on input "SĐT Người Nhận" at bounding box center [98, 121] width 93 height 14
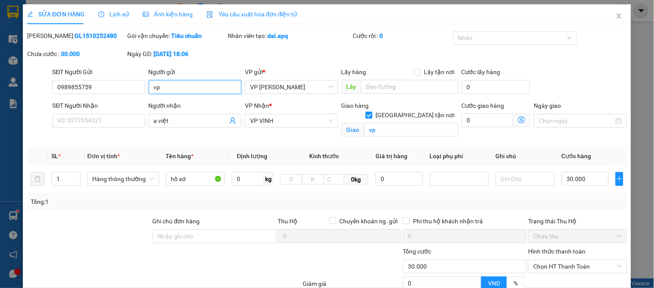
click at [159, 88] on input "vp" at bounding box center [195, 87] width 93 height 14
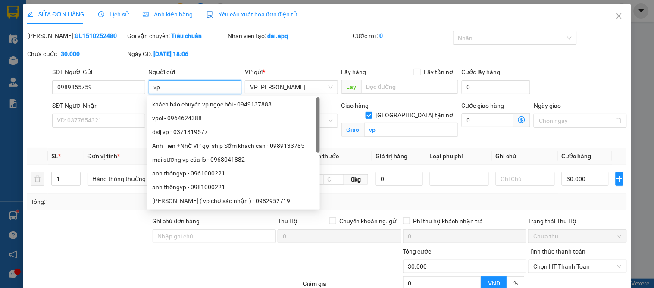
type input "v"
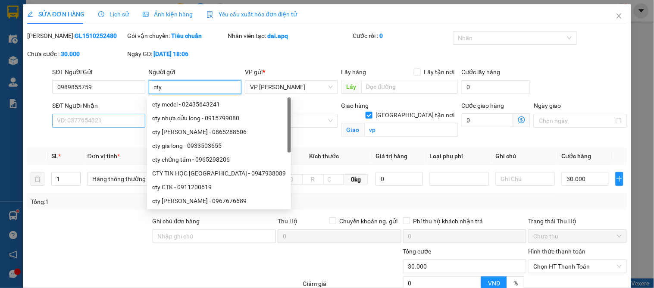
type input "cty"
click at [87, 115] on input "SĐT Người Nhận" at bounding box center [98, 121] width 93 height 14
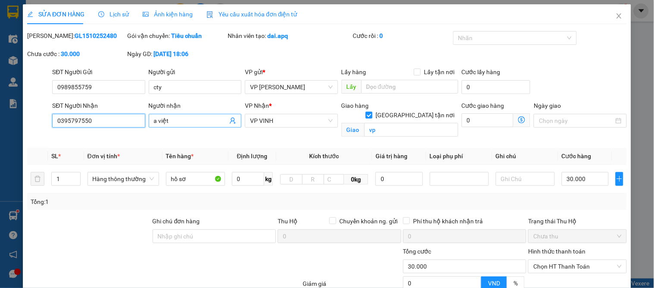
type input "0395797550"
drag, startPoint x: 186, startPoint y: 118, endPoint x: 91, endPoint y: 122, distance: 94.9
click at [92, 121] on div "SĐT Người Nhận 0395797550 0395797550 Người nhận a việt VP Nhận * VP VINH Giao h…" at bounding box center [339, 121] width 578 height 41
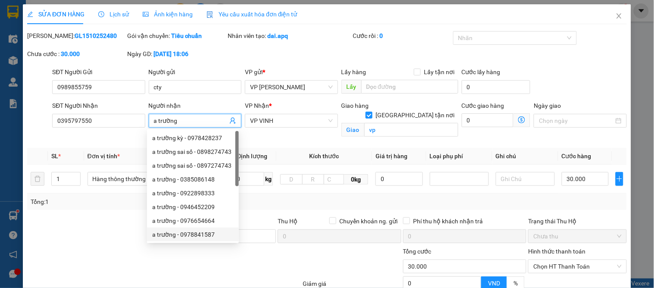
type input "a trường"
click at [329, 132] on div "VP Nhận * VP VINH" at bounding box center [291, 121] width 96 height 41
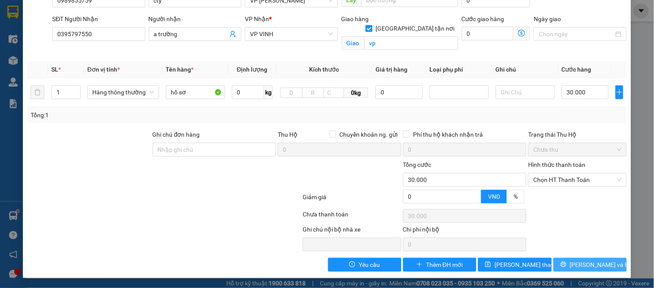
click at [570, 259] on button "[PERSON_NAME] và In" at bounding box center [589, 265] width 73 height 14
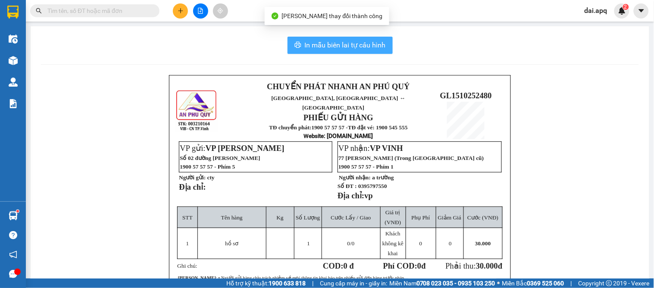
click at [344, 48] on span "In mẫu biên lai tự cấu hình" at bounding box center [345, 45] width 81 height 11
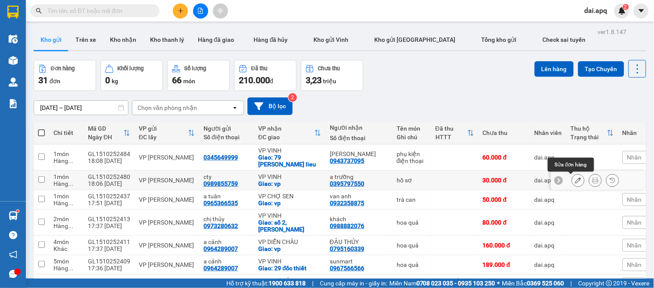
click at [575, 182] on icon at bounding box center [578, 180] width 6 height 6
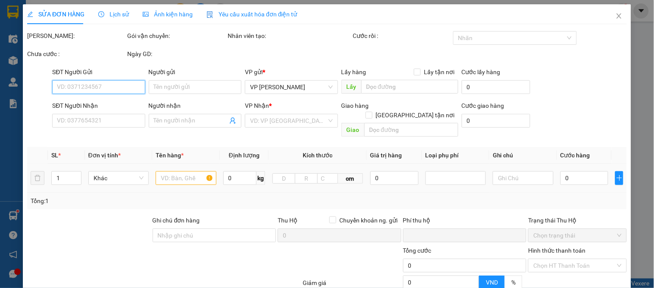
type input "0989855759"
type input "cty"
type input "0395797550"
type input "a trường"
checkbox input "true"
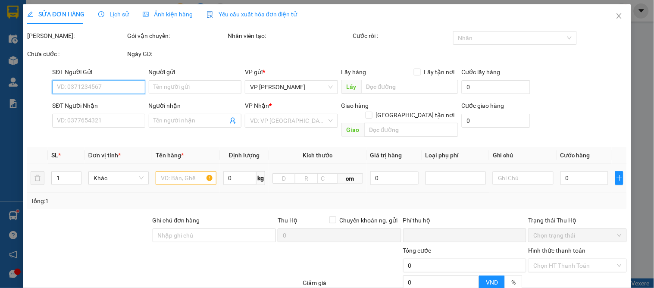
type input "vp"
type input "0"
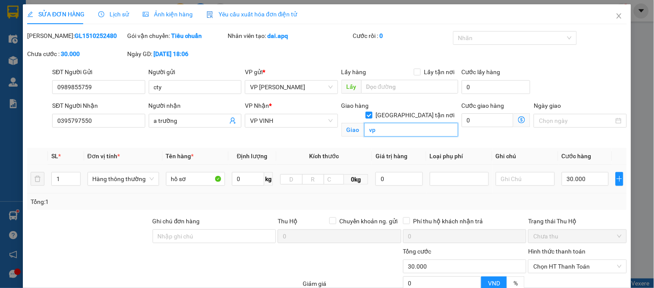
click at [391, 123] on input "vp" at bounding box center [411, 130] width 94 height 14
click at [615, 16] on icon "close" at bounding box center [618, 15] width 7 height 7
click at [612, 16] on span "dai.apq" at bounding box center [596, 10] width 37 height 11
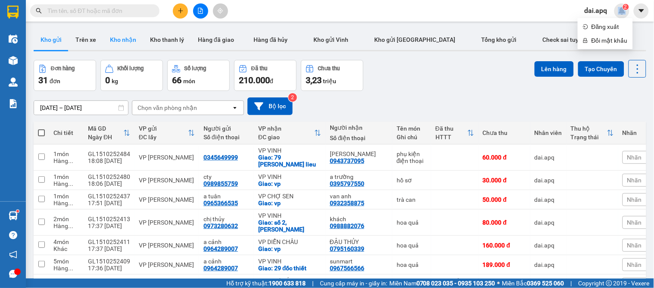
click at [122, 41] on button "Kho nhận" at bounding box center [123, 39] width 40 height 21
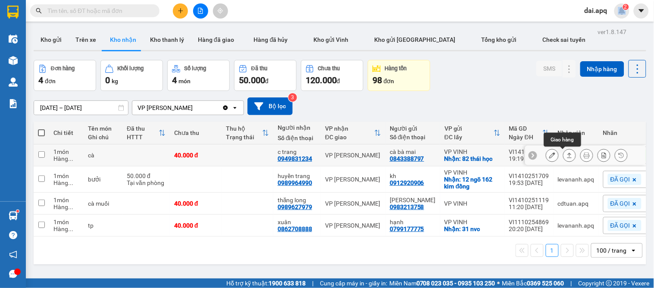
click at [566, 157] on icon at bounding box center [569, 155] width 6 height 6
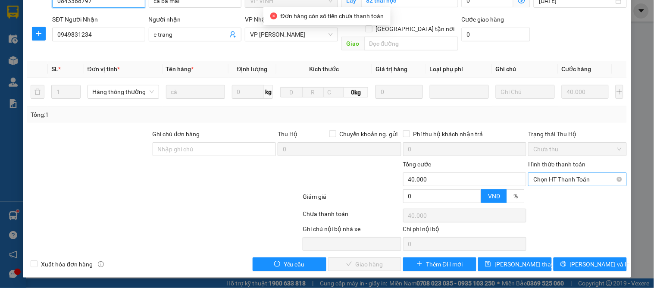
scroll to position [76, 0]
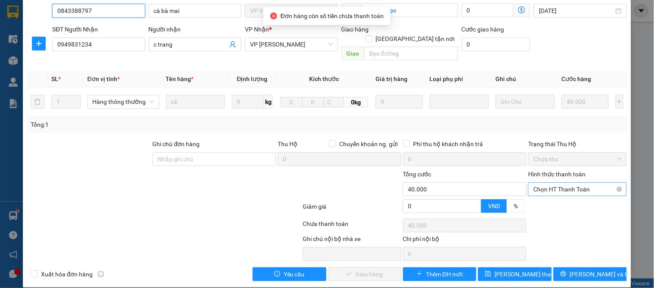
click at [564, 183] on span "Chọn HT Thanh Toán" at bounding box center [577, 189] width 88 height 13
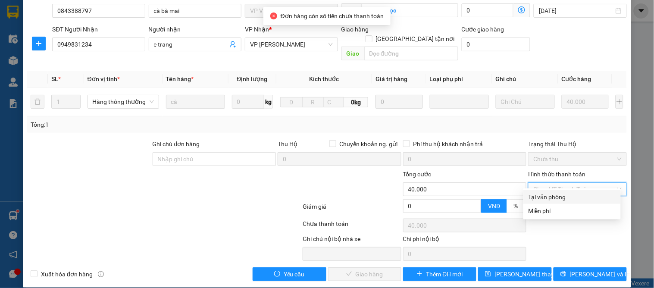
click at [557, 194] on div "Tại văn phòng" at bounding box center [571, 196] width 87 height 9
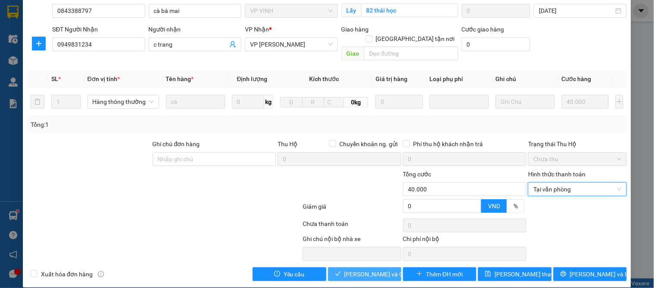
click at [355, 269] on span "Lưu và Giao hàng" at bounding box center [385, 273] width 83 height 9
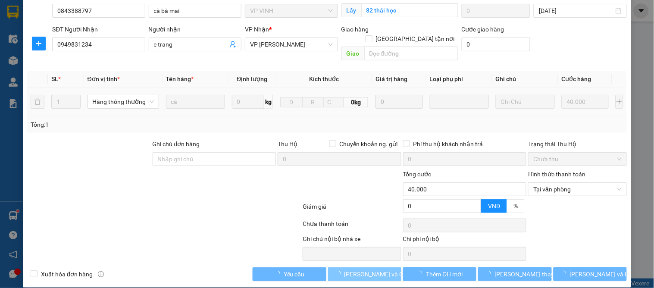
scroll to position [0, 0]
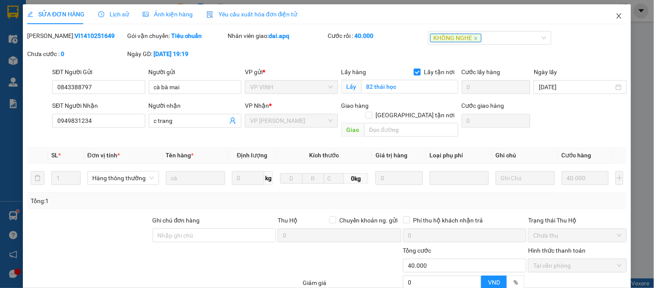
click at [615, 14] on icon "close" at bounding box center [618, 15] width 7 height 7
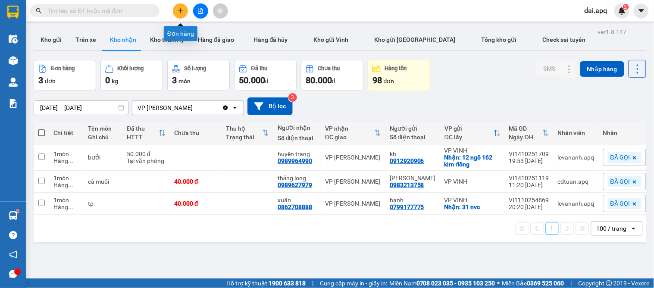
click at [178, 11] on icon "plus" at bounding box center [181, 11] width 6 height 6
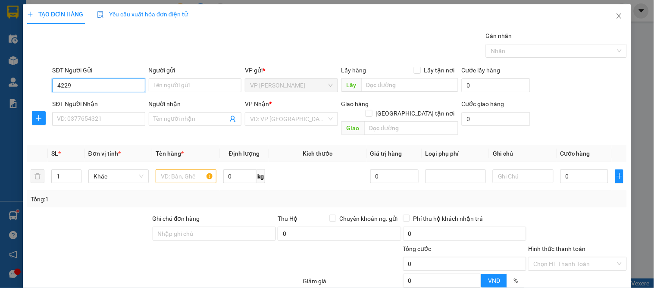
drag, startPoint x: 80, startPoint y: 87, endPoint x: 34, endPoint y: 82, distance: 45.5
click at [36, 83] on div "SĐT Người Gửi 4229 4229 Người gửi Tên người gửi VP gửi * VP GIA LÂM Lấy hàng Lấ…" at bounding box center [326, 81] width 601 height 30
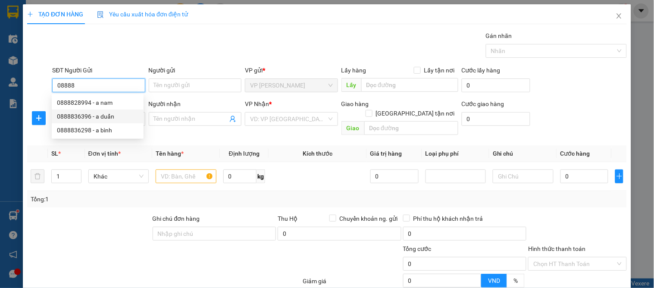
click at [96, 119] on div "0888836396 - a duẩn" at bounding box center [97, 116] width 81 height 9
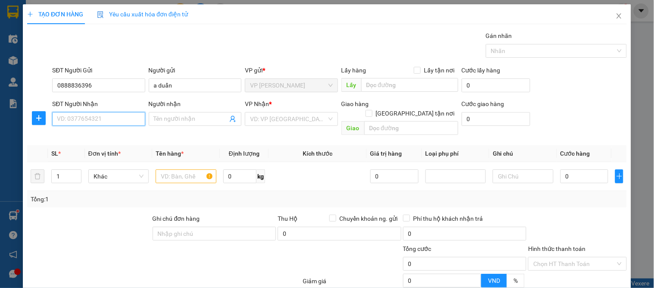
click at [113, 116] on input "SĐT Người Nhận" at bounding box center [98, 119] width 93 height 14
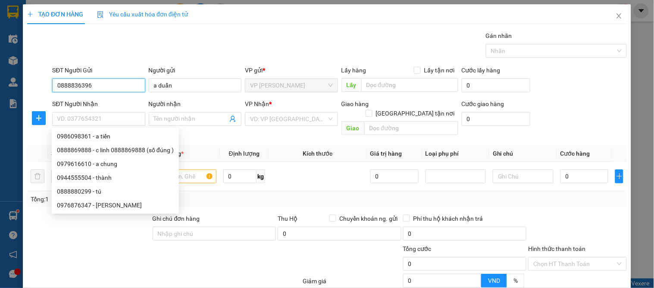
drag, startPoint x: 96, startPoint y: 86, endPoint x: 36, endPoint y: 85, distance: 60.3
click at [36, 85] on div "SĐT Người Gửi 0888836396 0888836396 Người gửi a duẩn VP gửi * VP GIA LÂM Lấy hà…" at bounding box center [326, 81] width 601 height 30
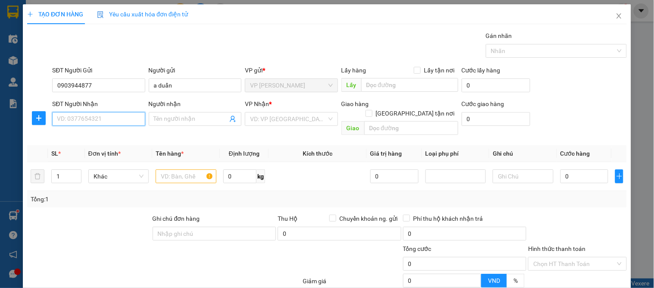
click at [89, 117] on input "SĐT Người Nhận" at bounding box center [98, 119] width 93 height 14
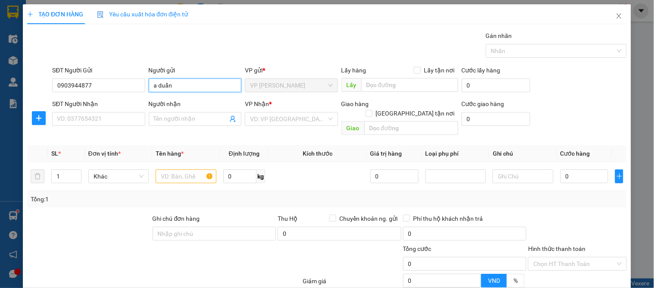
drag, startPoint x: 182, startPoint y: 82, endPoint x: 147, endPoint y: 87, distance: 35.7
click at [147, 87] on div "Người gửi a duẩn a duẩn" at bounding box center [195, 81] width 96 height 30
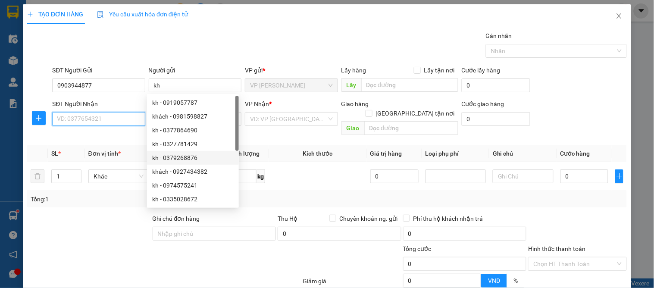
click at [69, 117] on input "SĐT Người Nhận" at bounding box center [98, 119] width 93 height 14
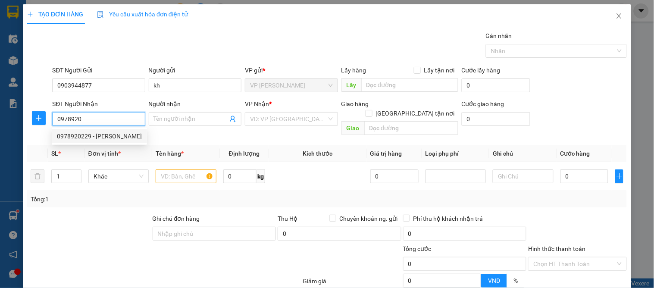
click at [108, 138] on div "0978920229 - thúy trần" at bounding box center [99, 135] width 85 height 9
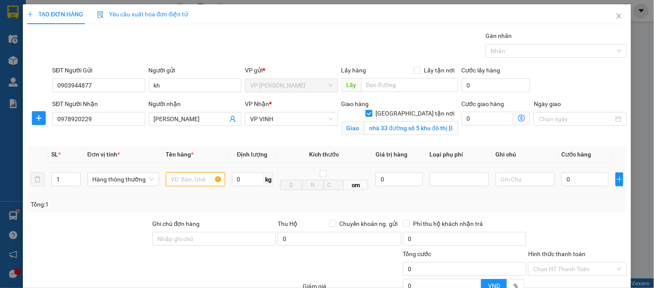
click at [178, 180] on input "text" at bounding box center [195, 179] width 59 height 14
click at [569, 179] on input "0" at bounding box center [585, 179] width 47 height 14
click at [583, 199] on div "Tổng: 1" at bounding box center [326, 204] width 599 height 16
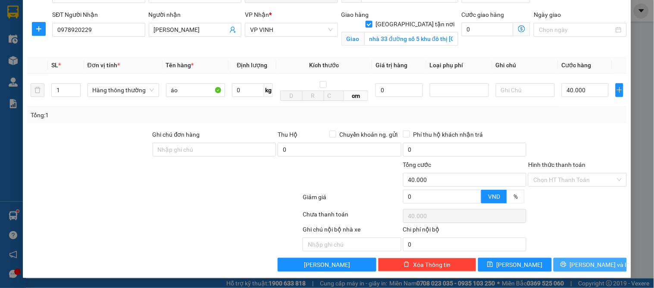
click at [587, 268] on span "[PERSON_NAME] và In" at bounding box center [600, 264] width 60 height 9
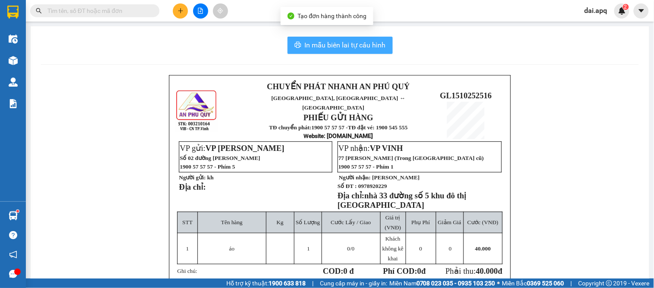
click at [353, 50] on span "In mẫu biên lai tự cấu hình" at bounding box center [345, 45] width 81 height 11
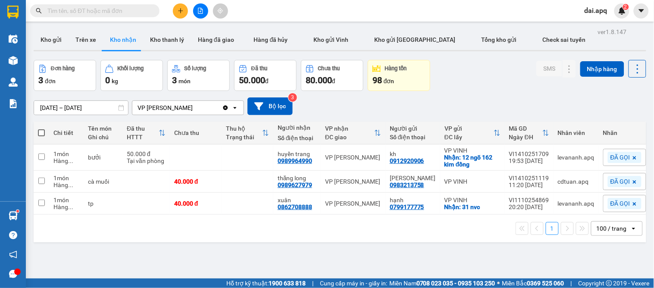
click at [367, 109] on div "01/10/2025 – 31/10/2025 Press the down arrow key to interact with the calendar …" at bounding box center [340, 106] width 612 height 18
click at [183, 15] on button at bounding box center [180, 10] width 15 height 15
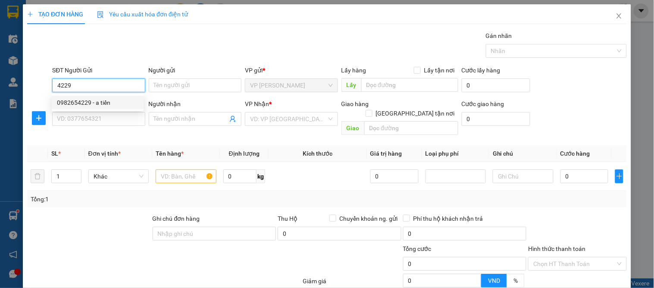
click at [97, 100] on div "0982654229 - a tiến" at bounding box center [97, 102] width 81 height 9
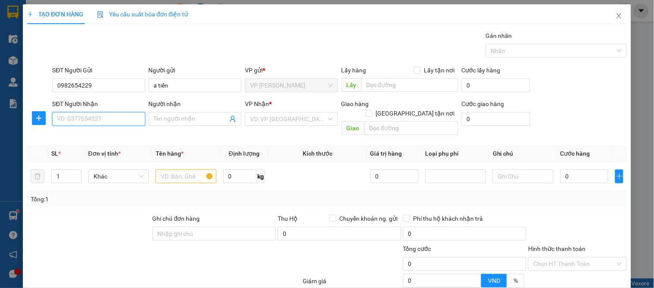
click at [103, 122] on input "SĐT Người Nhận" at bounding box center [98, 119] width 93 height 14
drag, startPoint x: 101, startPoint y: 117, endPoint x: 0, endPoint y: 119, distance: 101.3
click at [0, 119] on div "TẠO ĐƠN HÀNG Yêu cầu xuất hóa đơn điện tử Transit Pickup Surcharge Ids Transit …" at bounding box center [327, 144] width 654 height 288
click at [104, 120] on input "SĐT Người Nhận" at bounding box center [98, 119] width 93 height 14
click at [234, 118] on span at bounding box center [195, 119] width 93 height 14
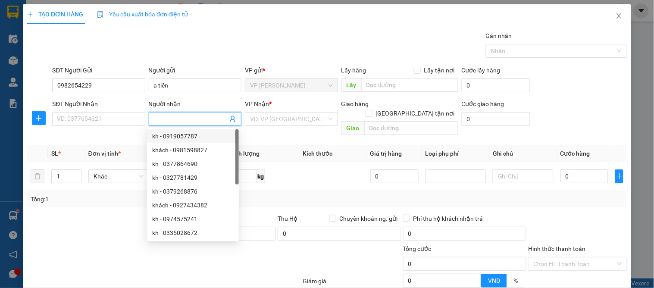
click at [229, 117] on icon "user-add" at bounding box center [232, 119] width 7 height 7
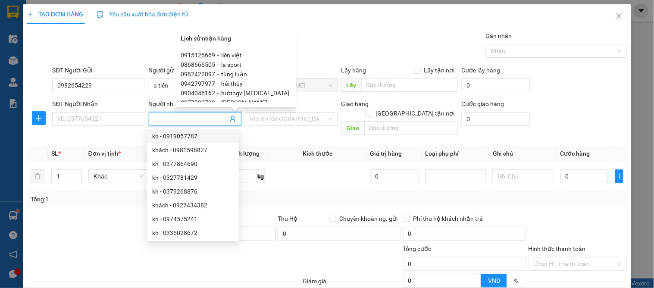
click at [234, 90] on span "hươngv [MEDICAL_DATA]" at bounding box center [256, 93] width 68 height 7
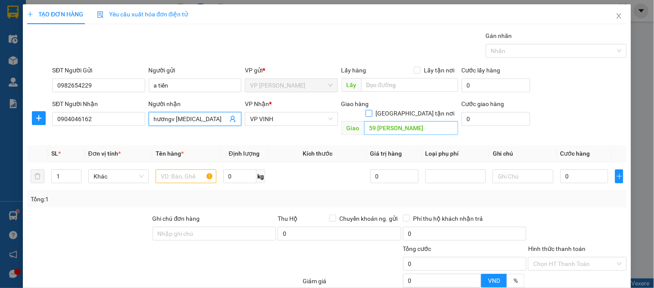
drag, startPoint x: 407, startPoint y: 105, endPoint x: 392, endPoint y: 116, distance: 18.3
click at [372, 110] on input "[GEOGRAPHIC_DATA] tận nơi" at bounding box center [368, 113] width 6 height 6
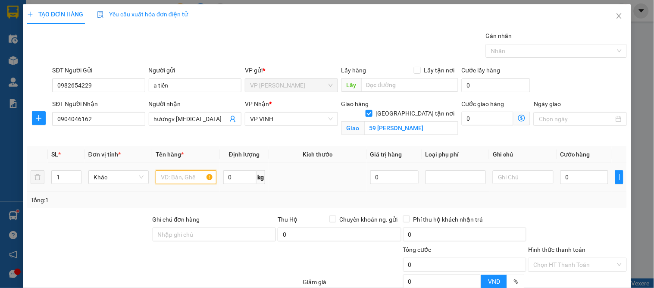
click at [190, 174] on input "text" at bounding box center [186, 177] width 60 height 14
click at [565, 181] on input "0" at bounding box center [584, 177] width 48 height 14
click at [561, 206] on div "Tổng: 1" at bounding box center [326, 200] width 599 height 16
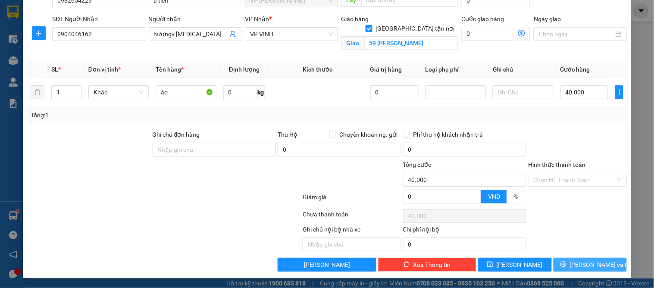
drag, startPoint x: 587, startPoint y: 269, endPoint x: 367, endPoint y: 188, distance: 234.4
click at [585, 269] on span "[PERSON_NAME] và In" at bounding box center [600, 264] width 60 height 9
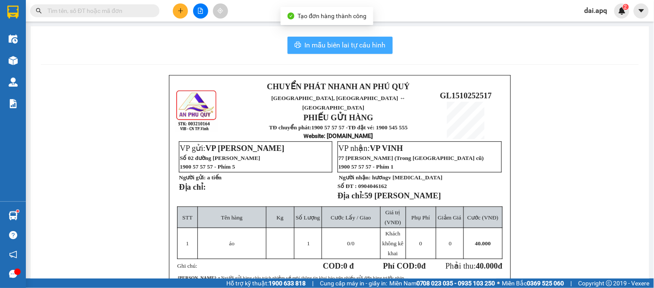
click at [356, 40] on span "In mẫu biên lai tự cấu hình" at bounding box center [345, 45] width 81 height 11
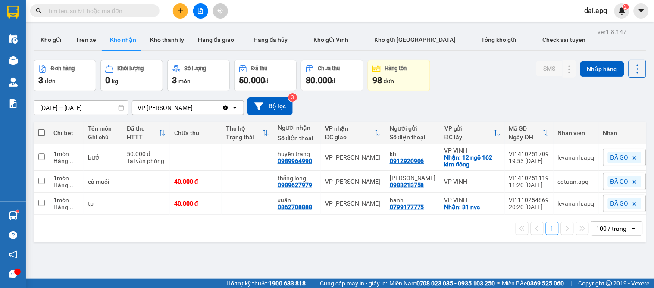
drag, startPoint x: 52, startPoint y: 44, endPoint x: 68, endPoint y: 70, distance: 30.7
click at [52, 44] on button "Kho gửi" at bounding box center [51, 39] width 35 height 21
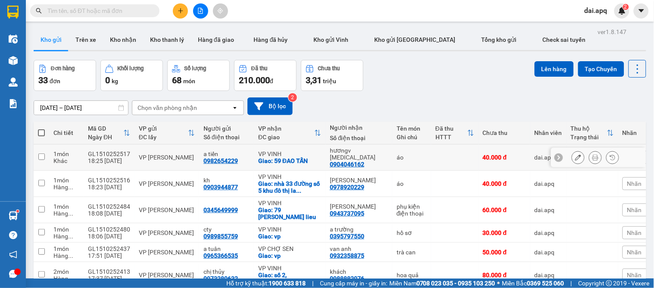
click at [575, 157] on icon at bounding box center [578, 157] width 6 height 6
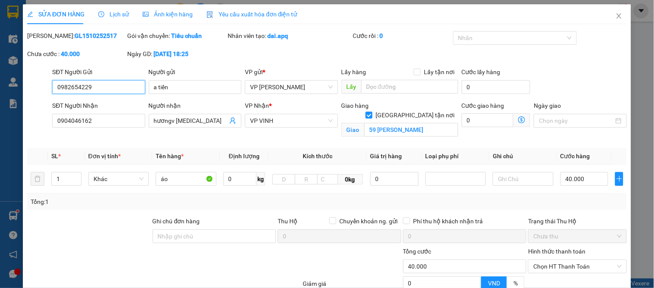
scroll to position [87, 0]
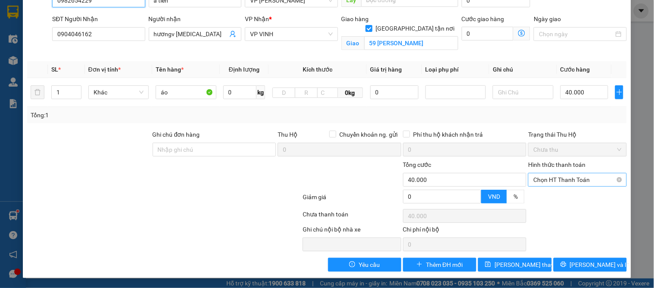
click at [562, 180] on span "Chọn HT Thanh Toán" at bounding box center [577, 179] width 88 height 13
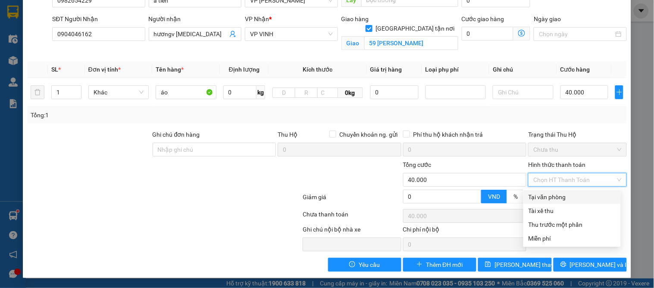
drag, startPoint x: 560, startPoint y: 193, endPoint x: 561, endPoint y: 200, distance: 6.9
click at [560, 194] on div "Tại văn phòng" at bounding box center [571, 196] width 87 height 9
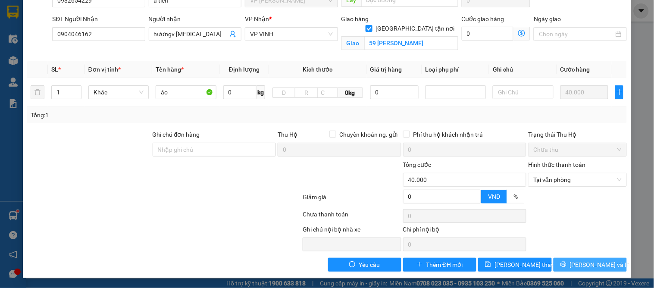
click at [575, 263] on button "[PERSON_NAME] và In" at bounding box center [589, 265] width 73 height 14
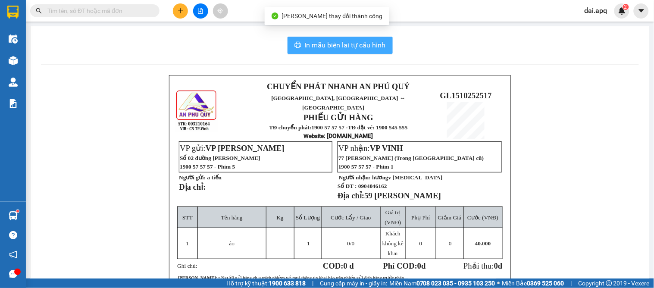
click at [326, 42] on span "In mẫu biên lai tự cấu hình" at bounding box center [345, 45] width 81 height 11
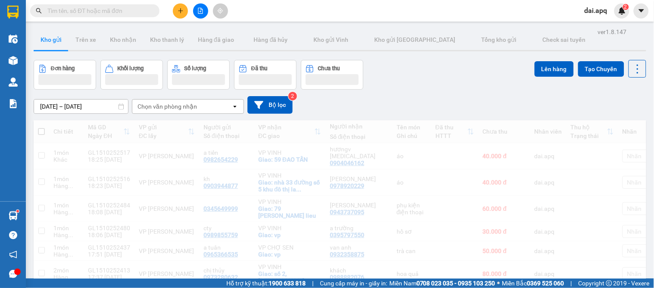
click at [181, 11] on icon "plus" at bounding box center [180, 10] width 5 height 0
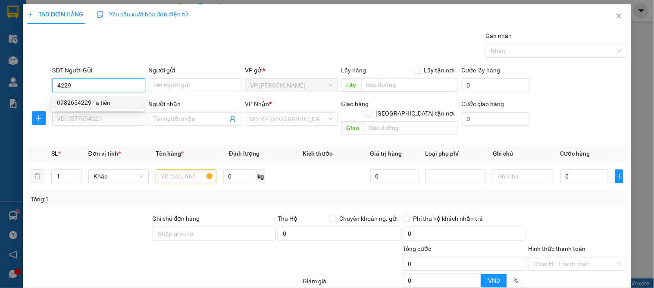
click at [98, 102] on div "0982654229 - a tiến" at bounding box center [97, 102] width 81 height 9
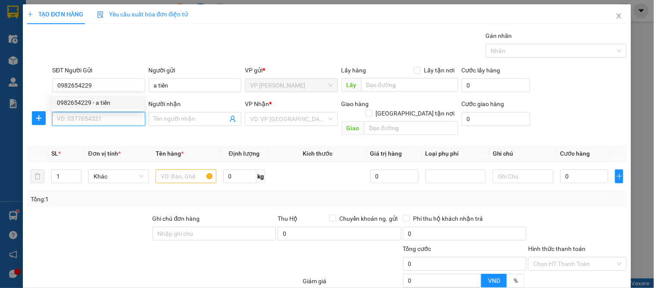
click at [98, 117] on input "SĐT Người Nhận" at bounding box center [98, 119] width 93 height 14
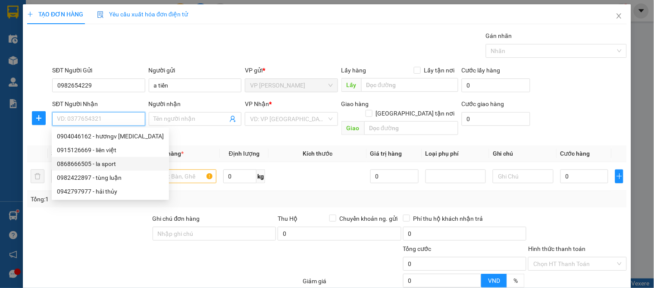
click at [83, 164] on div "0868666505 - la sport" at bounding box center [110, 163] width 107 height 9
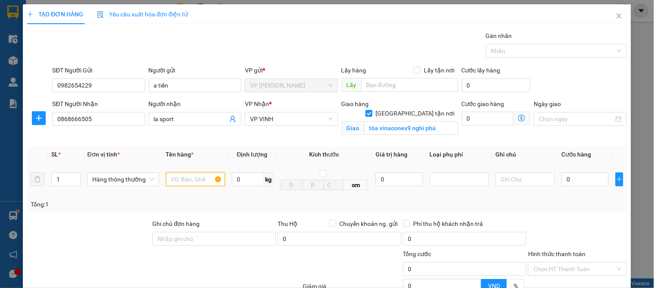
click at [196, 179] on input "text" at bounding box center [195, 179] width 59 height 14
click at [564, 176] on input "0" at bounding box center [585, 179] width 47 height 14
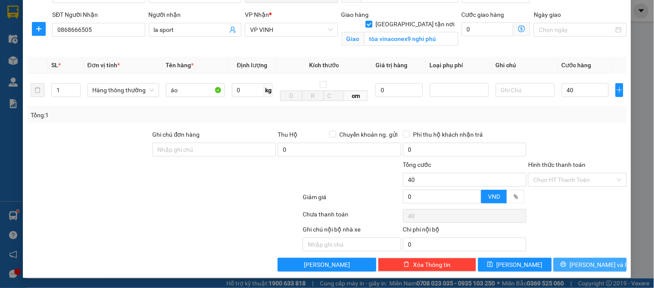
click at [574, 262] on button "[PERSON_NAME] và In" at bounding box center [589, 265] width 73 height 14
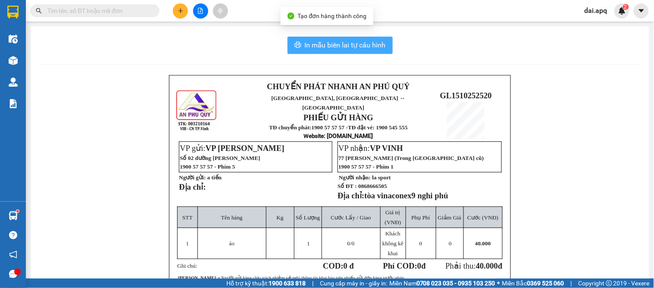
click at [308, 48] on span "In mẫu biên lai tự cấu hình" at bounding box center [345, 45] width 81 height 11
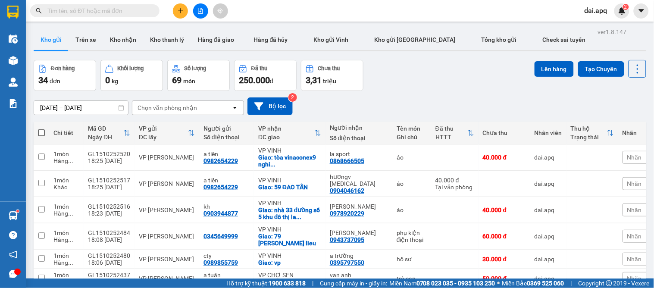
click at [175, 11] on button at bounding box center [180, 10] width 15 height 15
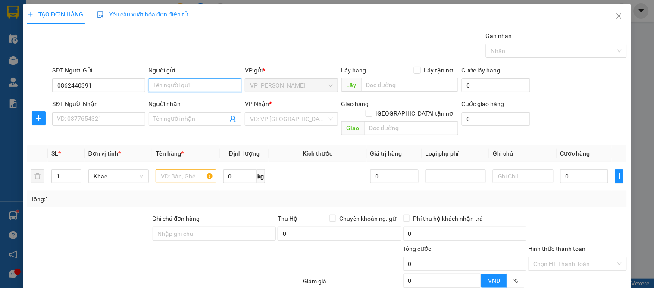
click at [177, 85] on input "Người gửi" at bounding box center [195, 85] width 93 height 14
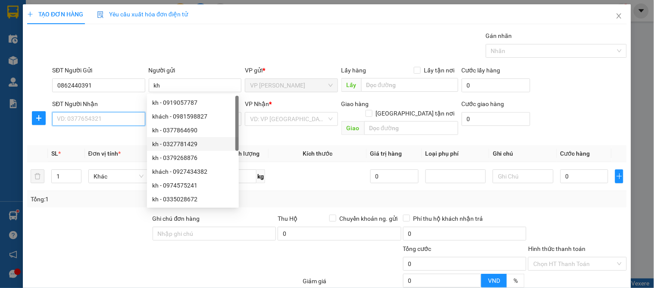
click at [91, 120] on input "SĐT Người Nhận" at bounding box center [98, 119] width 93 height 14
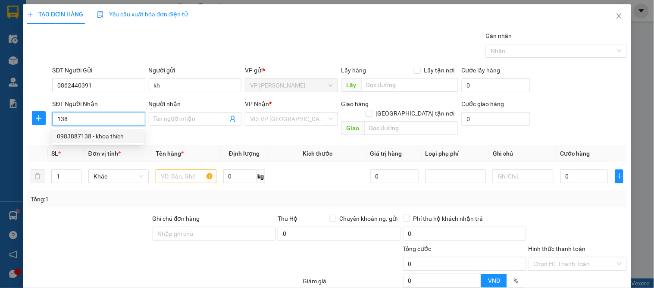
click at [100, 135] on div "0983887138 - khoa thích" at bounding box center [97, 135] width 81 height 9
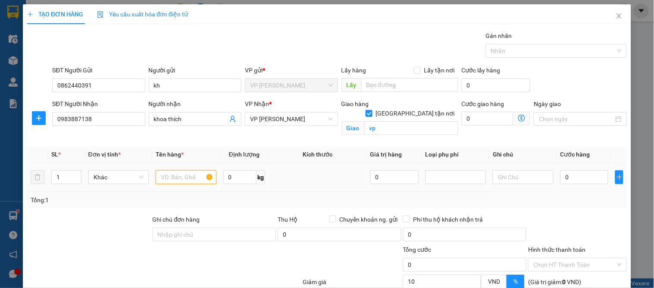
click at [191, 177] on input "text" at bounding box center [186, 177] width 60 height 14
click at [567, 181] on input "0" at bounding box center [584, 177] width 48 height 14
click at [573, 213] on div "Transit Pickup Surcharge Ids Transit Deliver Surcharge Ids Transit Deliver Surc…" at bounding box center [326, 193] width 599 height 325
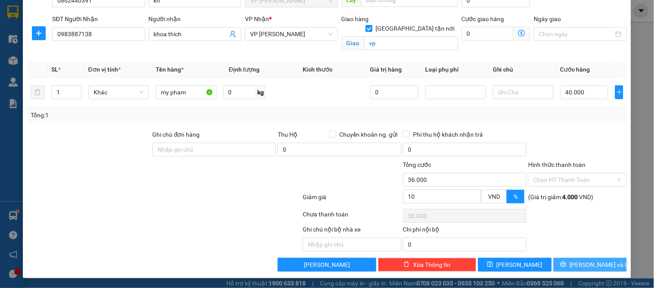
click at [584, 262] on span "[PERSON_NAME] và In" at bounding box center [600, 264] width 60 height 9
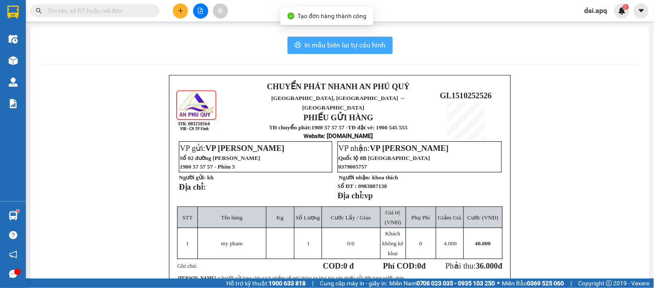
click at [335, 44] on span "In mẫu biên lai tự cấu hình" at bounding box center [345, 45] width 81 height 11
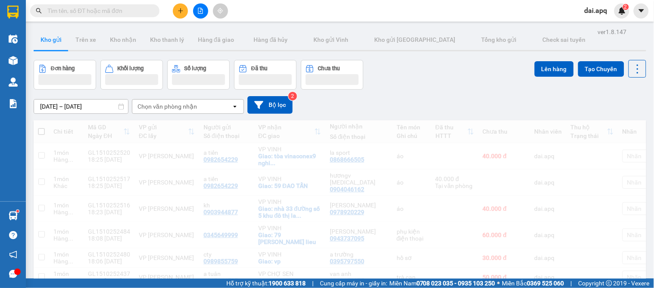
click at [409, 66] on div "Đơn hàng Khối lượng Số lượng Đã thu Chưa thu Lên hàng Tạo Chuyến" at bounding box center [340, 75] width 612 height 30
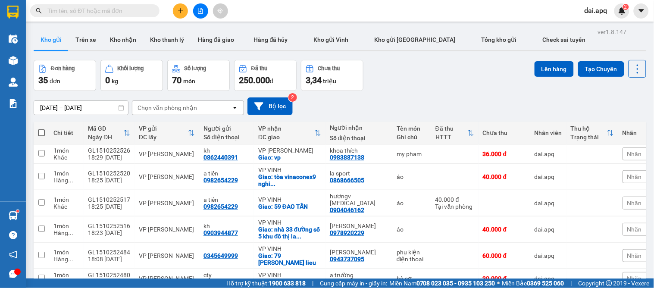
click at [183, 15] on button at bounding box center [180, 10] width 15 height 15
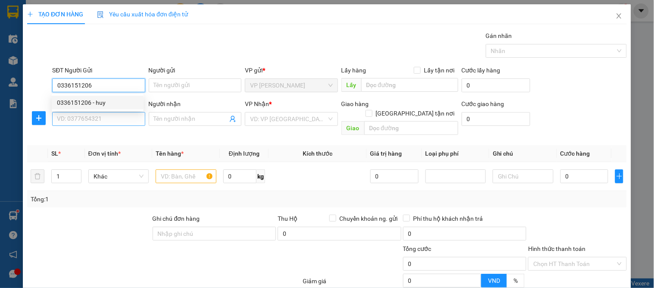
drag, startPoint x: 102, startPoint y: 103, endPoint x: 103, endPoint y: 118, distance: 15.5
click at [103, 104] on div "0336151206 - huy" at bounding box center [97, 102] width 81 height 9
drag, startPoint x: 103, startPoint y: 118, endPoint x: 156, endPoint y: 116, distance: 53.0
click at [108, 122] on input "SĐT Người Nhận" at bounding box center [98, 119] width 93 height 14
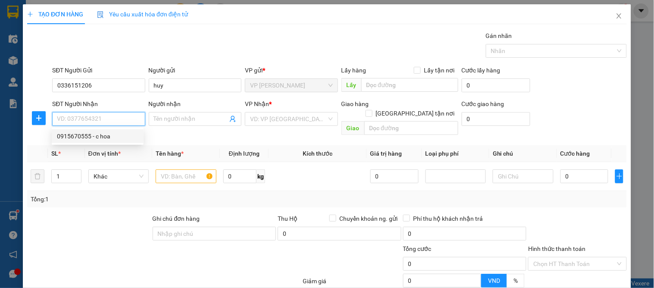
click at [81, 138] on div "0915670555 - c hoa" at bounding box center [97, 135] width 81 height 9
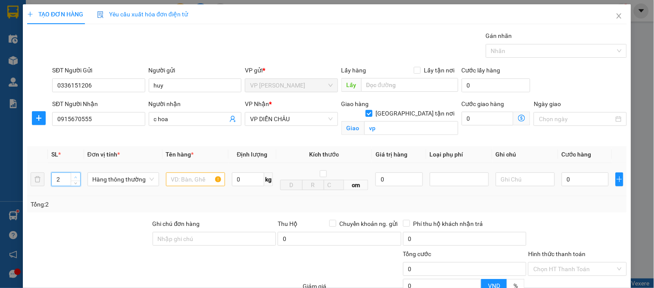
click at [75, 177] on icon "up" at bounding box center [75, 177] width 3 height 3
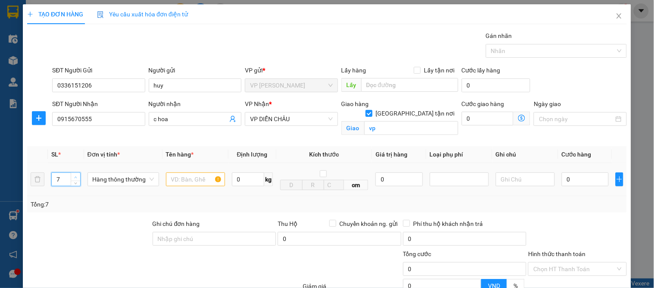
click at [75, 177] on icon "up" at bounding box center [75, 177] width 3 height 3
click at [205, 184] on input "text" at bounding box center [195, 179] width 59 height 14
click at [562, 178] on input "0" at bounding box center [585, 179] width 47 height 14
click at [571, 201] on div "Tổng: 7" at bounding box center [327, 204] width 593 height 9
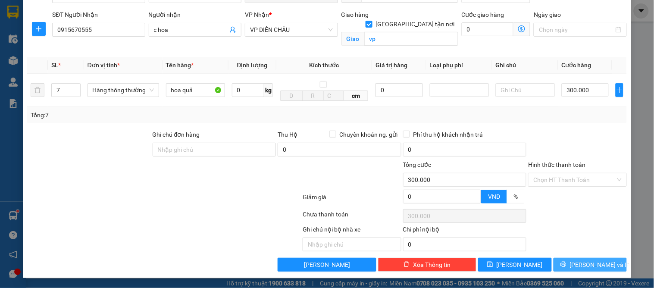
click at [576, 261] on span "[PERSON_NAME] và In" at bounding box center [600, 264] width 60 height 9
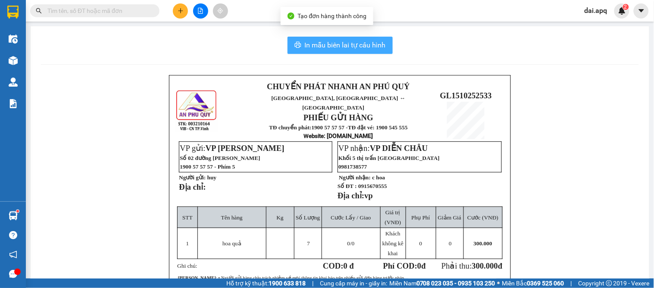
click at [332, 40] on span "In mẫu biên lai tự cấu hình" at bounding box center [345, 45] width 81 height 11
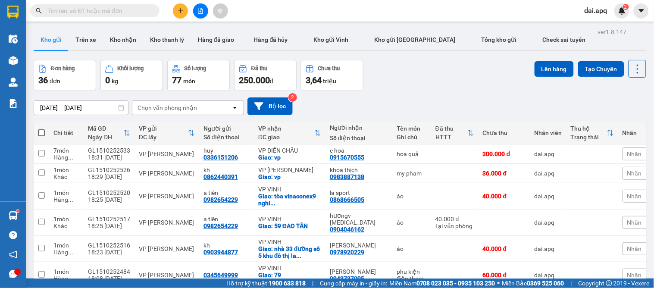
click at [179, 9] on icon "plus" at bounding box center [181, 11] width 6 height 6
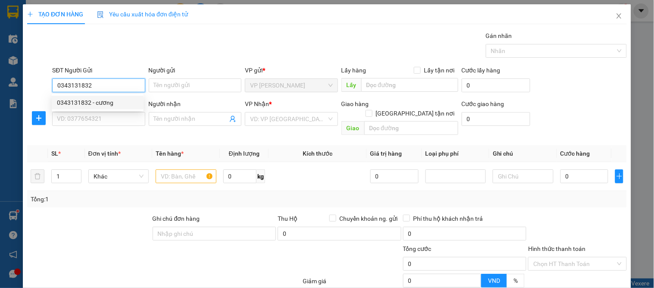
drag, startPoint x: 101, startPoint y: 105, endPoint x: 101, endPoint y: 111, distance: 6.5
click at [101, 105] on div "0343131832 - cương" at bounding box center [97, 102] width 81 height 9
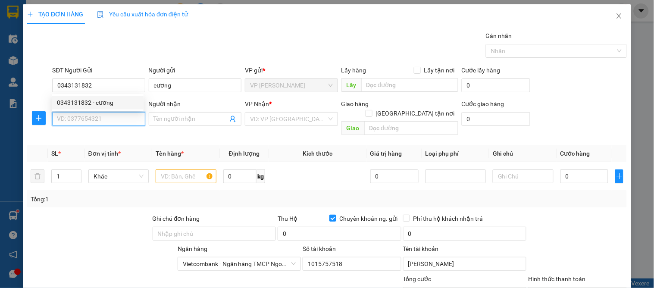
click at [101, 117] on input "SĐT Người Nhận" at bounding box center [98, 119] width 93 height 14
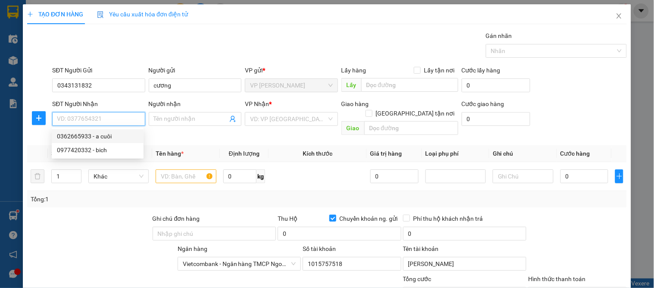
click at [91, 138] on div "0362665933 - a cuôi" at bounding box center [97, 135] width 81 height 9
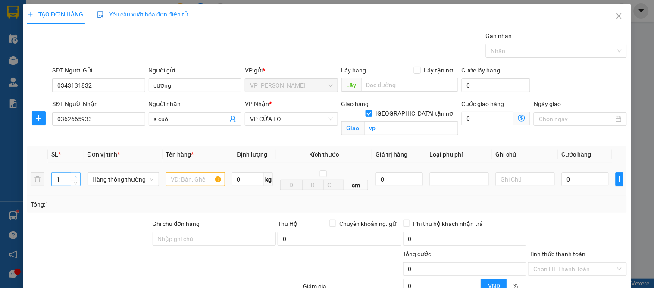
click at [75, 176] on icon "up" at bounding box center [75, 177] width 3 height 3
drag, startPoint x: 75, startPoint y: 176, endPoint x: 103, endPoint y: 175, distance: 27.2
click at [76, 175] on span "up" at bounding box center [75, 176] width 5 height 5
click at [196, 181] on input "text" at bounding box center [195, 179] width 59 height 14
click at [578, 176] on input "0" at bounding box center [585, 179] width 47 height 14
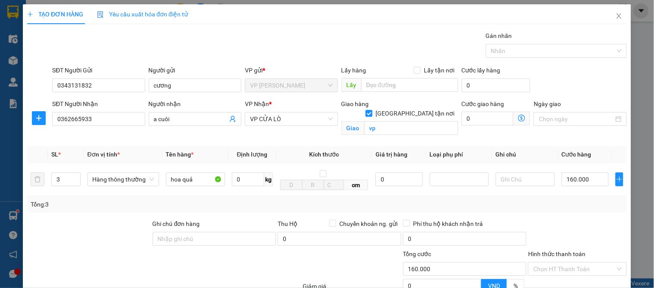
click at [580, 201] on div "Tổng: 3" at bounding box center [327, 204] width 593 height 9
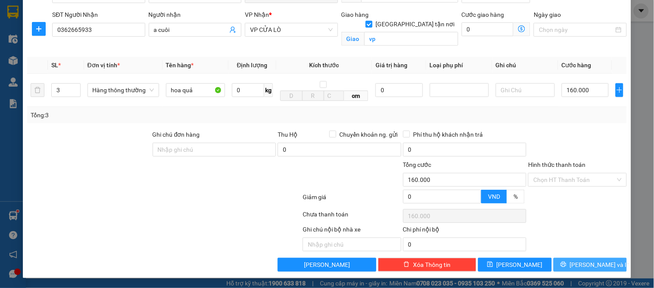
click at [587, 263] on span "[PERSON_NAME] và In" at bounding box center [600, 264] width 60 height 9
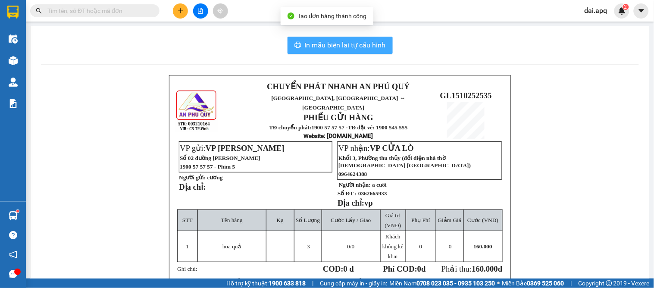
click at [329, 40] on span "In mẫu biên lai tự cấu hình" at bounding box center [345, 45] width 81 height 11
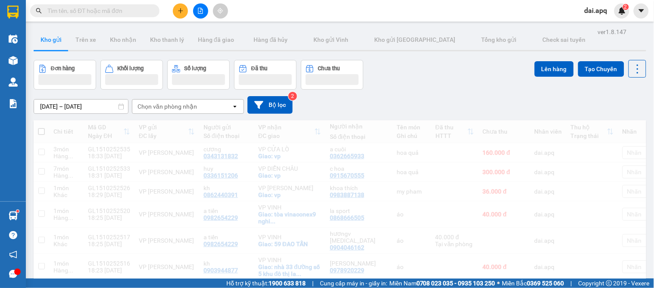
click at [405, 84] on div "Đơn hàng Khối lượng Số lượng Đã thu Chưa thu Lên hàng Tạo Chuyến" at bounding box center [340, 75] width 612 height 30
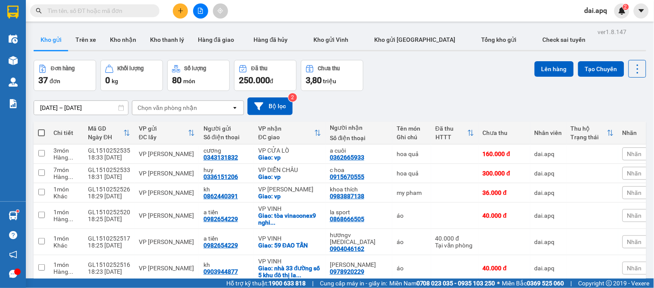
click at [181, 11] on icon "plus" at bounding box center [181, 11] width 6 height 6
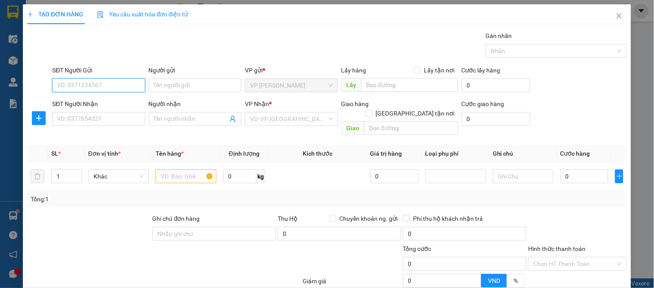
click at [95, 81] on input "SĐT Người Gửi" at bounding box center [98, 85] width 93 height 14
click at [94, 103] on div "0888836396 - a duẩn" at bounding box center [97, 102] width 81 height 9
type input "0888836396"
type input "a duẩn"
type input "0888836396"
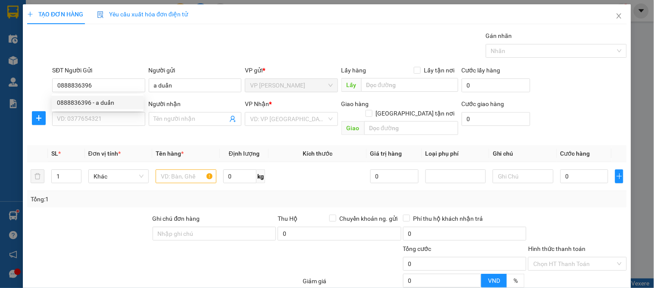
click at [91, 111] on div "0888836396 0888836396 - a duẩn" at bounding box center [98, 102] width 92 height 17
click at [98, 118] on input "SĐT Người Nhận" at bounding box center [98, 119] width 93 height 14
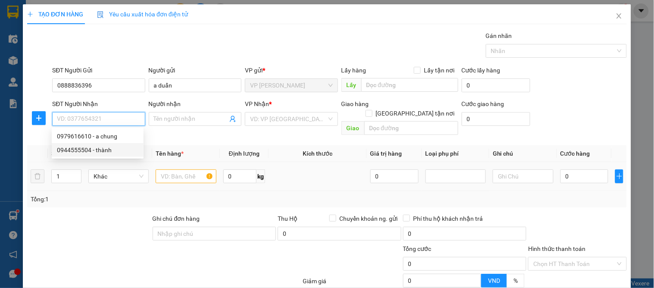
drag, startPoint x: 102, startPoint y: 147, endPoint x: 125, endPoint y: 153, distance: 24.2
click at [103, 147] on div "0944555504 - thành" at bounding box center [97, 149] width 81 height 9
type input "0944555504"
type input "thành"
checkbox input "true"
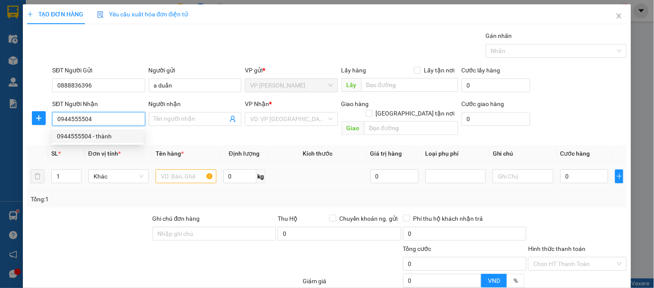
type input "103 [PERSON_NAME]"
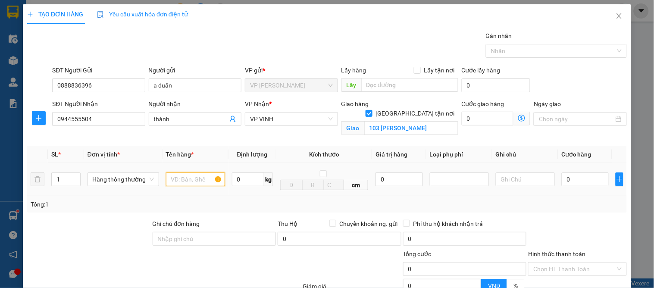
click at [193, 175] on input "text" at bounding box center [195, 179] width 59 height 14
type input "a"
type input "áo"
click at [576, 178] on input "0" at bounding box center [585, 179] width 47 height 14
type input "3"
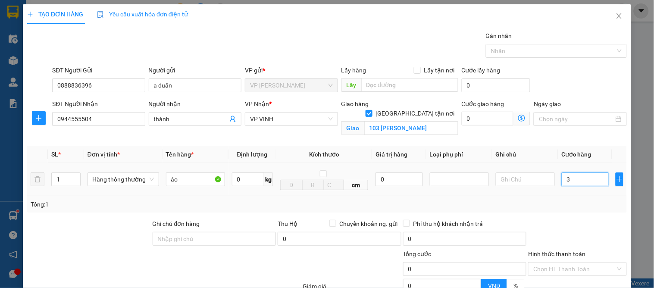
type input "3"
type input "30"
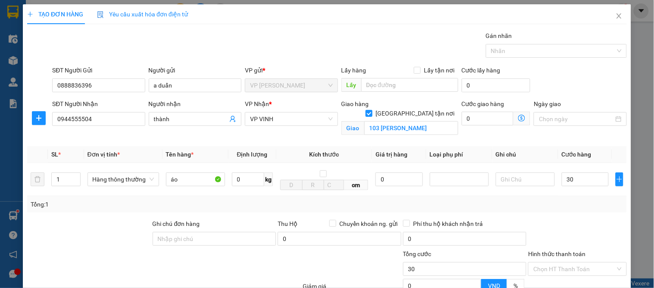
type input "30.000"
click at [595, 200] on div "Tổng: 1" at bounding box center [327, 204] width 593 height 9
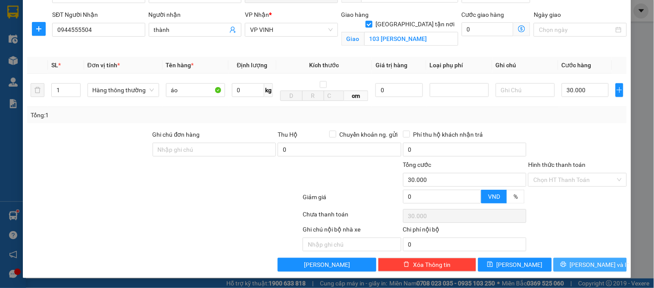
click at [566, 267] on icon "printer" at bounding box center [563, 264] width 6 height 6
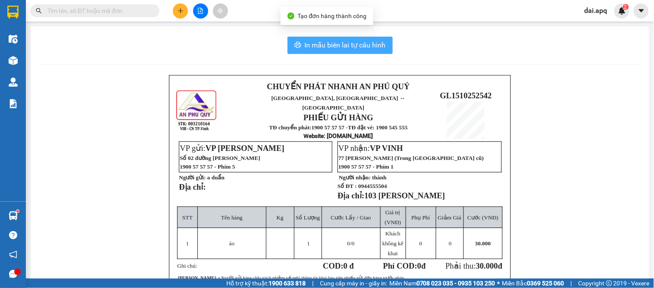
click at [332, 51] on button "In mẫu biên lai tự cấu hình" at bounding box center [339, 45] width 105 height 17
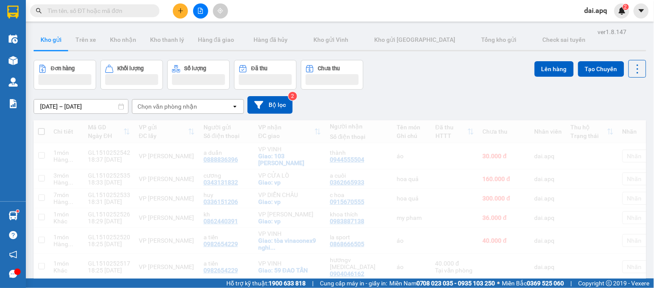
click at [388, 109] on div "[DATE] – [DATE] Press the down arrow key to interact with the calendar and sele…" at bounding box center [340, 105] width 612 height 18
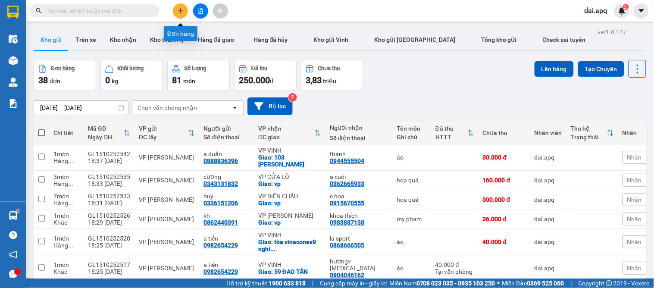
click at [181, 9] on icon "plus" at bounding box center [181, 11] width 6 height 6
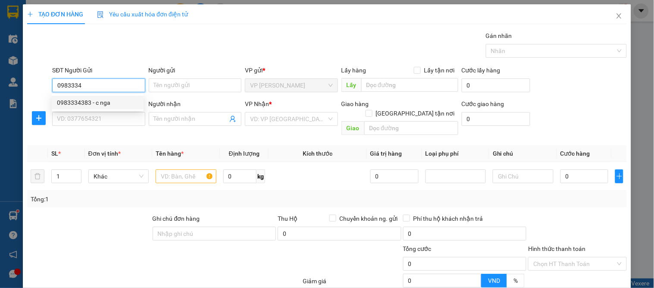
click at [88, 105] on div "0983334383 - c nga" at bounding box center [97, 102] width 81 height 9
type input "0983334383"
type input "c nga"
type input "stk 0011004241348 vietcombank tên vũ đưc chính"
type input "0983334383"
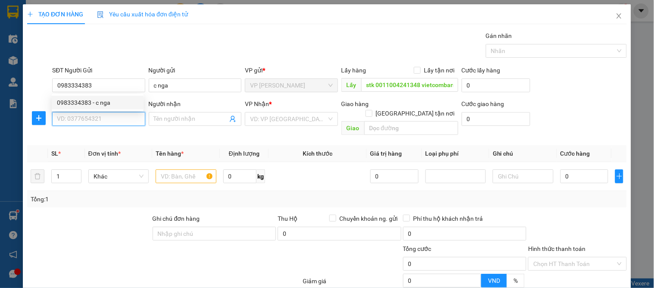
drag, startPoint x: 83, startPoint y: 120, endPoint x: 128, endPoint y: 146, distance: 52.1
click at [84, 121] on input "SĐT Người Nhận" at bounding box center [98, 119] width 93 height 14
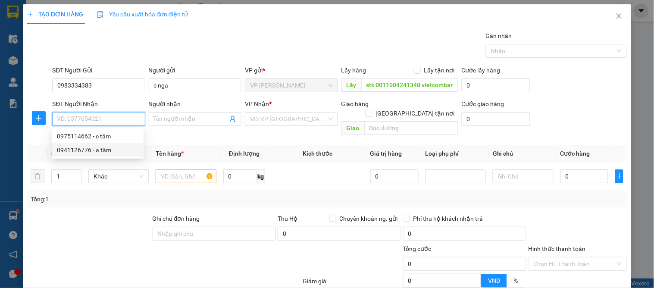
click at [96, 151] on div "0941126776 - a tâm" at bounding box center [97, 149] width 81 height 9
type input "0941126776"
type input "a tâm"
checkbox input "true"
type input "nhận tại vp"
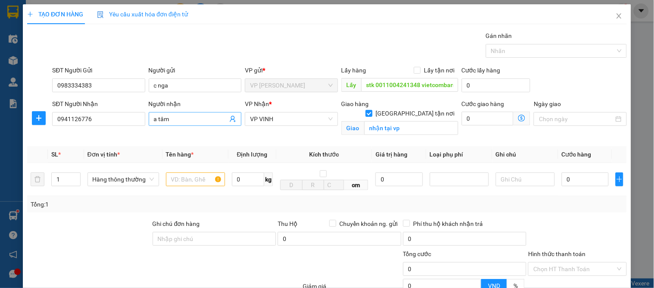
click at [230, 117] on icon "user-add" at bounding box center [232, 119] width 7 height 7
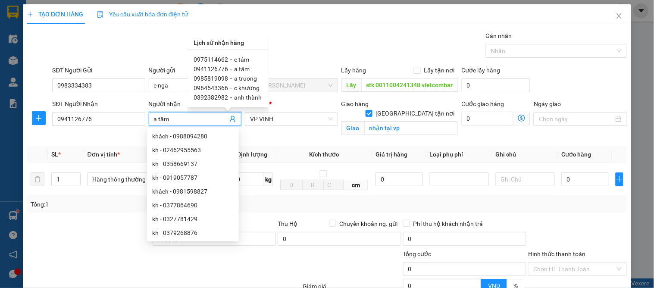
click at [220, 57] on span "0975114662" at bounding box center [211, 59] width 34 height 7
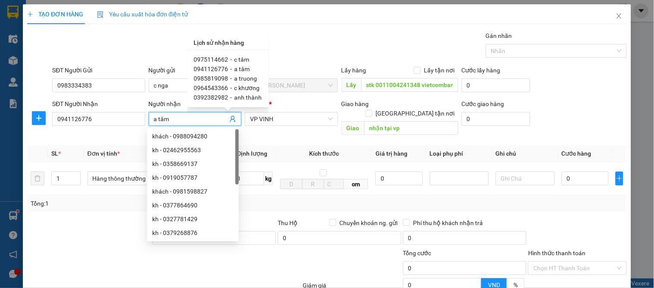
type input "0975114662"
type input "c tâm"
checkbox input "false"
type input "vp"
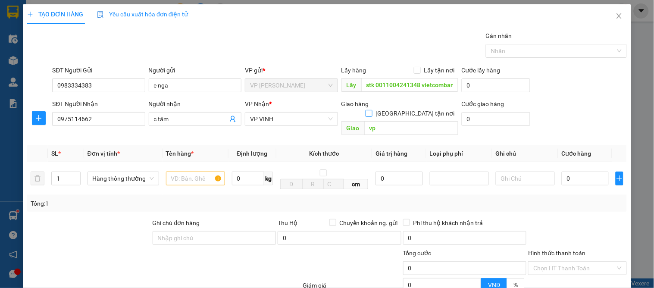
click at [372, 110] on input "[GEOGRAPHIC_DATA] tận nơi" at bounding box center [368, 113] width 6 height 6
checkbox input "true"
click at [179, 177] on input "text" at bounding box center [195, 179] width 59 height 14
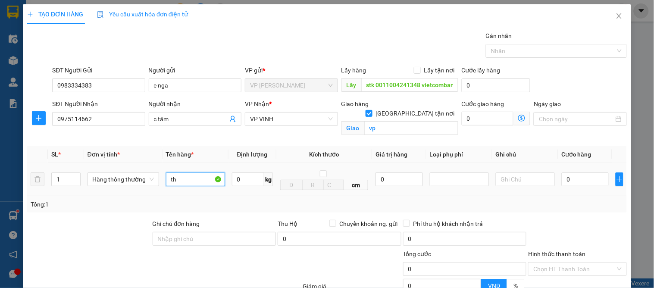
type input "t"
type input "thuoc"
click at [592, 179] on input "0" at bounding box center [585, 179] width 47 height 14
type input "4"
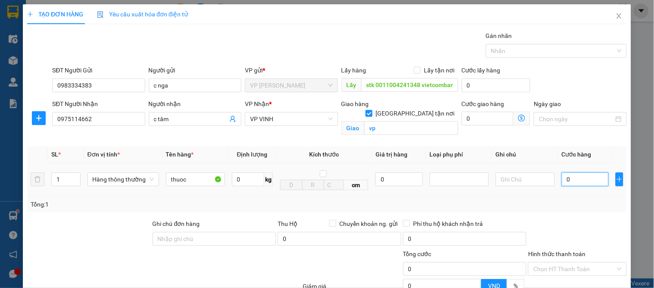
type input "4"
type input "40"
type input "40.000"
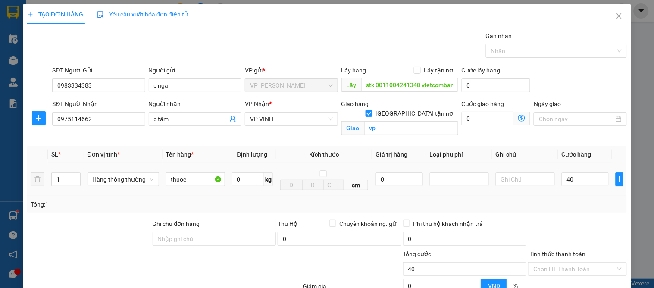
type input "40.000"
click at [576, 237] on div at bounding box center [577, 234] width 100 height 30
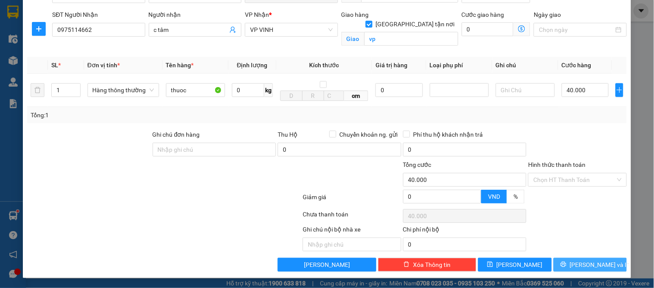
click at [584, 264] on span "[PERSON_NAME] và In" at bounding box center [600, 264] width 60 height 9
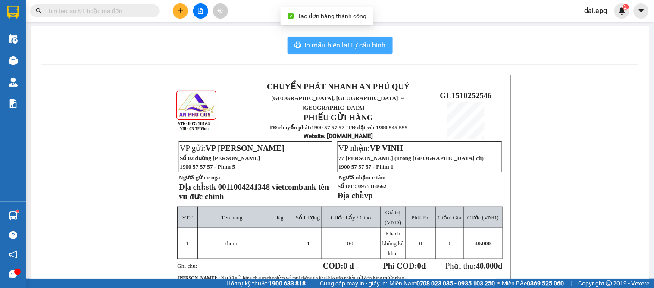
click at [337, 44] on span "In mẫu biên lai tự cấu hình" at bounding box center [345, 45] width 81 height 11
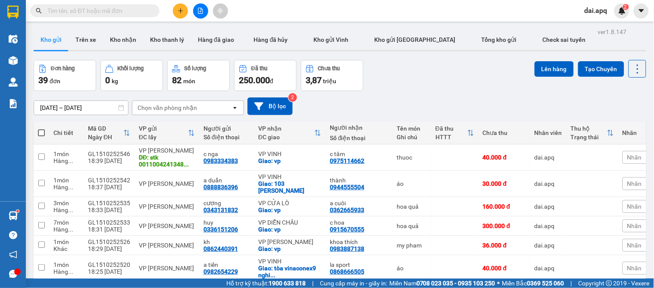
click at [178, 14] on button at bounding box center [180, 10] width 15 height 15
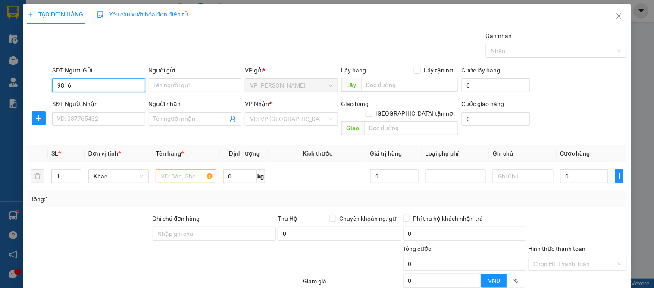
click at [85, 88] on input "9816" at bounding box center [98, 85] width 93 height 14
click at [94, 100] on div "0978089816 - hà" at bounding box center [97, 102] width 81 height 9
type input "0978089816"
type input "hà"
type input "0978089816"
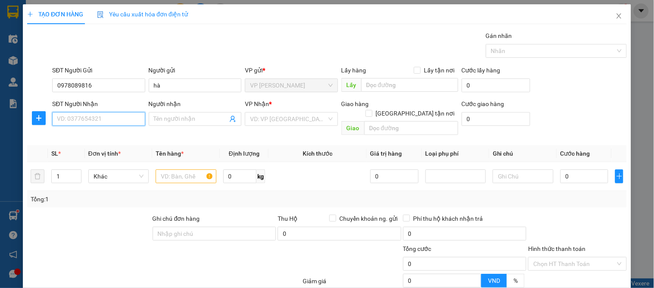
click at [78, 114] on input "SĐT Người Nhận" at bounding box center [98, 119] width 93 height 14
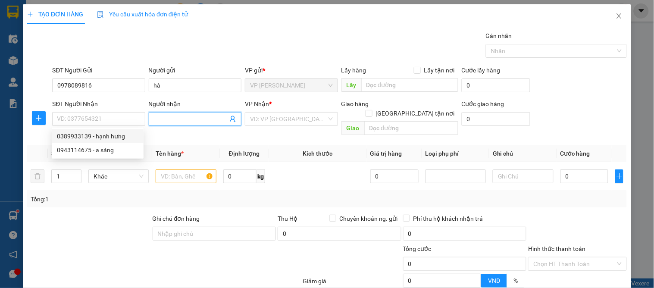
click at [230, 117] on icon "user-add" at bounding box center [232, 119] width 7 height 7
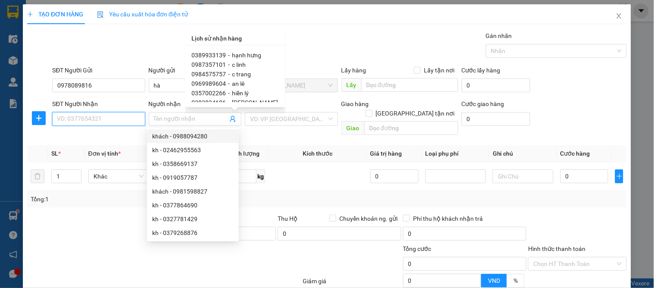
click at [101, 121] on input "SĐT Người Nhận" at bounding box center [98, 119] width 93 height 14
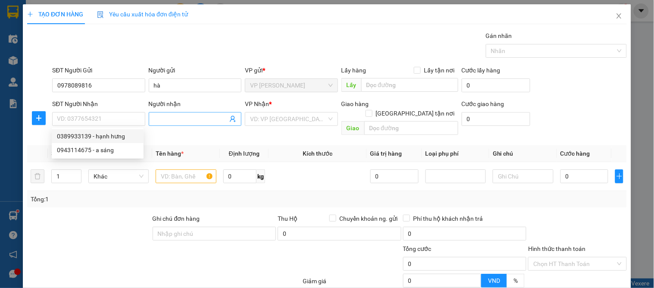
click at [231, 120] on icon "user-add" at bounding box center [232, 119] width 7 height 7
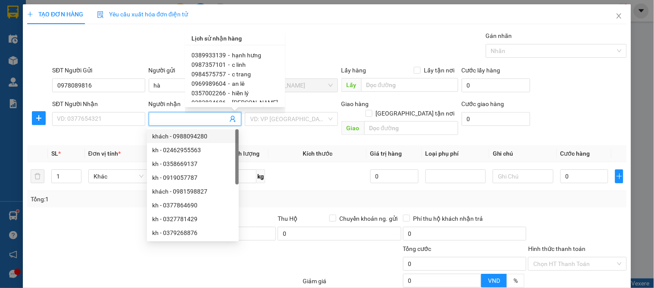
click at [234, 84] on span "an lê" at bounding box center [238, 83] width 12 height 7
type input "0969989604"
type input "an lê"
type input "3 [PERSON_NAME]"
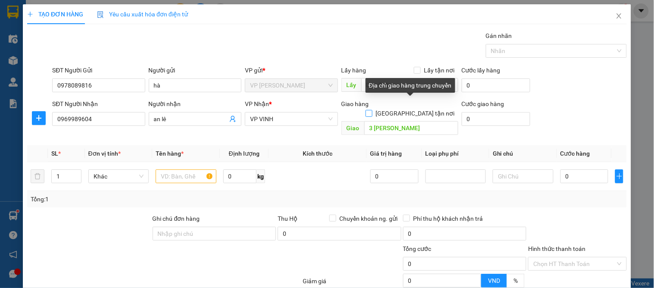
click at [372, 110] on input "[GEOGRAPHIC_DATA] tận nơi" at bounding box center [368, 113] width 6 height 6
checkbox input "true"
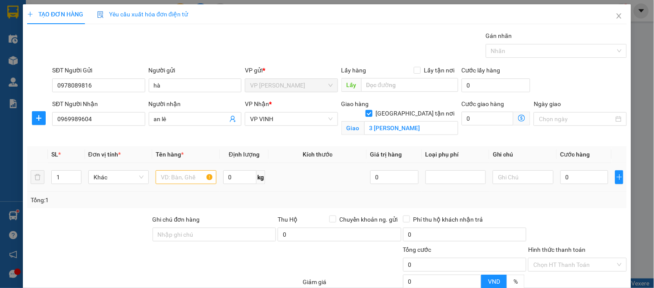
drag, startPoint x: 170, startPoint y: 186, endPoint x: 183, endPoint y: 181, distance: 13.6
click at [177, 183] on div at bounding box center [186, 177] width 60 height 17
click at [183, 181] on input "text" at bounding box center [186, 177] width 60 height 14
type input "bánh"
click at [574, 177] on input "0" at bounding box center [584, 177] width 48 height 14
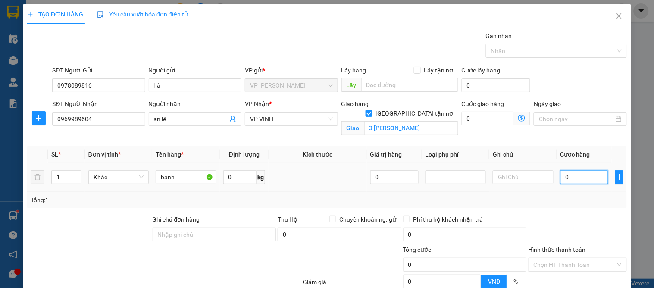
type input "5"
type input "50"
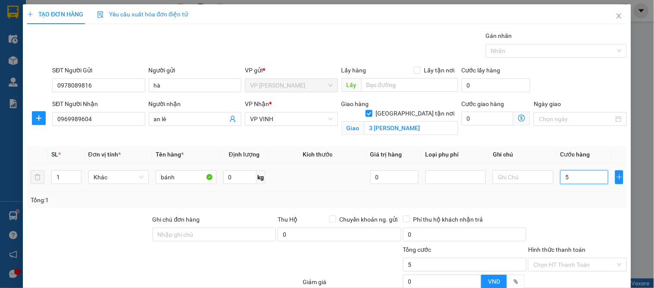
type input "50"
type input "50.000"
click at [570, 204] on div "Tổng: 1" at bounding box center [327, 199] width 593 height 9
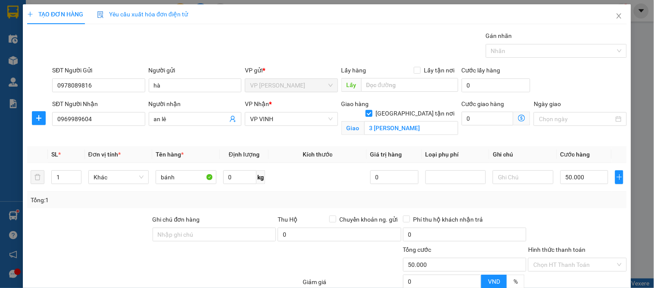
scroll to position [85, 0]
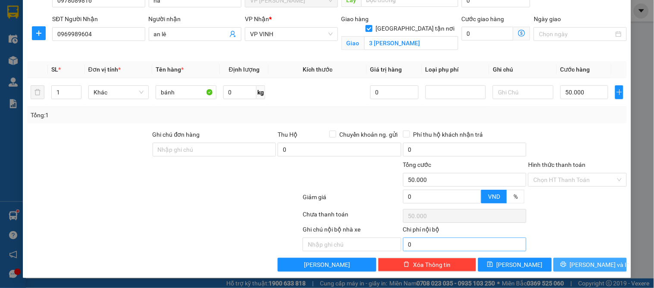
click at [587, 261] on span "[PERSON_NAME] và In" at bounding box center [600, 264] width 60 height 9
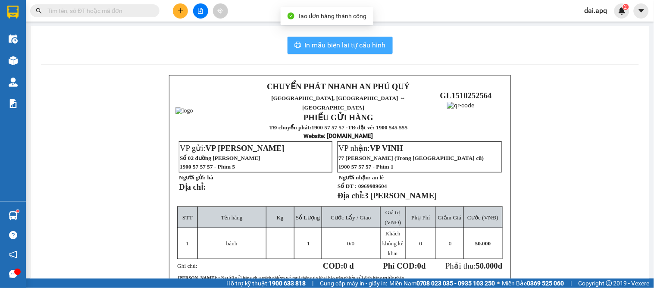
click at [345, 41] on span "In mẫu biên lai tự cấu hình" at bounding box center [345, 45] width 81 height 11
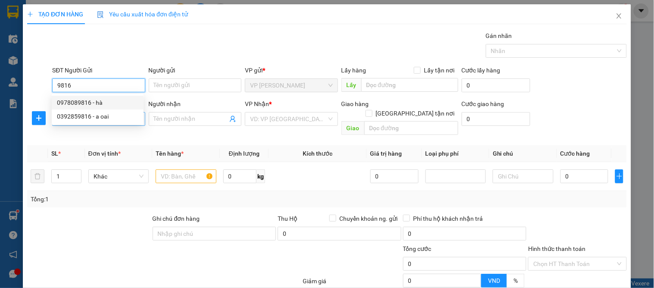
drag, startPoint x: 100, startPoint y: 101, endPoint x: 95, endPoint y: 118, distance: 17.4
click at [100, 104] on div "0978089816 - hà" at bounding box center [97, 102] width 81 height 9
type input "0978089816"
type input "hà"
type input "0978089816"
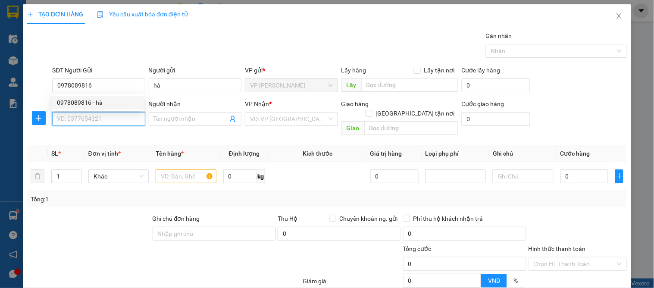
drag, startPoint x: 95, startPoint y: 118, endPoint x: 104, endPoint y: 132, distance: 16.3
click at [95, 119] on input "SĐT Người Nhận" at bounding box center [98, 119] width 93 height 14
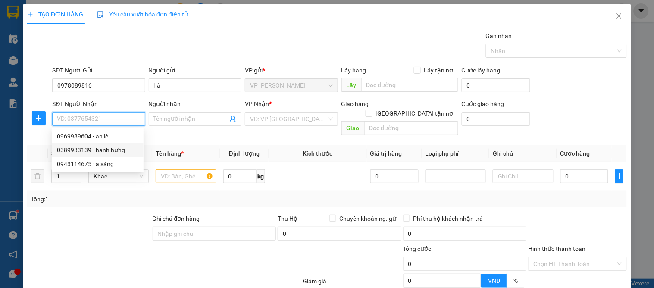
click at [108, 151] on div "0389933139 - hạnh hưng" at bounding box center [97, 149] width 81 height 9
type input "0389933139"
type input "hạnh hưng"
checkbox input "true"
type input "2 [PERSON_NAME]"
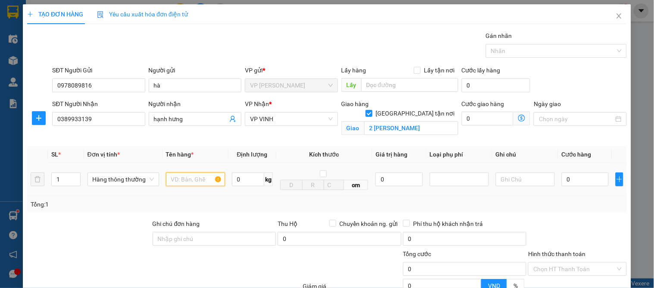
click at [185, 180] on input "text" at bounding box center [195, 179] width 59 height 14
type input "bánh"
click at [583, 179] on input "0" at bounding box center [585, 179] width 47 height 14
type input "6"
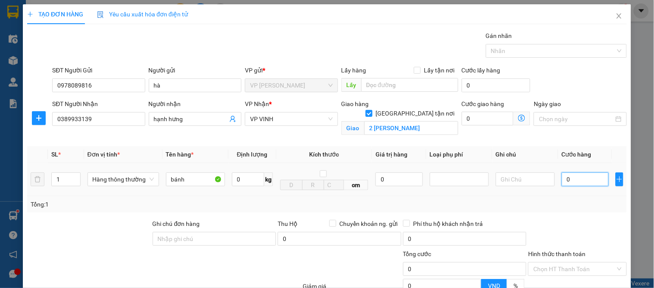
type input "6"
type input "60"
type input "60.000"
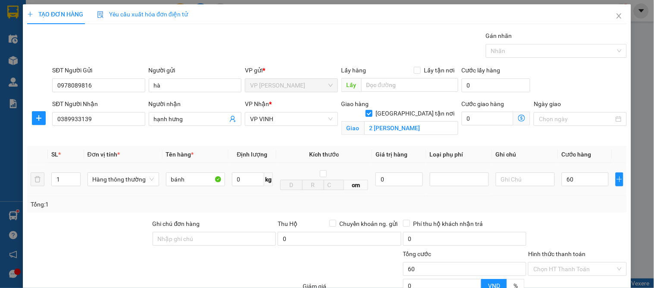
type input "60.000"
click at [598, 196] on div "SL * Đơn vị tính * Tên hàng * Định lượng Kích thước Giá trị hàng Loại phụ phí G…" at bounding box center [326, 179] width 599 height 66
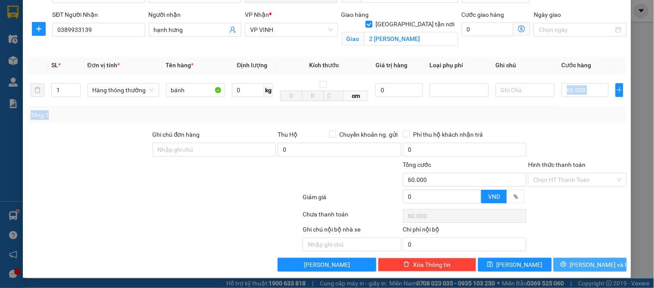
click at [566, 261] on icon "printer" at bounding box center [563, 264] width 6 height 6
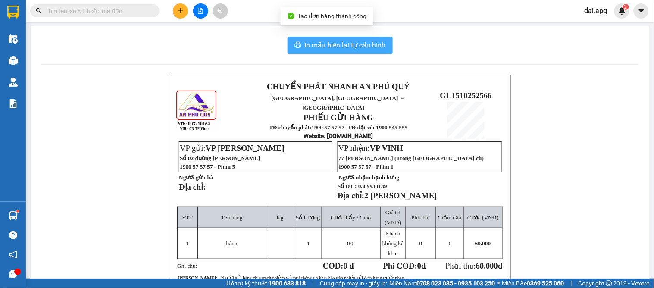
click at [320, 41] on span "In mẫu biên lai tự cấu hình" at bounding box center [345, 45] width 81 height 11
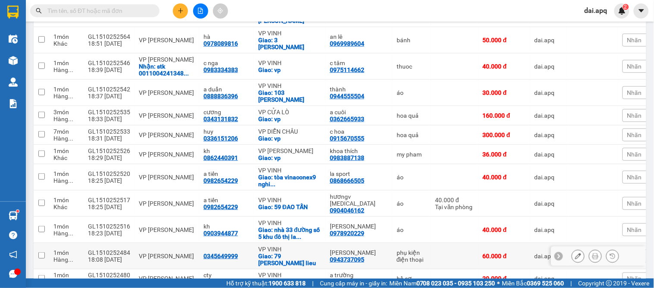
scroll to position [191, 0]
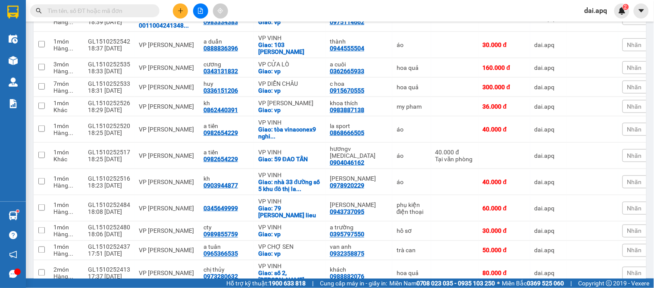
click at [182, 15] on button at bounding box center [180, 10] width 15 height 15
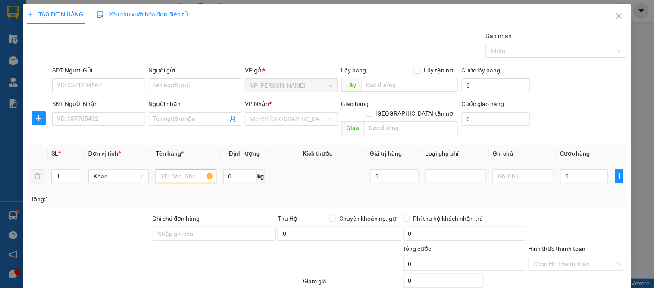
click at [190, 169] on input "text" at bounding box center [186, 176] width 60 height 14
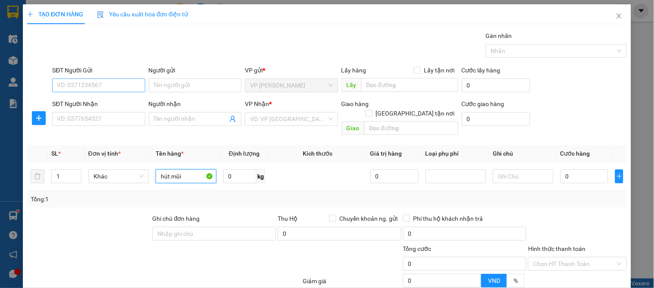
type input "hút mũi"
click at [63, 82] on input "SĐT Người Gửi" at bounding box center [98, 85] width 93 height 14
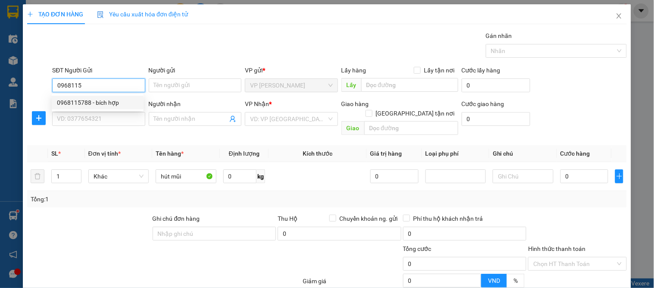
click at [87, 99] on div "0968115788 - bích hợp" at bounding box center [97, 102] width 81 height 9
type input "0968115788"
type input "bích hợp"
type input "0968115788"
drag, startPoint x: 87, startPoint y: 111, endPoint x: 109, endPoint y: 124, distance: 24.9
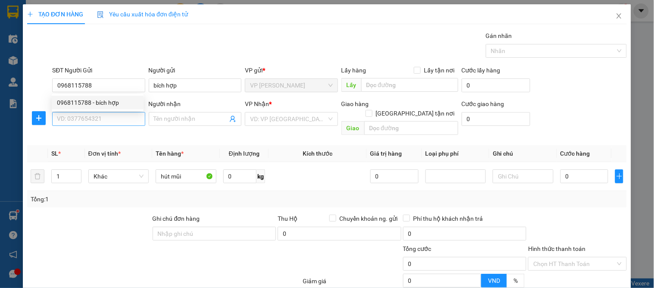
click at [94, 117] on div "SĐT Người Nhận VD: 0377654321" at bounding box center [98, 114] width 93 height 30
click at [109, 124] on input "SĐT Người Nhận" at bounding box center [98, 119] width 93 height 14
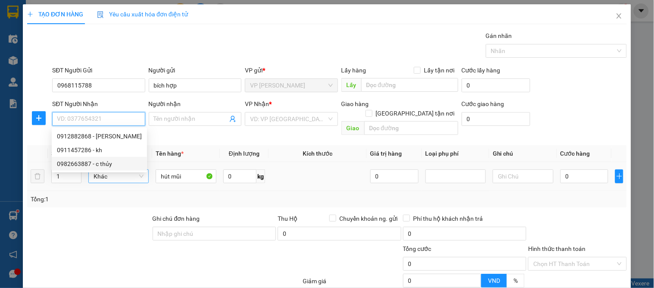
drag, startPoint x: 110, startPoint y: 162, endPoint x: 93, endPoint y: 165, distance: 17.9
click at [111, 162] on div "0982663887 - c thủy" at bounding box center [99, 163] width 85 height 9
type input "0982663887"
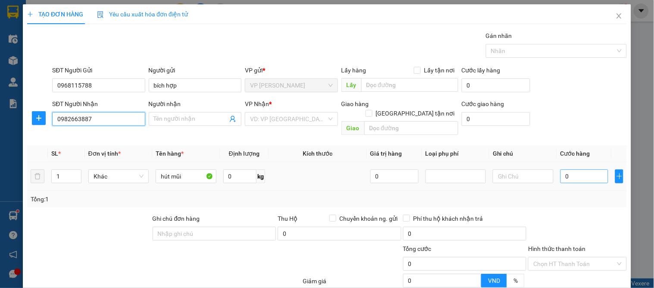
type input "c thủy"
checkbox input "true"
type input "[PERSON_NAME]"
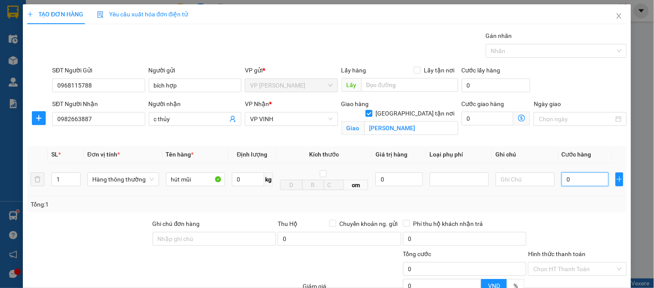
click at [570, 181] on input "0" at bounding box center [585, 179] width 47 height 14
type input "1"
type input "10"
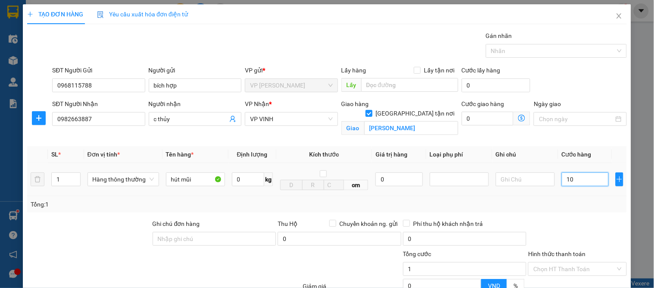
type input "10"
type input "100"
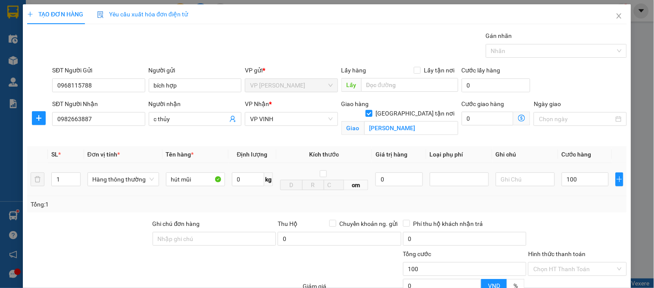
type input "100.000"
click at [562, 201] on div "Tổng: 1" at bounding box center [327, 204] width 593 height 9
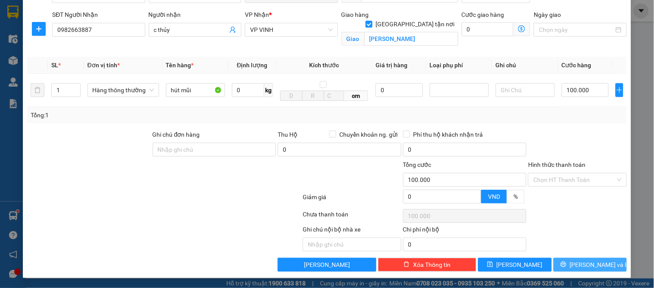
click at [583, 262] on span "[PERSON_NAME] và In" at bounding box center [600, 264] width 60 height 9
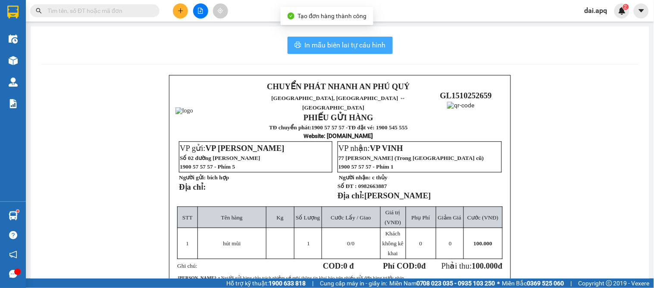
click at [347, 50] on span "In mẫu biên lai tự cấu hình" at bounding box center [345, 45] width 81 height 11
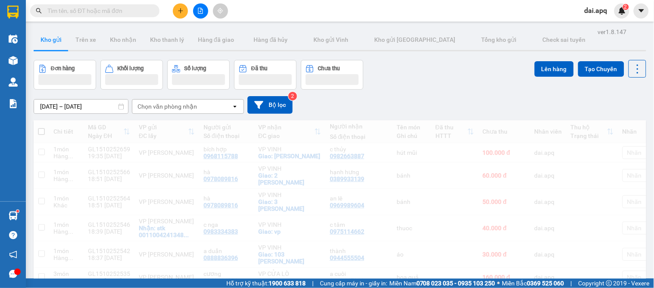
click at [404, 69] on div "Đơn hàng Khối lượng Số lượng Đã thu Chưa thu Lên hàng Tạo Chuyến" at bounding box center [340, 75] width 612 height 30
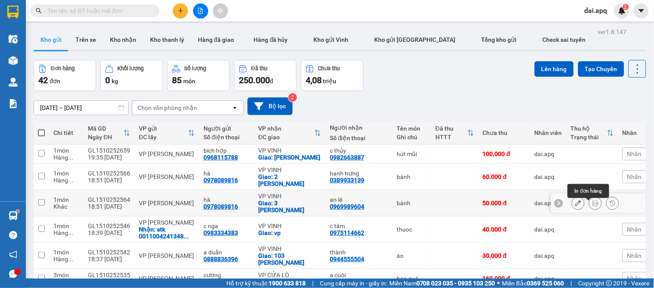
click at [589, 205] on button at bounding box center [595, 203] width 12 height 15
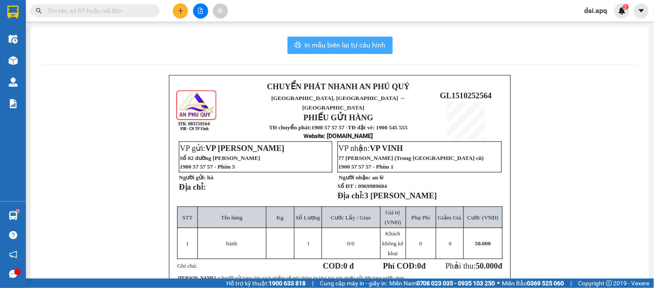
click at [341, 41] on span "In mẫu biên lai tự cấu hình" at bounding box center [345, 45] width 81 height 11
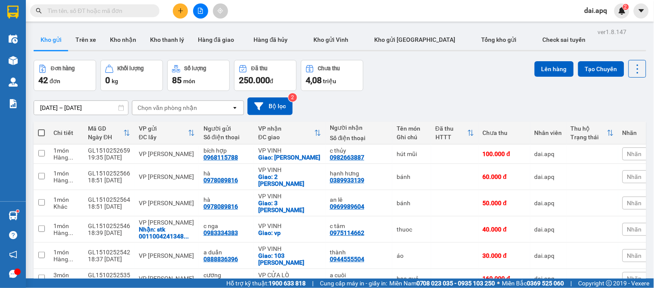
click at [390, 93] on div "[DATE] – [DATE] Press the down arrow key to interact with the calendar and sele…" at bounding box center [340, 106] width 612 height 31
click at [184, 5] on button at bounding box center [180, 10] width 15 height 15
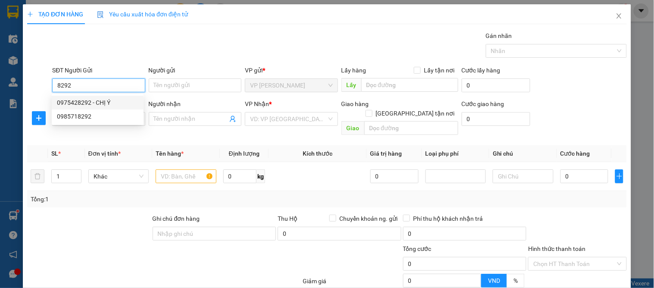
click at [90, 101] on div "0975428292 - CHỊ Ý" at bounding box center [97, 102] width 81 height 9
type input "0975428292"
type input "CHỊ Ý"
type input "0975428292"
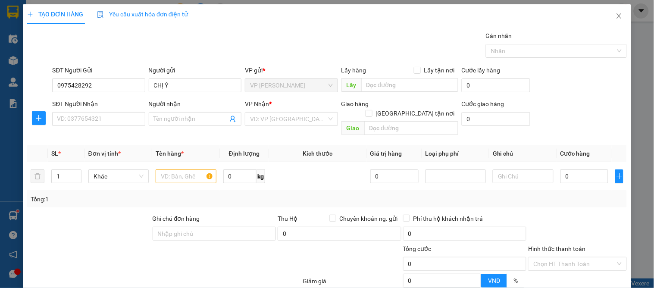
click at [89, 110] on div "SĐT Người Nhận" at bounding box center [98, 105] width 93 height 13
click at [88, 121] on input "SĐT Người Nhận" at bounding box center [98, 119] width 93 height 14
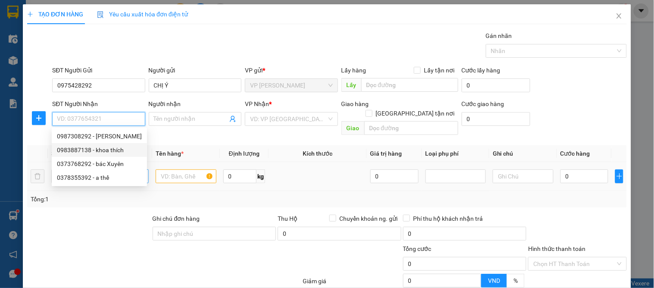
drag, startPoint x: 106, startPoint y: 151, endPoint x: 137, endPoint y: 159, distance: 32.2
click at [110, 153] on div "0983887138 - khoa thích" at bounding box center [99, 149] width 85 height 9
type input "0983887138"
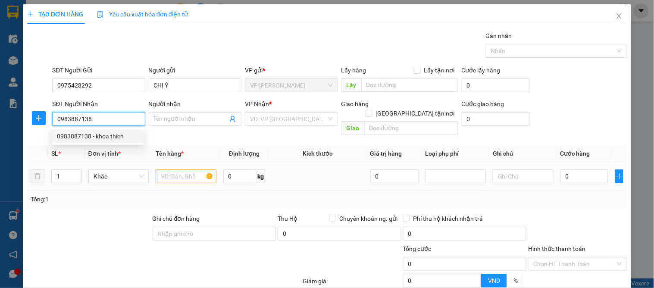
type input "khoa thích"
checkbox input "true"
type input "vp"
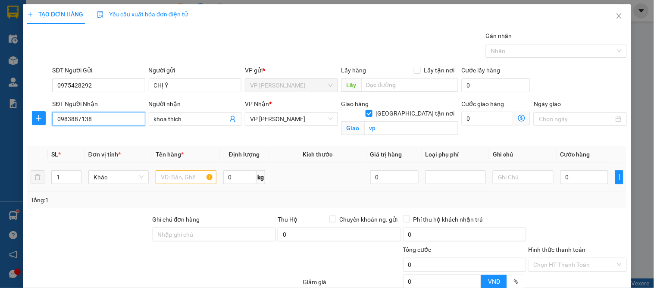
type input "10"
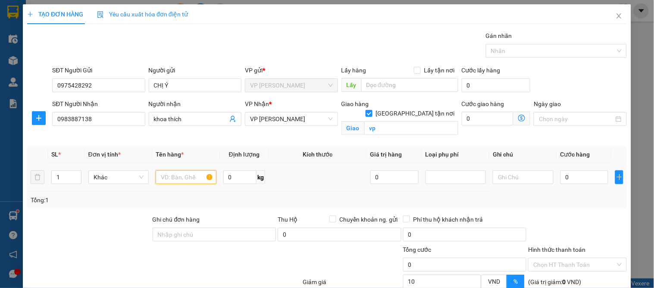
click at [174, 176] on input "text" at bounding box center [186, 177] width 60 height 14
type input "my pham"
click at [569, 170] on input "0" at bounding box center [584, 177] width 48 height 14
type input "4"
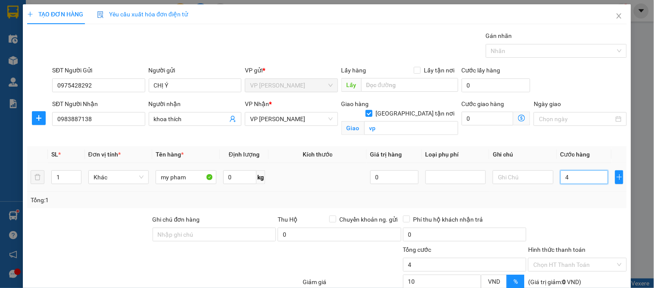
type input "4"
type input "40"
type input "40.000"
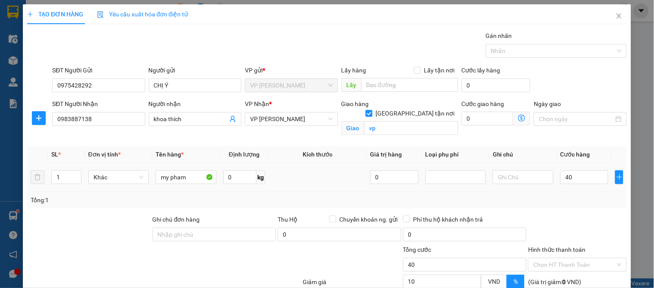
type input "36.000"
click at [573, 215] on div at bounding box center [577, 230] width 100 height 30
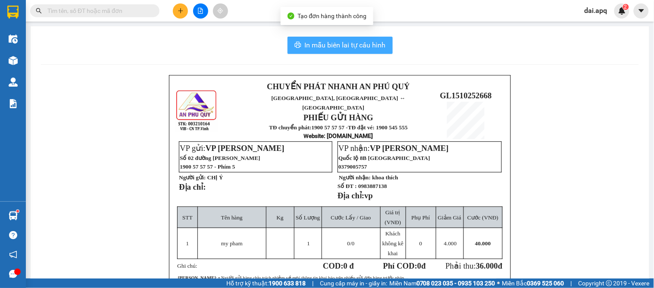
click at [320, 41] on span "In mẫu biên lai tự cấu hình" at bounding box center [345, 45] width 81 height 11
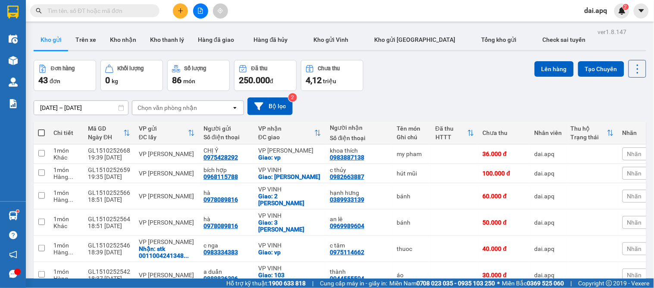
click at [407, 87] on div "Đơn hàng 43 đơn Khối lượng 0 kg Số lượng 86 món Đã thu 250.000 đ Chưa thu 4,12 …" at bounding box center [340, 75] width 612 height 31
click at [440, 92] on div "[DATE] – [DATE] Press the down arrow key to interact with the calendar and sele…" at bounding box center [340, 106] width 612 height 31
click at [575, 176] on icon at bounding box center [578, 173] width 6 height 6
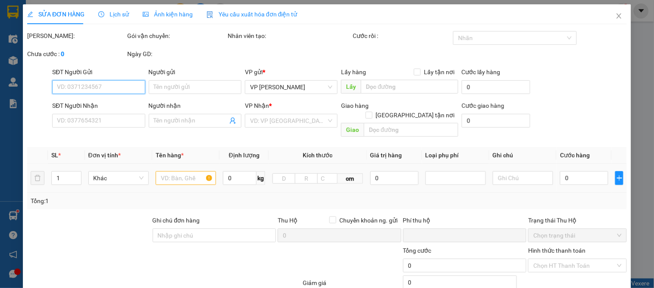
type input "0968115788"
type input "bích hợp"
type input "0982663887"
type input "c thủy"
checkbox input "true"
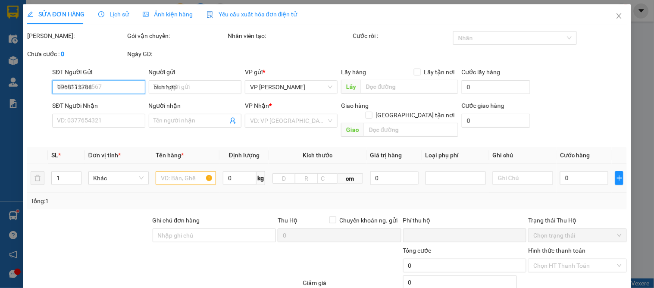
type input "[PERSON_NAME]"
type input "0"
type input "100.000"
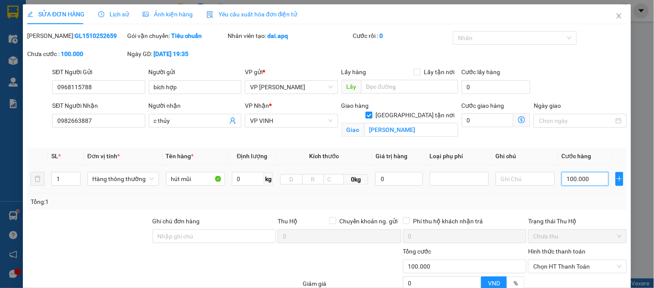
click at [582, 179] on input "100.000" at bounding box center [585, 179] width 47 height 14
type input "0"
type input "6"
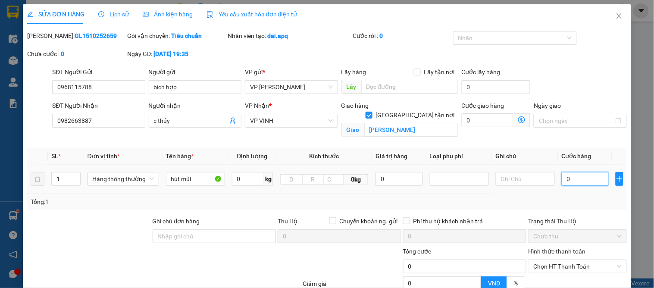
type input "6"
type input "06"
type input "0"
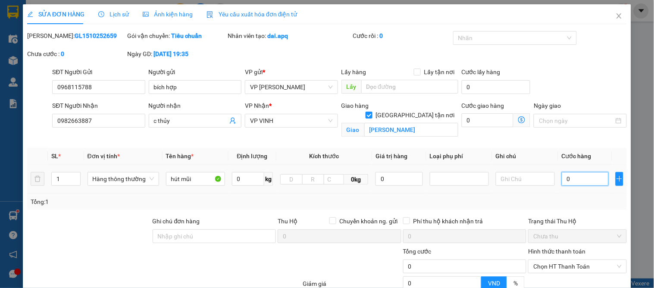
type input "9"
type input "09"
type input "90"
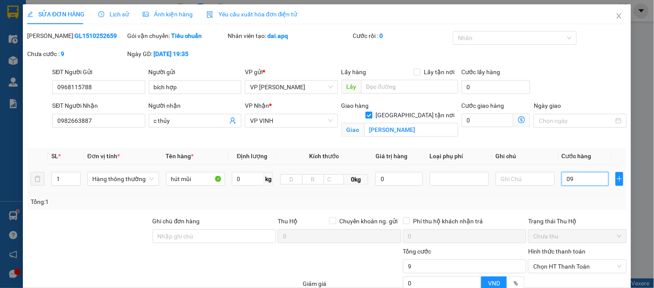
type input "090"
click at [578, 220] on div "Trạng thái Thu Hộ" at bounding box center [577, 220] width 98 height 9
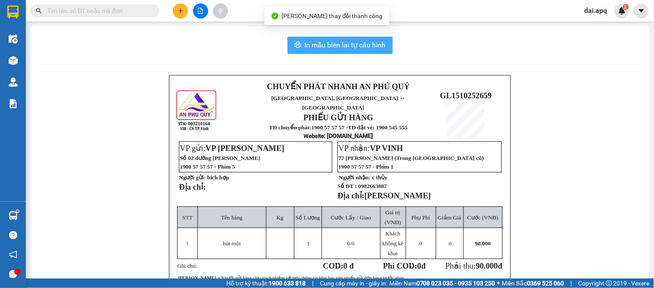
click at [358, 46] on span "In mẫu biên lai tự cấu hình" at bounding box center [345, 45] width 81 height 11
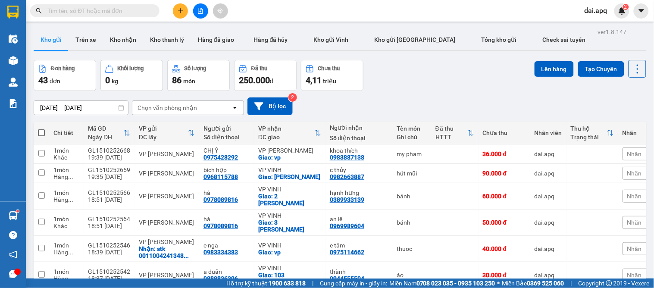
click at [180, 8] on icon "plus" at bounding box center [181, 11] width 6 height 6
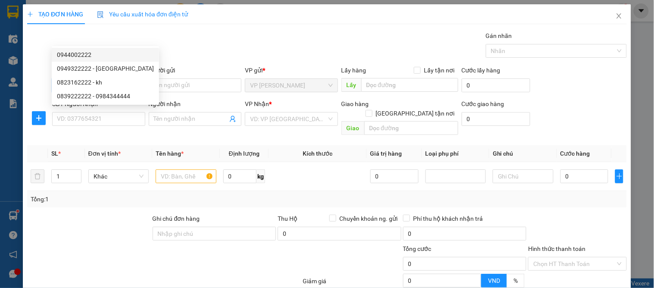
click at [80, 54] on div "0944002222" at bounding box center [105, 54] width 97 height 9
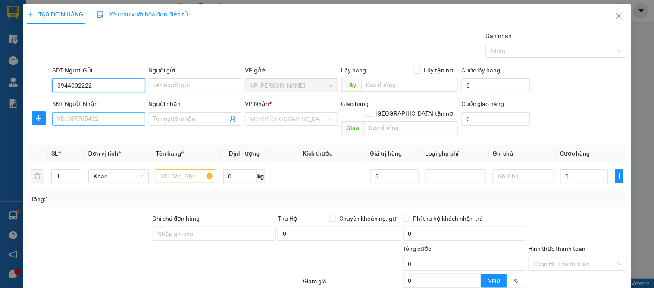
type input "0944002222"
click at [78, 112] on input "SĐT Người Nhận" at bounding box center [98, 119] width 93 height 14
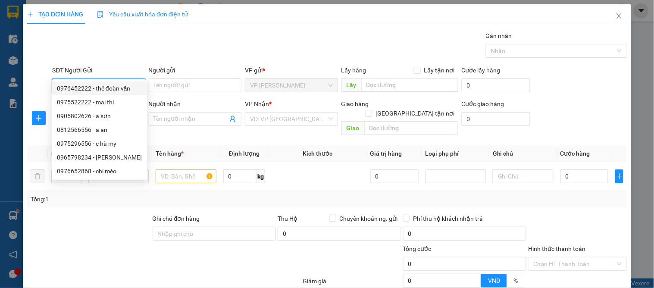
drag, startPoint x: 102, startPoint y: 39, endPoint x: 48, endPoint y: 41, distance: 54.3
click at [48, 66] on div "SĐT Người Gửi 0944002222 0944002222 Người gửi Tên người gửi VP gửi * VP GIA LÂM…" at bounding box center [326, 81] width 601 height 30
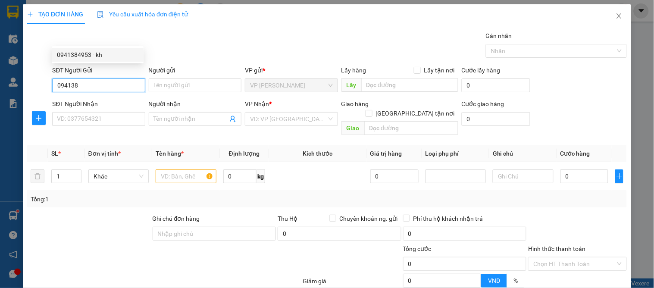
drag, startPoint x: 74, startPoint y: 55, endPoint x: 75, endPoint y: 61, distance: 6.1
click at [74, 55] on div "0941384953 - kh" at bounding box center [97, 54] width 81 height 9
type input "0941384953"
type input "kh"
type input "0941384953"
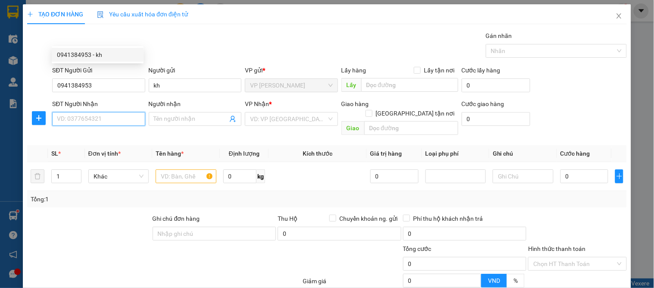
click at [75, 112] on input "SĐT Người Nhận" at bounding box center [98, 119] width 93 height 14
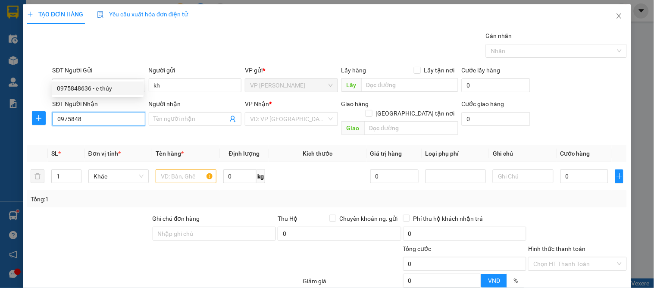
click at [103, 91] on div "0975848636 - c thúy" at bounding box center [97, 88] width 81 height 9
type input "0975848636"
type input "c thúy"
checkbox input "true"
type input "159 ng phong sắc"
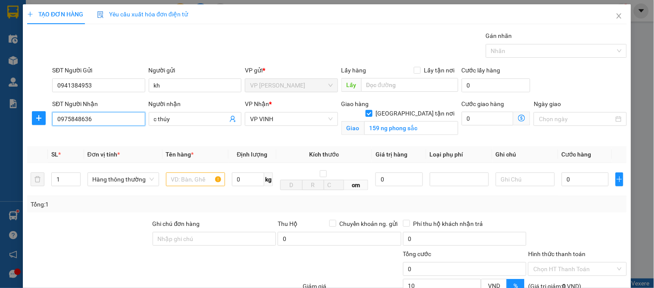
type input "10"
type input "0975848636"
click at [75, 176] on icon "up" at bounding box center [75, 177] width 3 height 3
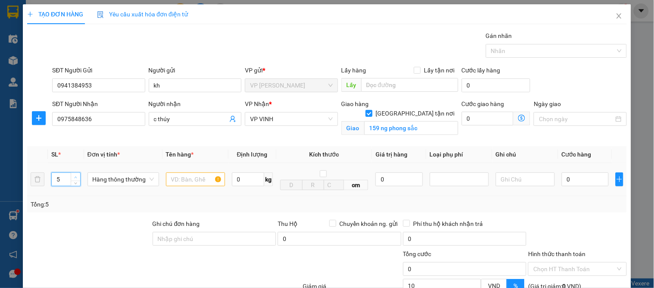
click at [75, 176] on icon "up" at bounding box center [75, 177] width 3 height 3
type input "7"
click at [75, 176] on icon "up" at bounding box center [75, 177] width 3 height 3
click at [194, 172] on input "text" at bounding box center [195, 179] width 59 height 14
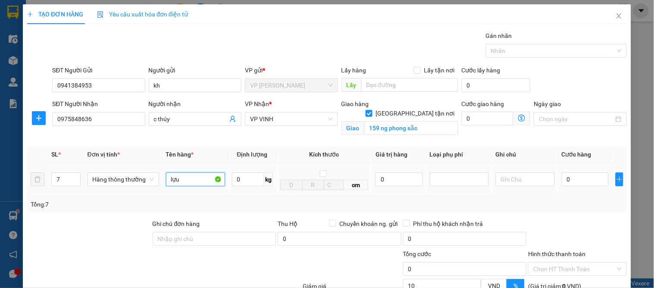
type input "lựu"
click at [571, 171] on div "0" at bounding box center [585, 179] width 47 height 17
click at [569, 172] on input "0" at bounding box center [585, 179] width 47 height 14
type input "3"
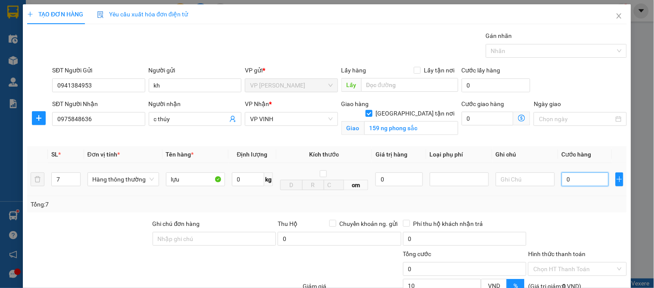
type input "3"
type input "37"
type input "370"
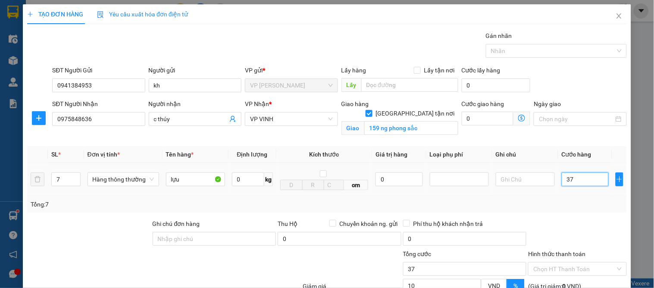
type input "370"
type input "370.000"
type input "333.000"
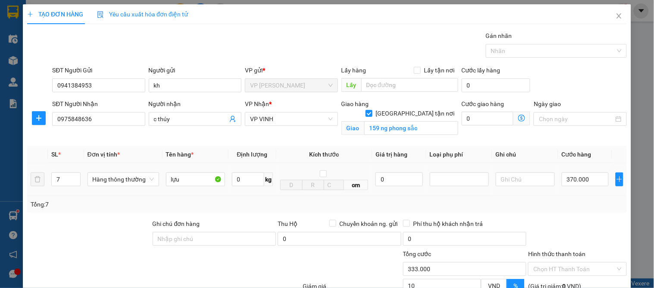
click at [567, 163] on td "370.000" at bounding box center [585, 179] width 54 height 33
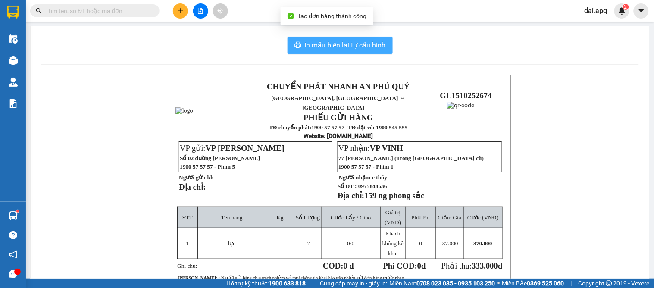
click at [328, 38] on button "In mẫu biên lai tự cấu hình" at bounding box center [339, 45] width 105 height 17
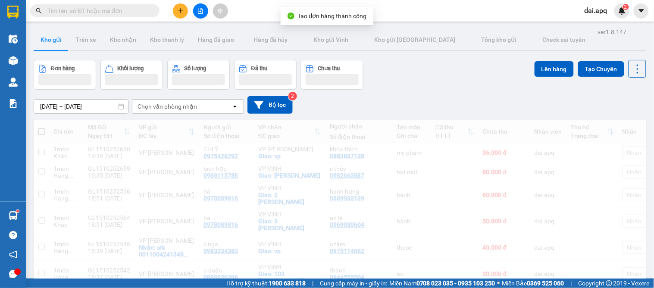
click at [392, 63] on div "Đơn hàng Khối lượng Số lượng Đã thu Chưa thu Lên hàng Tạo Chuyến" at bounding box center [340, 75] width 612 height 30
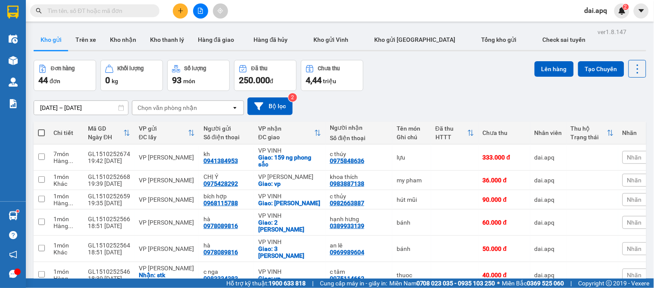
click at [181, 11] on icon "plus" at bounding box center [181, 11] width 6 height 6
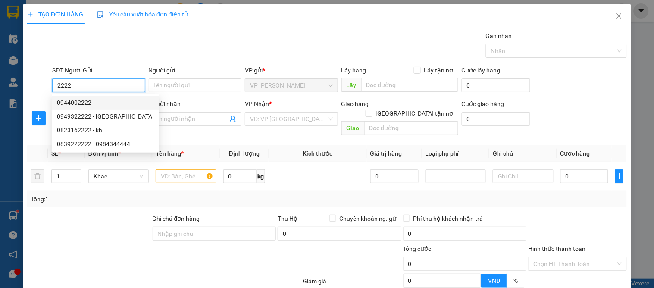
click at [85, 104] on div "0944002222" at bounding box center [105, 102] width 97 height 9
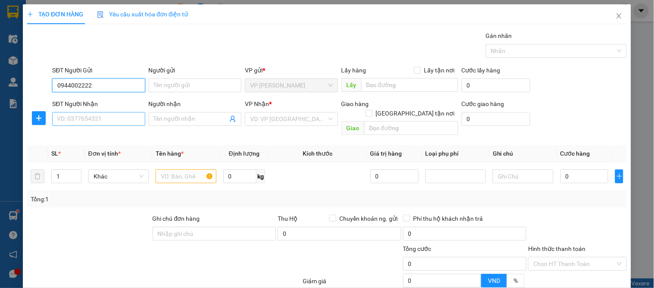
type input "0944002222"
click at [82, 122] on input "SĐT Người Nhận" at bounding box center [98, 119] width 93 height 14
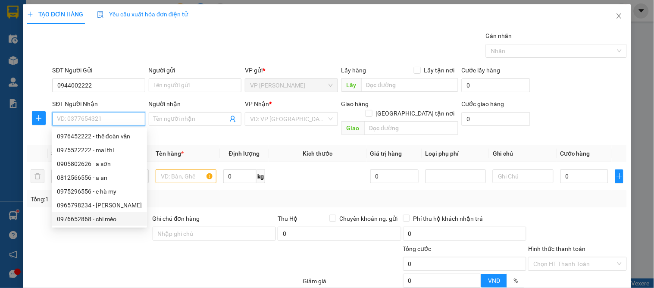
click at [113, 218] on div "0976652868 - chi mèo" at bounding box center [99, 218] width 85 height 9
type input "0976652868"
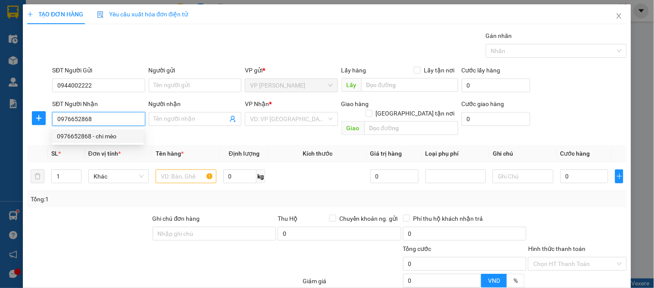
type input "chi mèo"
checkbox input "true"
type input "105 [PERSON_NAME]"
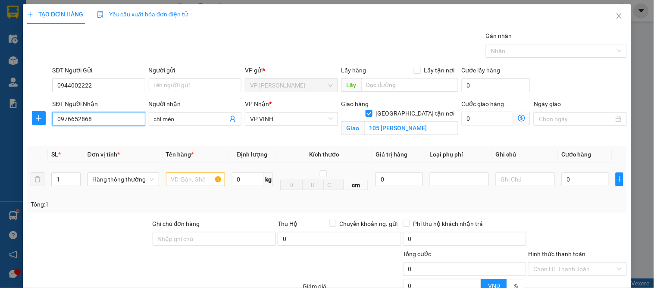
type input "10"
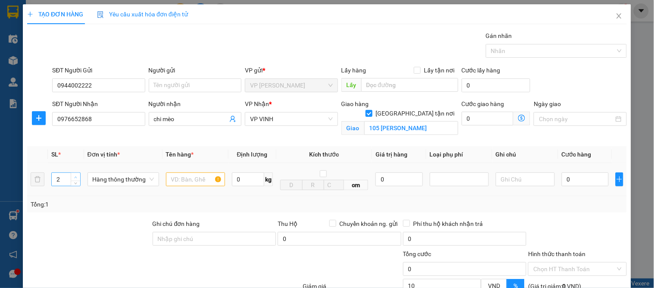
click at [74, 176] on icon "up" at bounding box center [75, 177] width 3 height 3
type input "4"
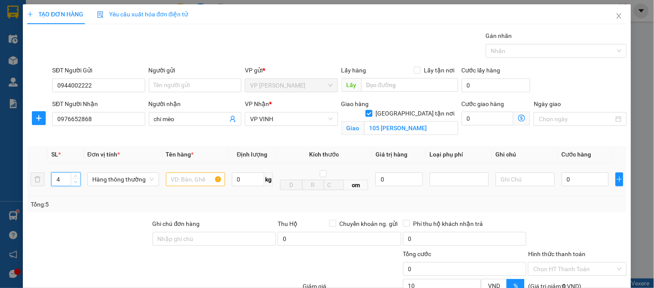
click at [73, 183] on span "down" at bounding box center [75, 182] width 5 height 5
click at [191, 182] on input "text" at bounding box center [195, 179] width 59 height 14
type input "hoa quả"
click at [581, 184] on input "0" at bounding box center [585, 179] width 47 height 14
type input "1"
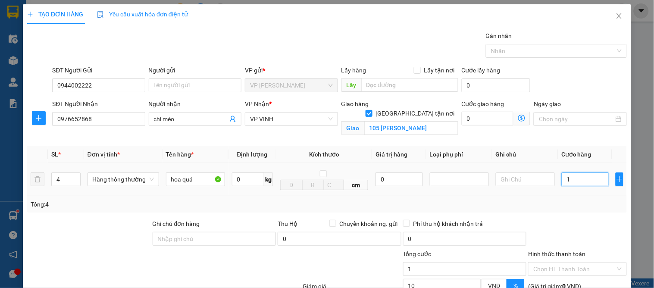
type input "1"
type input "17"
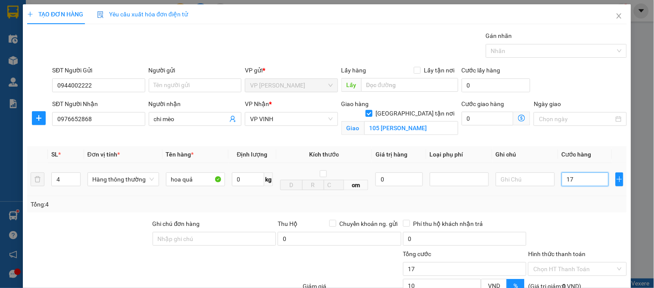
type input "170"
type input "170.000"
type input "153.000"
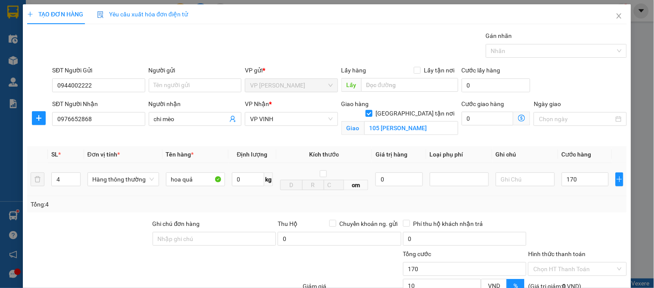
type input "153.000"
click at [592, 203] on div "Tổng: 4" at bounding box center [327, 204] width 593 height 9
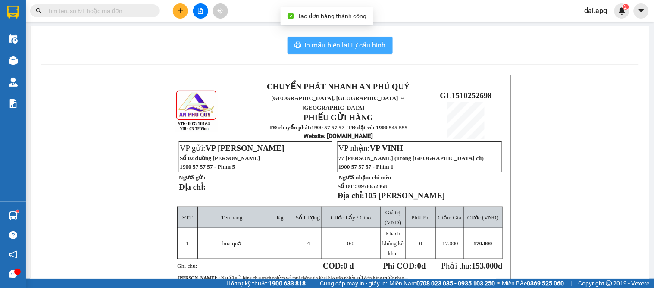
click at [350, 46] on span "In mẫu biên lai tự cấu hình" at bounding box center [345, 45] width 81 height 11
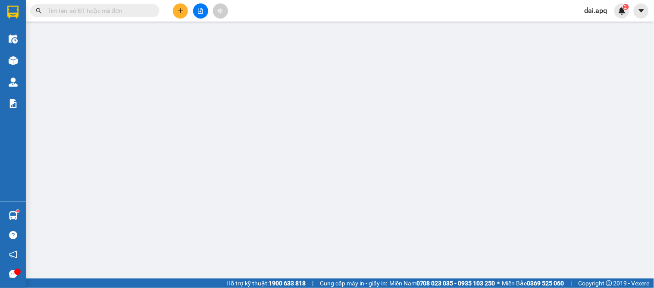
type input "0989855759"
type input "cty"
type input "0395797550"
type input "a trường"
checkbox input "true"
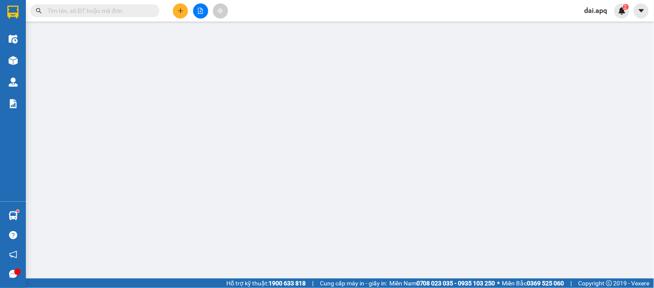
type input "vp"
type input "0"
type input "30.000"
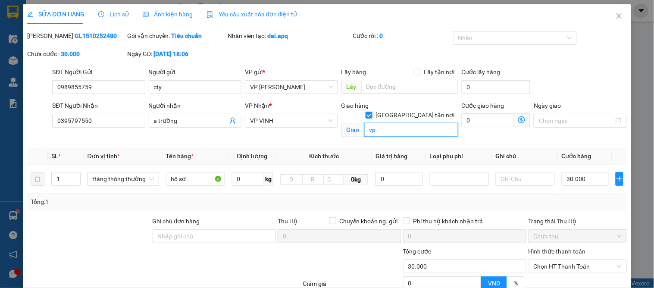
click at [370, 123] on input "vp" at bounding box center [411, 130] width 94 height 14
type input "65 [PERSON_NAME]"
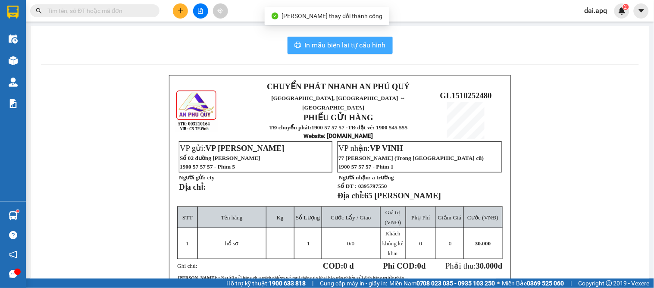
click at [349, 41] on span "In mẫu biên lai tự cấu hình" at bounding box center [345, 45] width 81 height 11
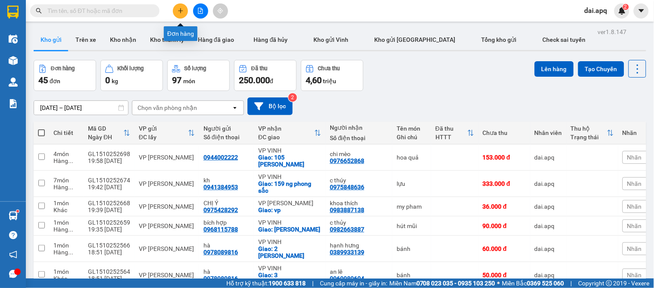
click at [176, 17] on button at bounding box center [180, 10] width 15 height 15
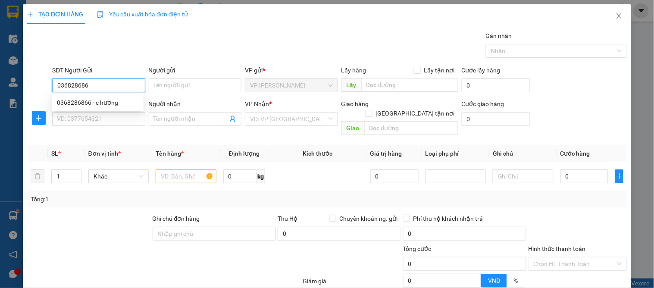
type input "0368286866"
drag, startPoint x: 82, startPoint y: 102, endPoint x: 78, endPoint y: 119, distance: 17.7
click at [82, 102] on div "0368286866 - c hương" at bounding box center [97, 102] width 81 height 9
type input "c hương"
type input "0368286866"
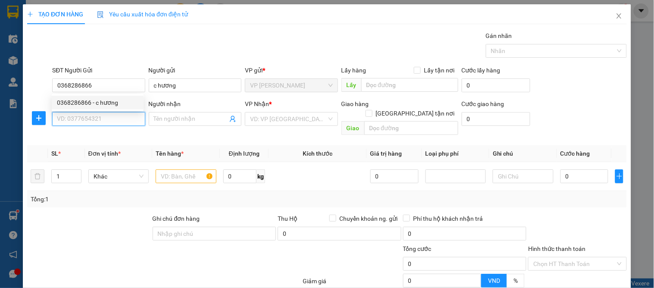
drag, startPoint x: 77, startPoint y: 121, endPoint x: 194, endPoint y: 157, distance: 122.7
click at [77, 122] on input "SĐT Người Nhận" at bounding box center [98, 119] width 93 height 14
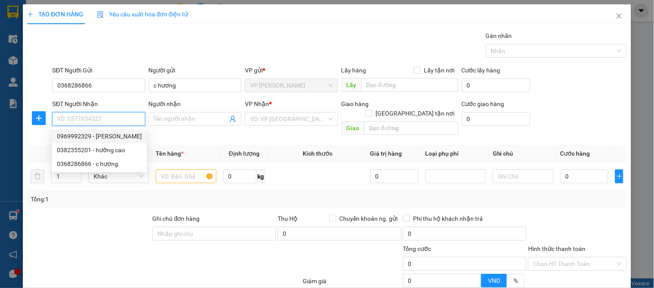
drag, startPoint x: 125, startPoint y: 132, endPoint x: 260, endPoint y: 175, distance: 141.4
click at [125, 134] on div "0969992329 - [PERSON_NAME]" at bounding box center [99, 135] width 85 height 9
type input "0969992329"
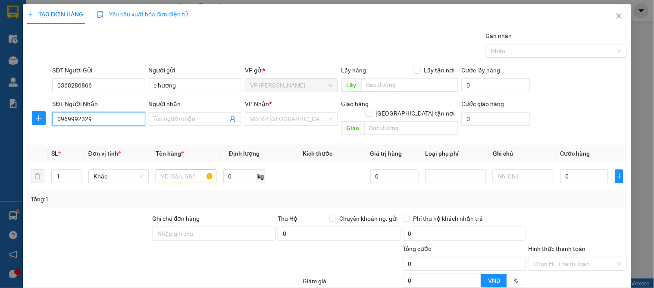
type input "[PERSON_NAME]"
checkbox input "true"
type input "vp"
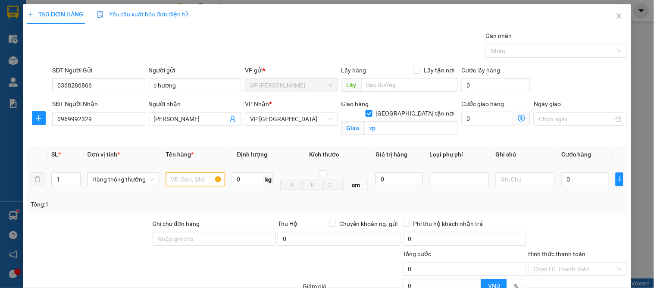
click at [187, 178] on input "text" at bounding box center [195, 179] width 59 height 14
click at [282, 237] on input "0" at bounding box center [340, 239] width 124 height 14
type input "4.970.000"
click at [467, 202] on div "Tổng: 1" at bounding box center [327, 204] width 593 height 9
click at [403, 224] on input "Phí thu hộ khách nhận trả" at bounding box center [406, 223] width 6 height 6
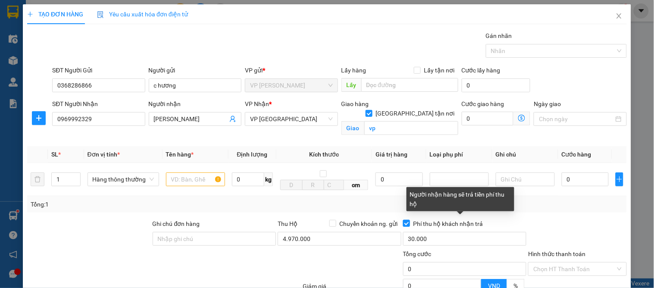
click at [403, 224] on input "Phí thu hộ khách nhận trả" at bounding box center [406, 223] width 6 height 6
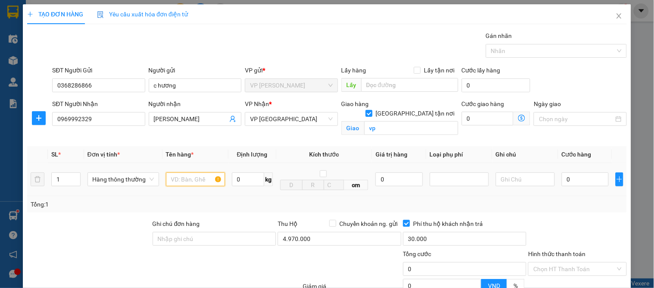
click at [183, 178] on input "text" at bounding box center [195, 179] width 59 height 14
click at [565, 180] on input "0" at bounding box center [585, 179] width 47 height 14
click at [591, 231] on div at bounding box center [577, 234] width 100 height 30
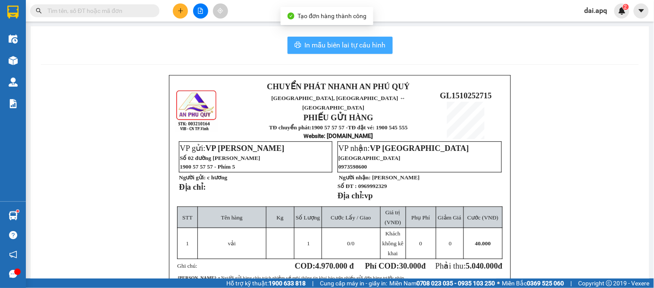
click at [350, 40] on span "In mẫu biên lai tự cấu hình" at bounding box center [345, 45] width 81 height 11
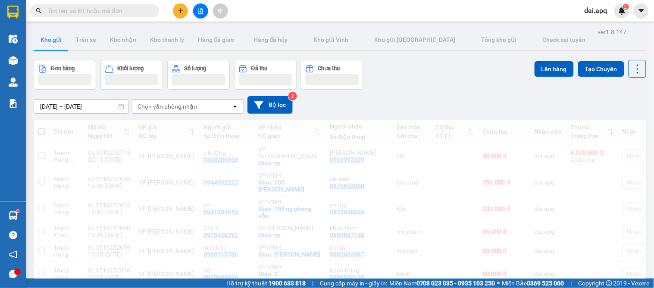
click at [404, 74] on div "Đơn hàng Khối lượng Số lượng Đã thu Chưa thu Lên hàng Tạo Chuyến" at bounding box center [340, 75] width 612 height 30
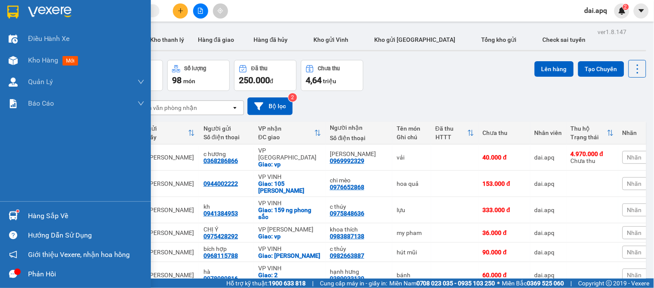
click at [14, 215] on img at bounding box center [13, 215] width 9 height 9
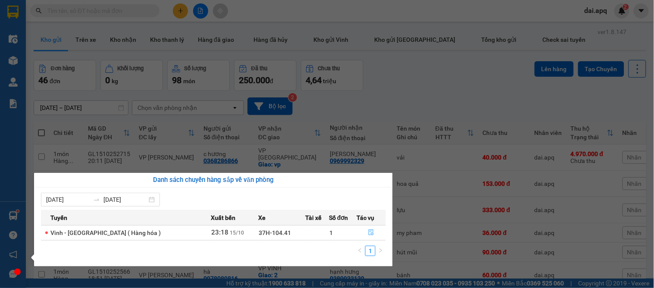
click at [368, 231] on icon "file-done" at bounding box center [371, 232] width 6 height 6
